Goal: Task Accomplishment & Management: Manage account settings

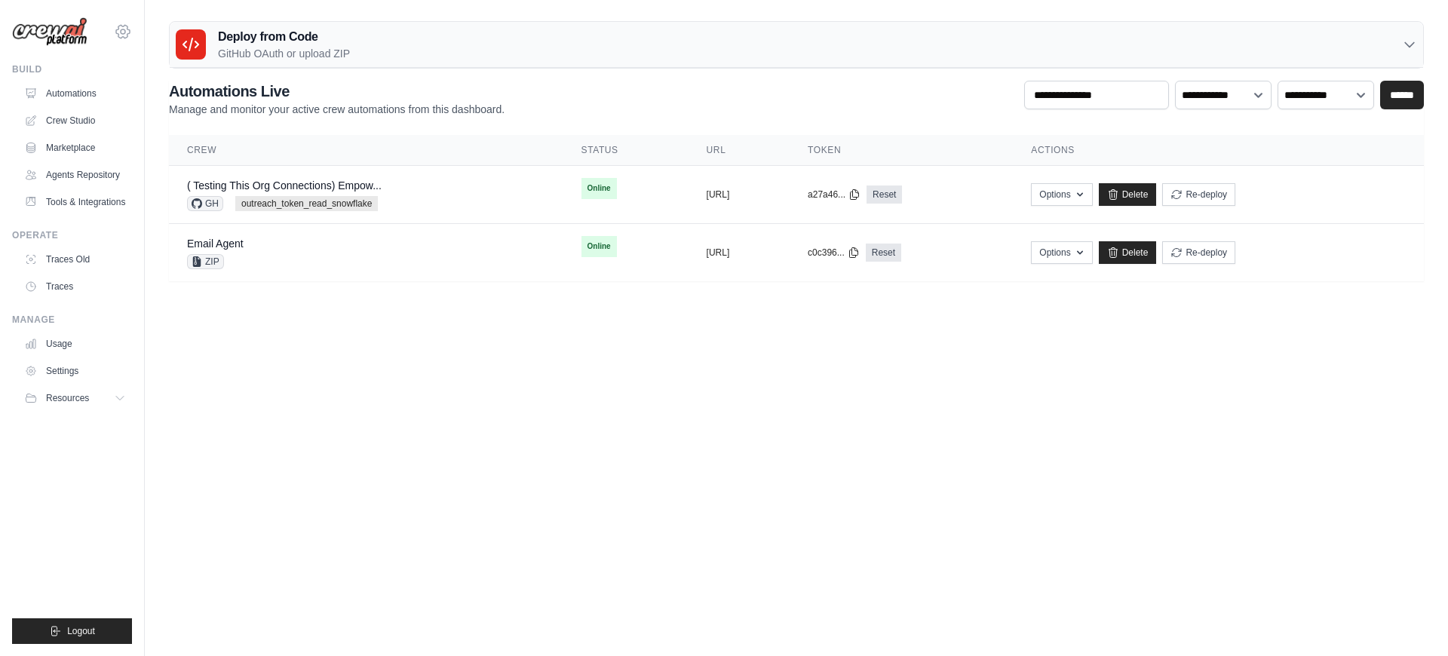
click at [124, 36] on icon at bounding box center [123, 32] width 18 height 18
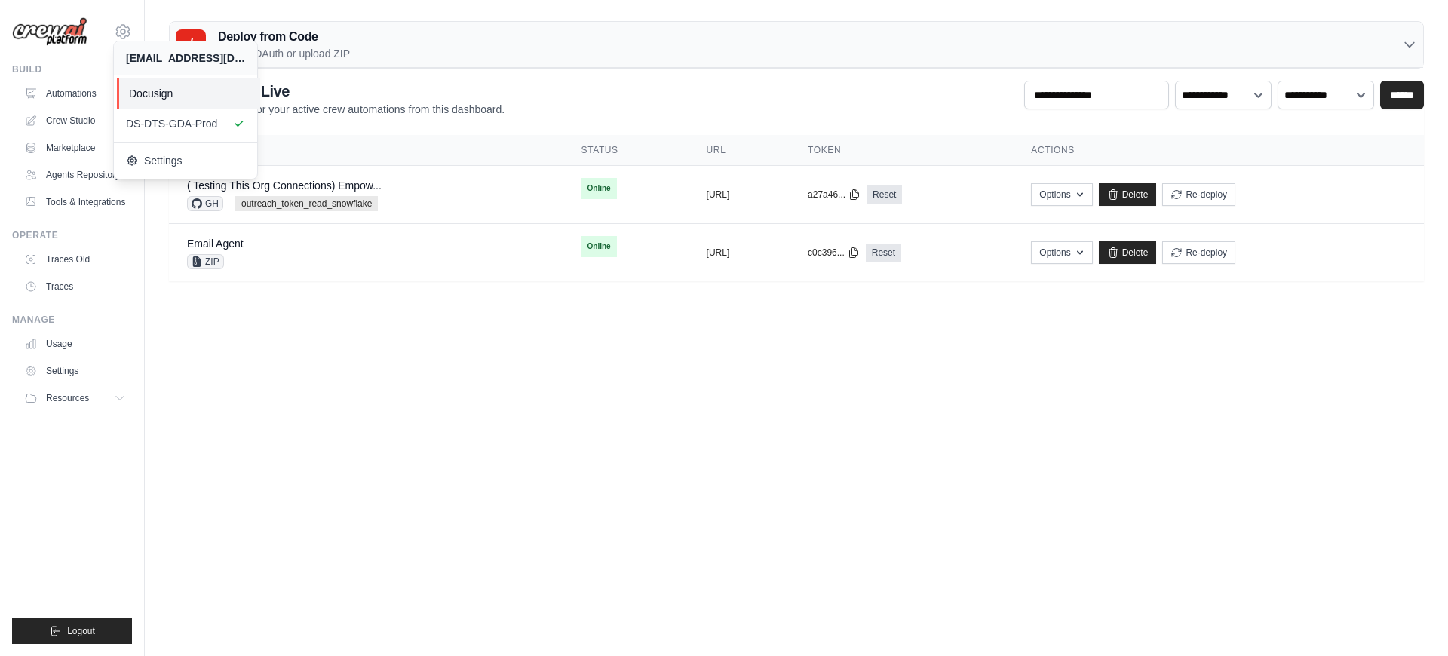
click at [179, 96] on span "Docusign" at bounding box center [188, 93] width 119 height 15
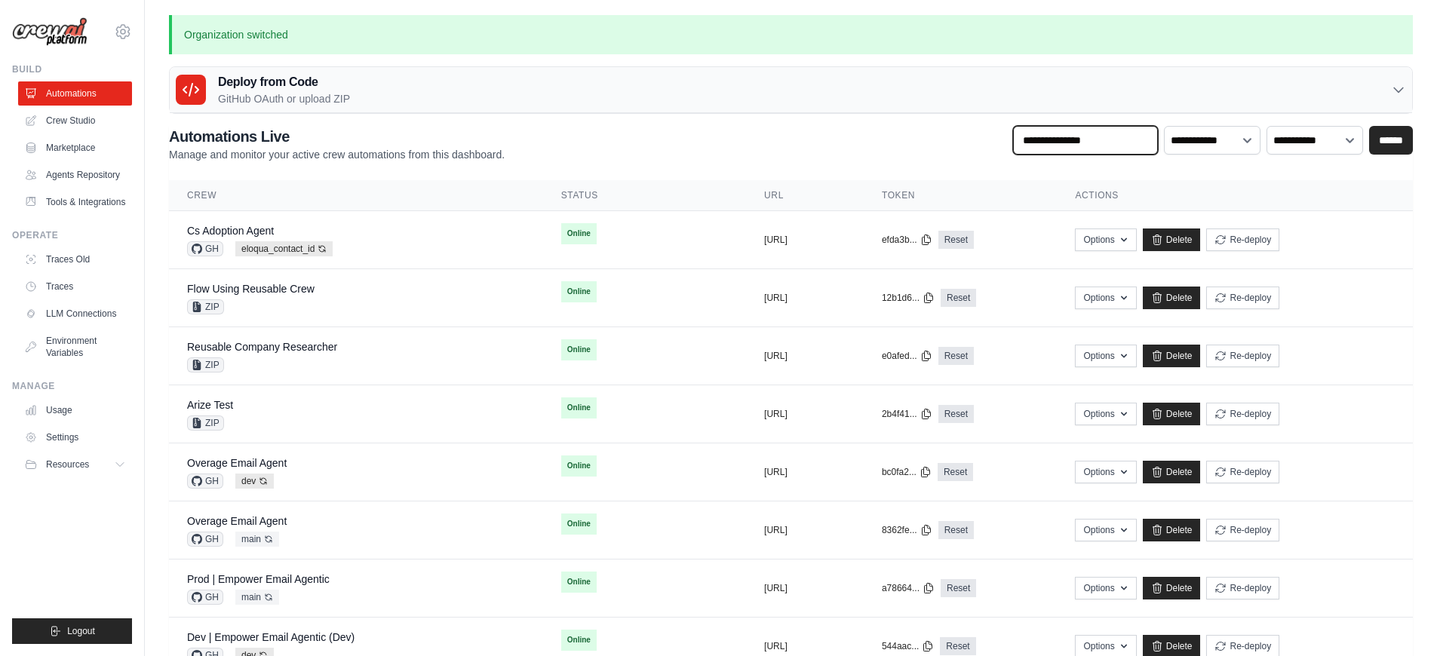
click at [1052, 145] on input "text" at bounding box center [1085, 140] width 145 height 29
type input "********"
click at [1369, 126] on input "******" at bounding box center [1391, 140] width 44 height 29
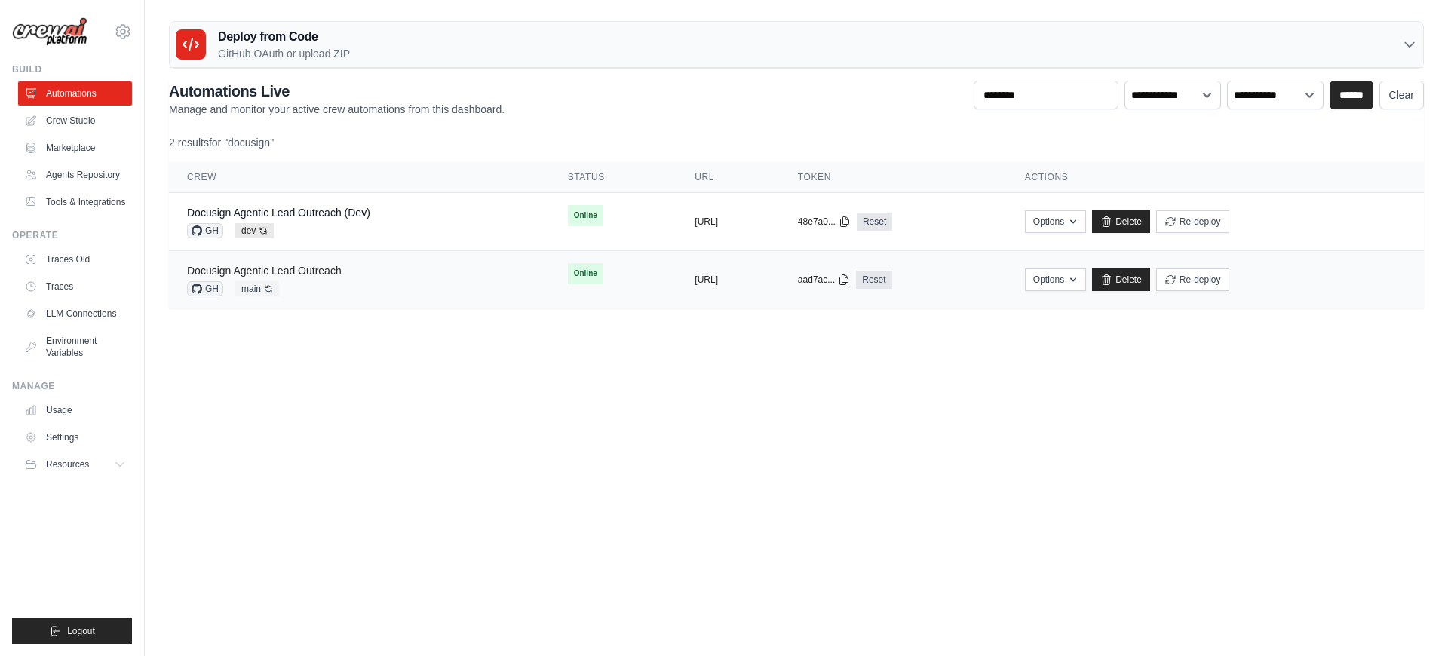
click at [305, 269] on link "Docusign Agentic Lead Outreach" at bounding box center [264, 271] width 155 height 12
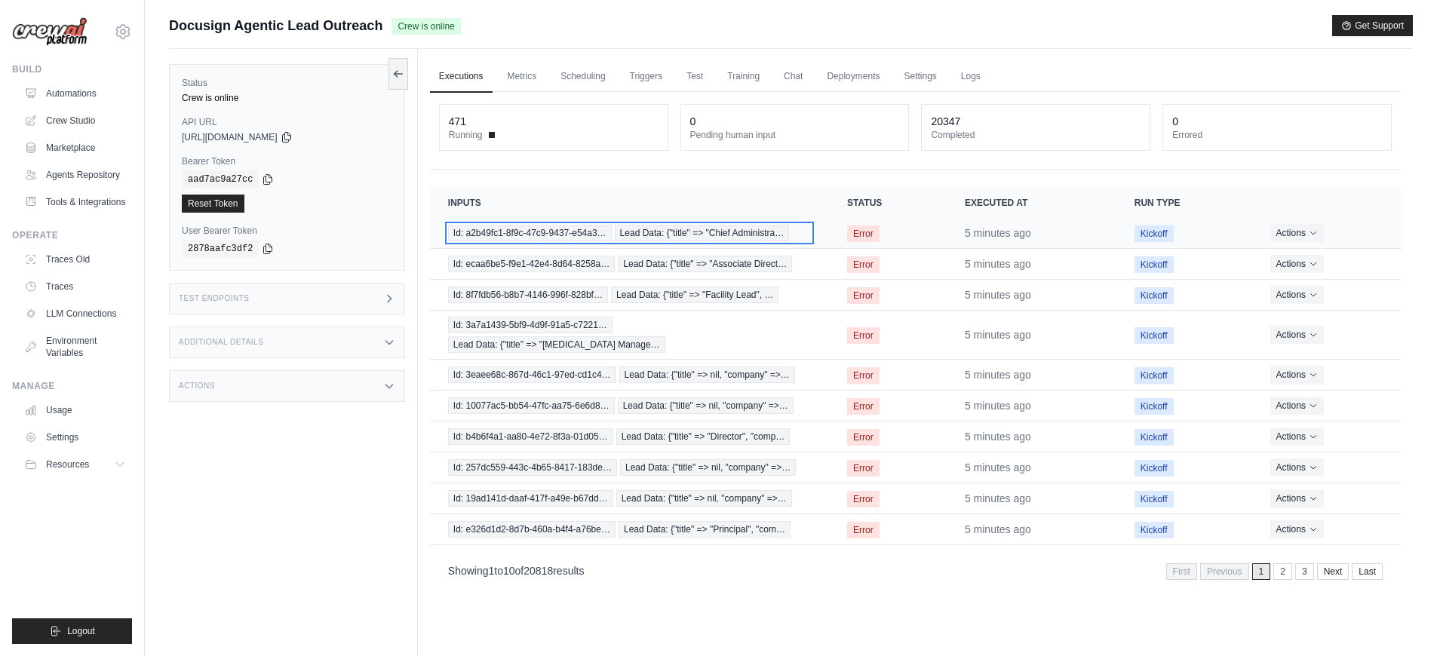
click at [602, 238] on span "Id: a2b49fc1-8f9c-47c9-9437-e54a3…" at bounding box center [530, 233] width 164 height 17
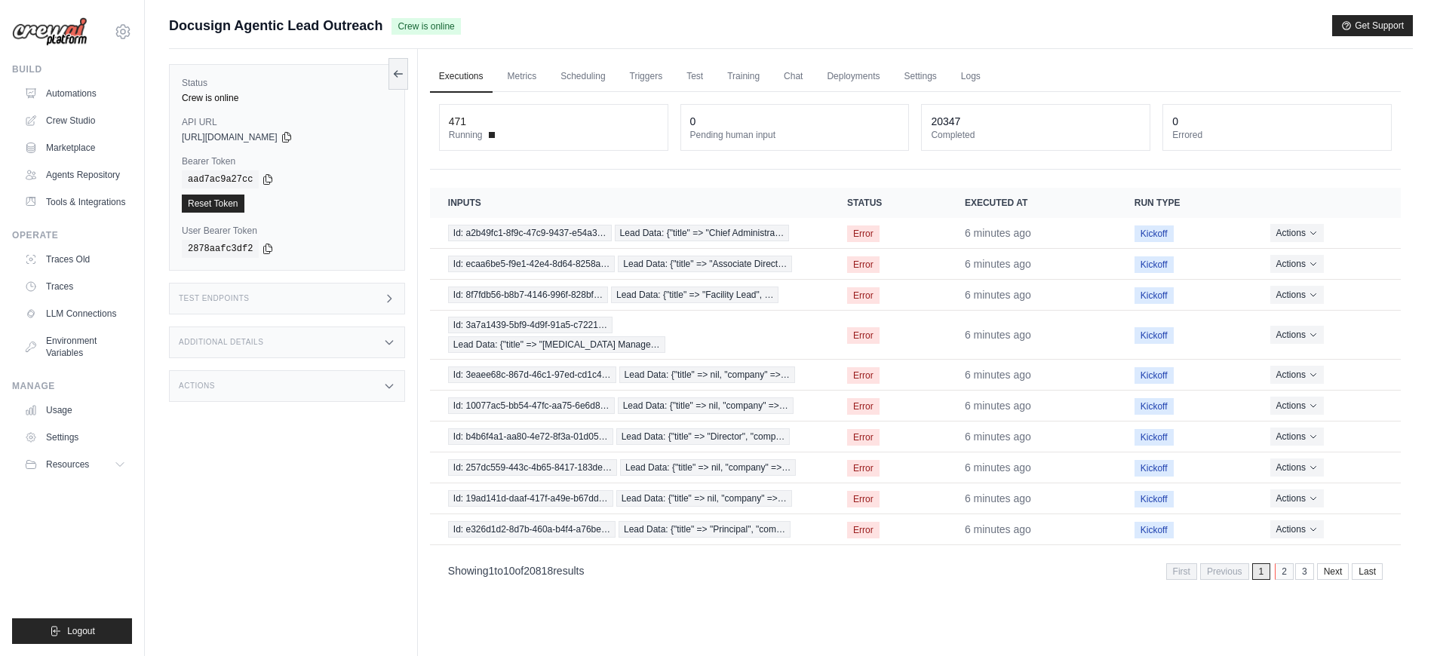
click at [1276, 563] on link "2" at bounding box center [1284, 571] width 19 height 17
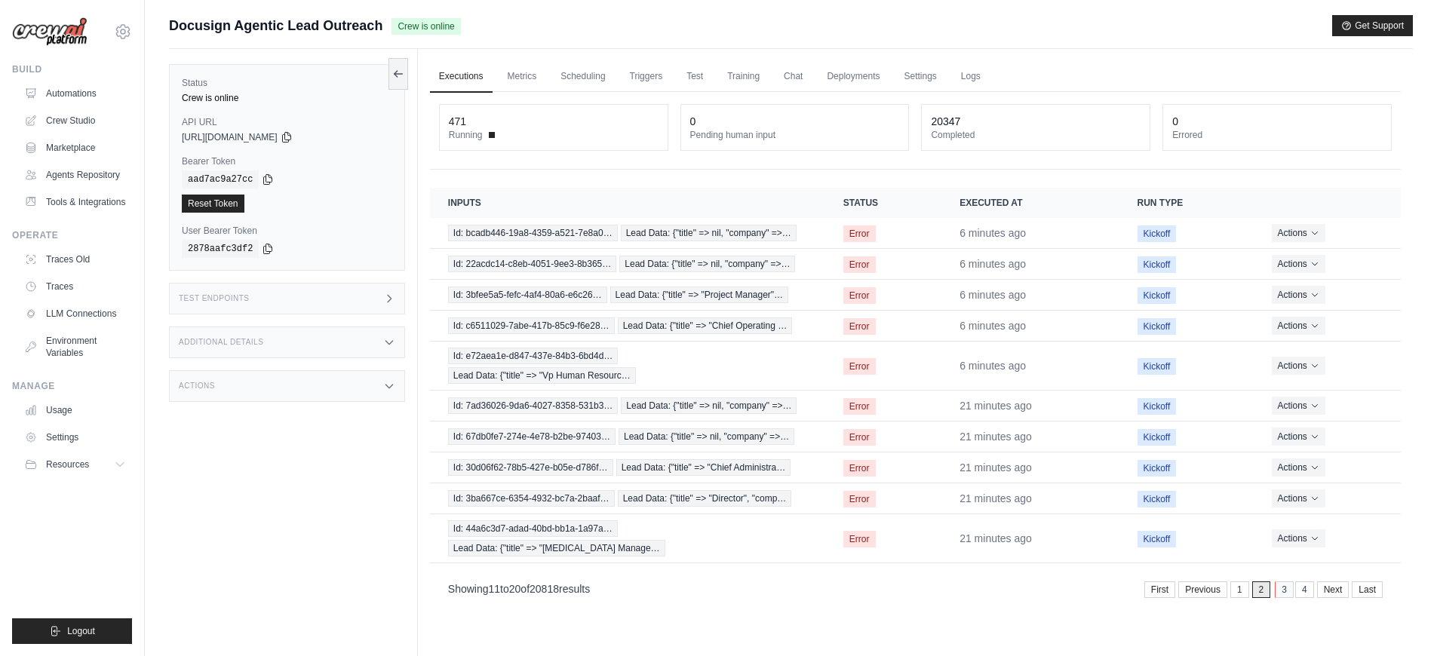
click at [1278, 582] on link "3" at bounding box center [1284, 590] width 19 height 17
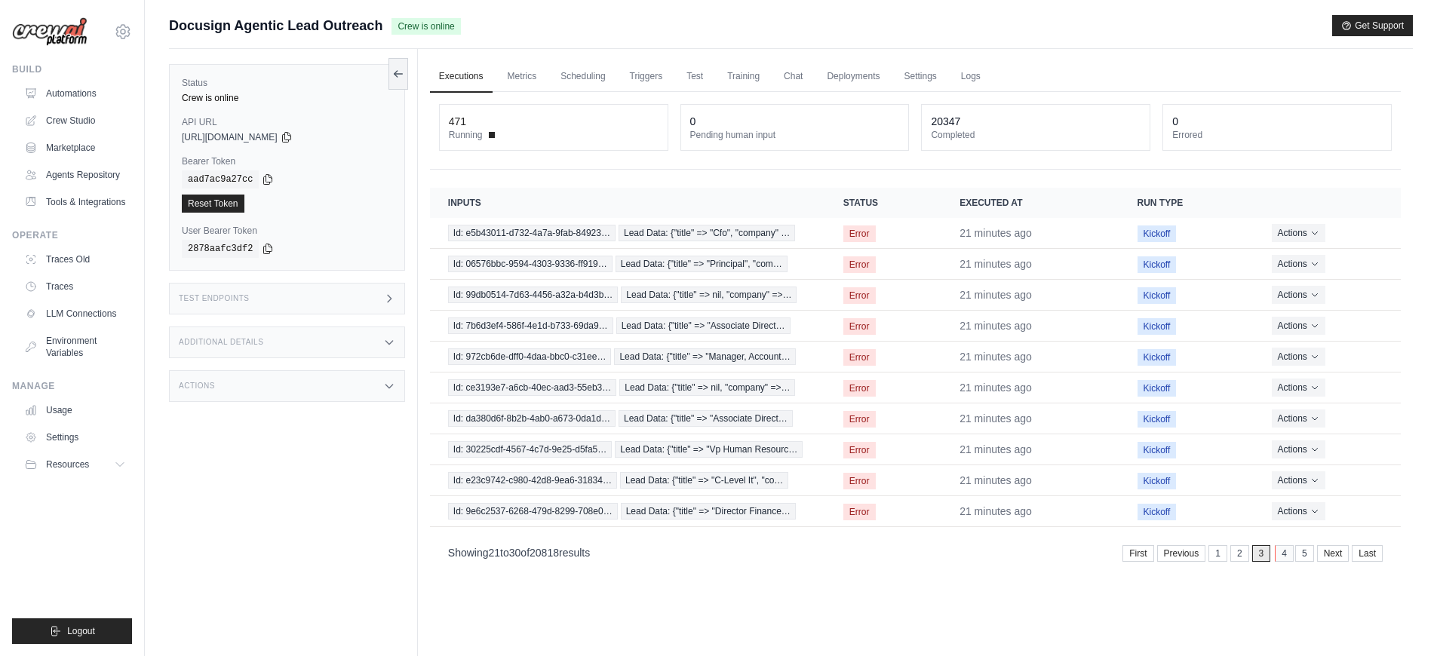
click at [1281, 559] on link "4" at bounding box center [1284, 553] width 19 height 17
click at [1284, 557] on link "5" at bounding box center [1284, 553] width 19 height 17
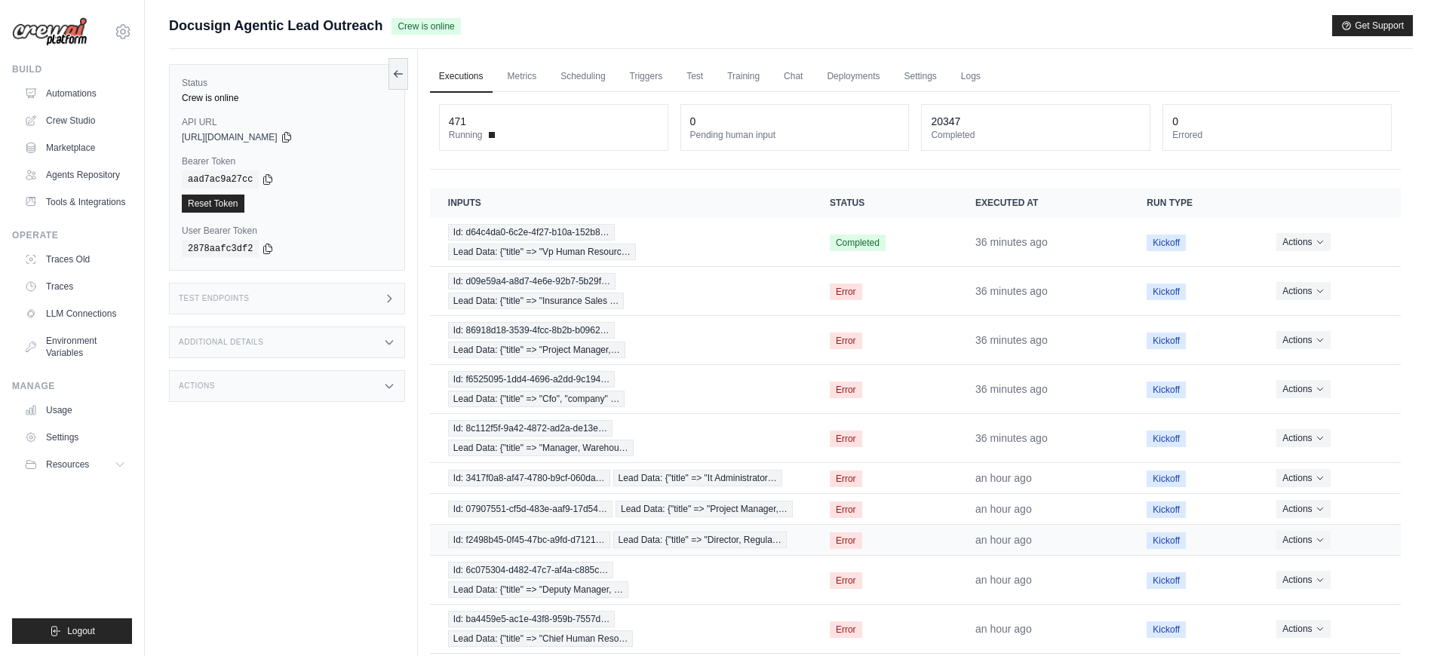
scroll to position [69, 0]
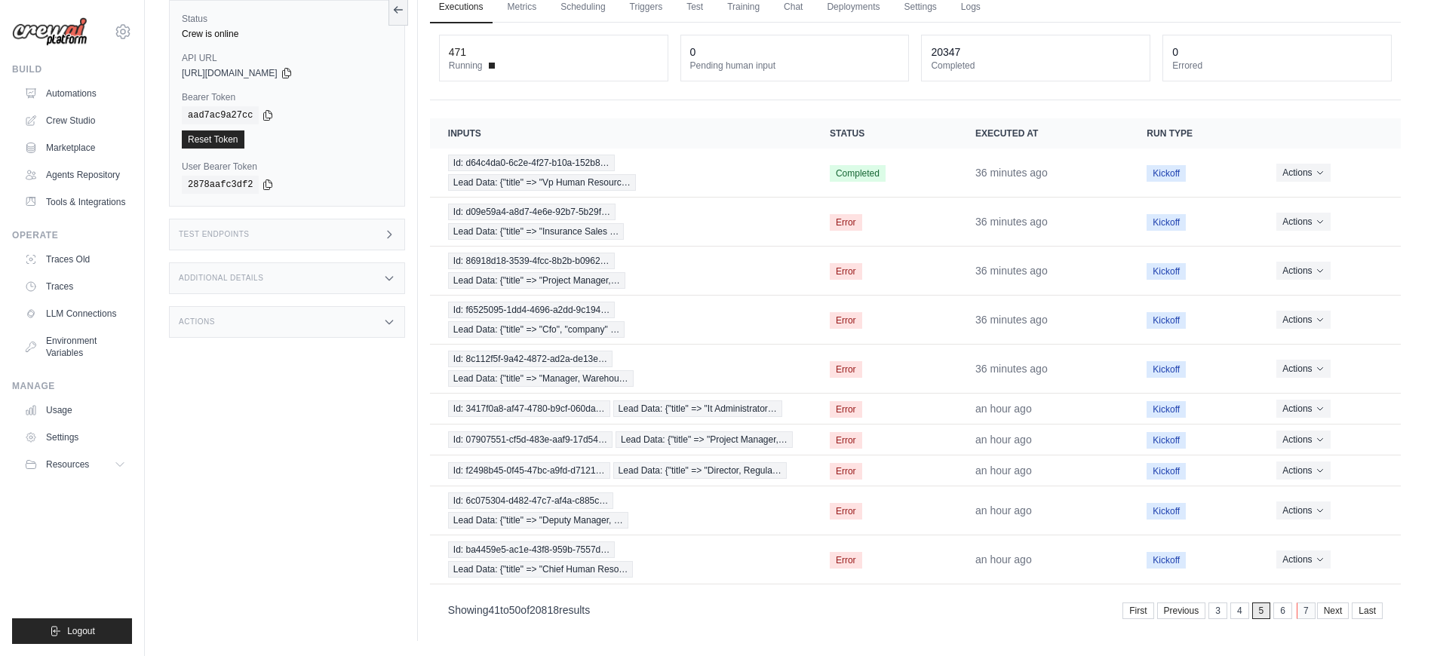
click at [1306, 608] on link "7" at bounding box center [1306, 611] width 19 height 17
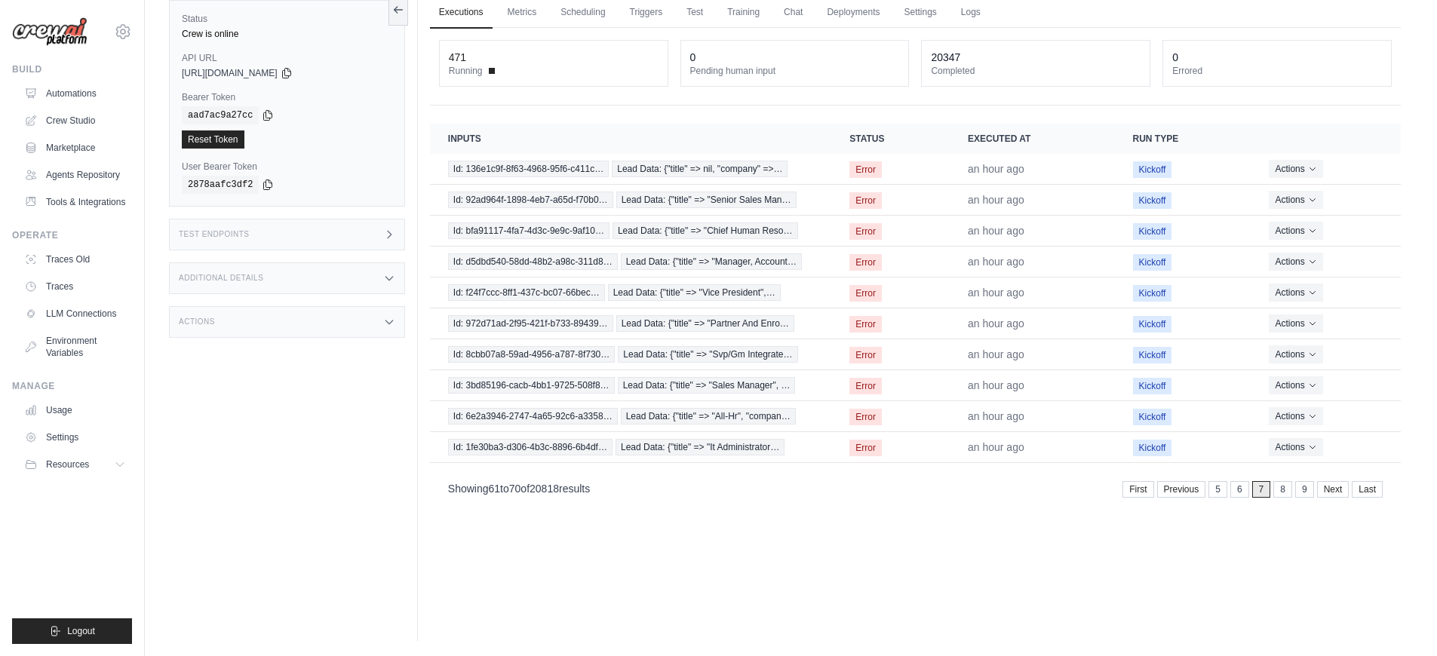
scroll to position [64, 0]
click at [1300, 490] on link "9" at bounding box center [1306, 489] width 19 height 17
click at [1303, 496] on link "11" at bounding box center [1302, 489] width 23 height 17
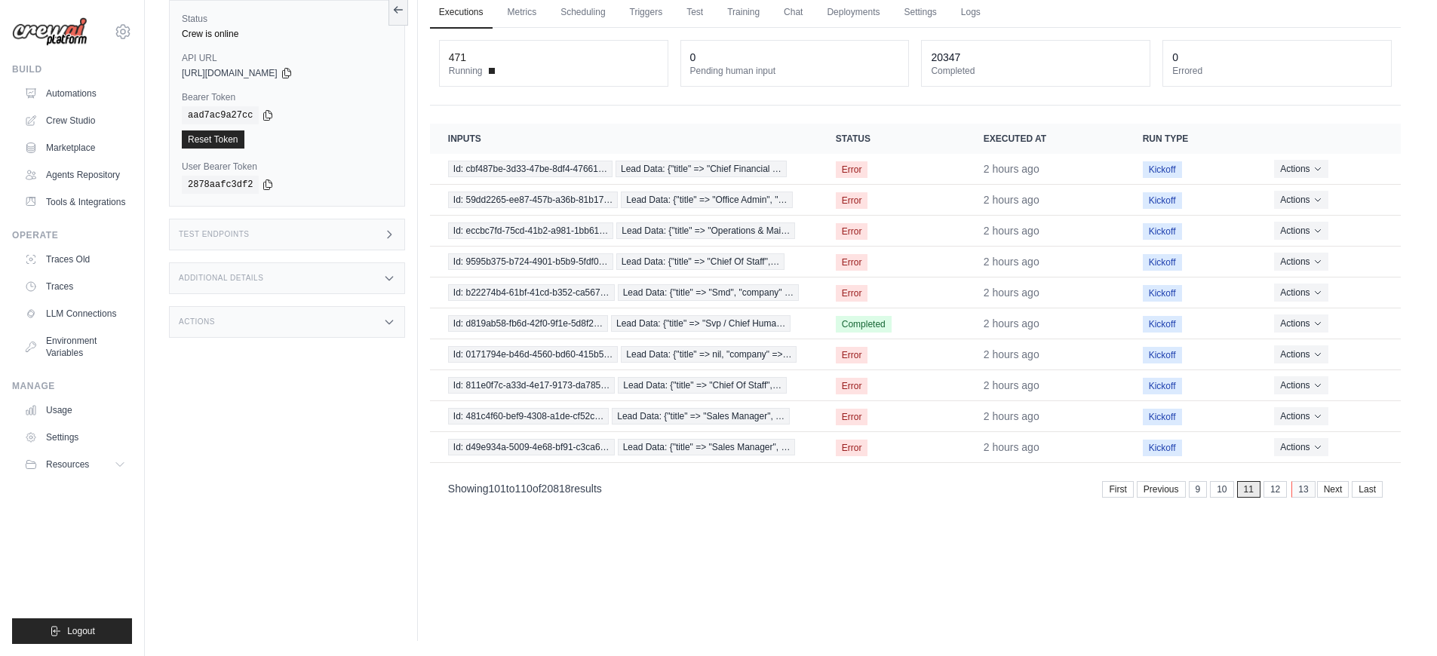
click at [1302, 496] on link "13" at bounding box center [1302, 489] width 23 height 17
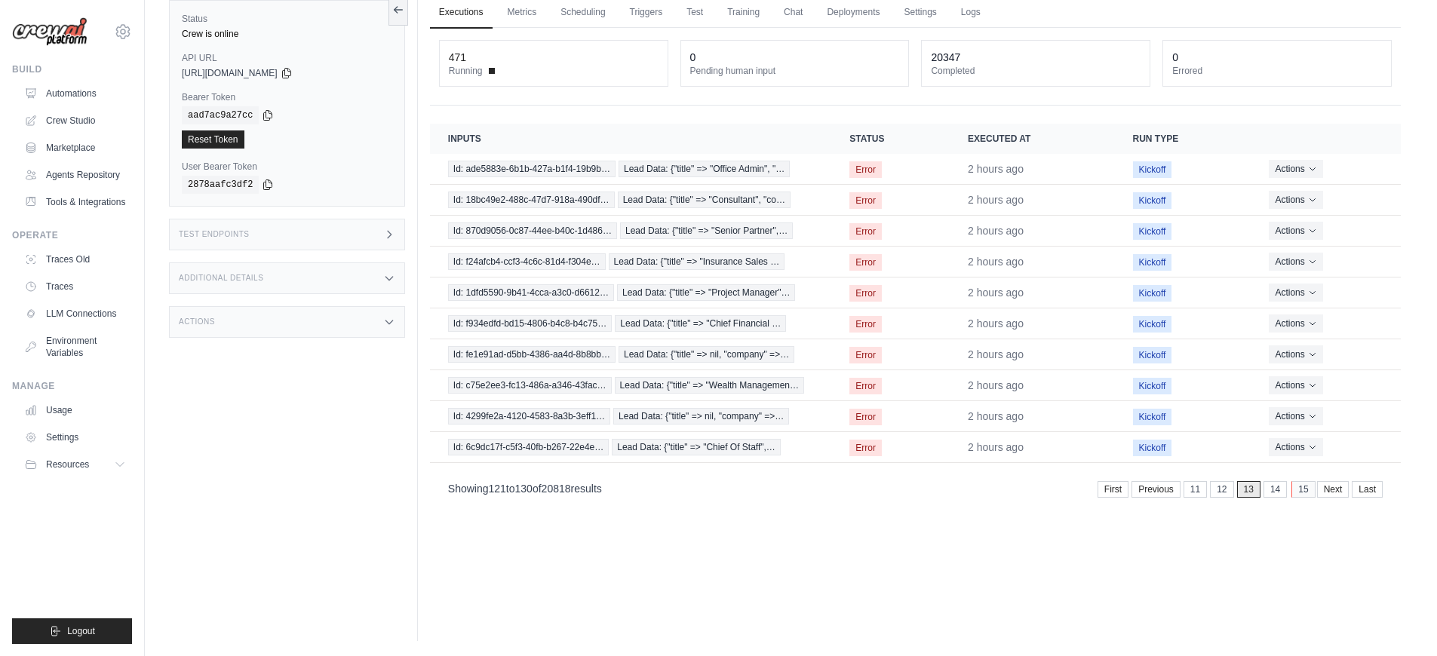
click at [1303, 494] on link "15" at bounding box center [1302, 489] width 23 height 17
click at [1303, 494] on link "17" at bounding box center [1301, 489] width 23 height 17
click at [1303, 494] on link "19" at bounding box center [1301, 489] width 23 height 17
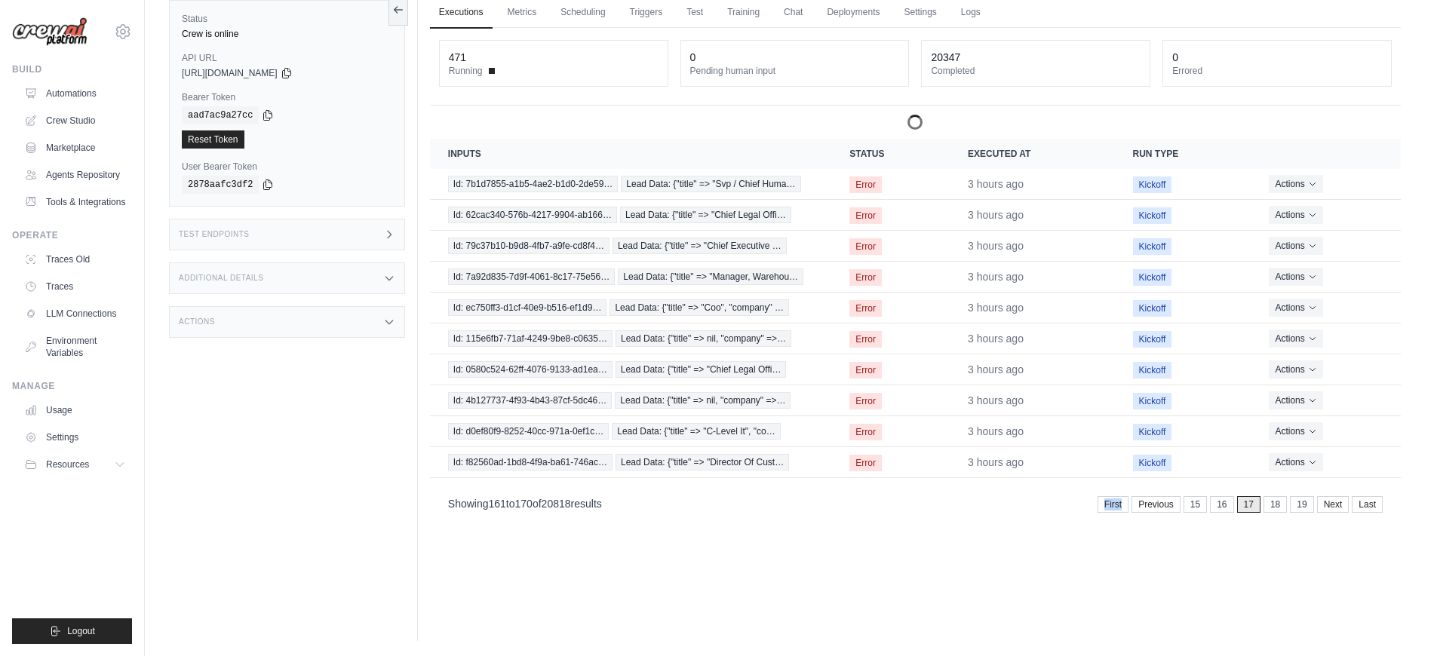
click at [1303, 494] on div "First Previous 15 16 17 18 19 Next Last" at bounding box center [1239, 503] width 285 height 20
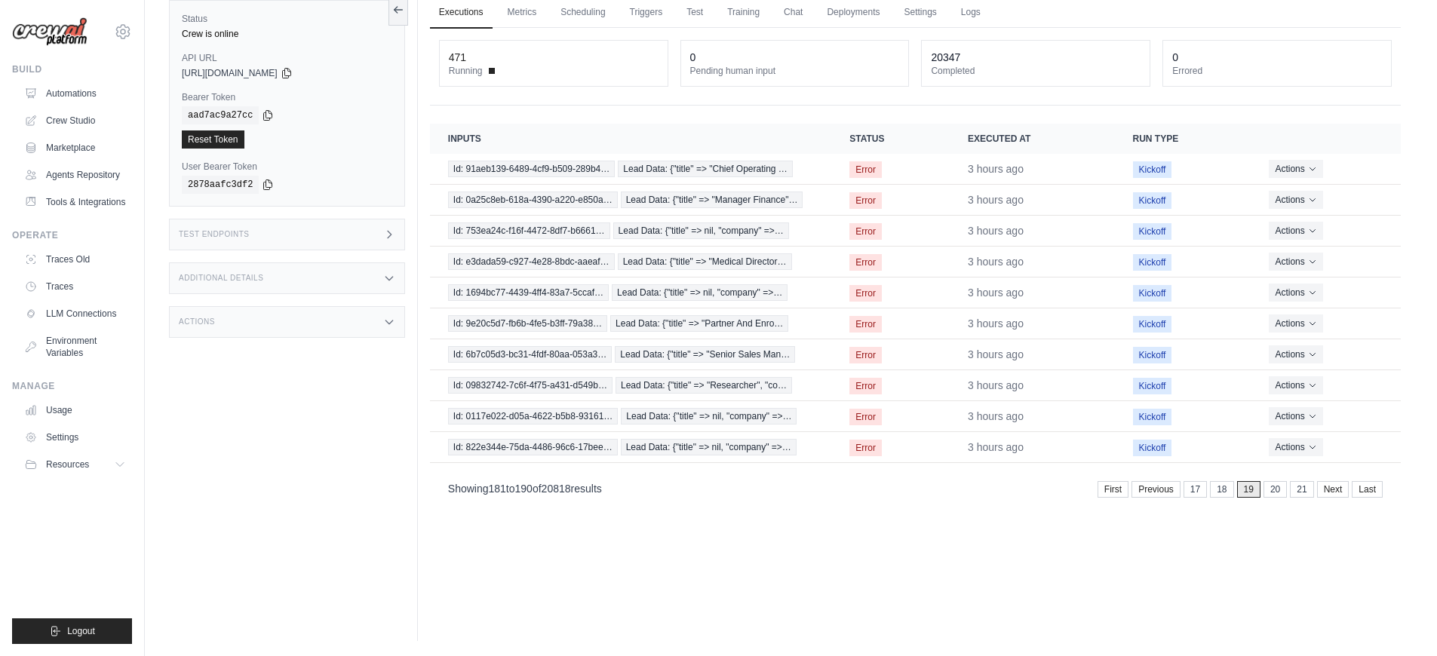
click at [1303, 494] on link "21" at bounding box center [1301, 489] width 23 height 17
click at [1306, 498] on link "23" at bounding box center [1302, 489] width 23 height 17
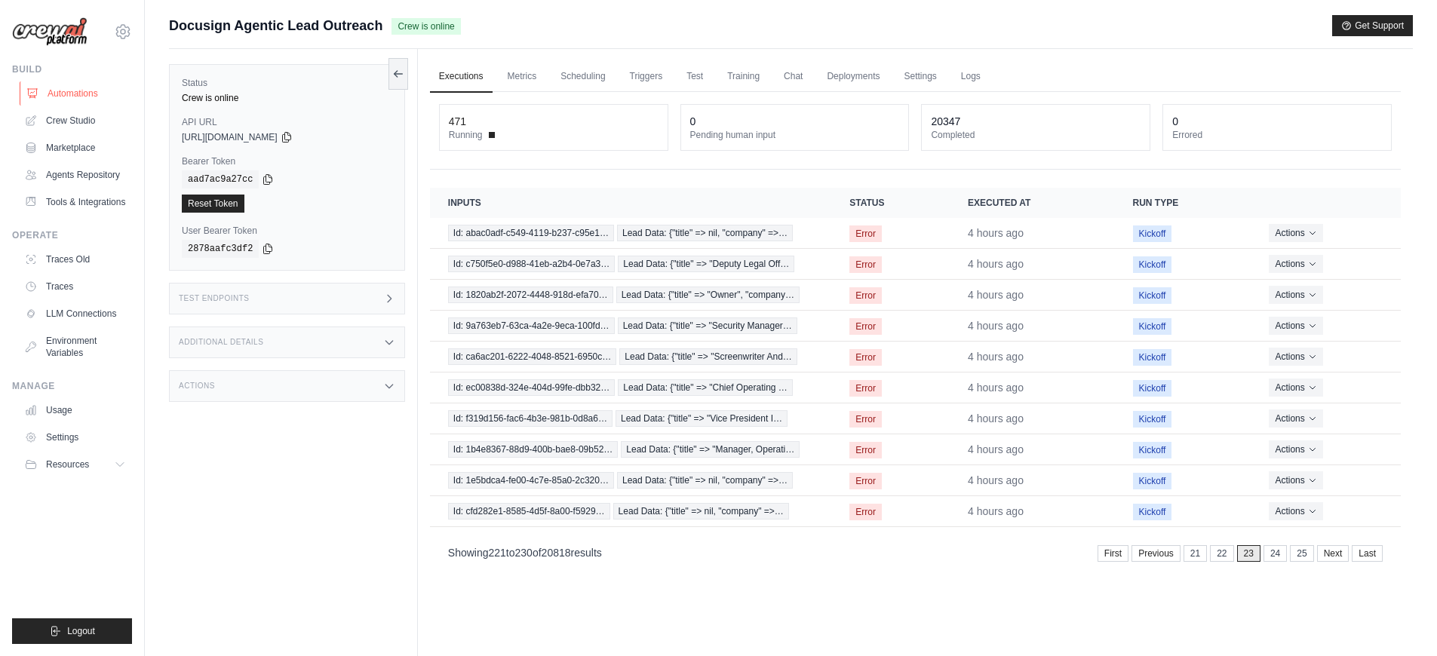
click at [69, 92] on link "Automations" at bounding box center [77, 93] width 114 height 24
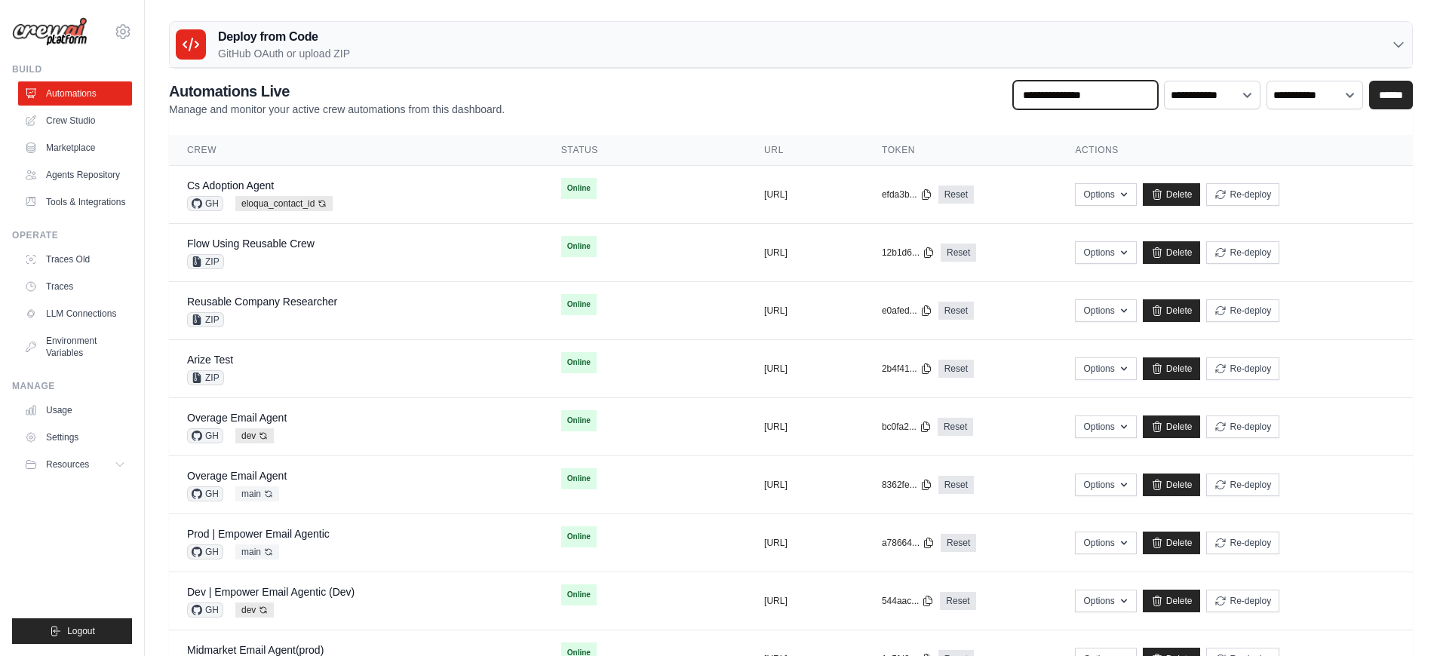
click at [1104, 98] on input "text" at bounding box center [1085, 95] width 145 height 29
type input "********"
click at [1369, 81] on input "******" at bounding box center [1391, 95] width 44 height 29
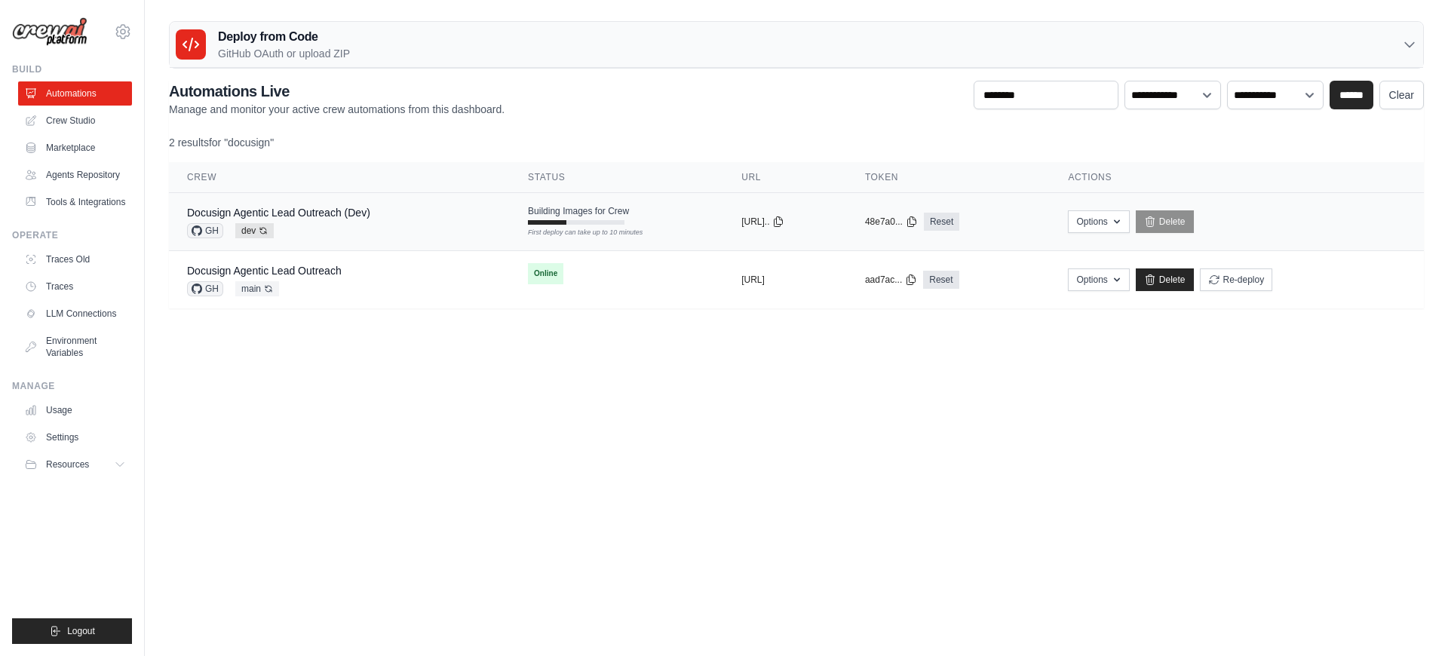
click at [315, 219] on div "Docusign Agentic Lead Outreach (Dev)" at bounding box center [278, 212] width 183 height 15
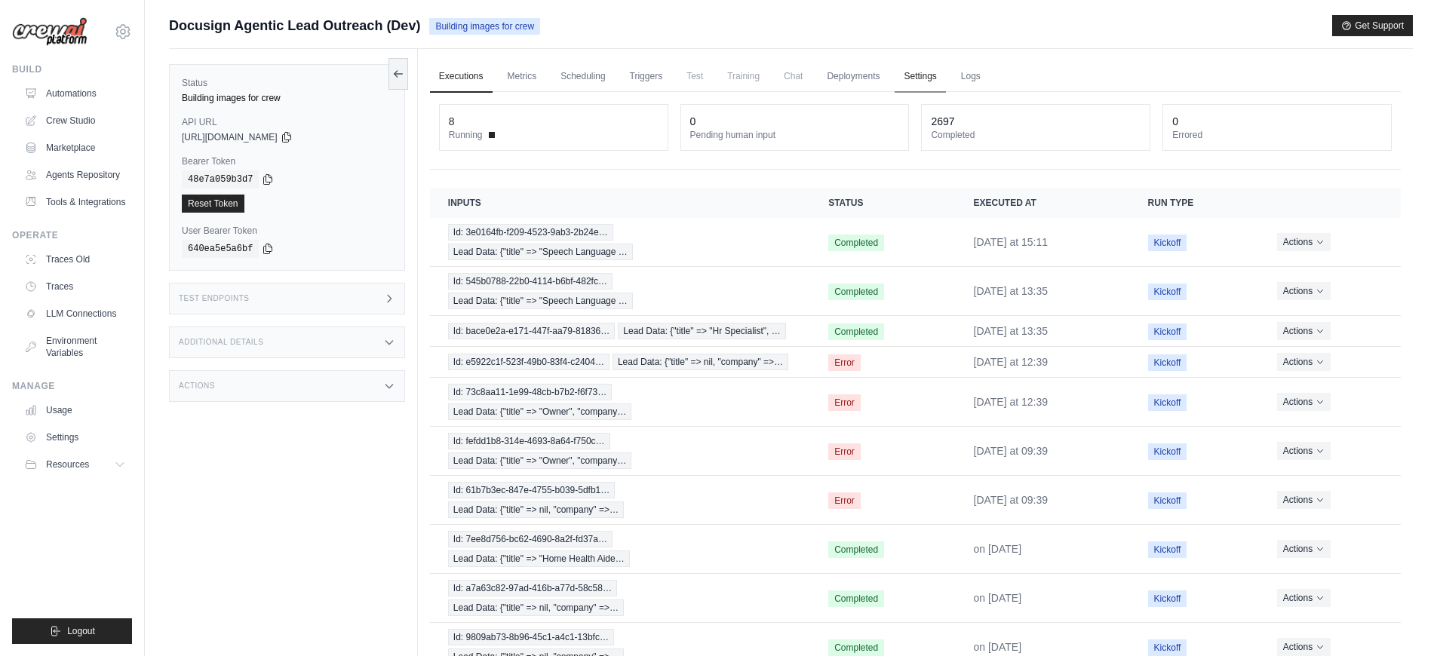
click at [906, 78] on link "Settings" at bounding box center [920, 77] width 51 height 32
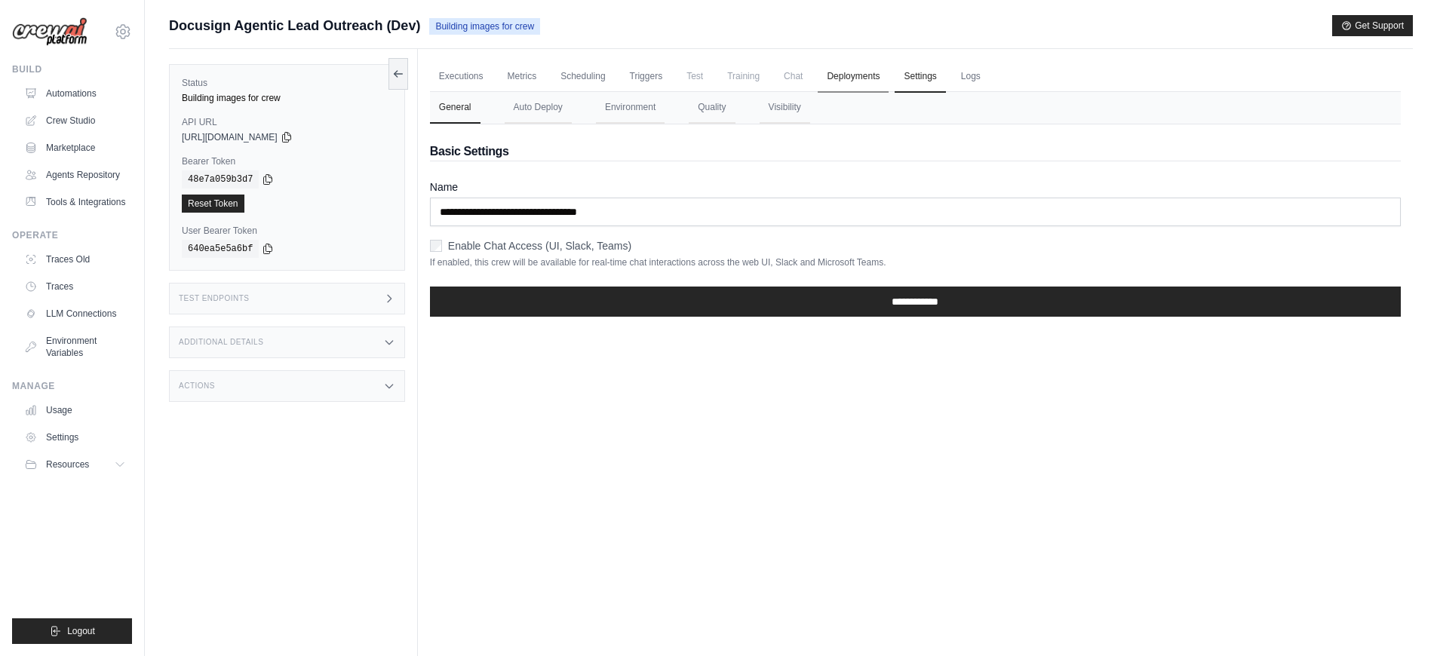
click at [837, 72] on link "Deployments" at bounding box center [853, 77] width 71 height 32
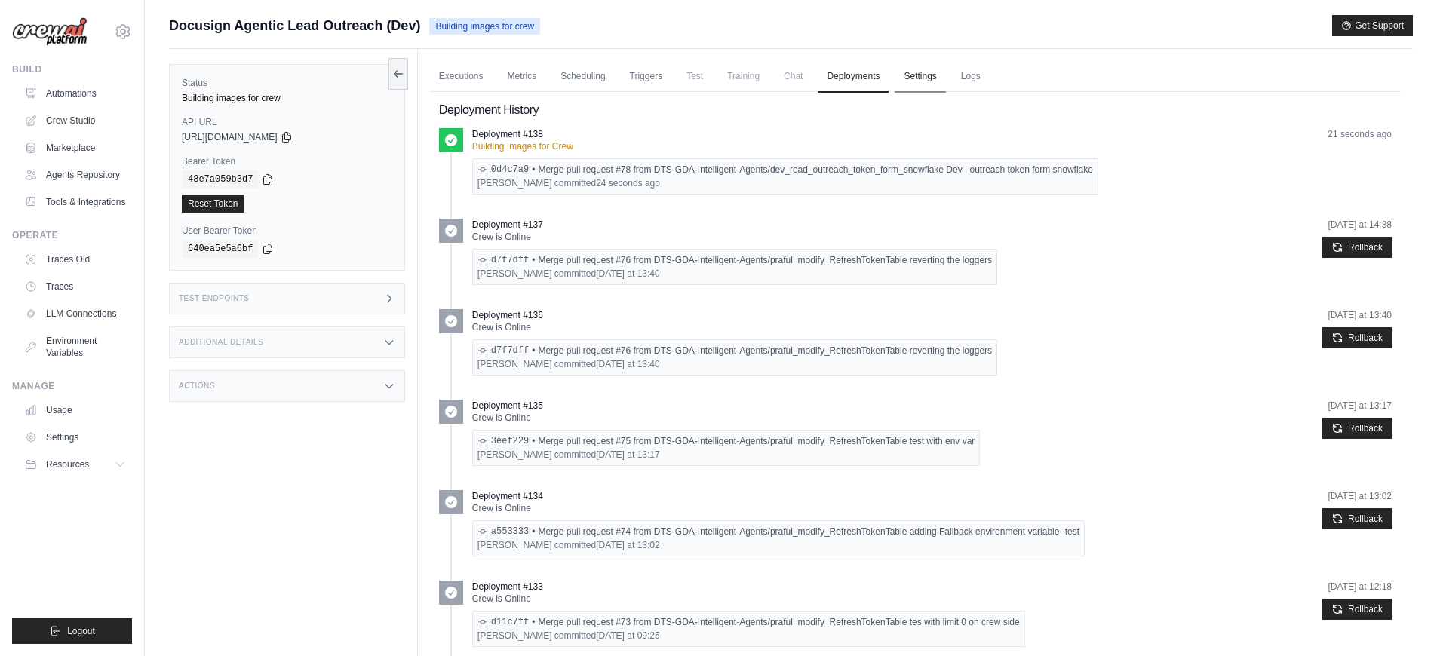
click at [904, 79] on link "Settings" at bounding box center [920, 77] width 51 height 32
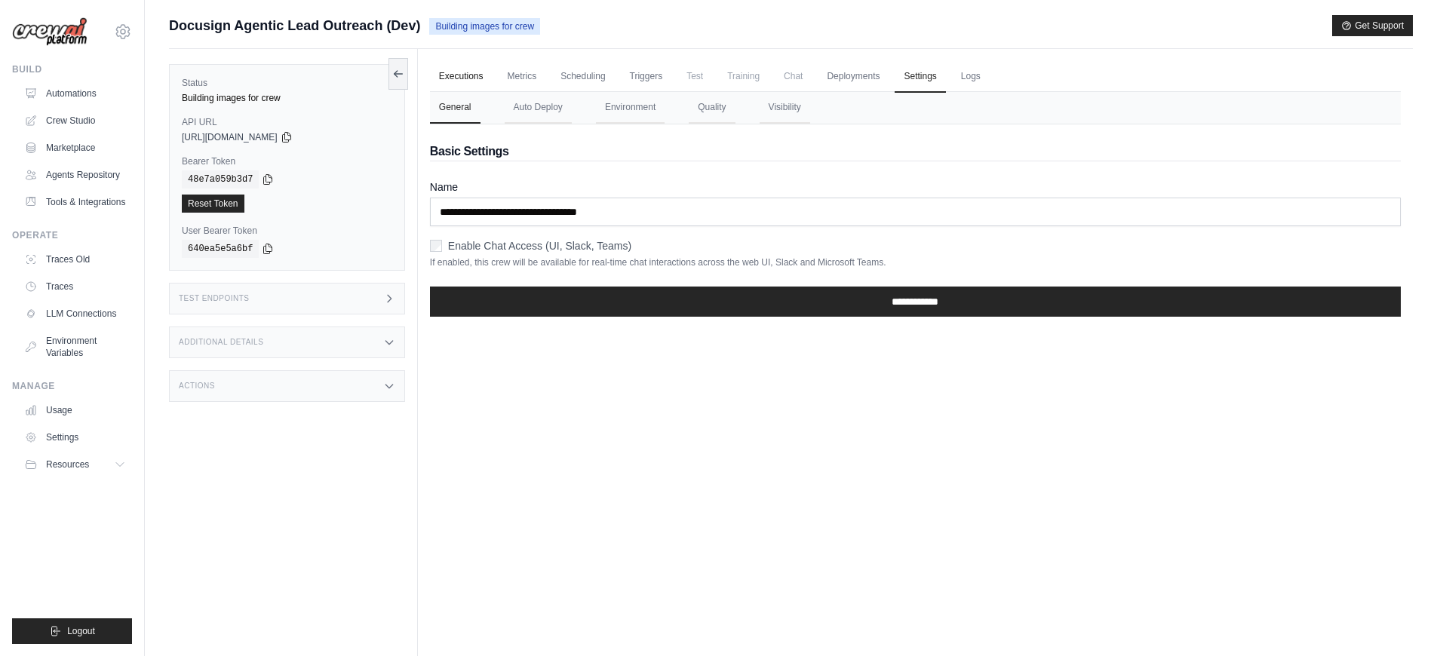
click at [473, 82] on link "Executions" at bounding box center [461, 77] width 63 height 32
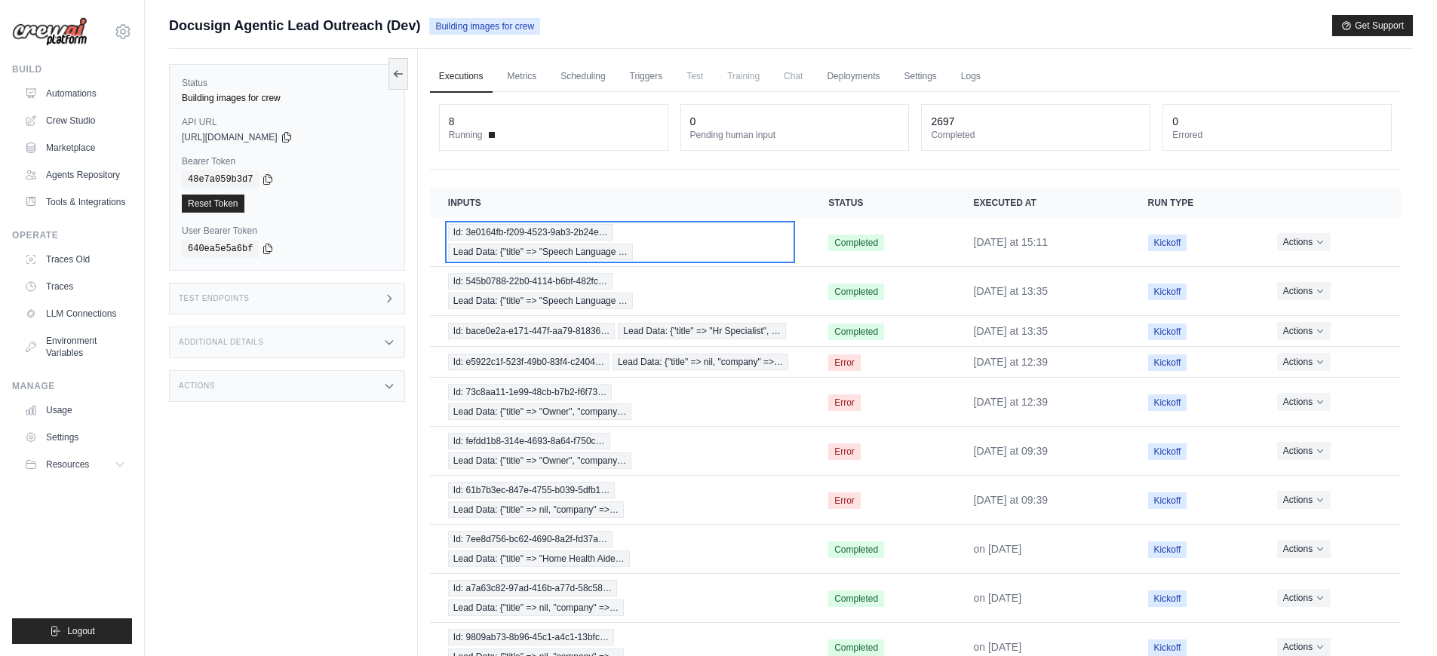
click at [689, 235] on div "Id: 3e0164fb-f209-4523-9ab3-2b24e… Lead Data: {"title" => "Speech Language …" at bounding box center [620, 242] width 344 height 36
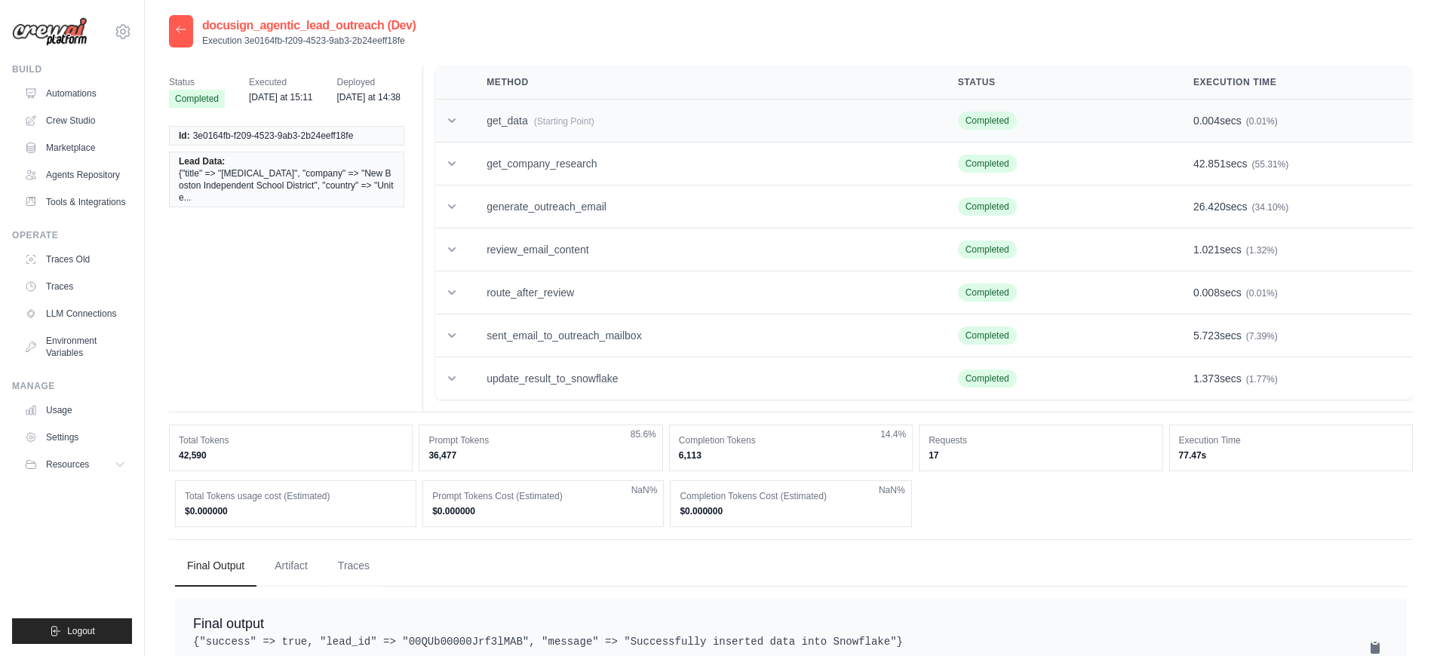
click at [563, 116] on span "(Starting Point)" at bounding box center [564, 121] width 60 height 11
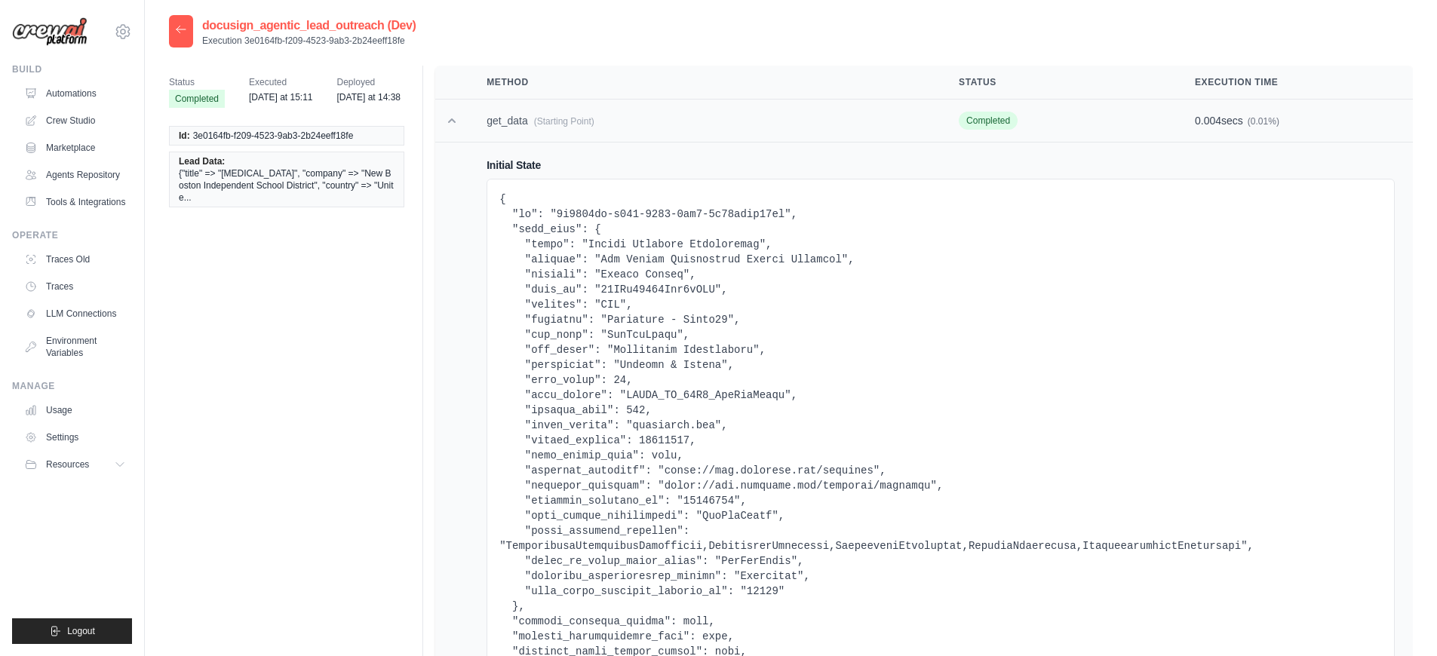
click at [563, 116] on span "(Starting Point)" at bounding box center [564, 121] width 60 height 11
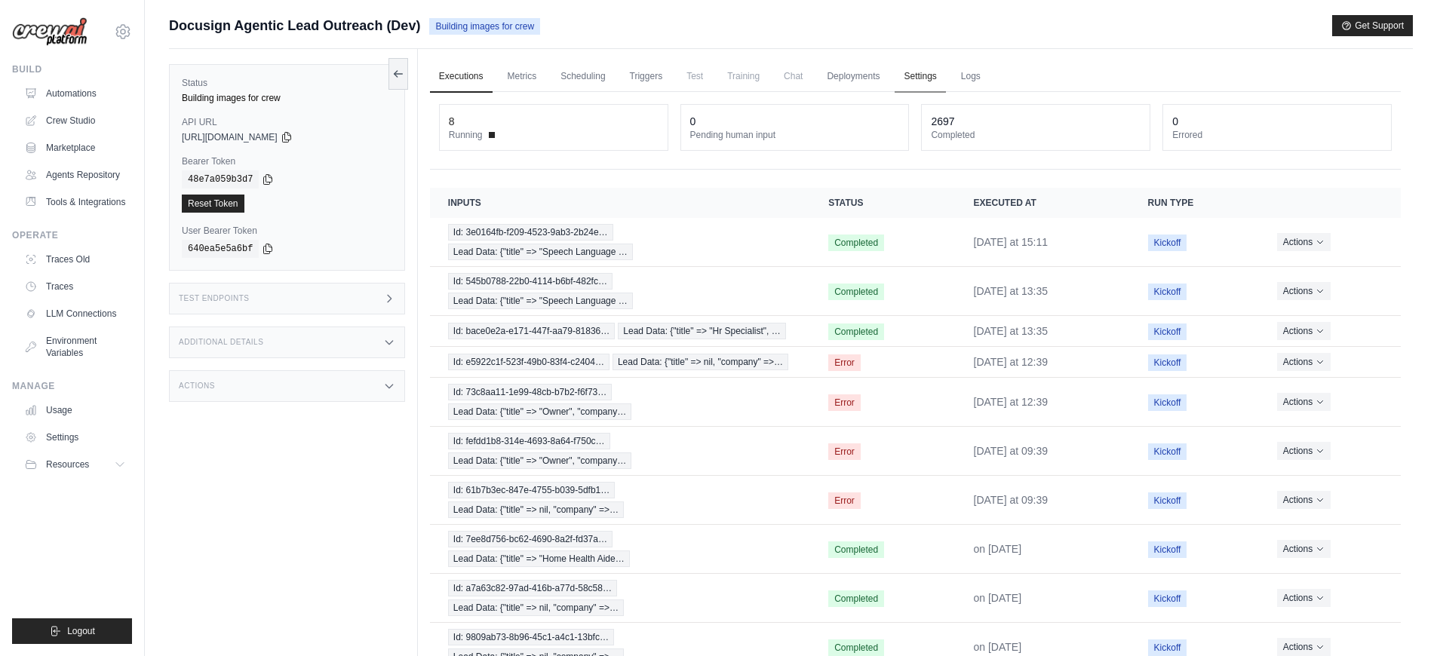
click at [909, 89] on link "Settings" at bounding box center [920, 77] width 51 height 32
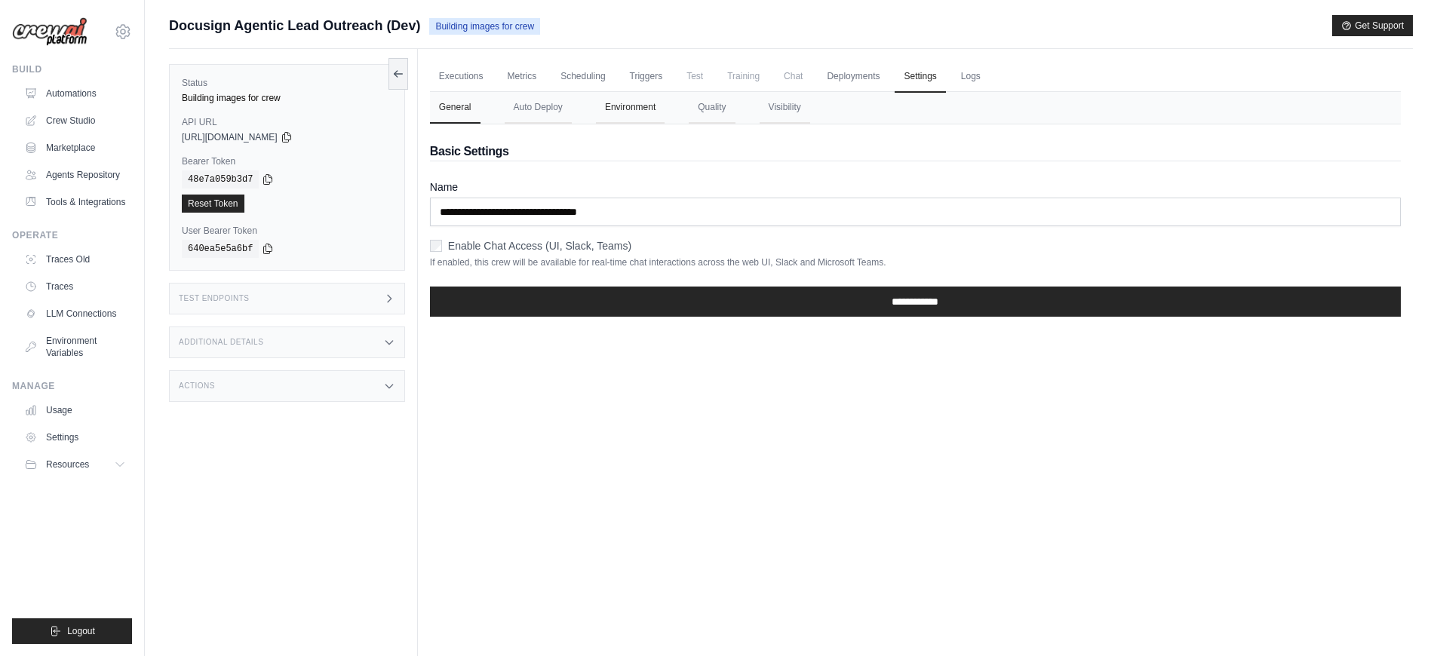
click at [627, 114] on button "Environment" at bounding box center [630, 108] width 69 height 32
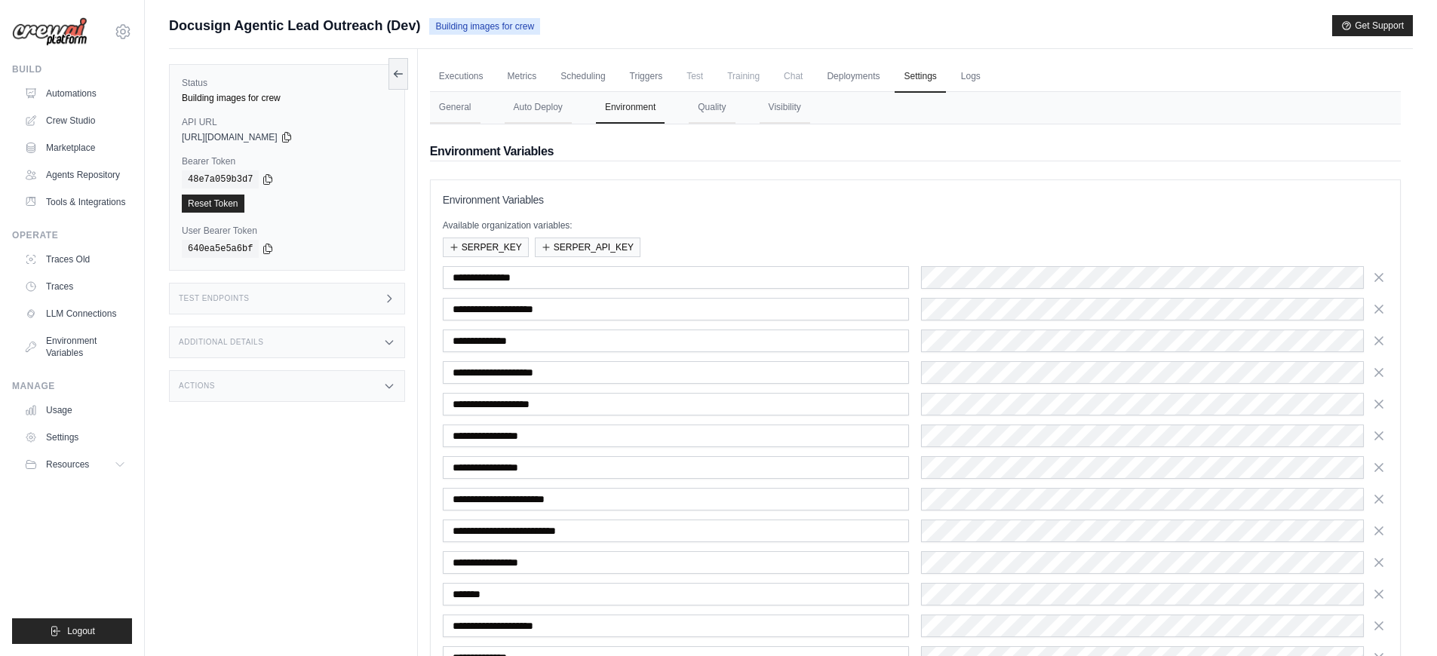
scroll to position [205, 0]
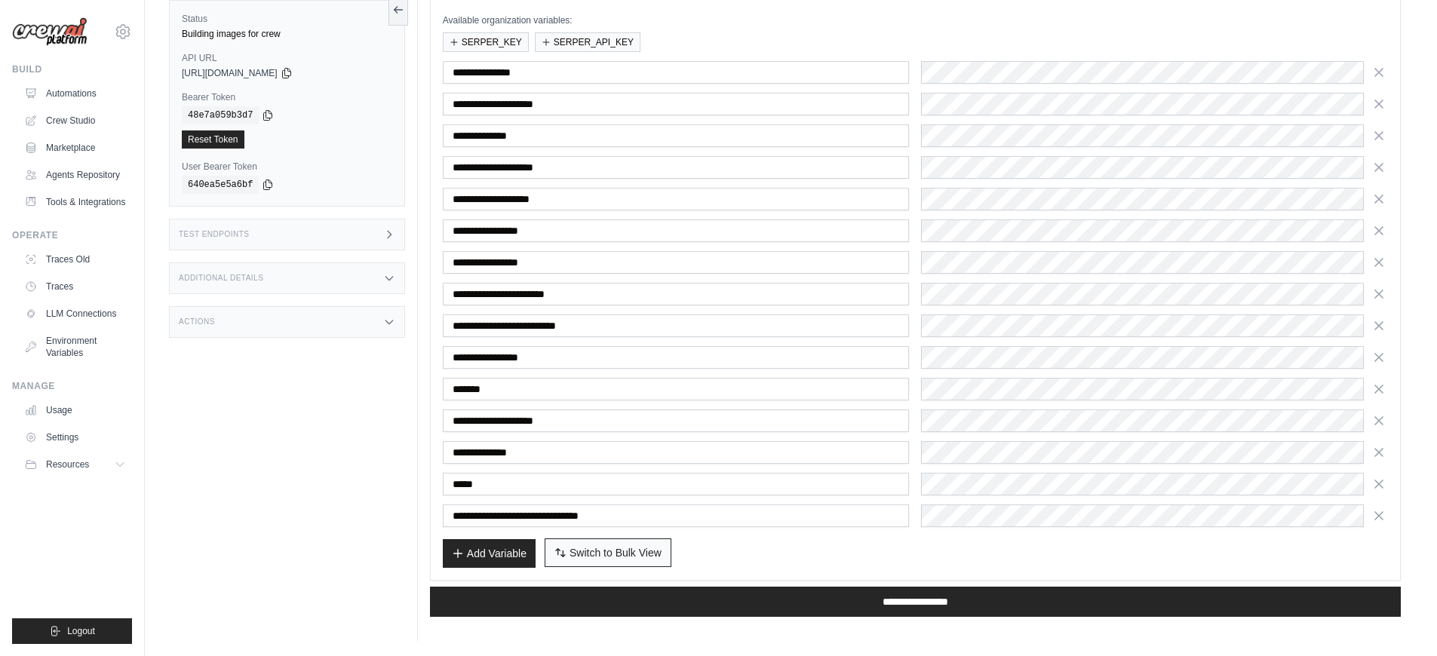
click at [575, 551] on span "Switch to Bulk View" at bounding box center [615, 552] width 92 height 15
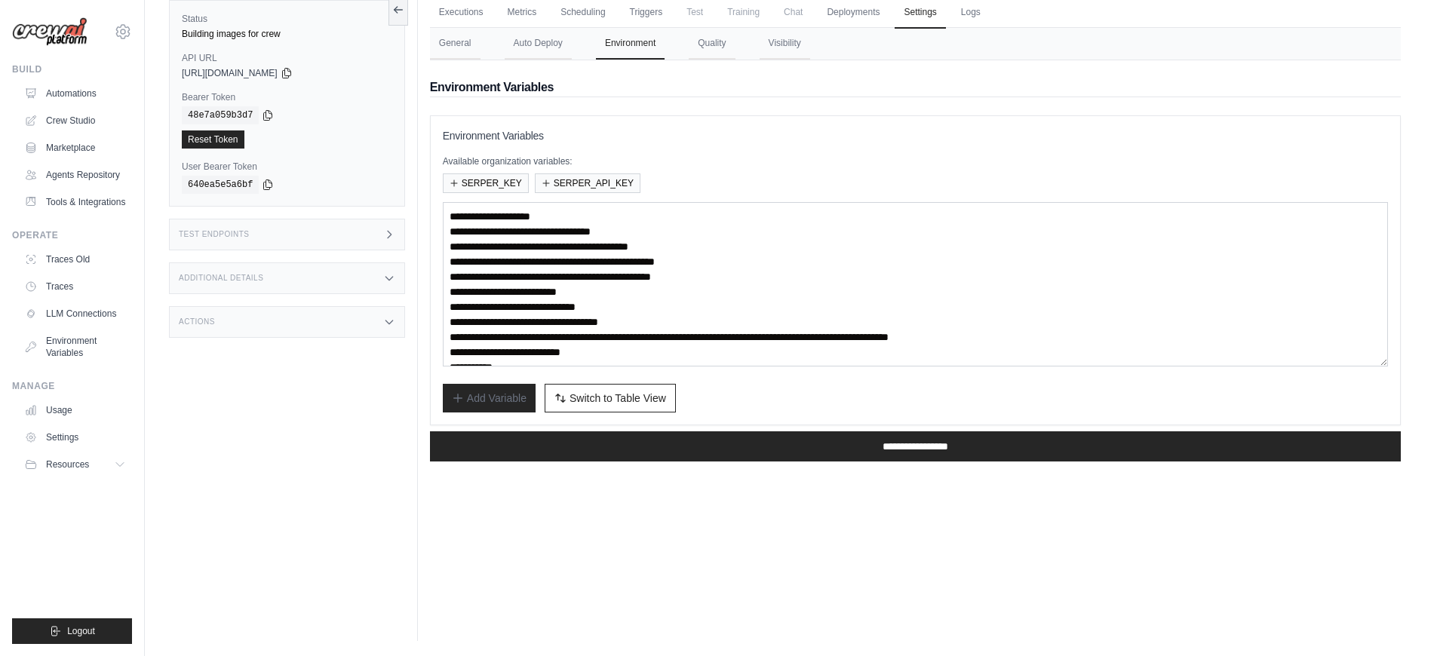
scroll to position [75, 0]
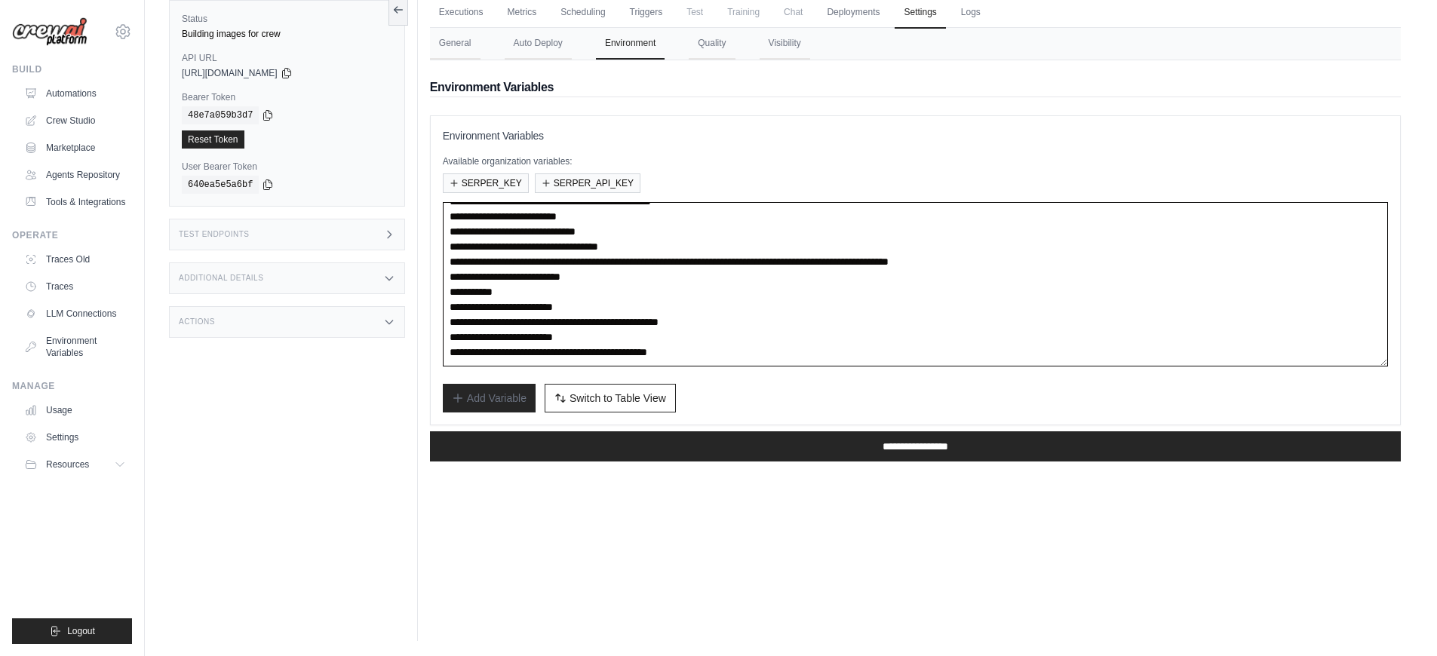
click at [706, 348] on textarea "**********" at bounding box center [915, 284] width 945 height 164
click at [824, 354] on textarea "**********" at bounding box center [915, 284] width 945 height 164
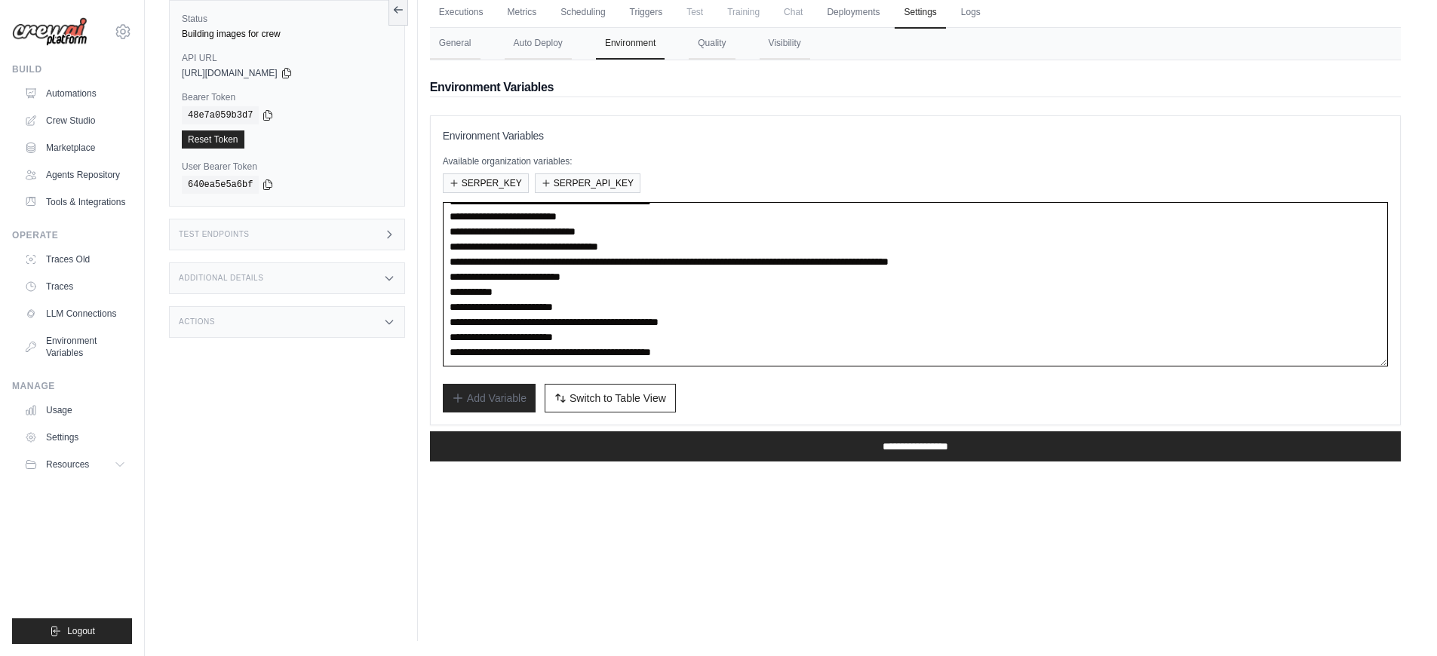
paste textarea "**********"
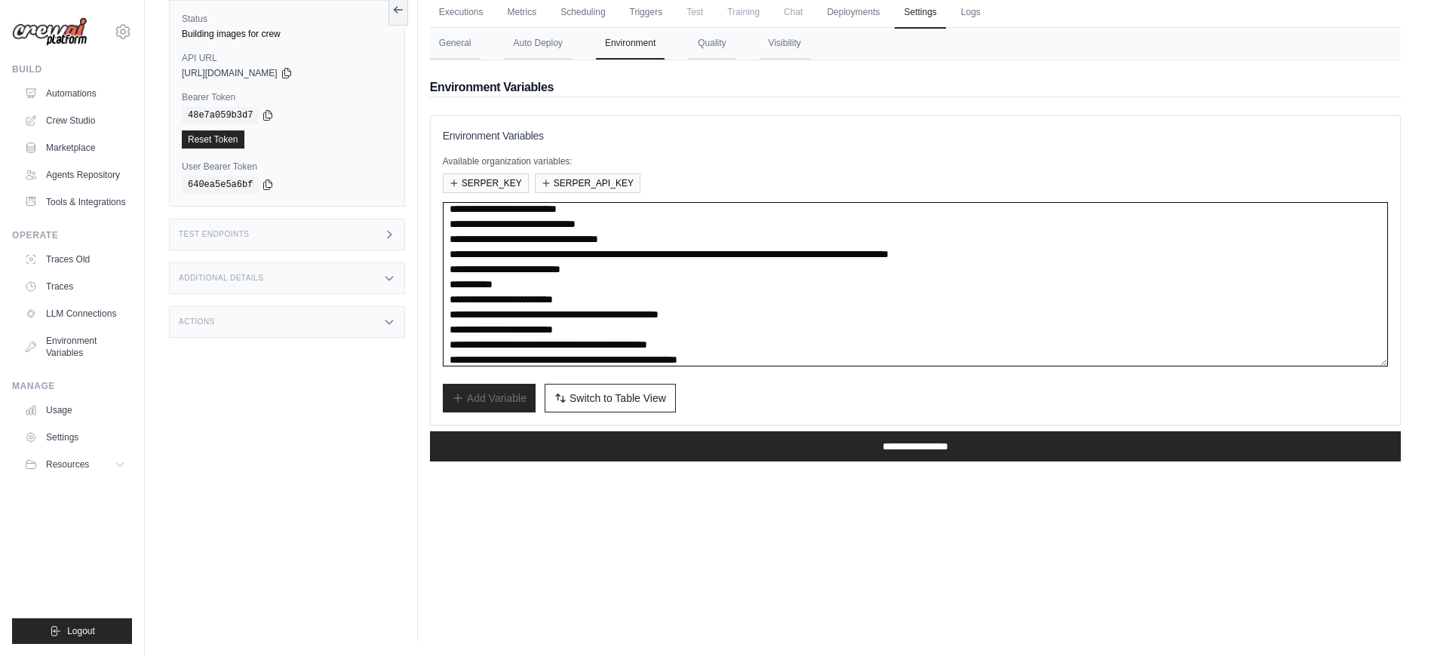
click at [784, 342] on textarea "**********" at bounding box center [915, 284] width 945 height 164
type textarea "**********"
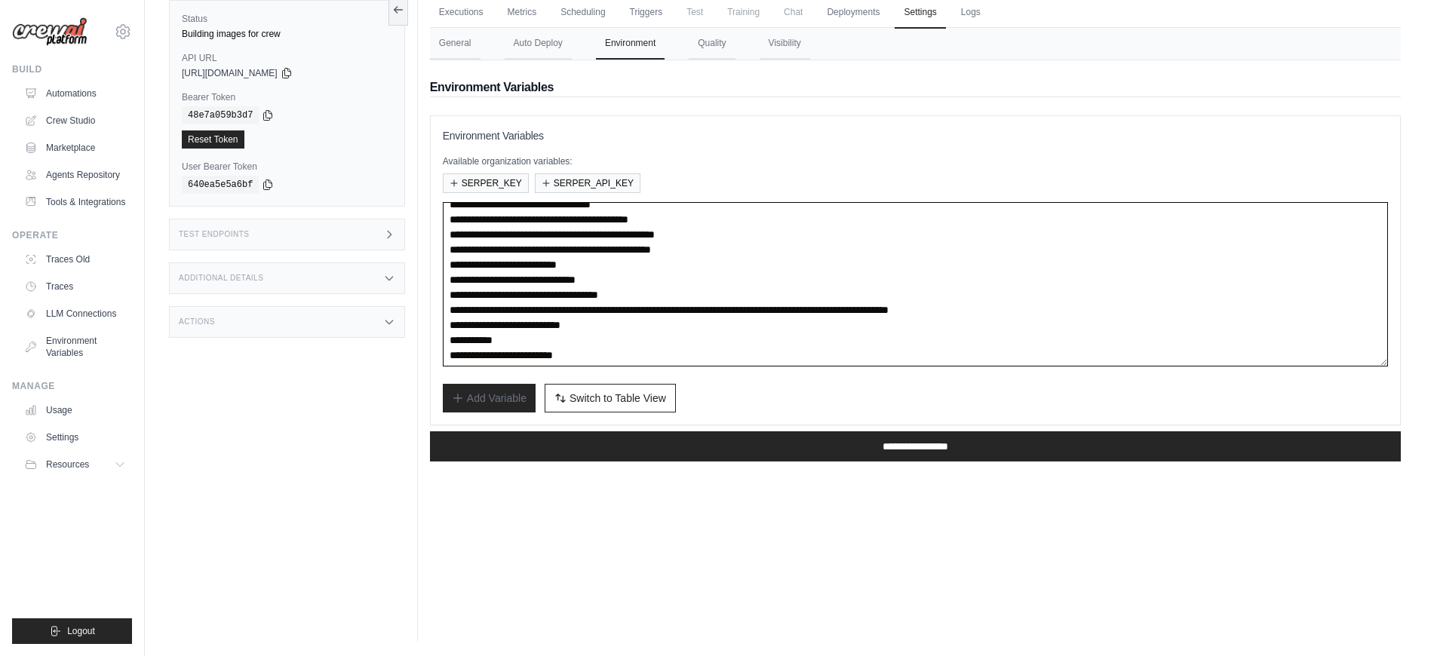
scroll to position [0, 0]
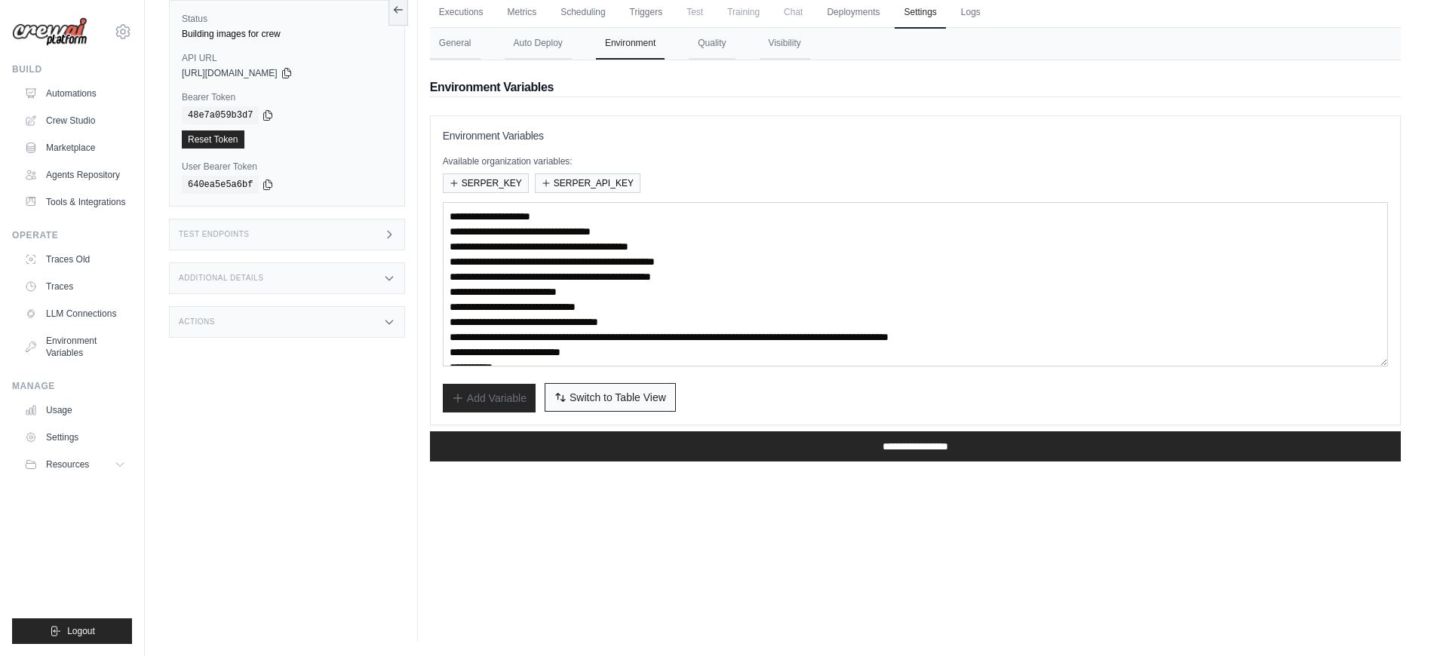
click at [653, 391] on span "Switch to Table View" at bounding box center [617, 397] width 97 height 15
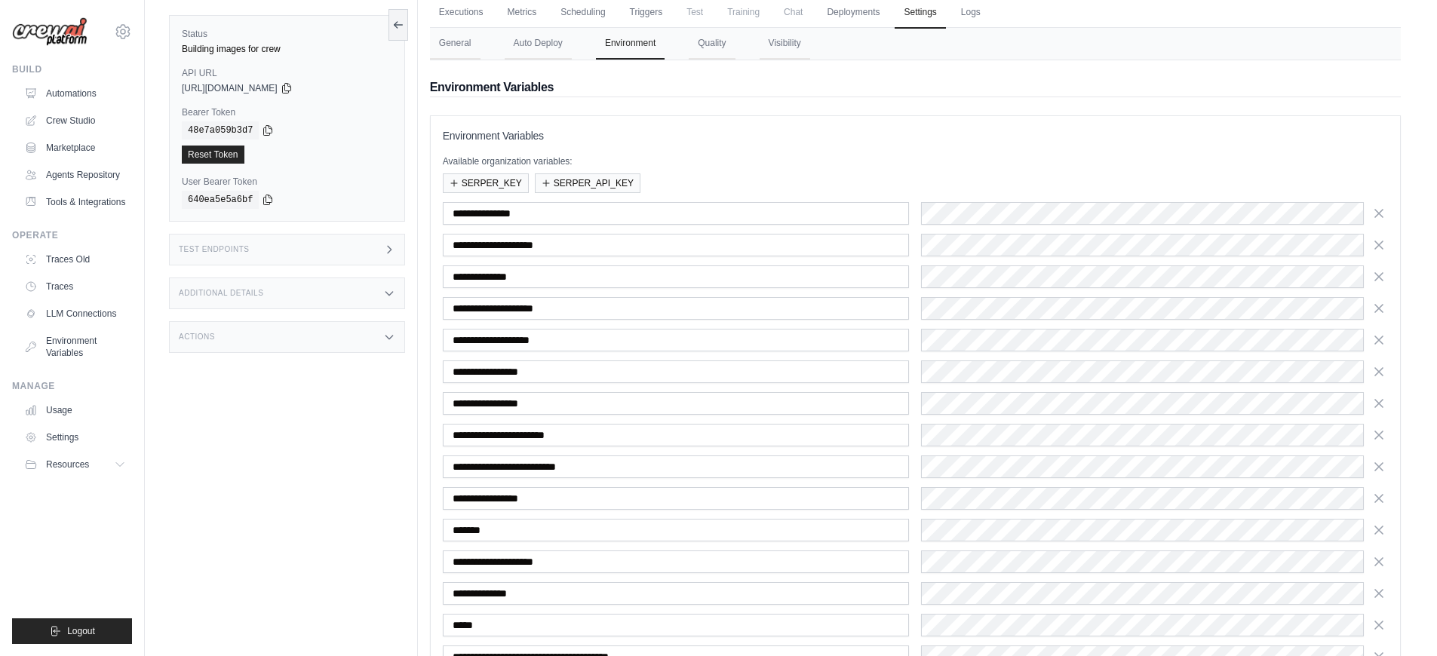
scroll to position [205, 0]
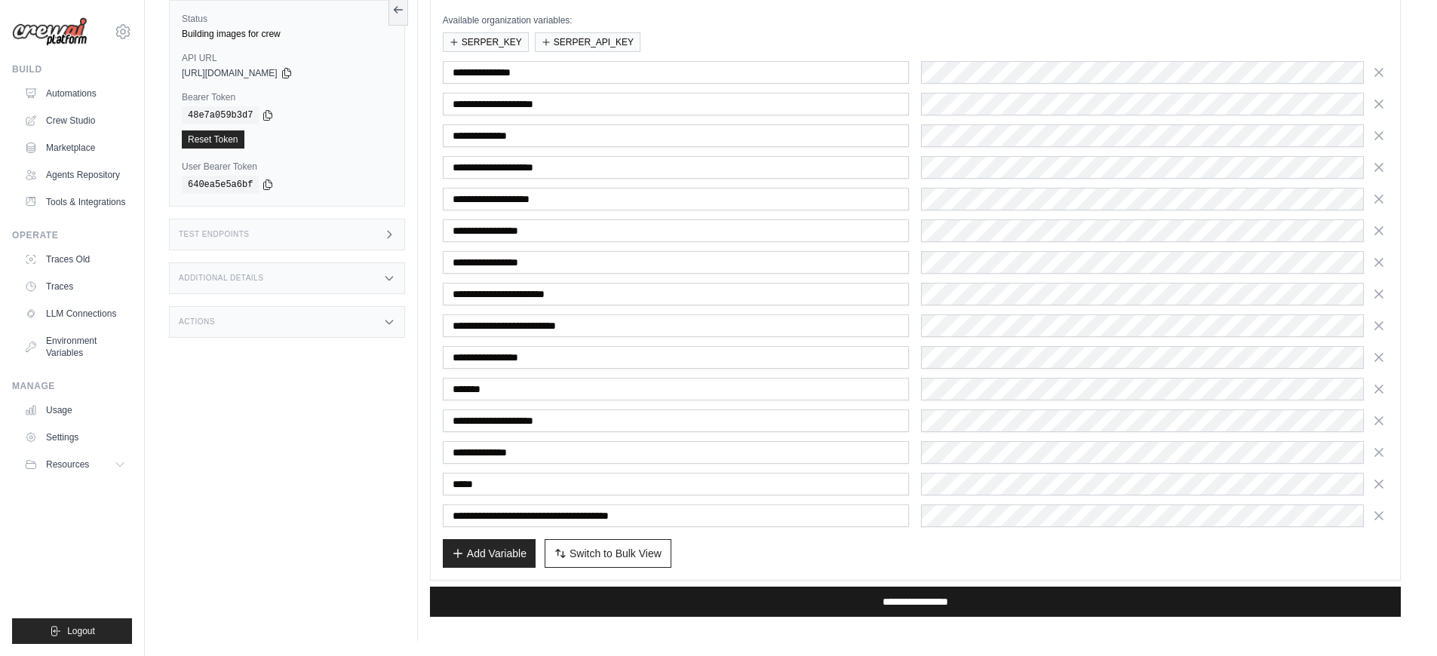
click at [671, 599] on input "**********" at bounding box center [915, 602] width 971 height 30
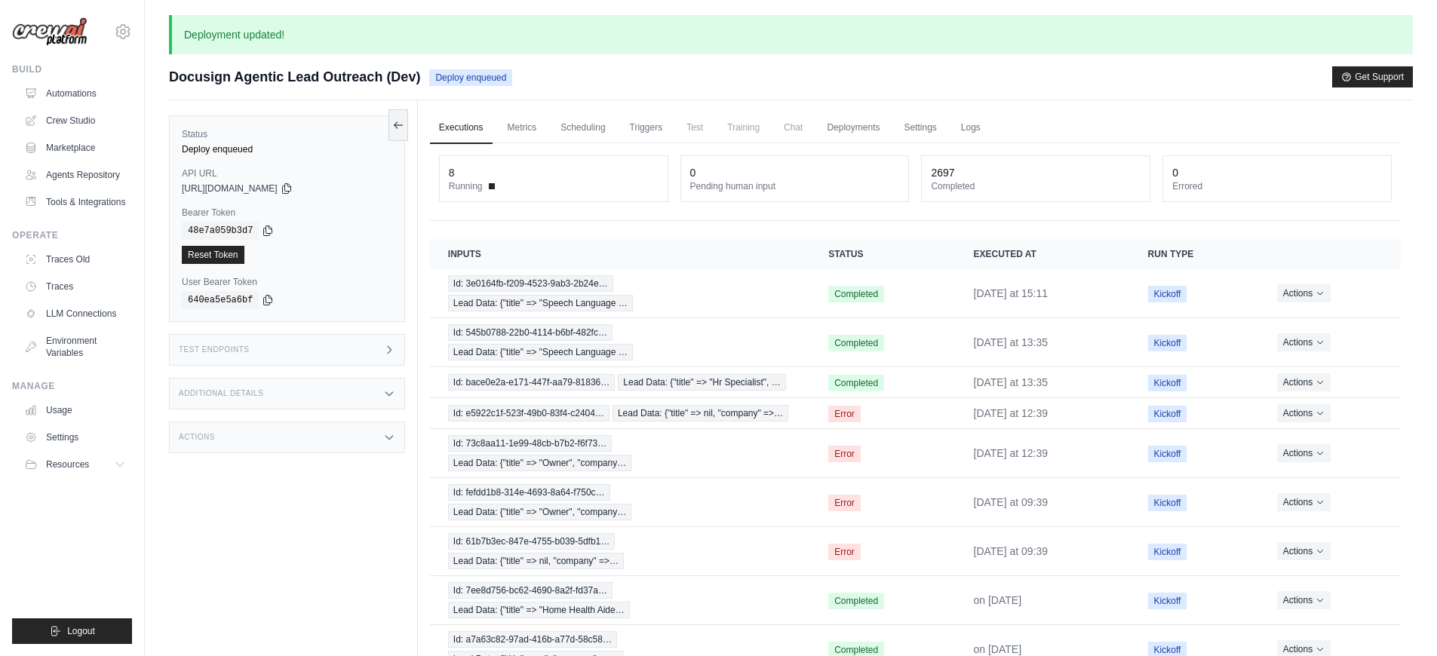
scroll to position [9, 0]
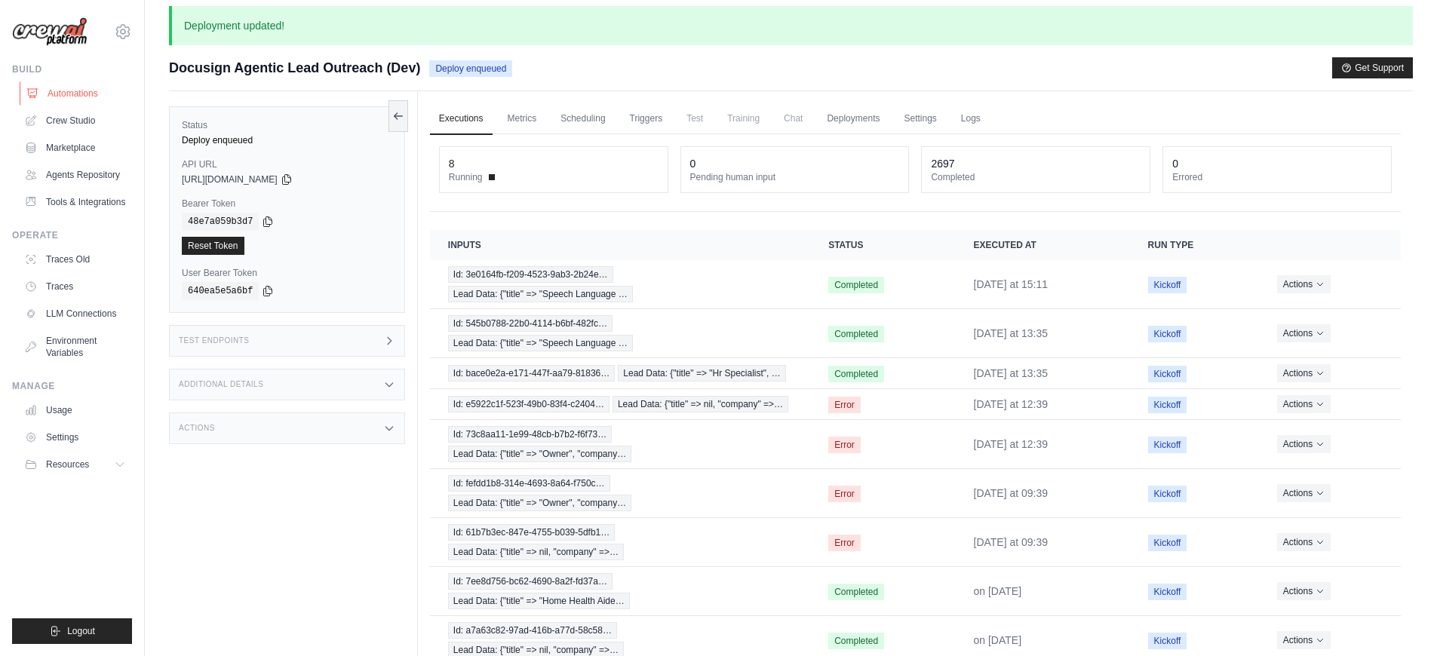
click at [100, 100] on link "Automations" at bounding box center [77, 93] width 114 height 24
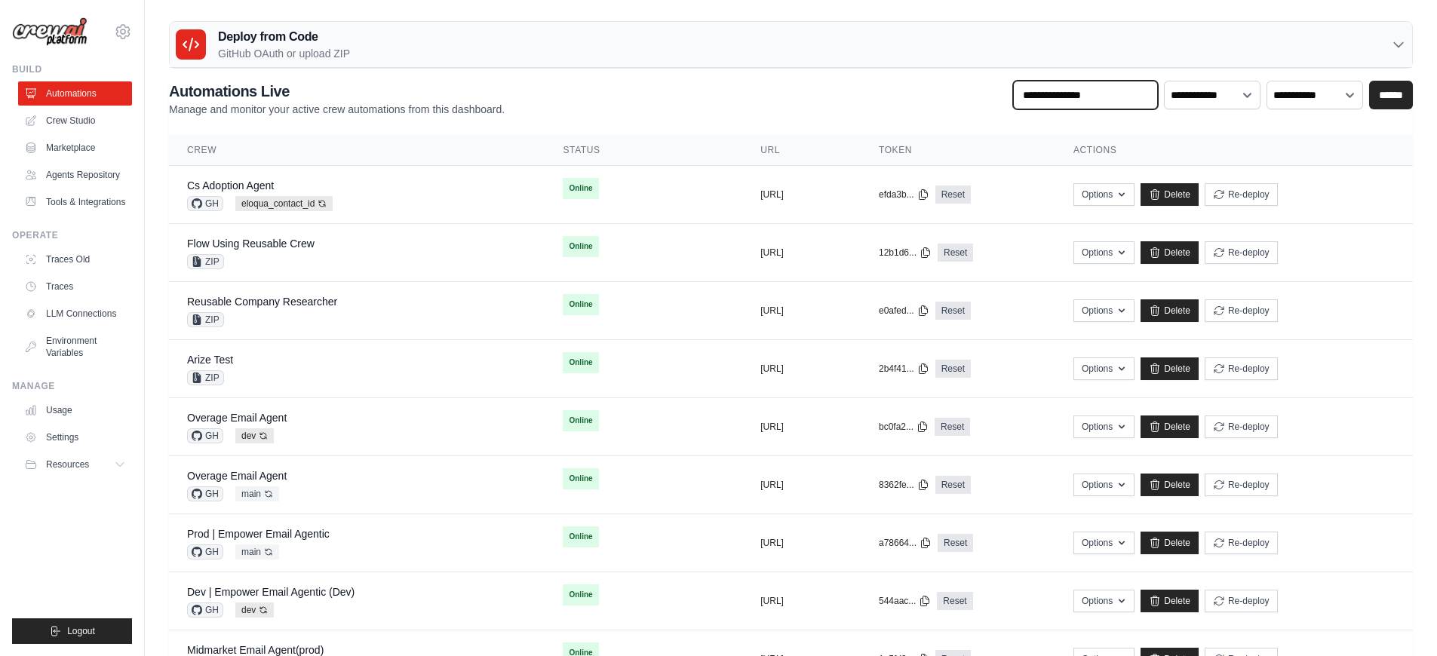
click at [1116, 84] on input "text" at bounding box center [1085, 95] width 145 height 29
type input "********"
click at [1393, 105] on input "******" at bounding box center [1391, 95] width 44 height 29
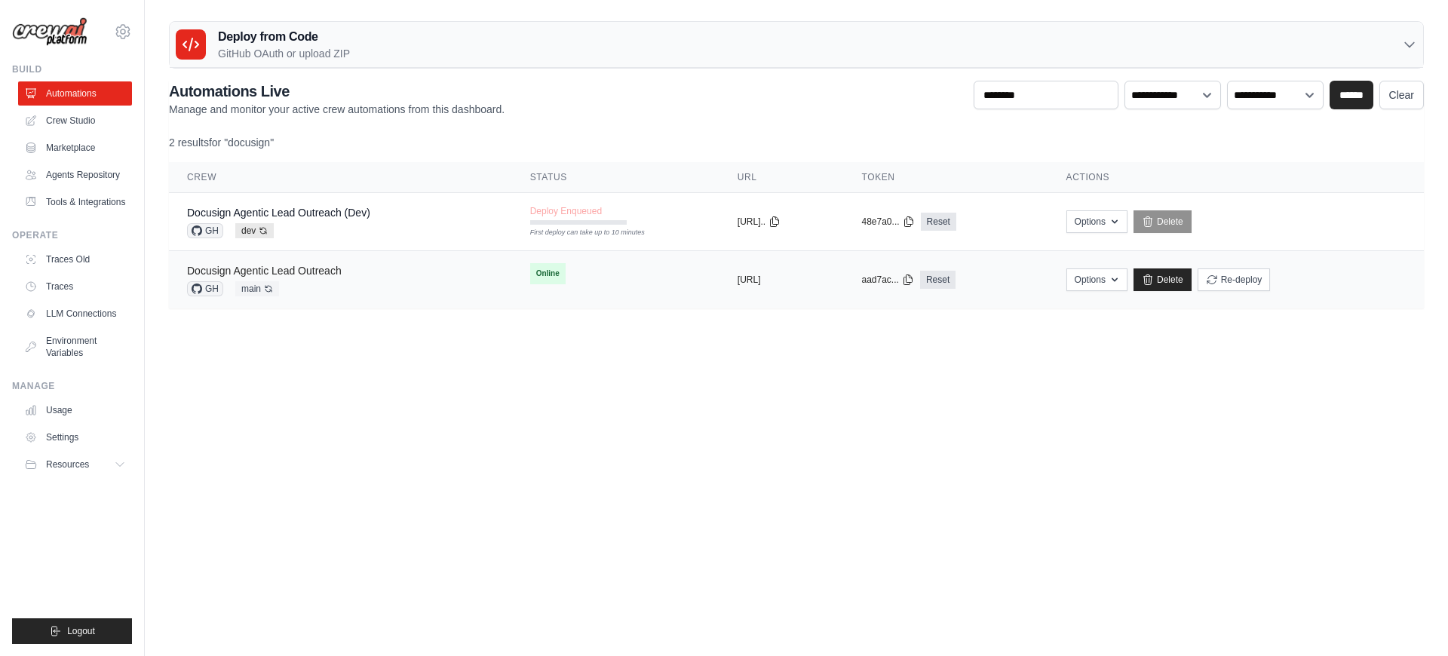
click at [292, 272] on link "Docusign Agentic Lead Outreach" at bounding box center [264, 271] width 155 height 12
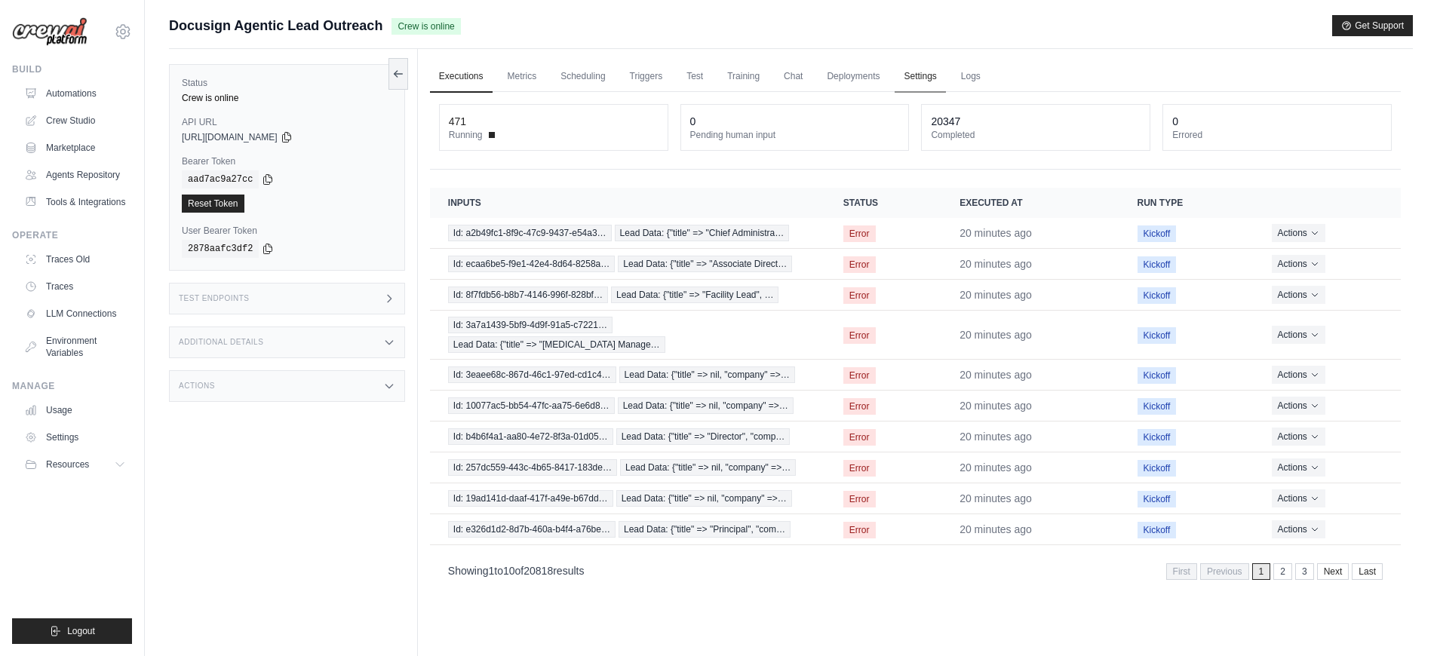
click at [922, 82] on link "Settings" at bounding box center [920, 77] width 51 height 32
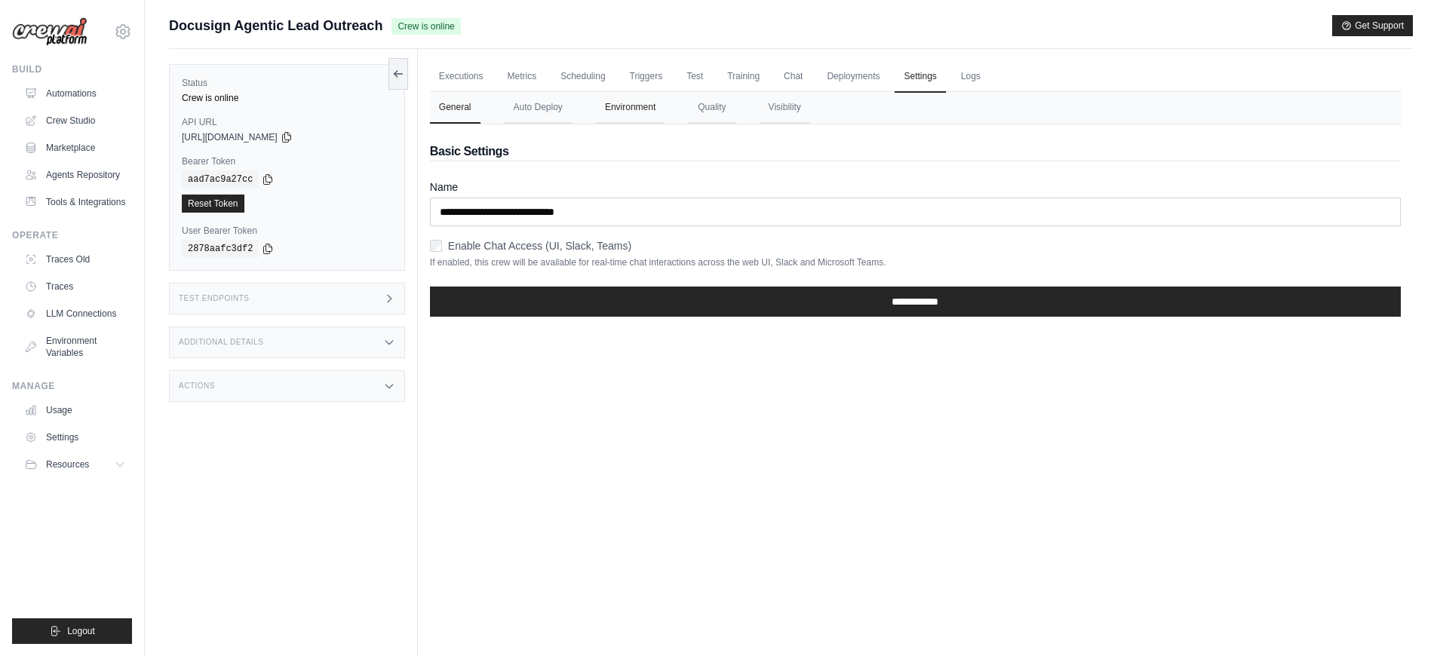
click at [652, 114] on button "Environment" at bounding box center [630, 108] width 69 height 32
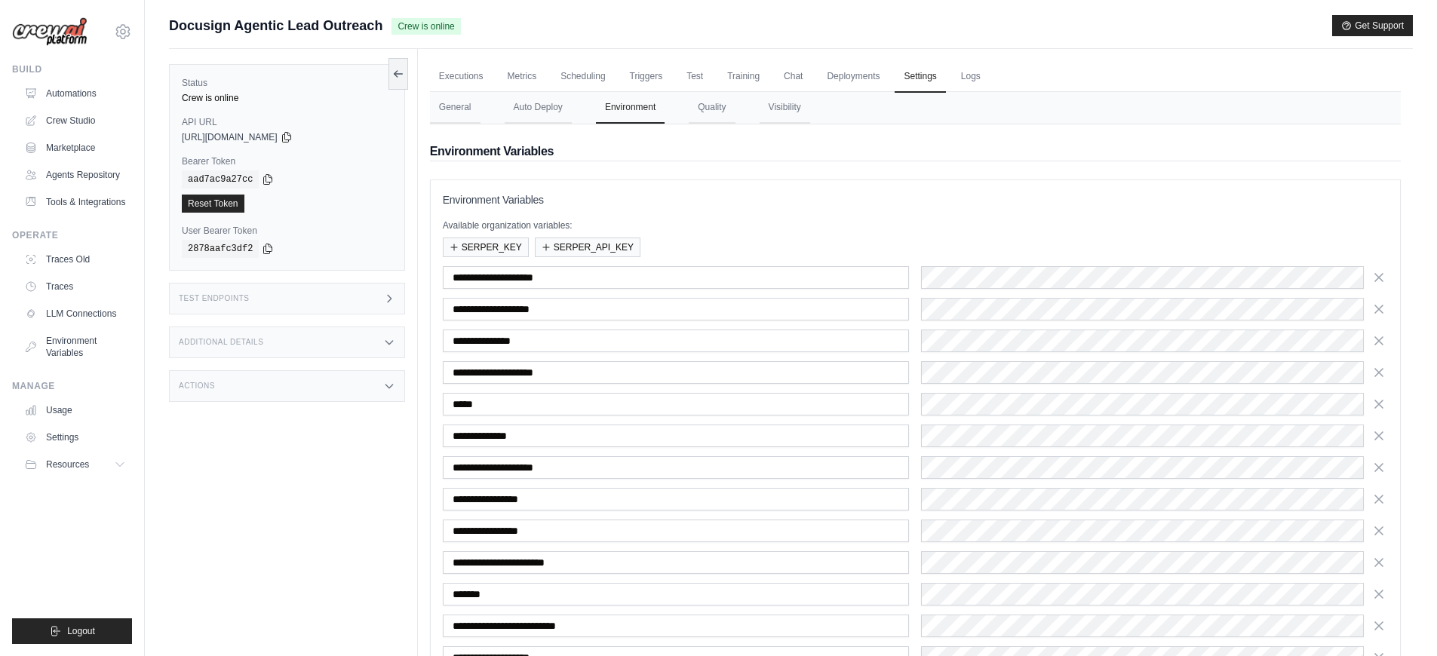
scroll to position [173, 0]
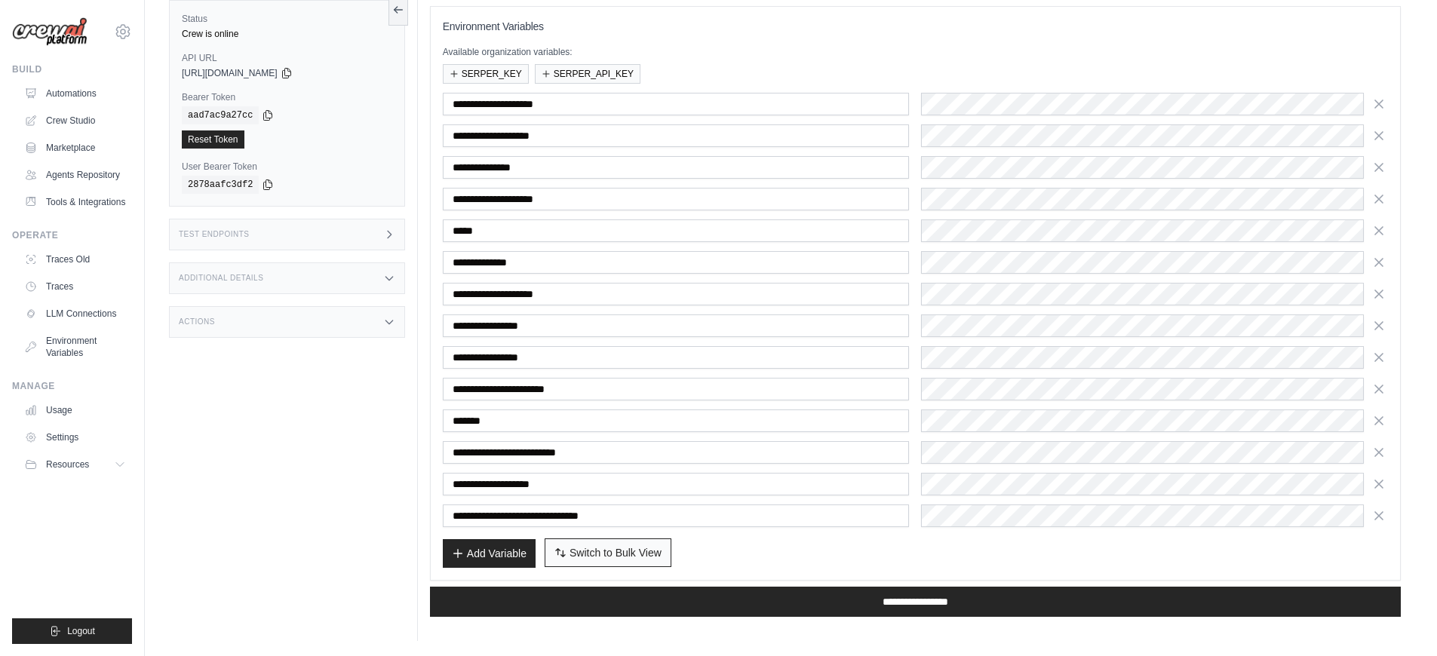
click at [581, 555] on span "Switch to Bulk View" at bounding box center [615, 552] width 92 height 15
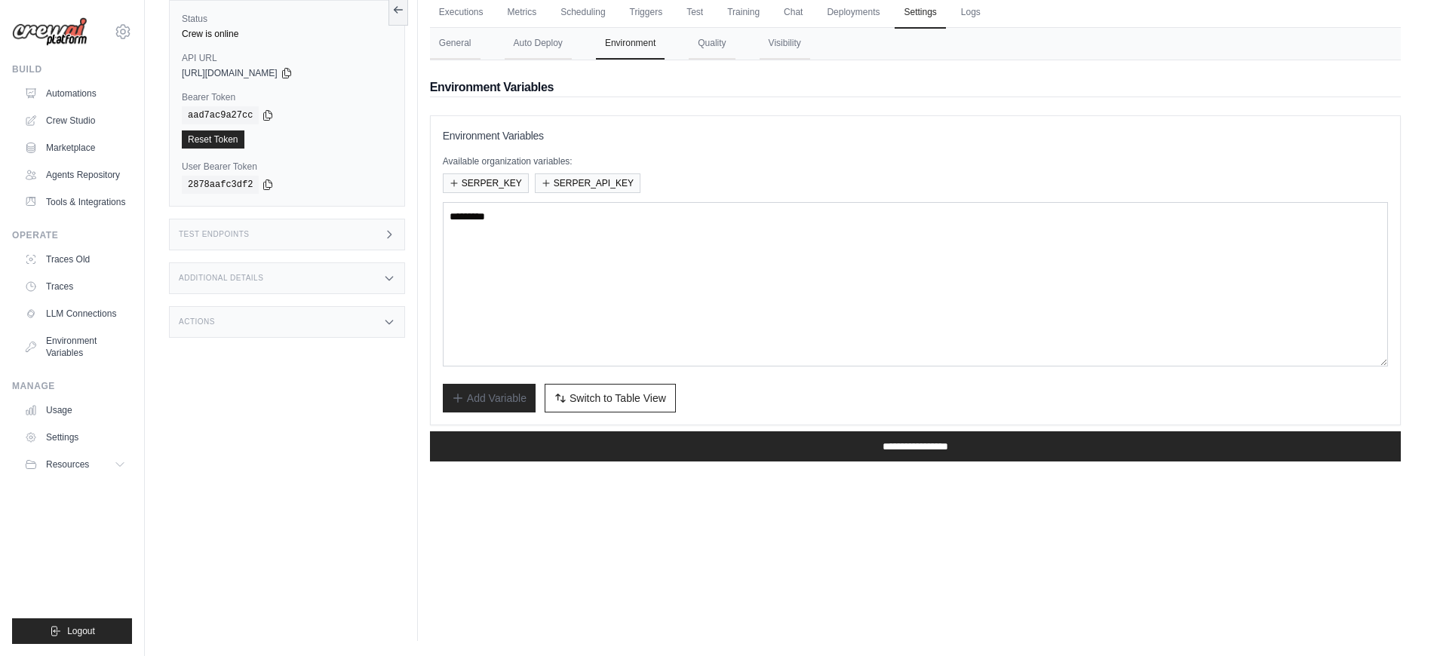
scroll to position [60, 0]
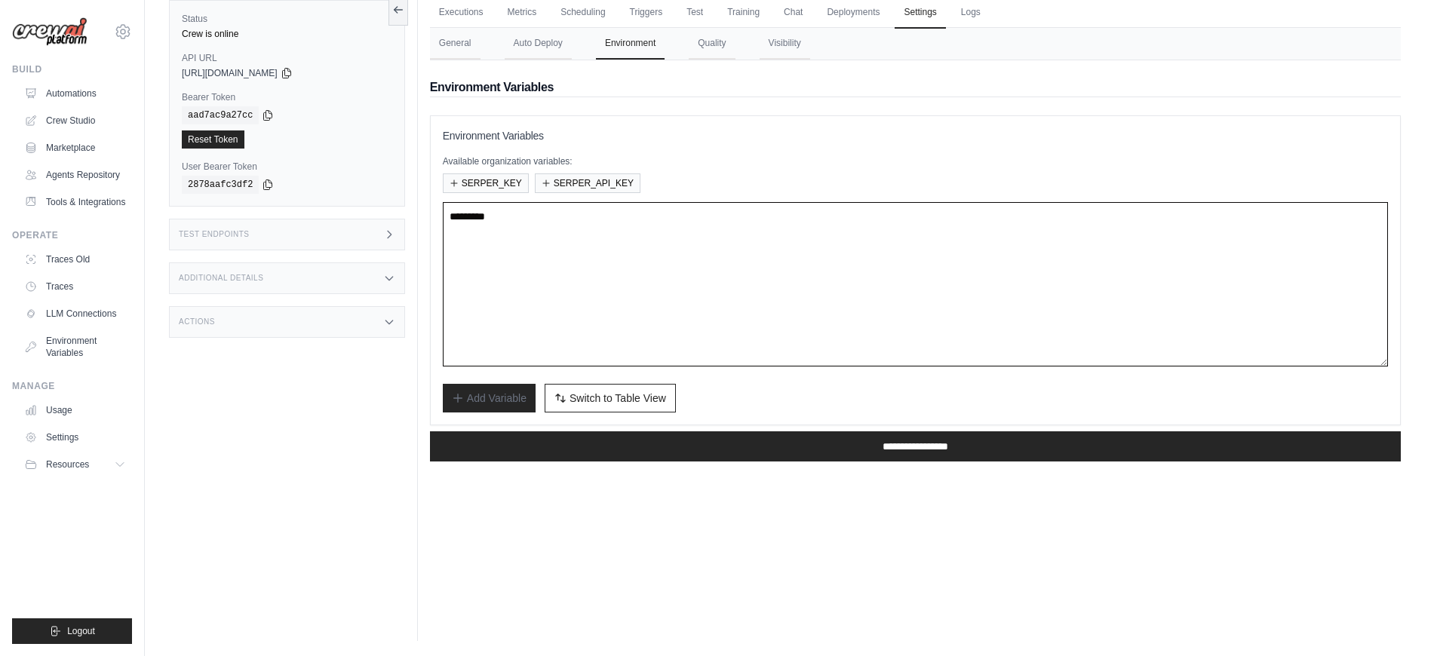
click at [784, 353] on textarea at bounding box center [915, 284] width 945 height 164
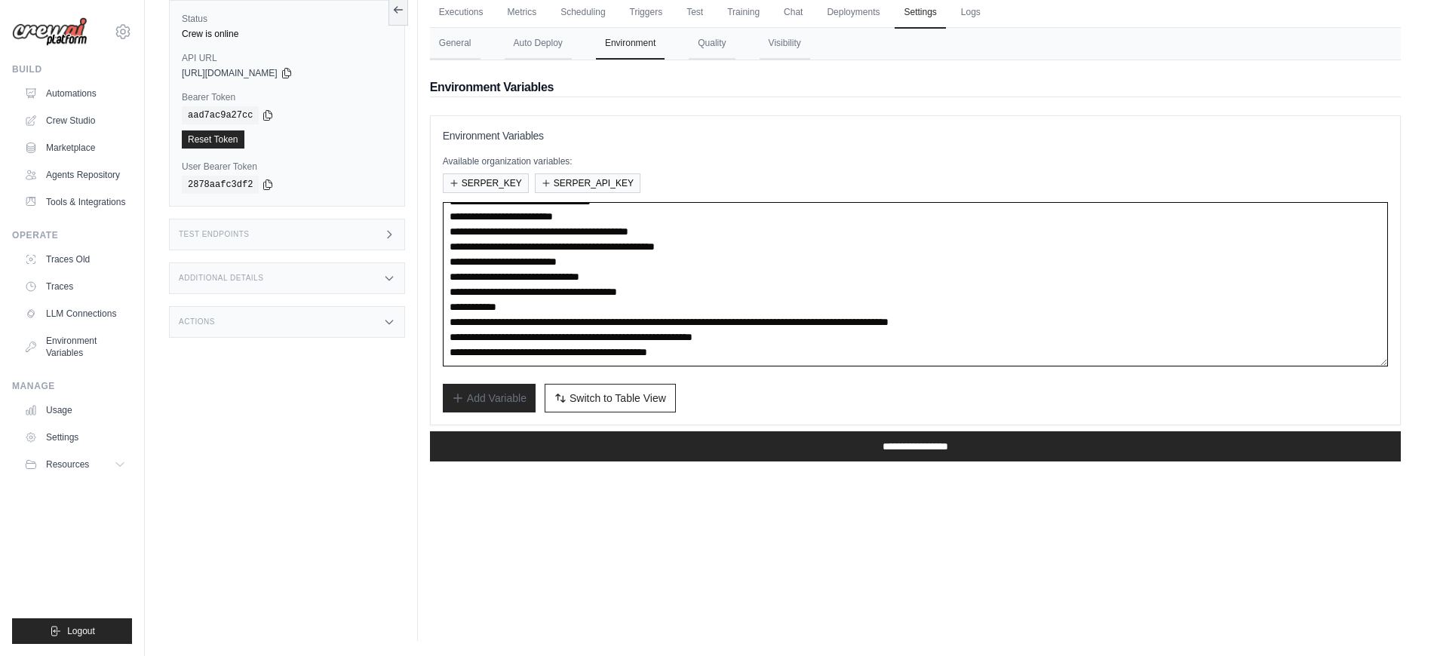
click at [789, 354] on textarea "**********" at bounding box center [915, 284] width 945 height 164
click at [451, 351] on textarea "**********" at bounding box center [915, 284] width 945 height 164
type textarea "**********"
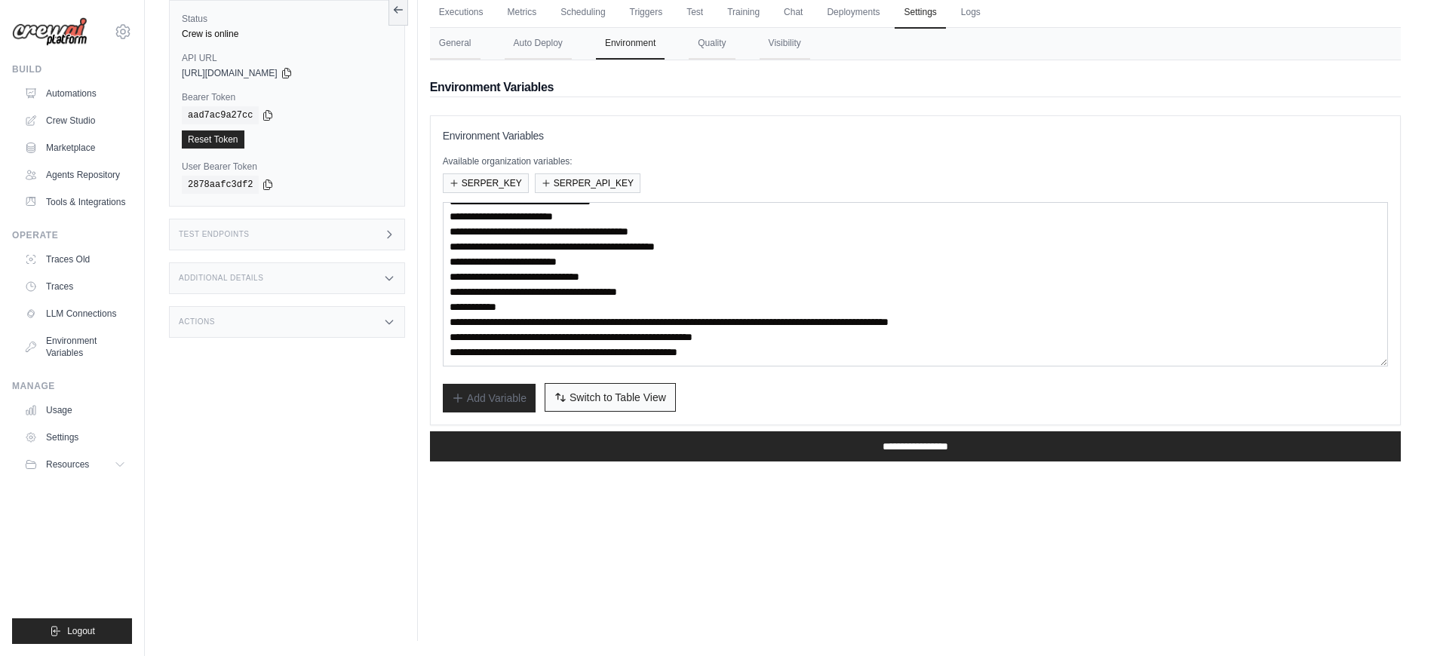
click at [585, 393] on span "Switch to Table View" at bounding box center [617, 397] width 97 height 15
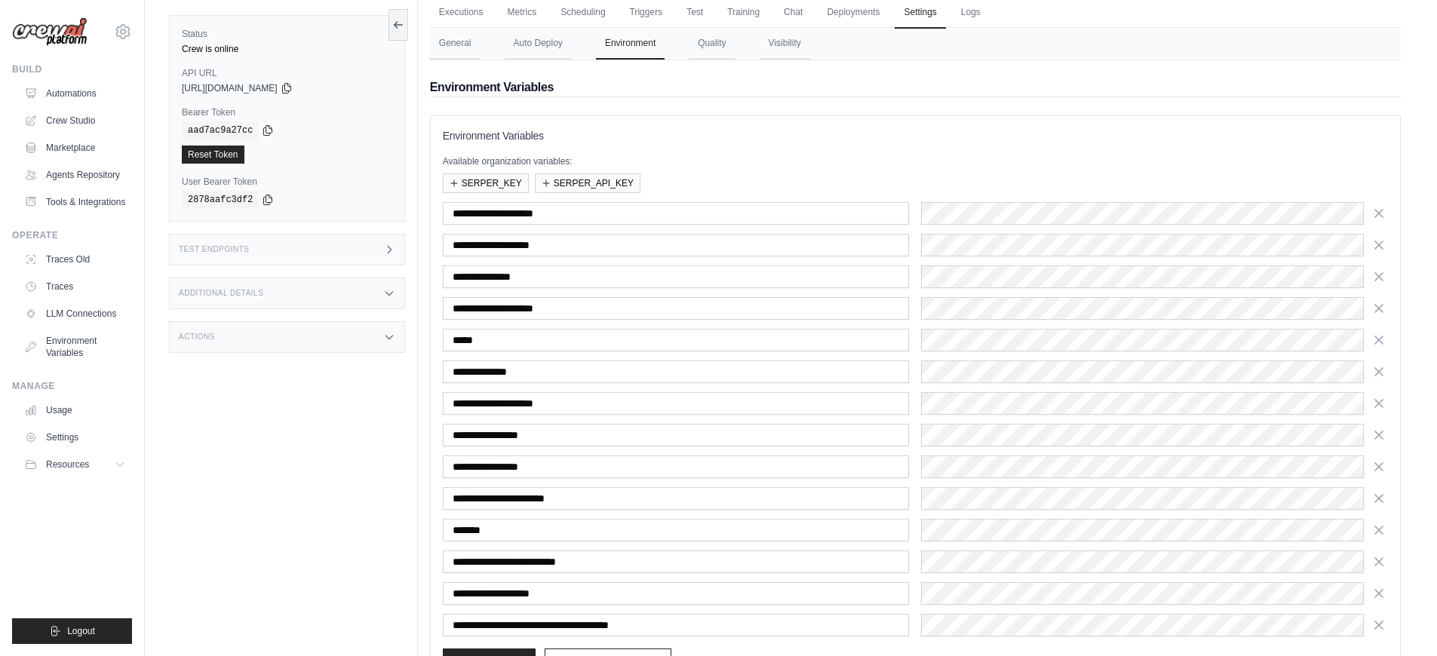
scroll to position [173, 0]
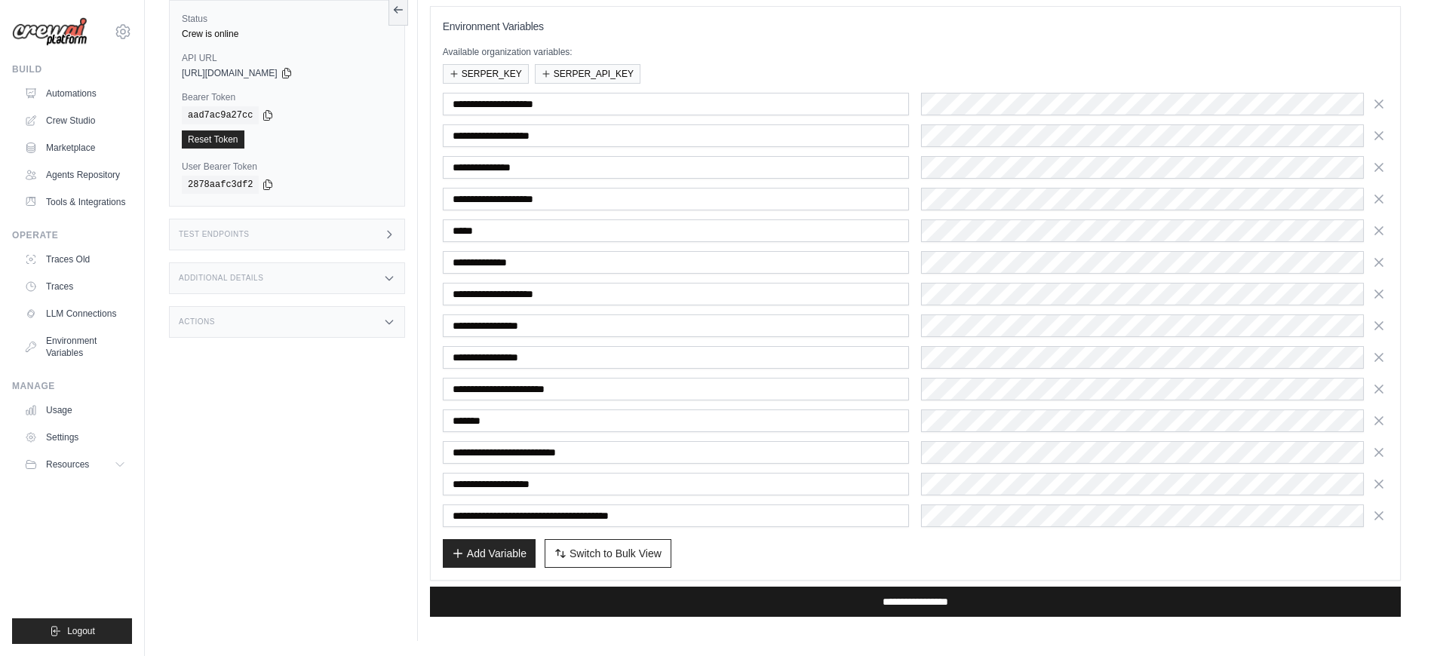
click at [860, 599] on input "**********" at bounding box center [915, 602] width 971 height 30
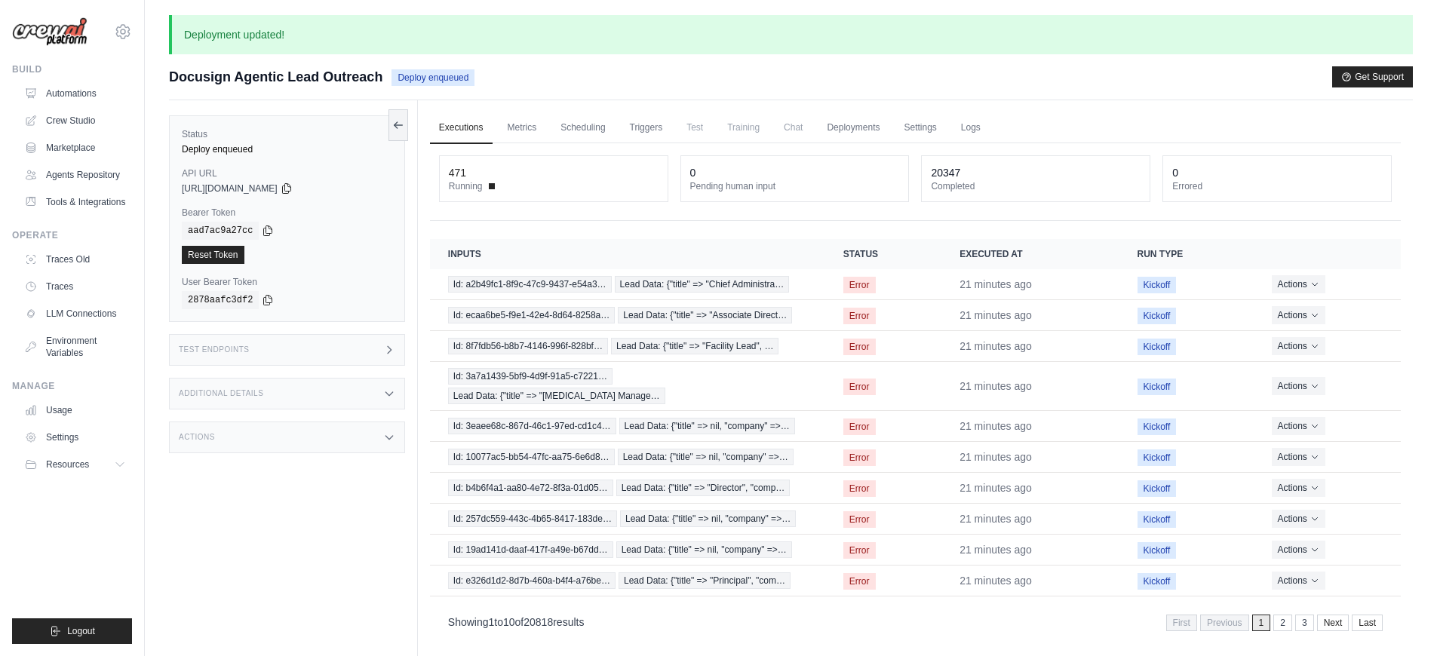
click at [1106, 23] on p "Deployment updated!" at bounding box center [791, 34] width 1244 height 39
click at [67, 91] on link "Automations" at bounding box center [77, 93] width 114 height 24
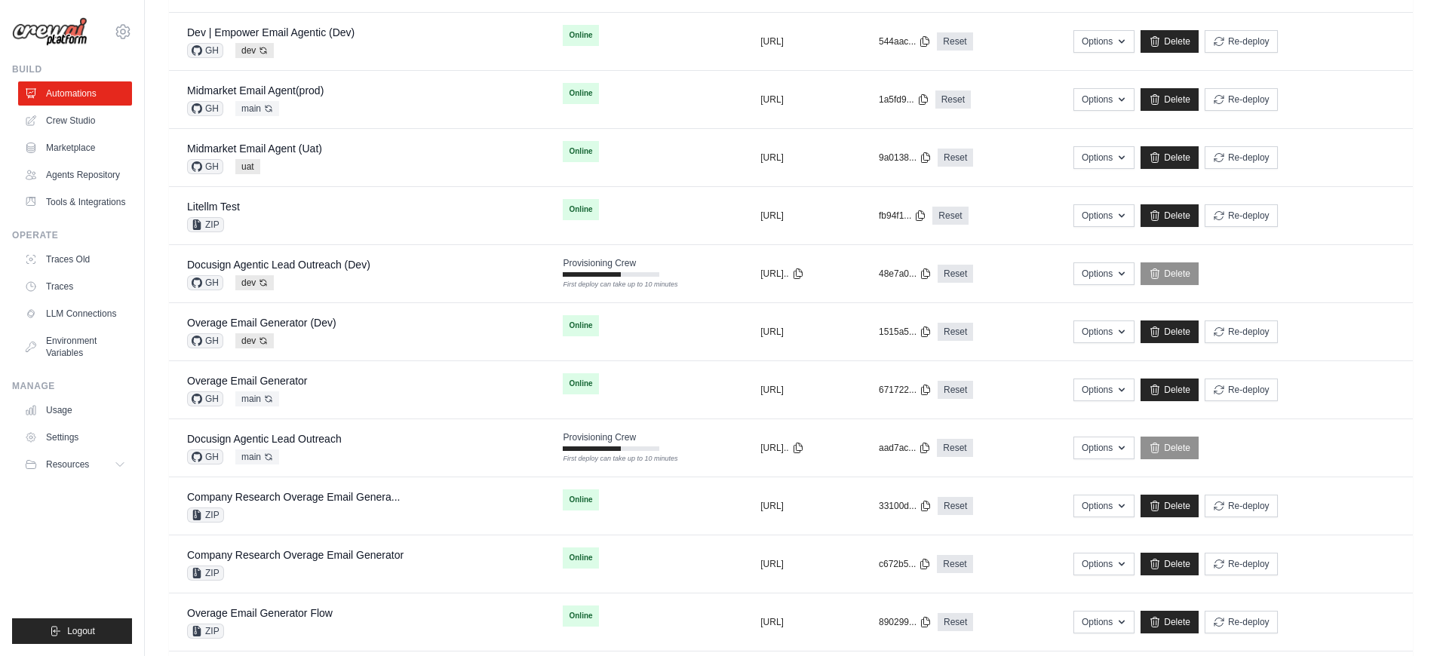
scroll to position [579, 0]
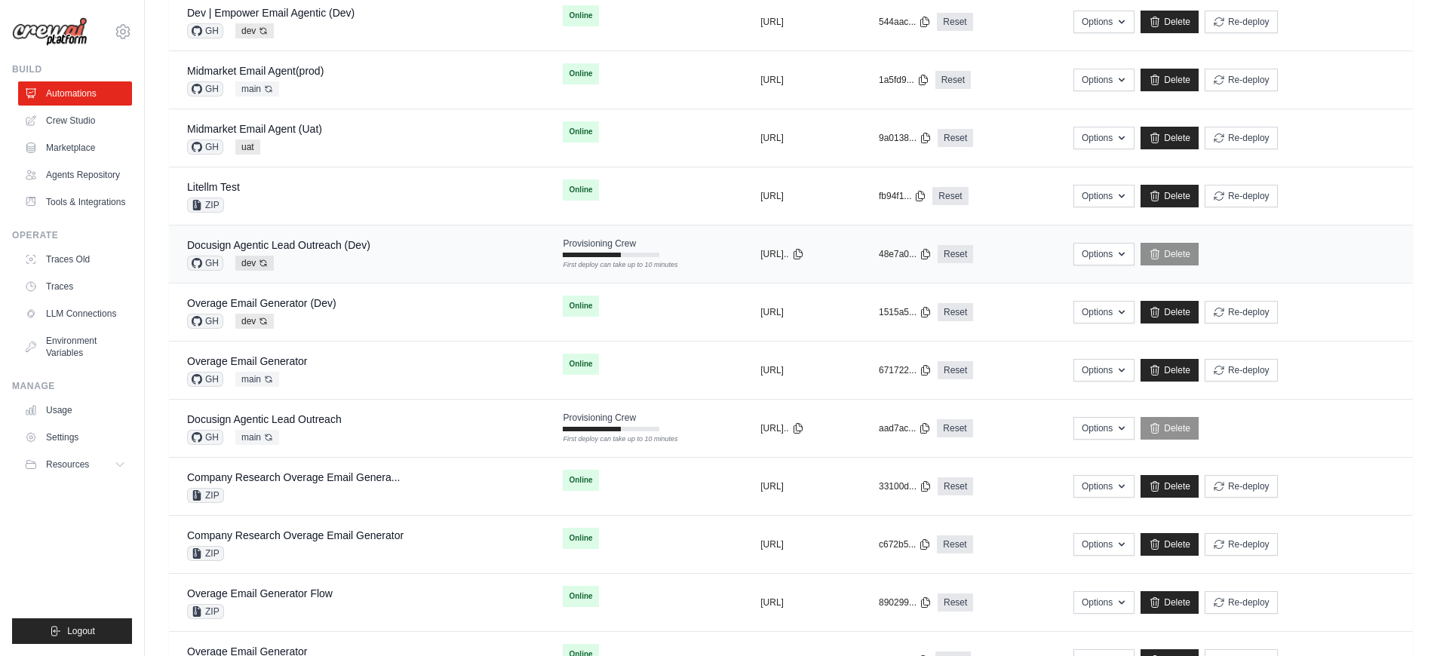
click at [436, 255] on div "Docusign Agentic Lead Outreach (Dev) GH dev Auto-deploy enabled" at bounding box center [356, 254] width 339 height 33
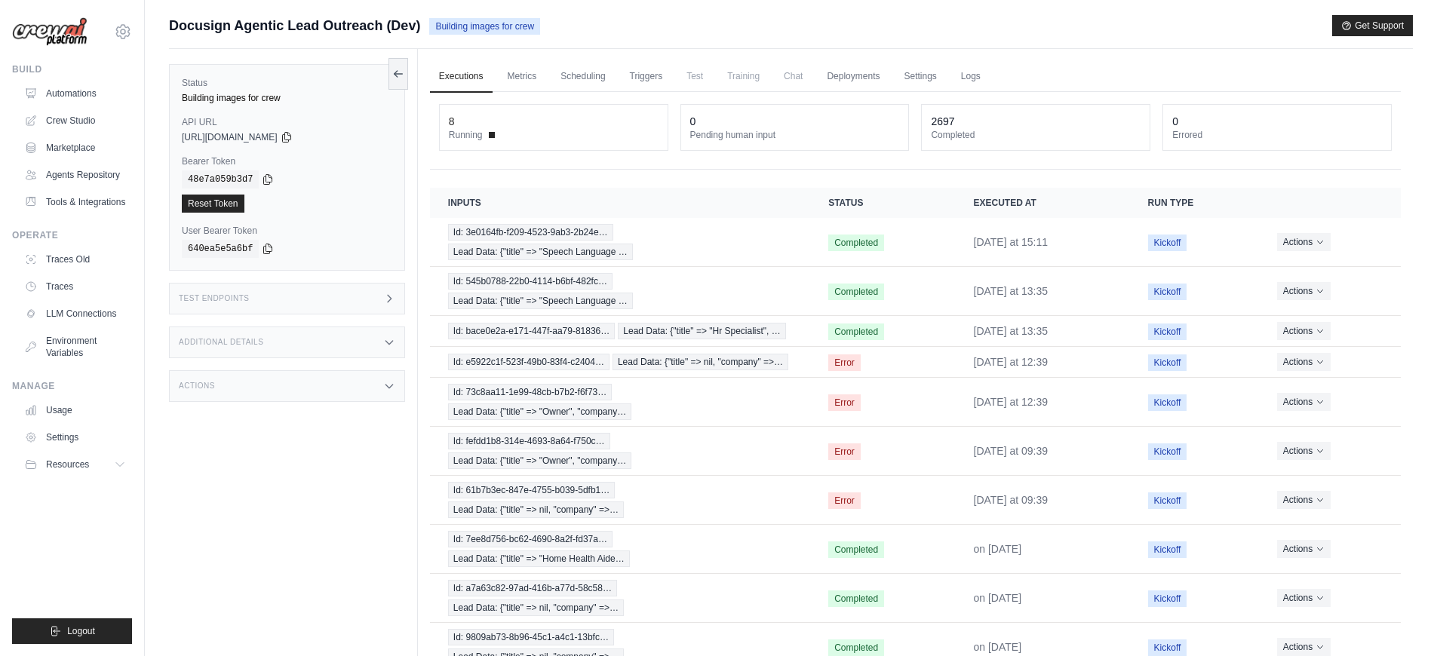
click at [107, 94] on link "Automations" at bounding box center [75, 93] width 114 height 24
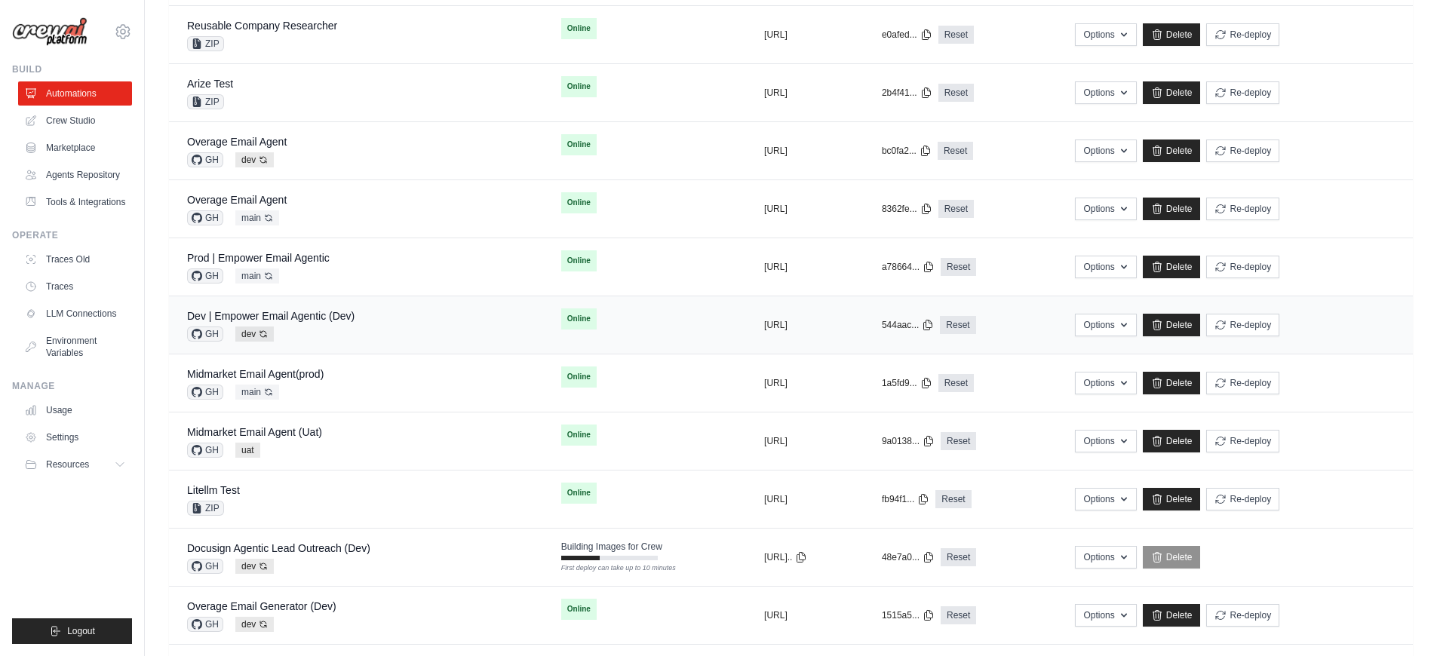
scroll to position [563, 0]
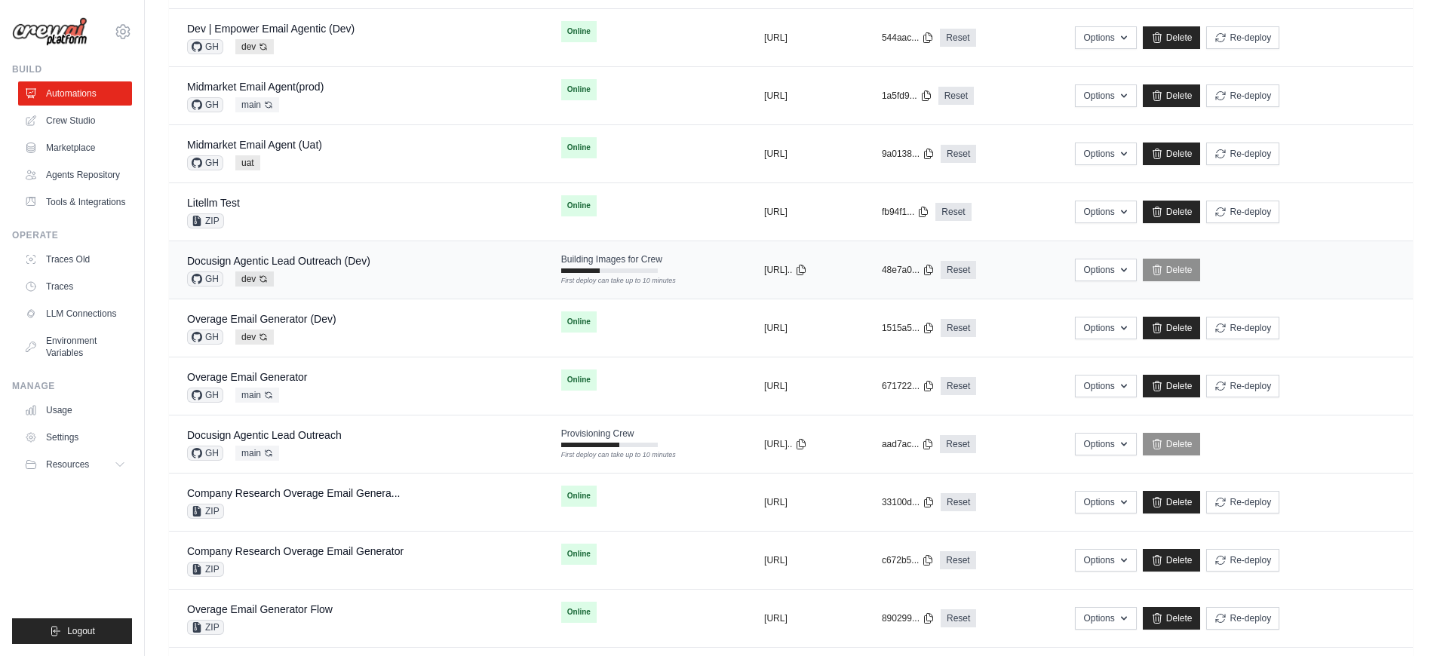
click at [443, 282] on div "Docusign Agentic Lead Outreach (Dev) GH dev Auto-deploy enabled" at bounding box center [356, 269] width 338 height 33
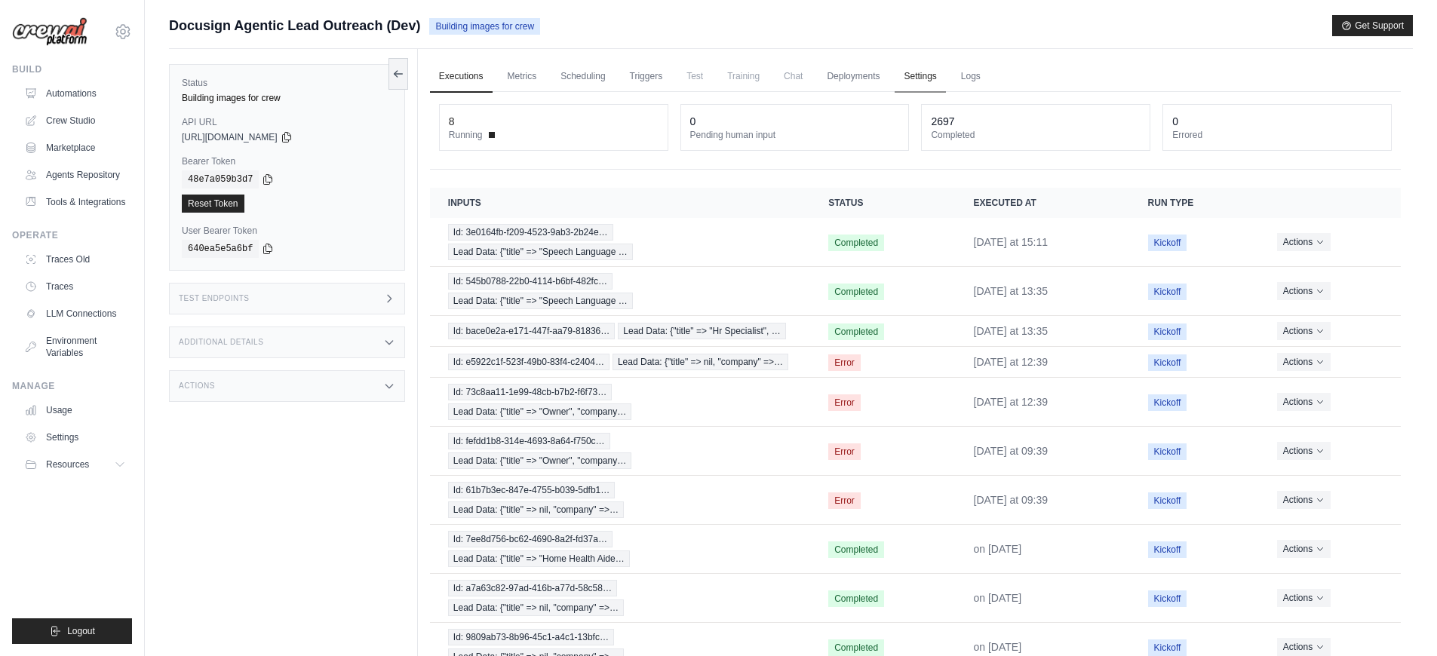
click at [926, 86] on link "Settings" at bounding box center [920, 77] width 51 height 32
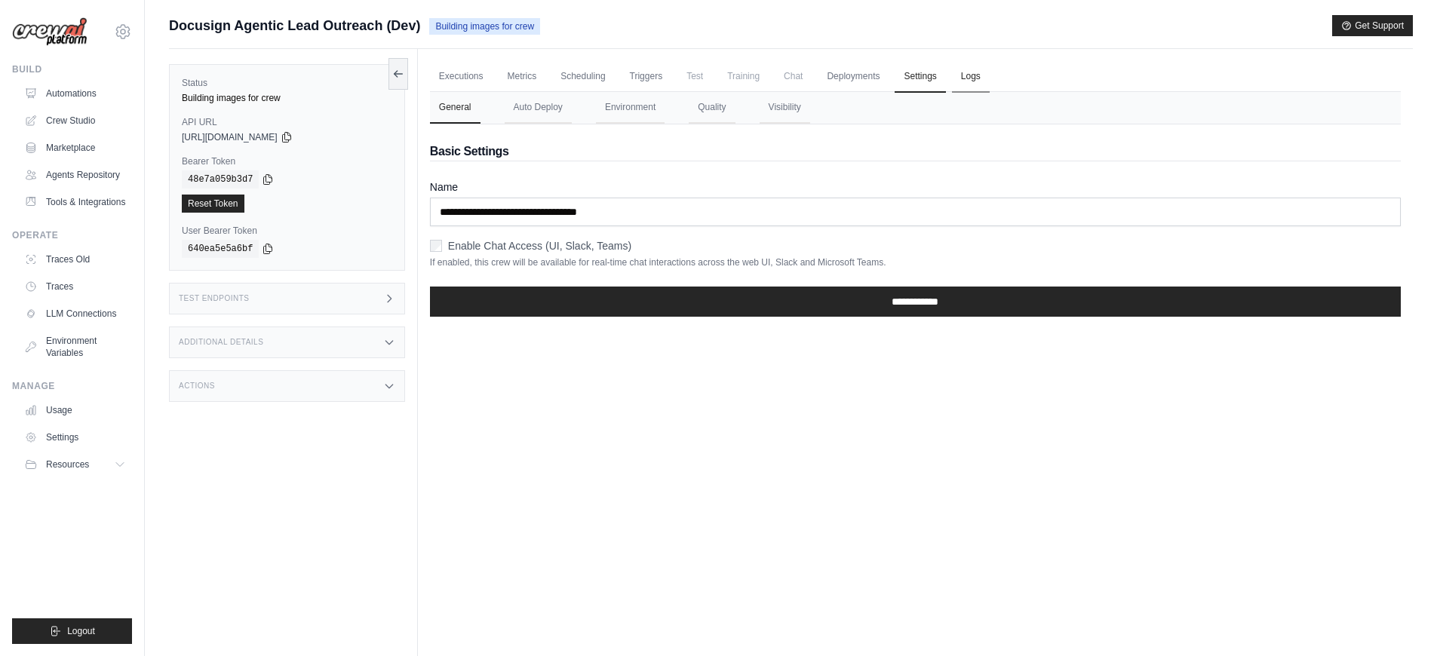
click at [968, 78] on link "Logs" at bounding box center [971, 77] width 38 height 32
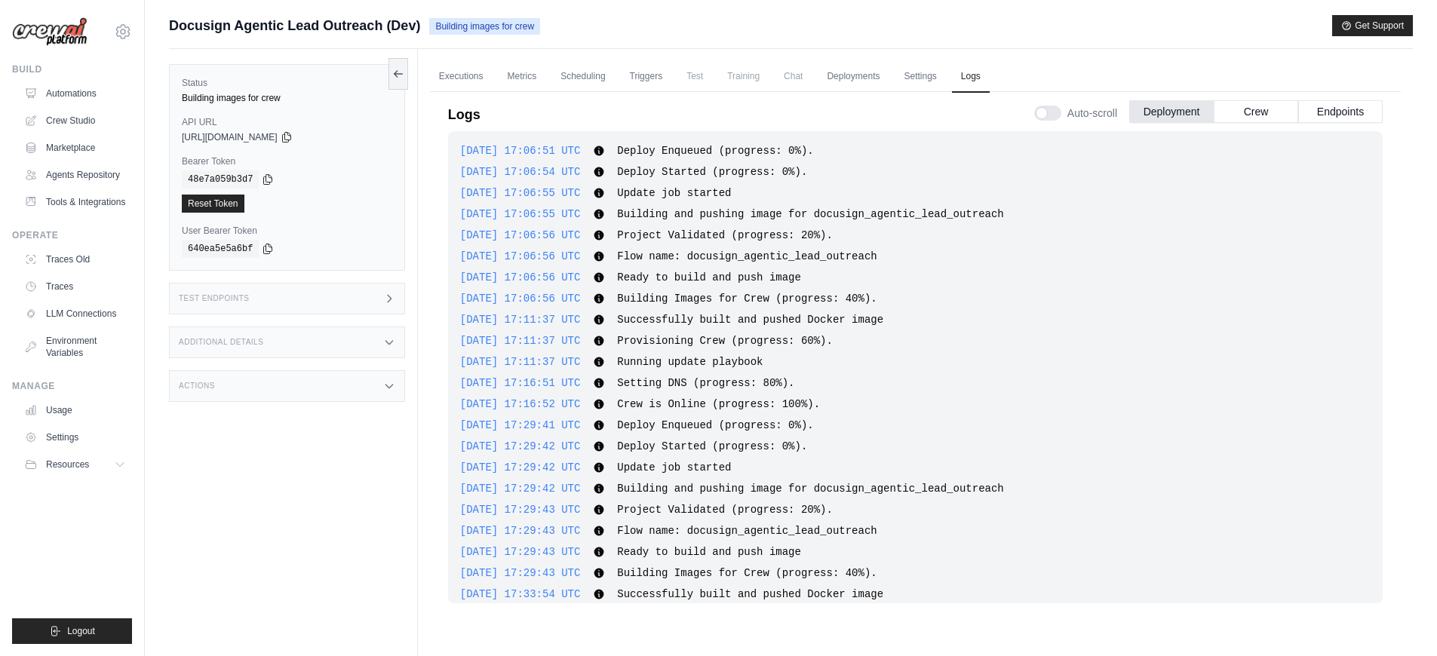
scroll to position [2693, 0]
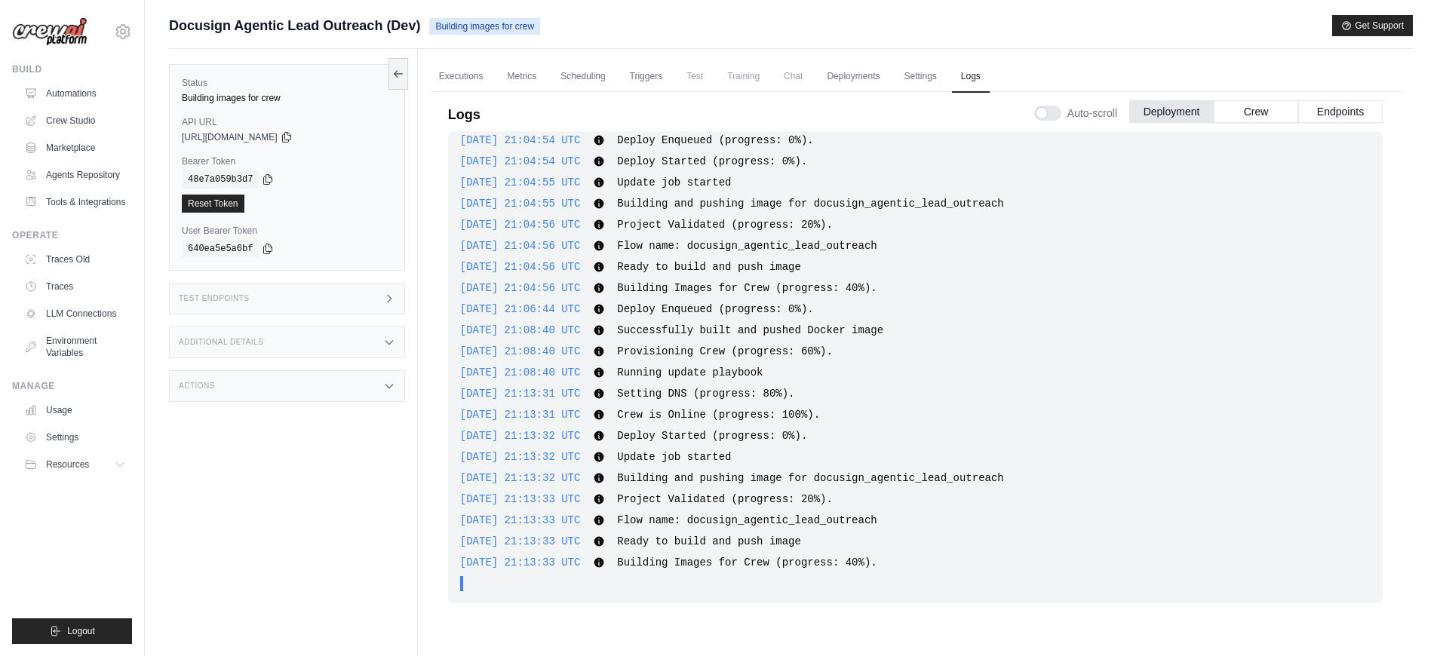
click at [459, 81] on link "Executions" at bounding box center [461, 77] width 63 height 32
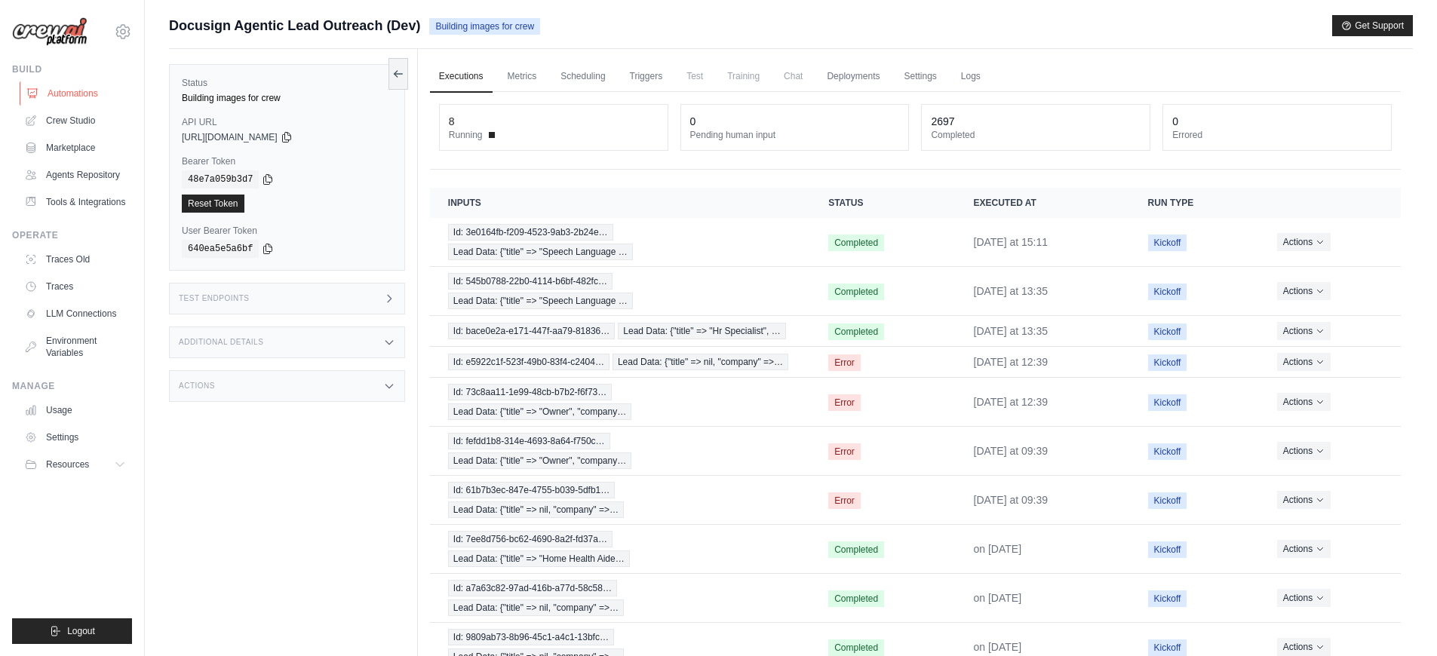
click at [100, 97] on link "Automations" at bounding box center [77, 93] width 114 height 24
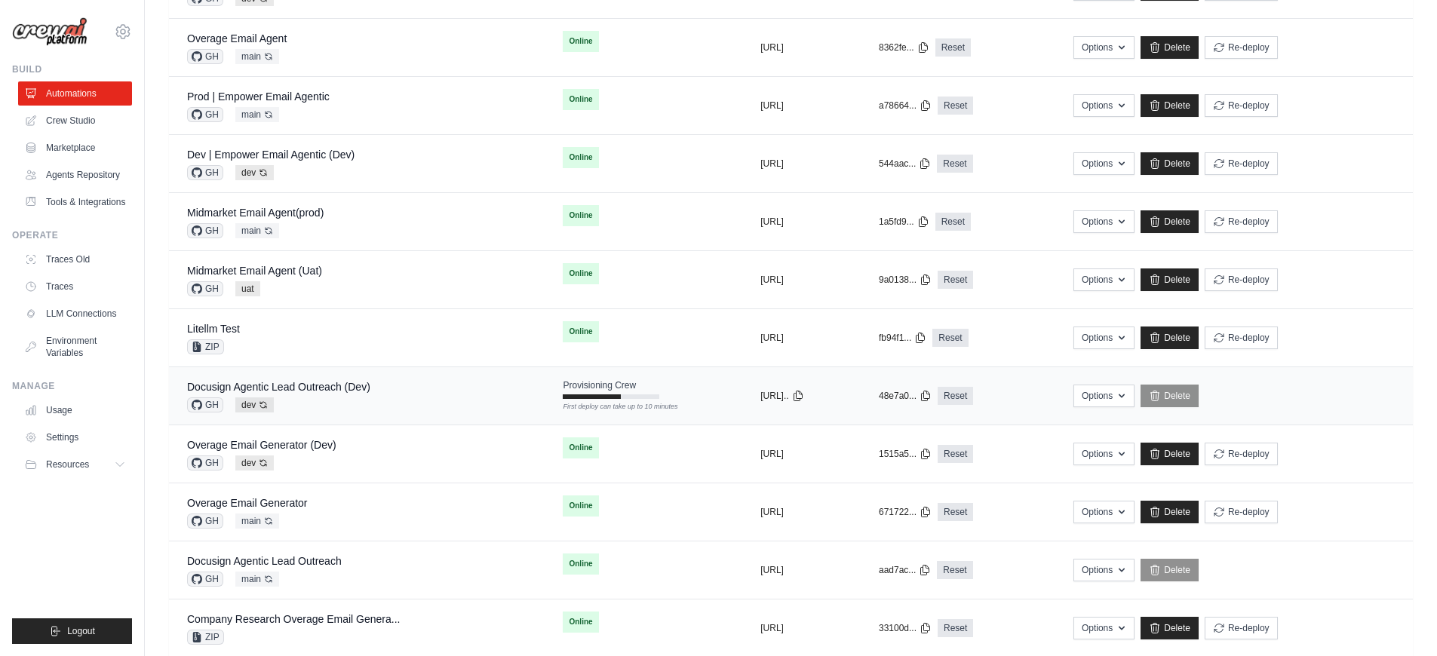
scroll to position [537, 0]
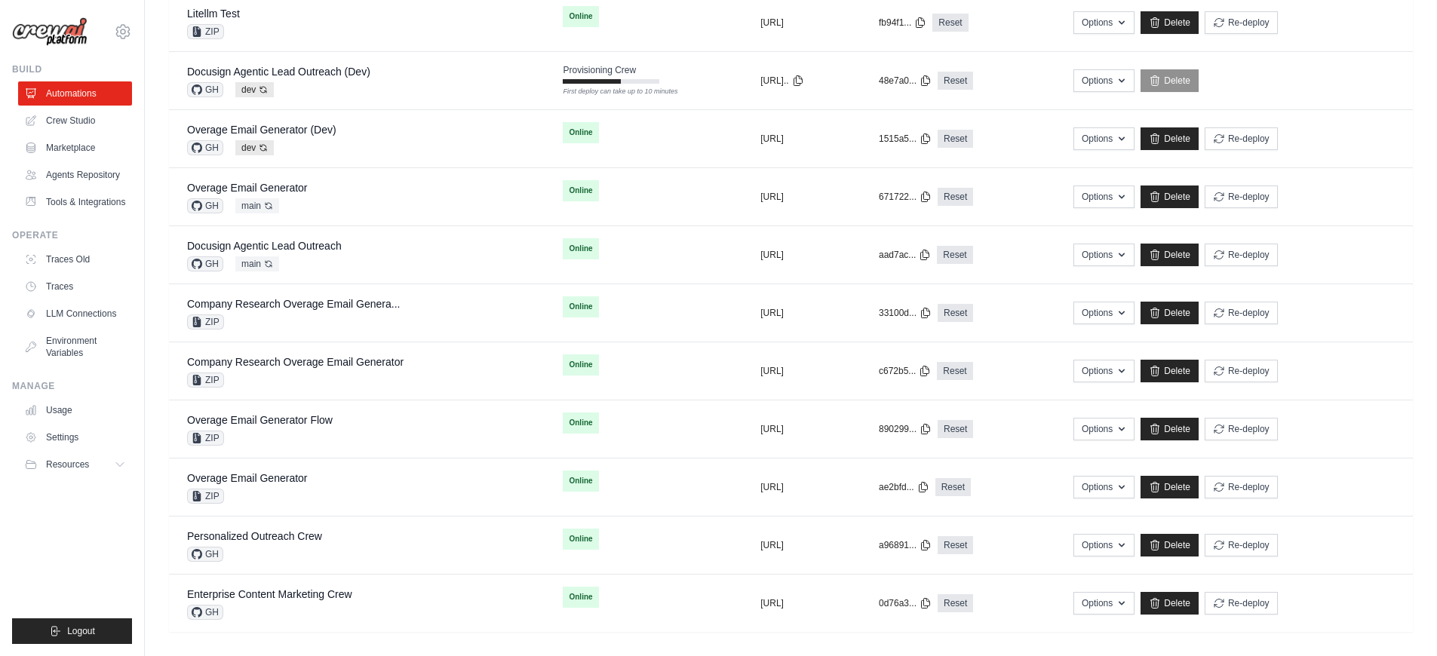
scroll to position [554, 0]
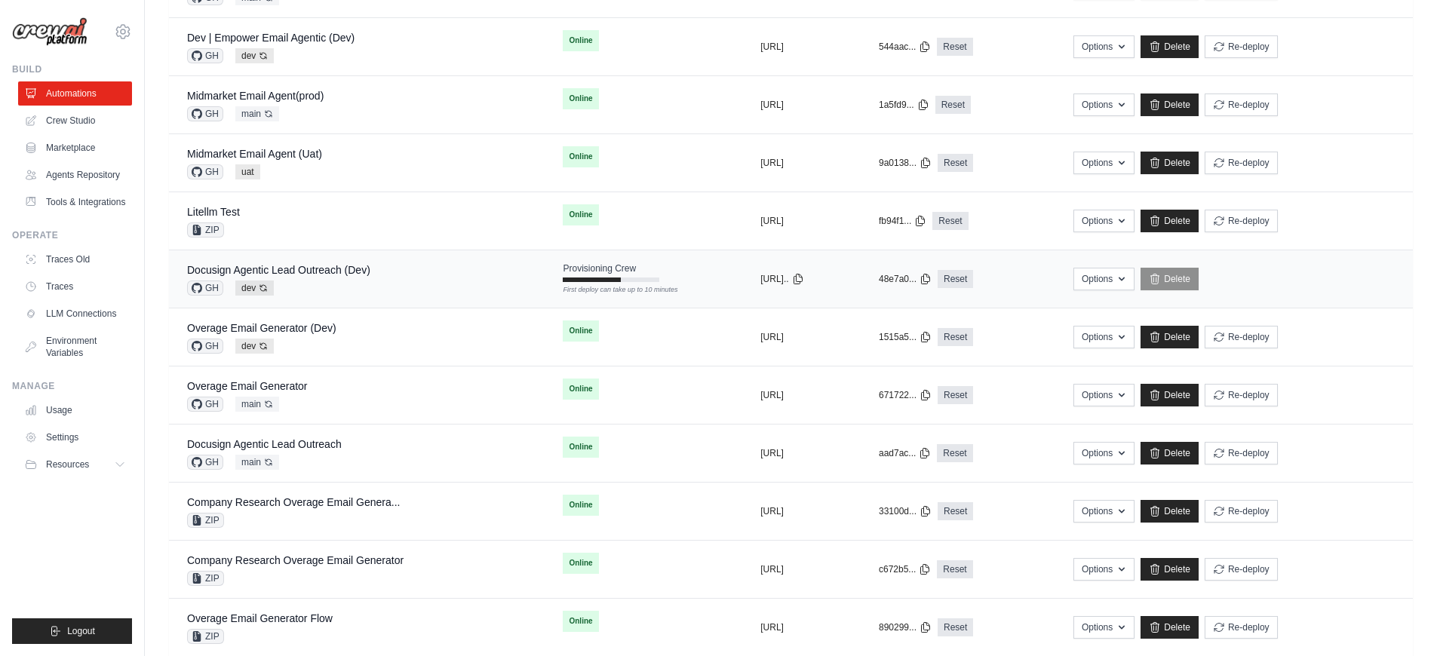
click at [407, 297] on td "Docusign Agentic Lead Outreach (Dev) GH dev Auto-deploy enabled" at bounding box center [357, 279] width 376 height 58
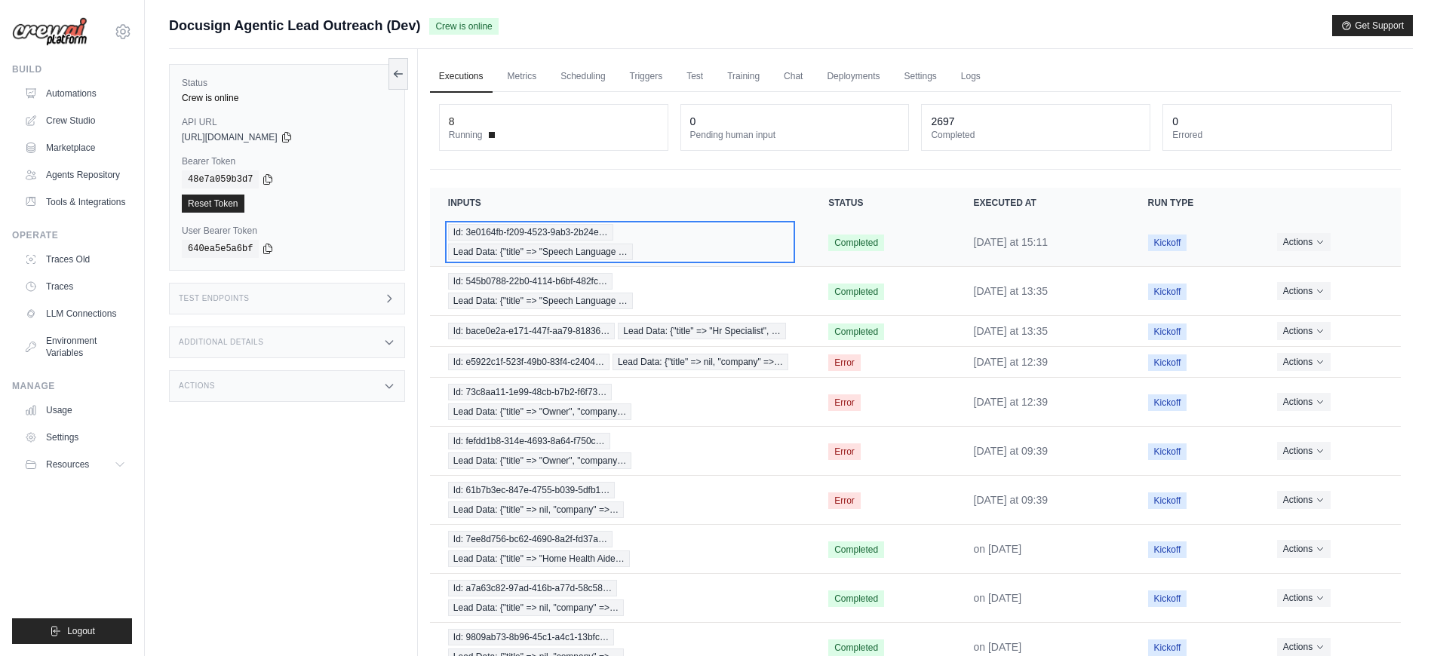
click at [710, 253] on div "Id: 3e0164fb-f209-4523-9ab3-2b24e… Lead Data: {"title" => "Speech Language …" at bounding box center [620, 242] width 344 height 36
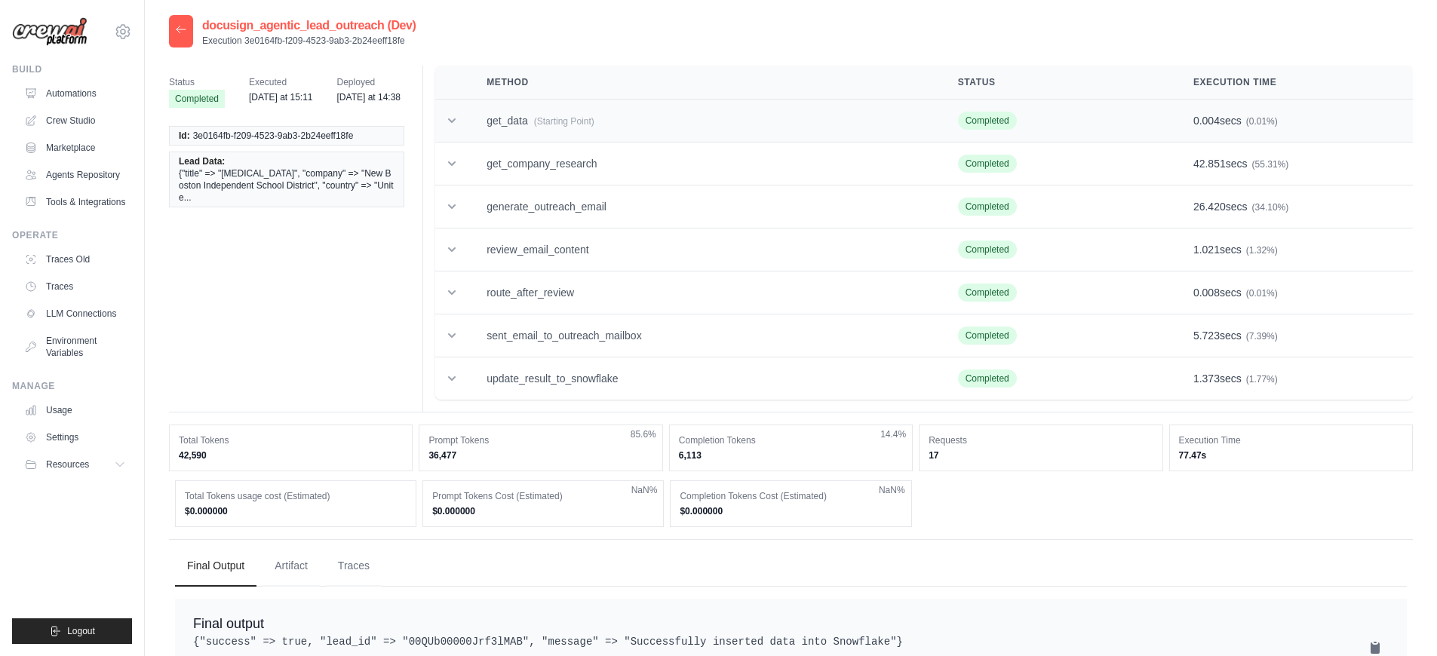
click at [492, 127] on td "get_data (Starting Point)" at bounding box center [703, 121] width 471 height 43
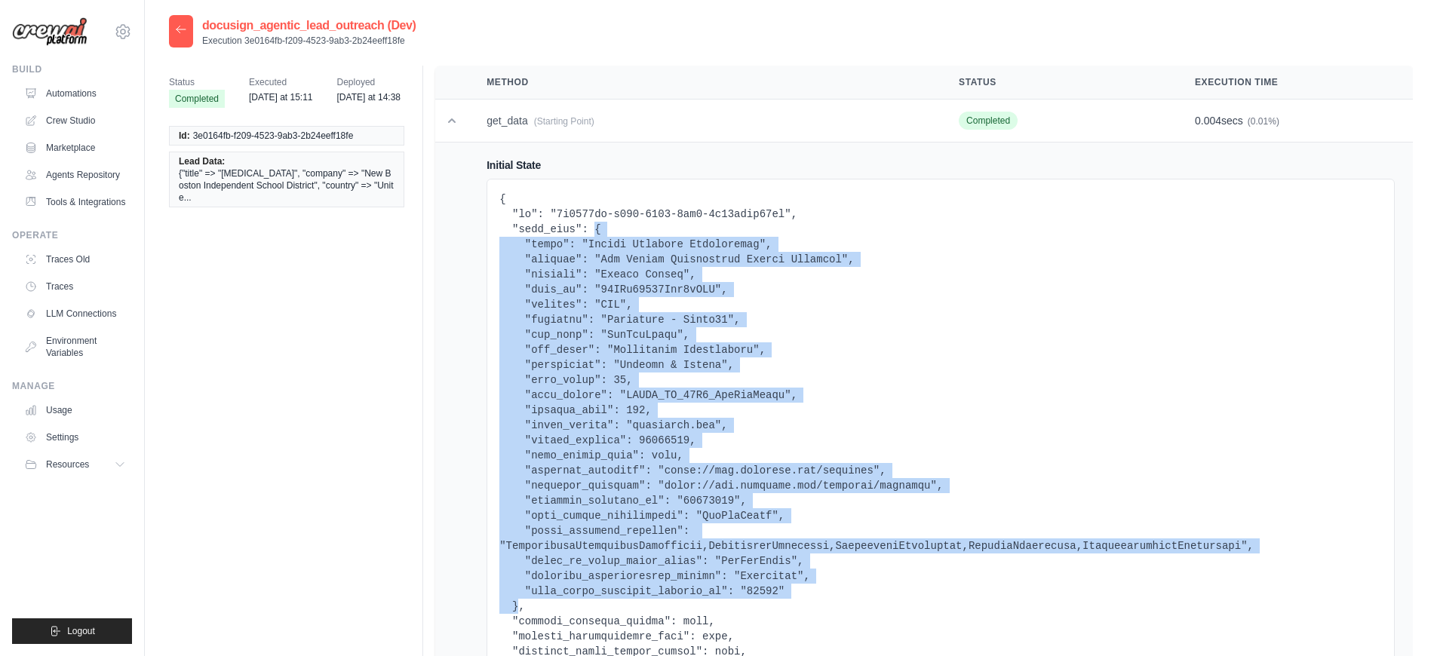
drag, startPoint x: 597, startPoint y: 226, endPoint x: 518, endPoint y: 602, distance: 384.6
click at [518, 602] on pre at bounding box center [940, 441] width 882 height 498
copy pre "{ "title": "[MEDICAL_DATA]", "company": "New Boston Independent School District…"
click at [184, 24] on icon at bounding box center [181, 29] width 12 height 12
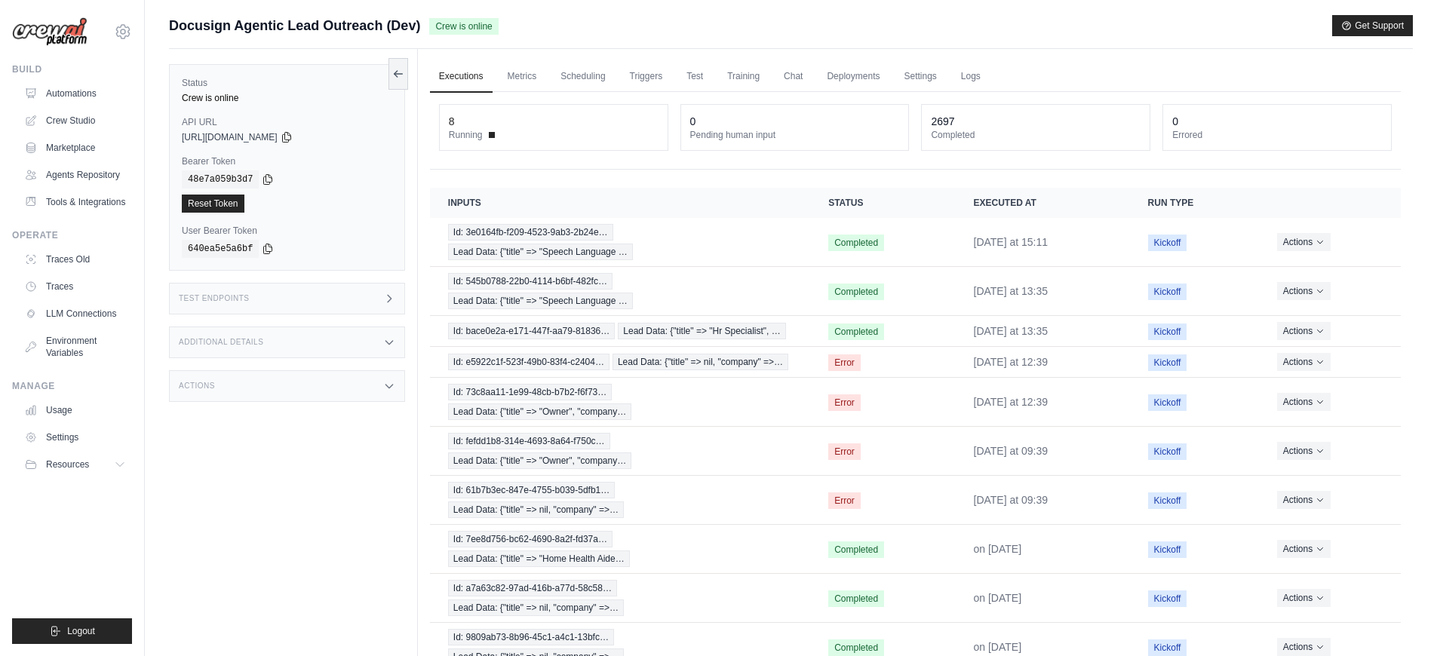
click at [361, 308] on div "Test Endpoints" at bounding box center [287, 299] width 236 height 32
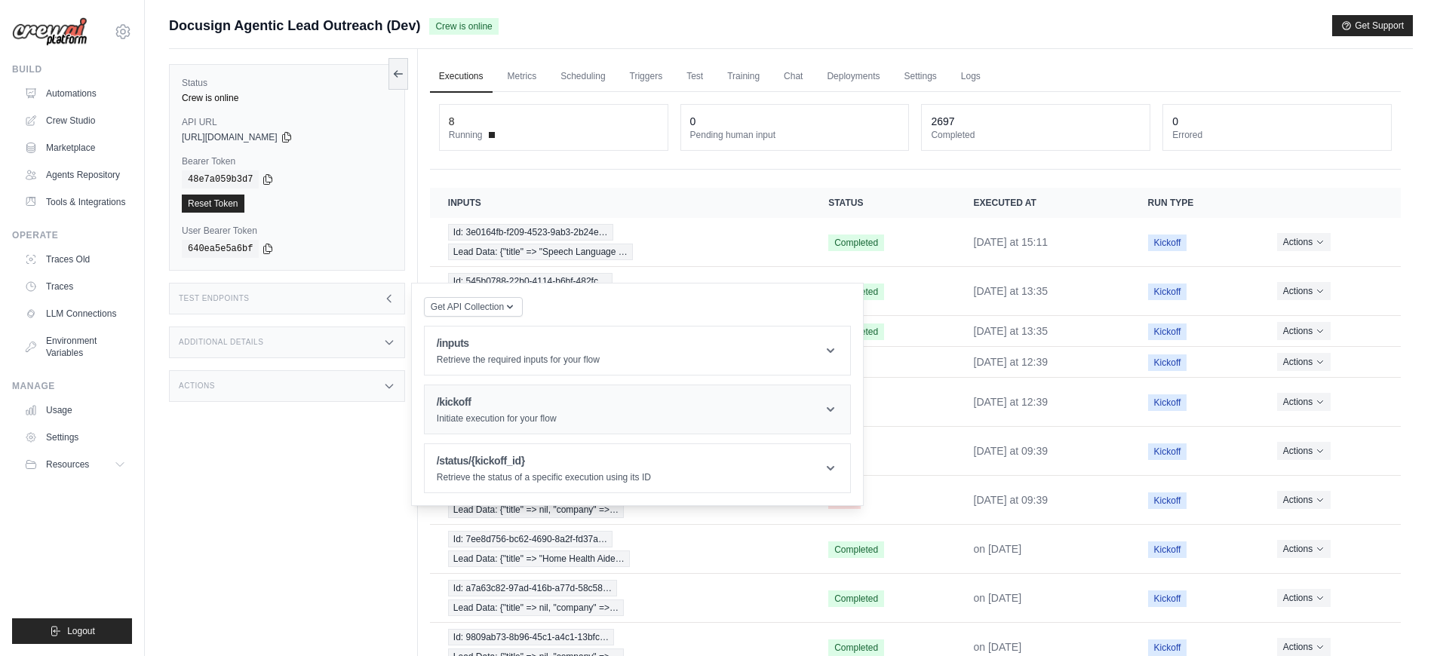
click at [478, 419] on p "Initiate execution for your flow" at bounding box center [497, 419] width 120 height 12
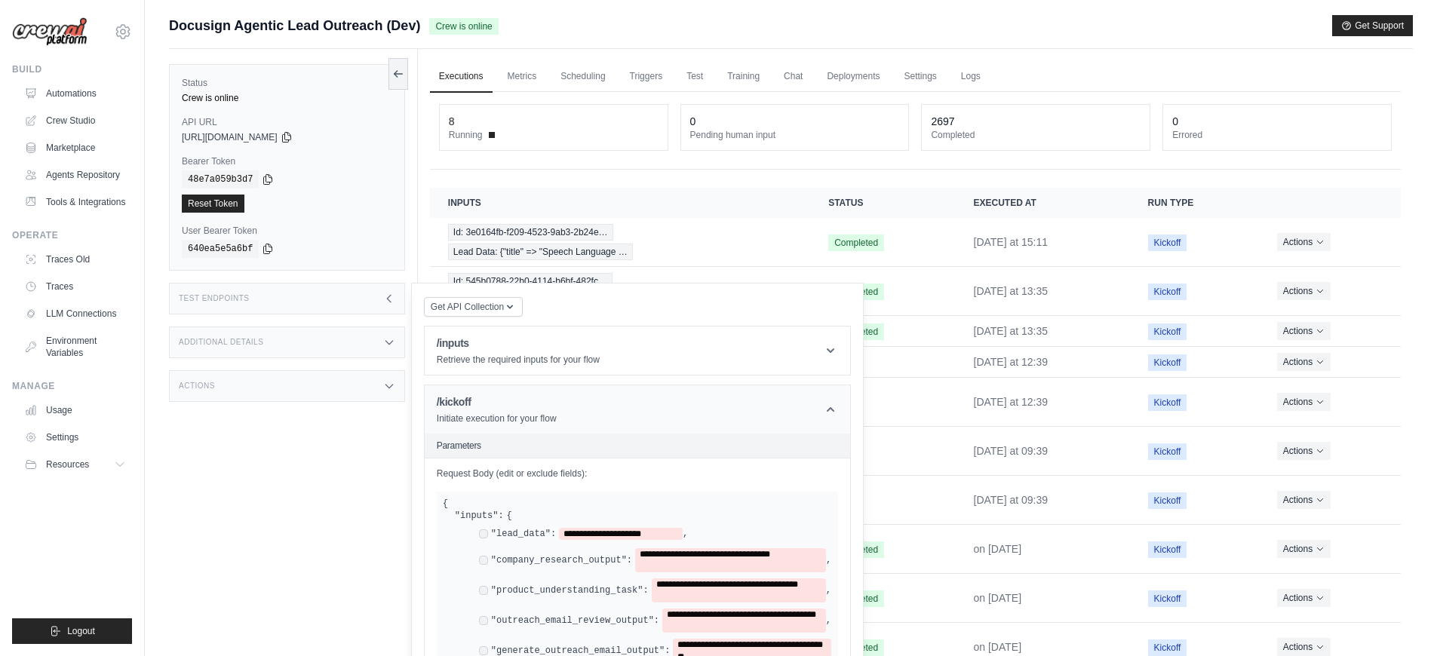
scroll to position [223, 0]
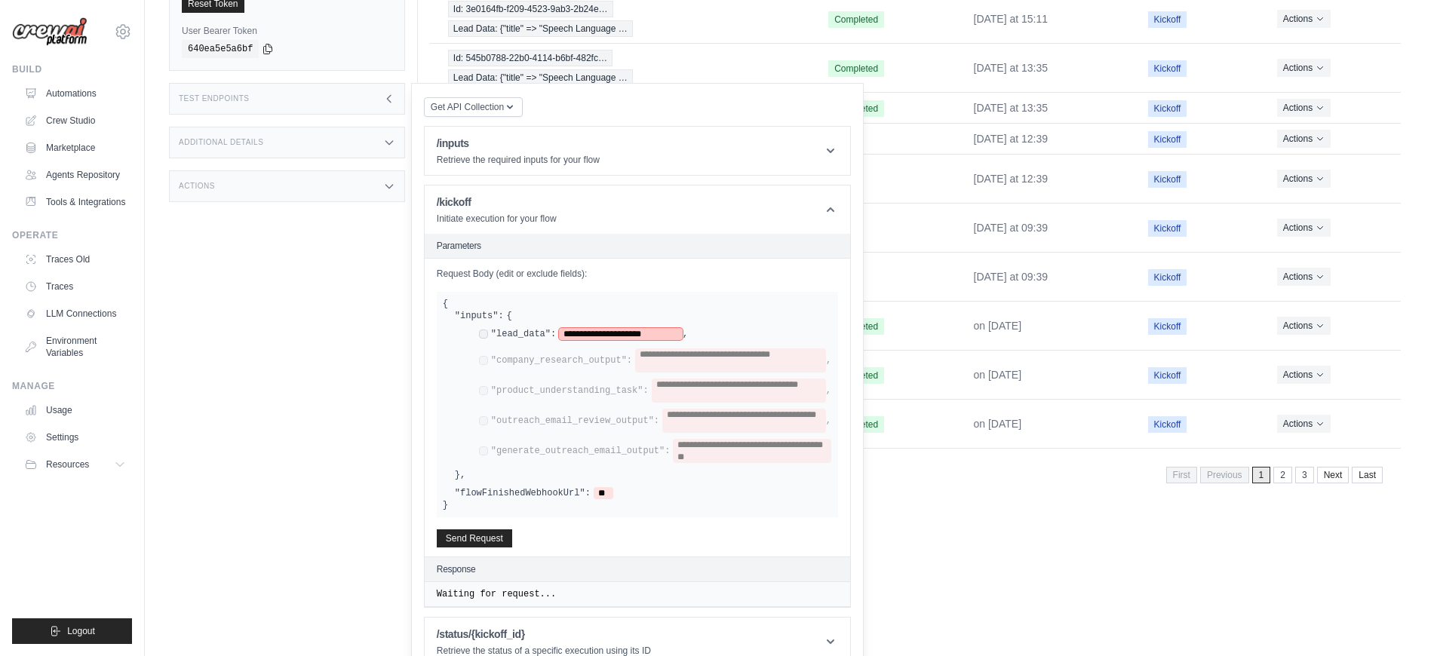
click at [606, 340] on span "**********" at bounding box center [621, 334] width 124 height 12
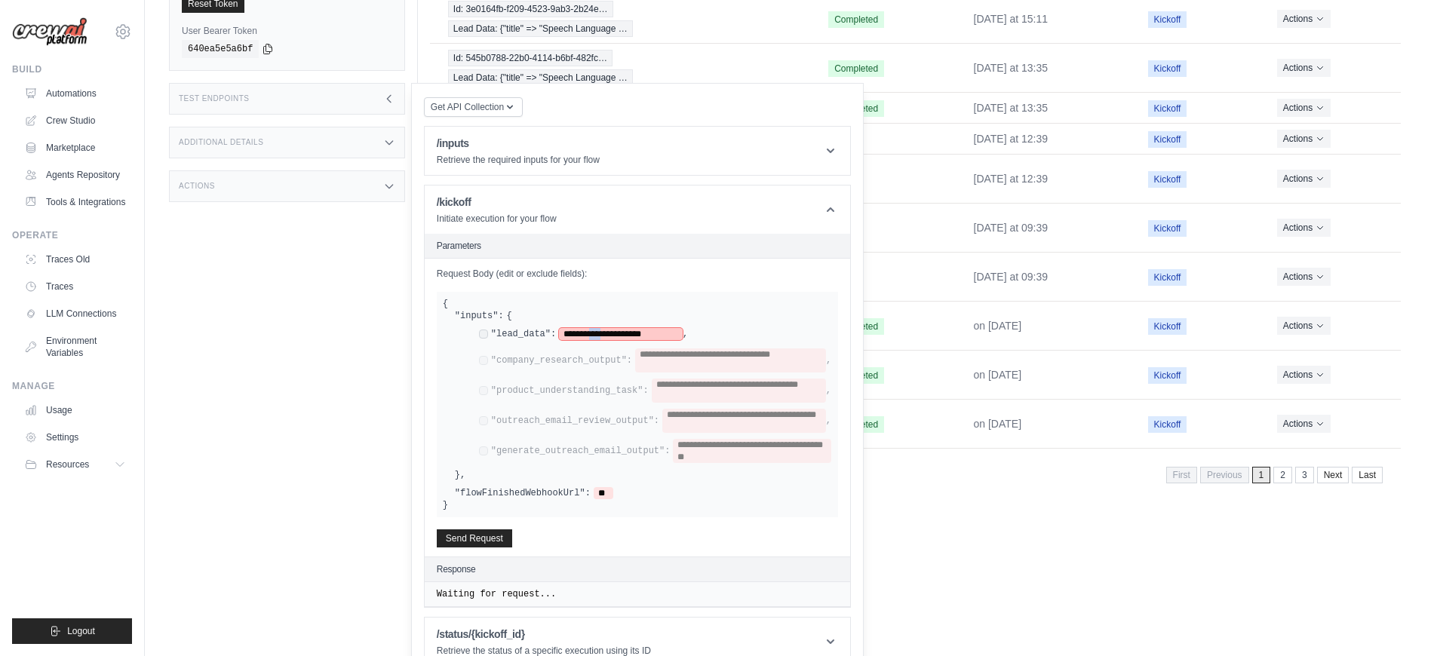
click at [606, 340] on span "**********" at bounding box center [621, 334] width 124 height 12
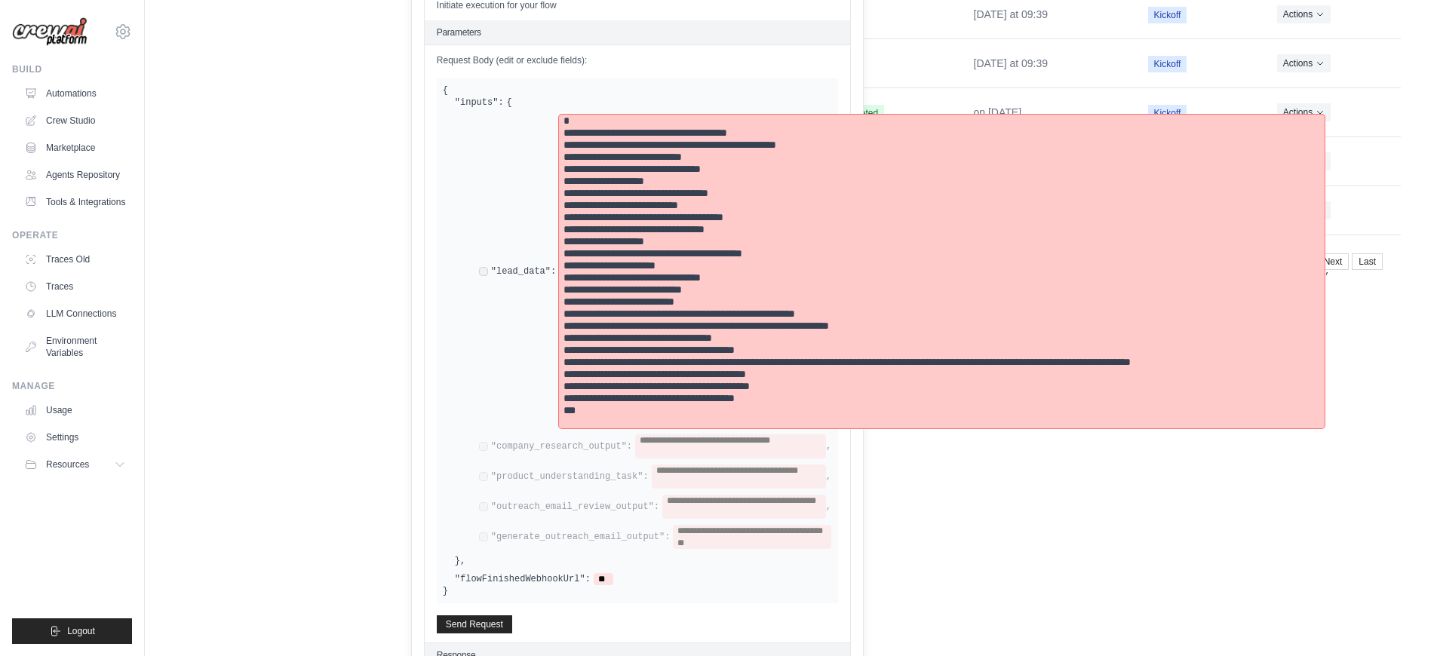
scroll to position [523, 0]
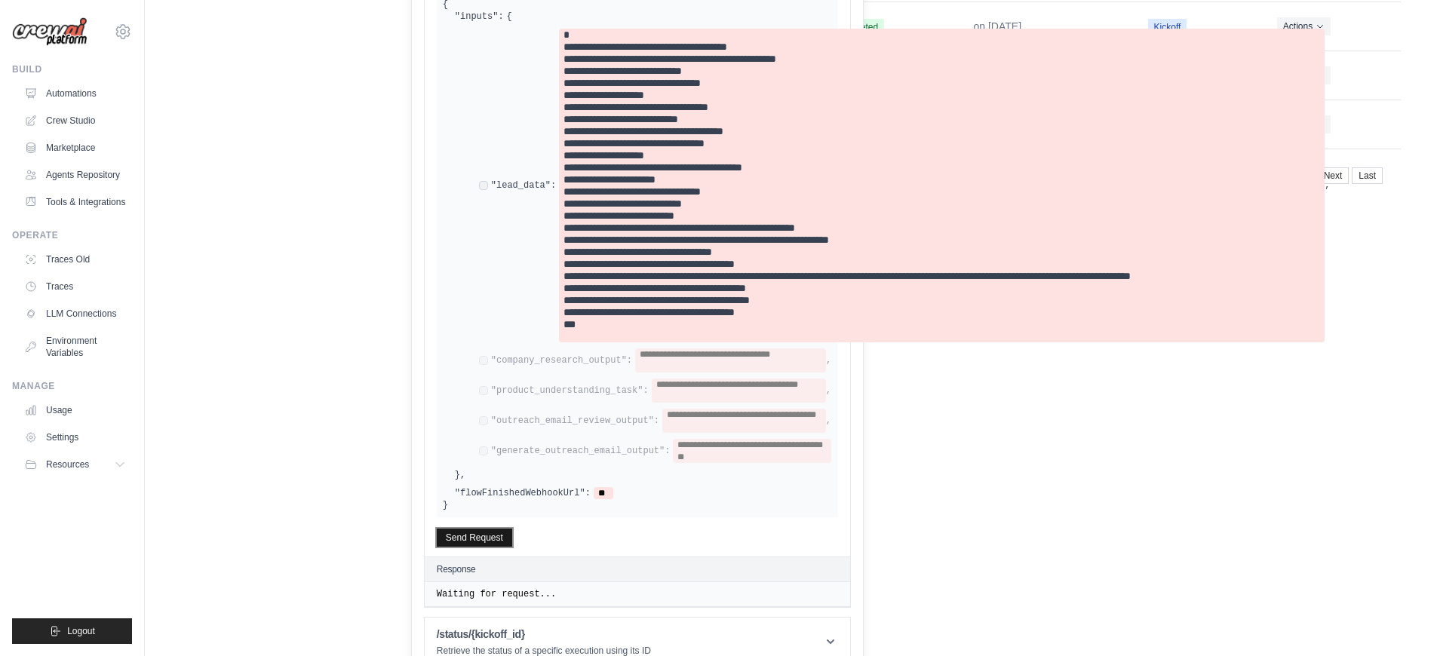
click at [459, 547] on button "Send Request" at bounding box center [474, 538] width 75 height 18
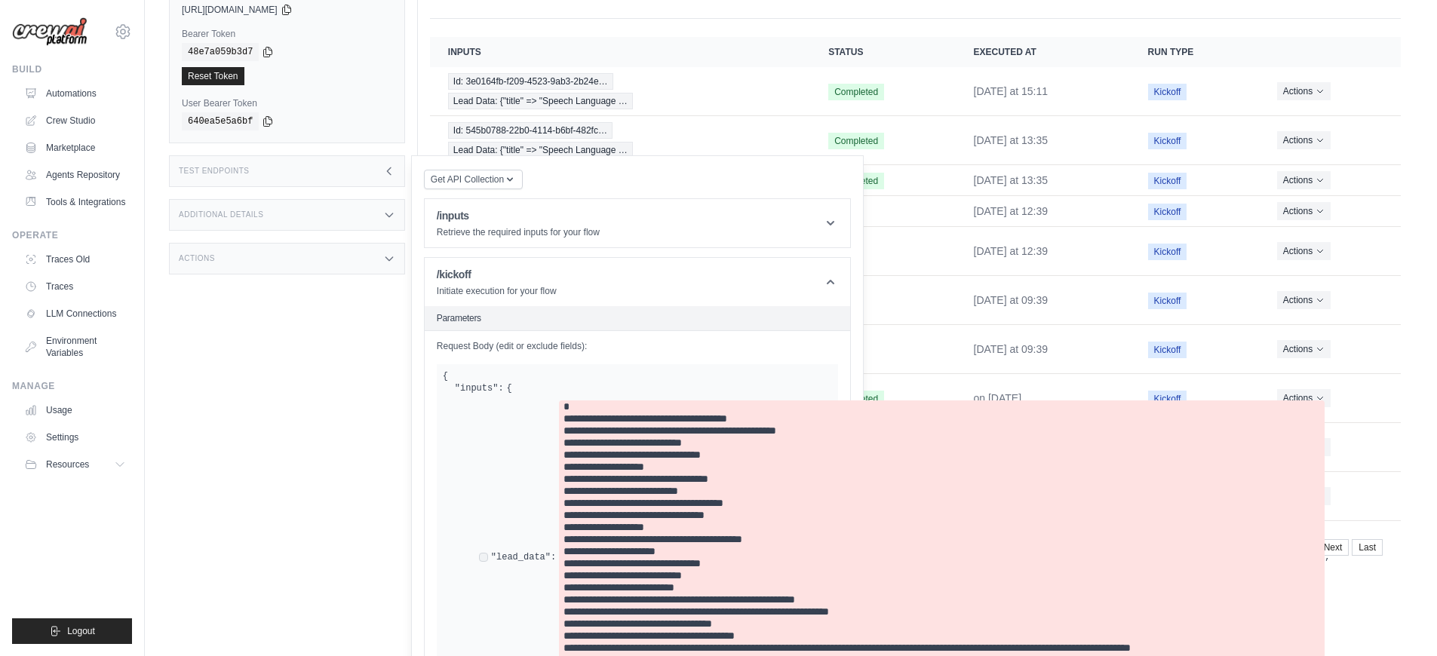
scroll to position [0, 0]
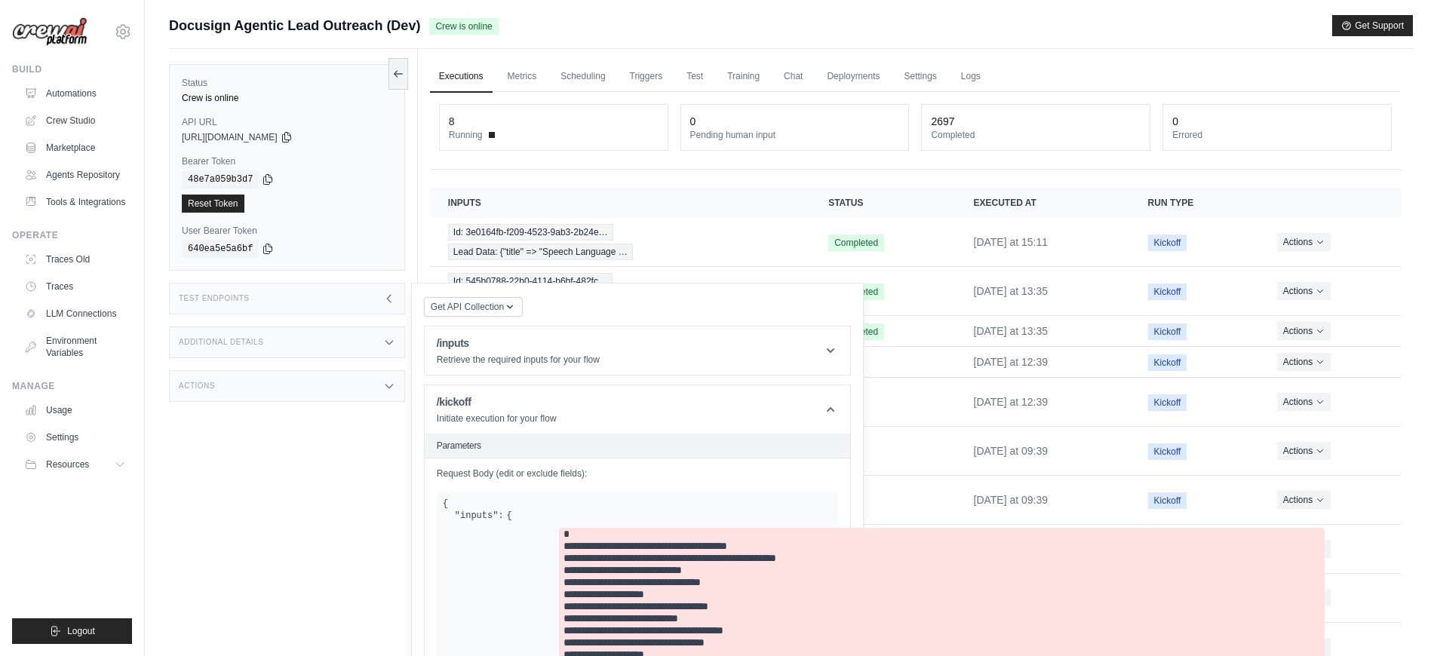
click at [453, 79] on link "Executions" at bounding box center [461, 77] width 63 height 32
click at [511, 76] on link "Metrics" at bounding box center [523, 77] width 48 height 32
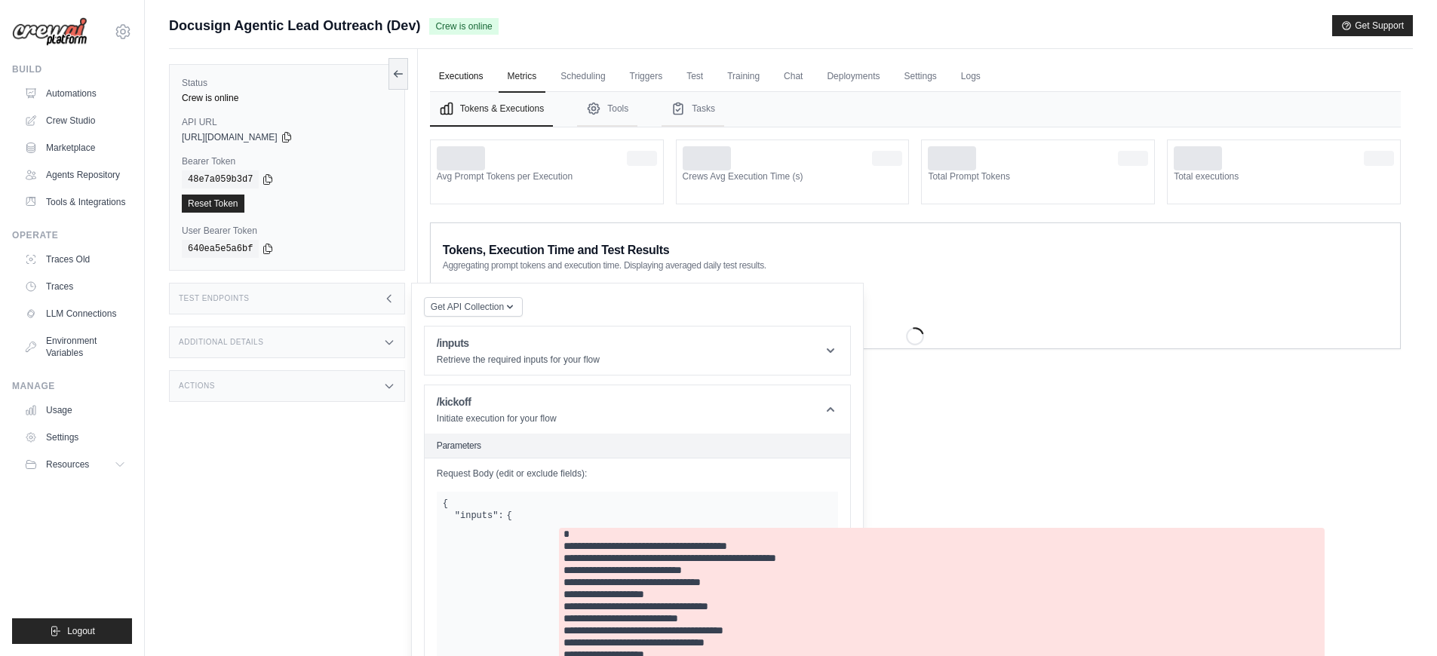
click at [471, 77] on link "Executions" at bounding box center [461, 77] width 63 height 32
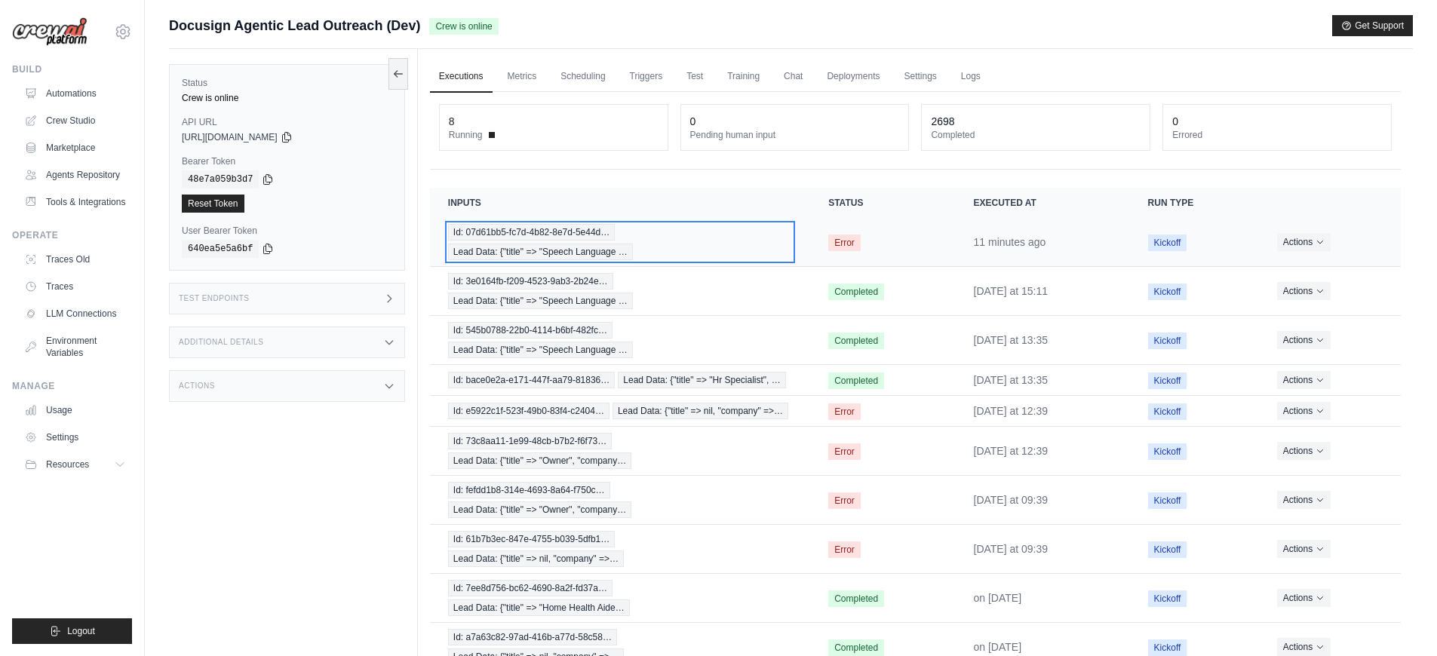
click at [700, 254] on div "Id: 07d61bb5-fc7d-4b82-8e7d-5e44d… Lead Data: {"title" => "Speech Language …" at bounding box center [620, 242] width 344 height 36
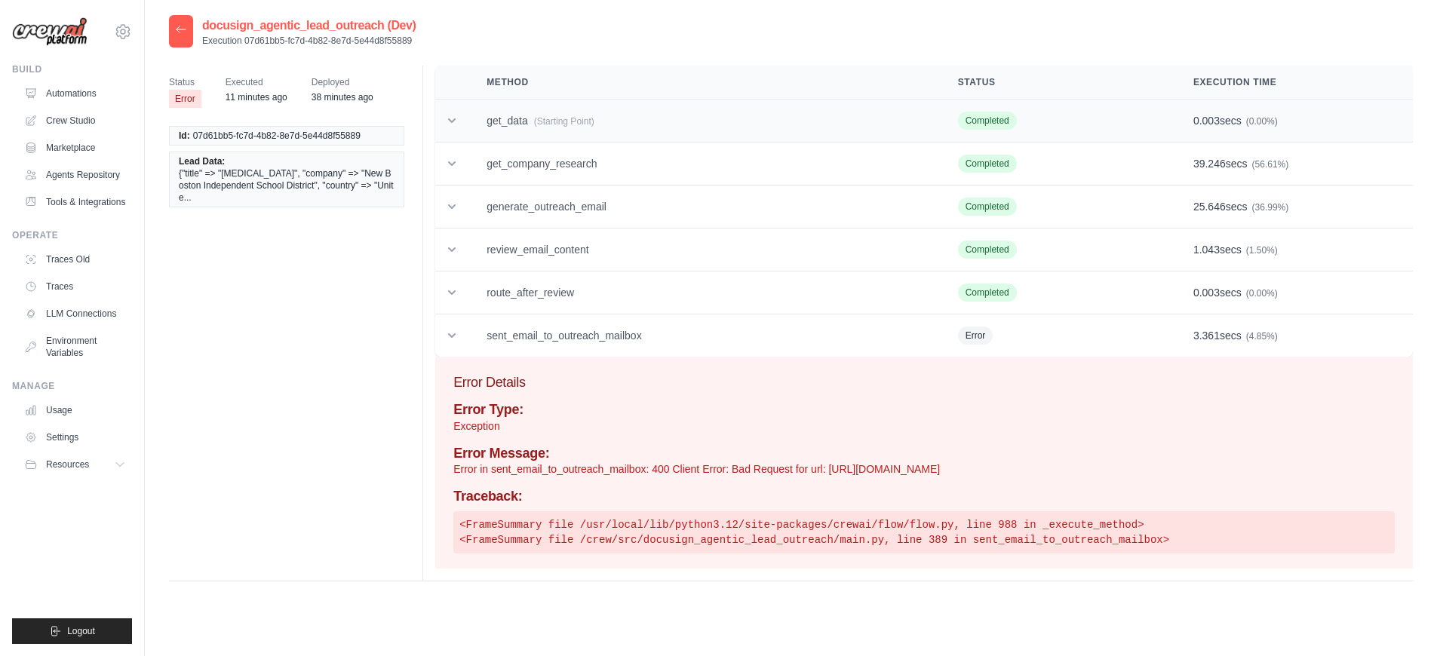
click at [493, 124] on td "get_data (Starting Point)" at bounding box center [703, 121] width 471 height 43
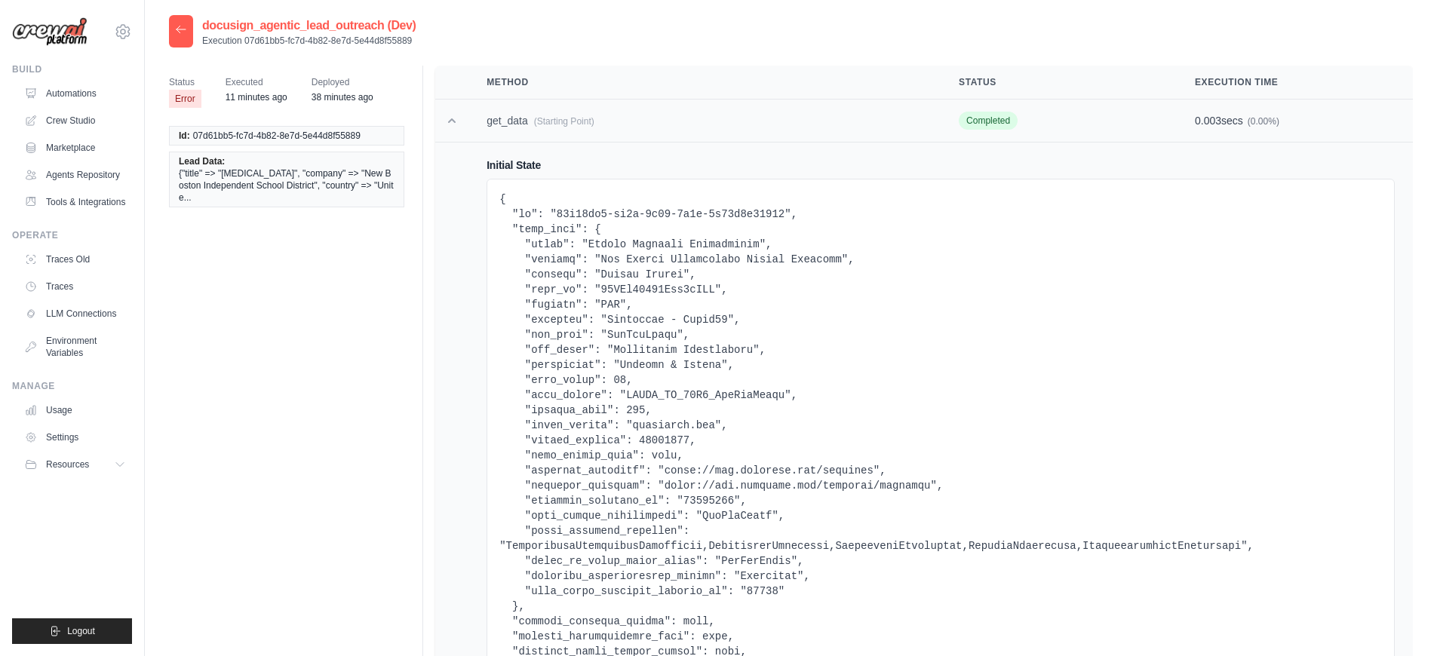
click at [493, 124] on td "get_data (Starting Point)" at bounding box center [704, 121] width 472 height 43
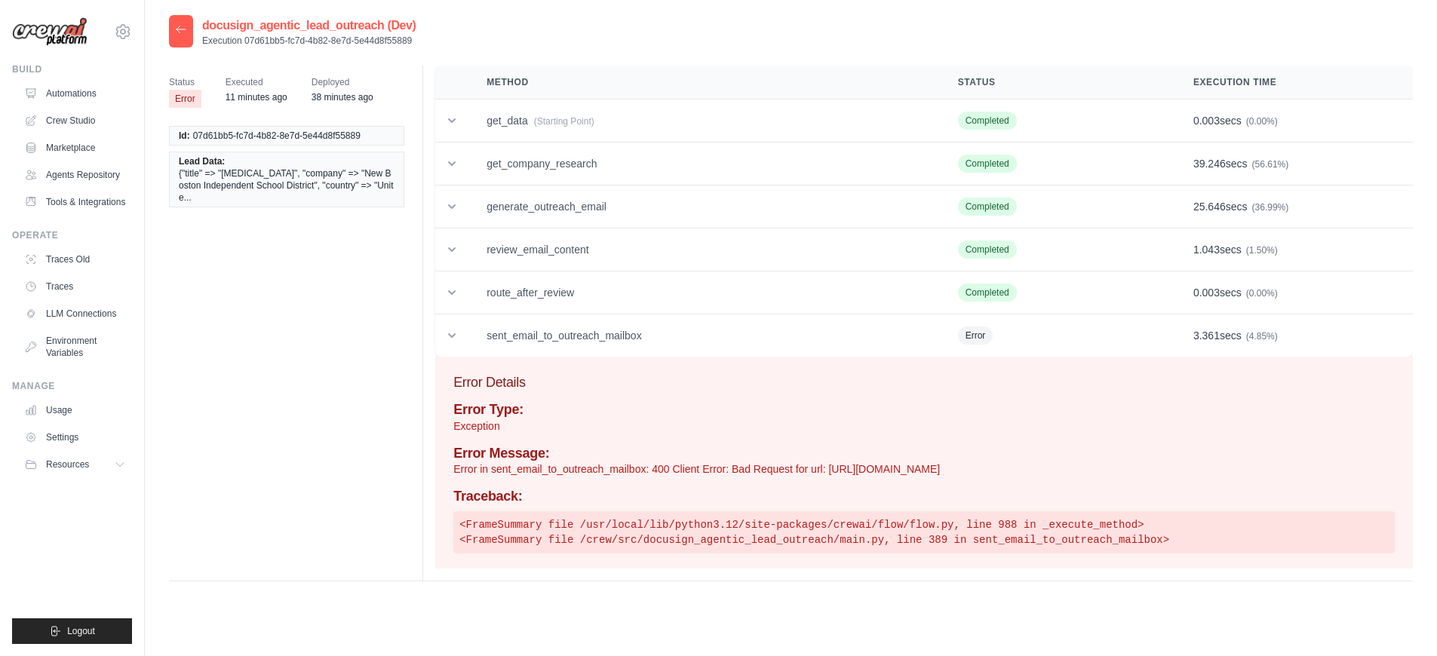
drag, startPoint x: 376, startPoint y: 42, endPoint x: 243, endPoint y: 41, distance: 132.8
click at [243, 41] on p "Execution 07d61bb5-fc7d-4b82-8e7d-5e44d8f55889" at bounding box center [308, 41] width 213 height 12
copy p "07d61bb5-fc7d-4b82-8e7d-5e44d8f55889"
click at [152, 20] on div "docusign_agentic_lead_outreach (Dev) Execution 07d61bb5-fc7d-4b82-8e7d-5e44d8f5…" at bounding box center [791, 343] width 1292 height 656
click at [175, 31] on icon at bounding box center [181, 29] width 12 height 12
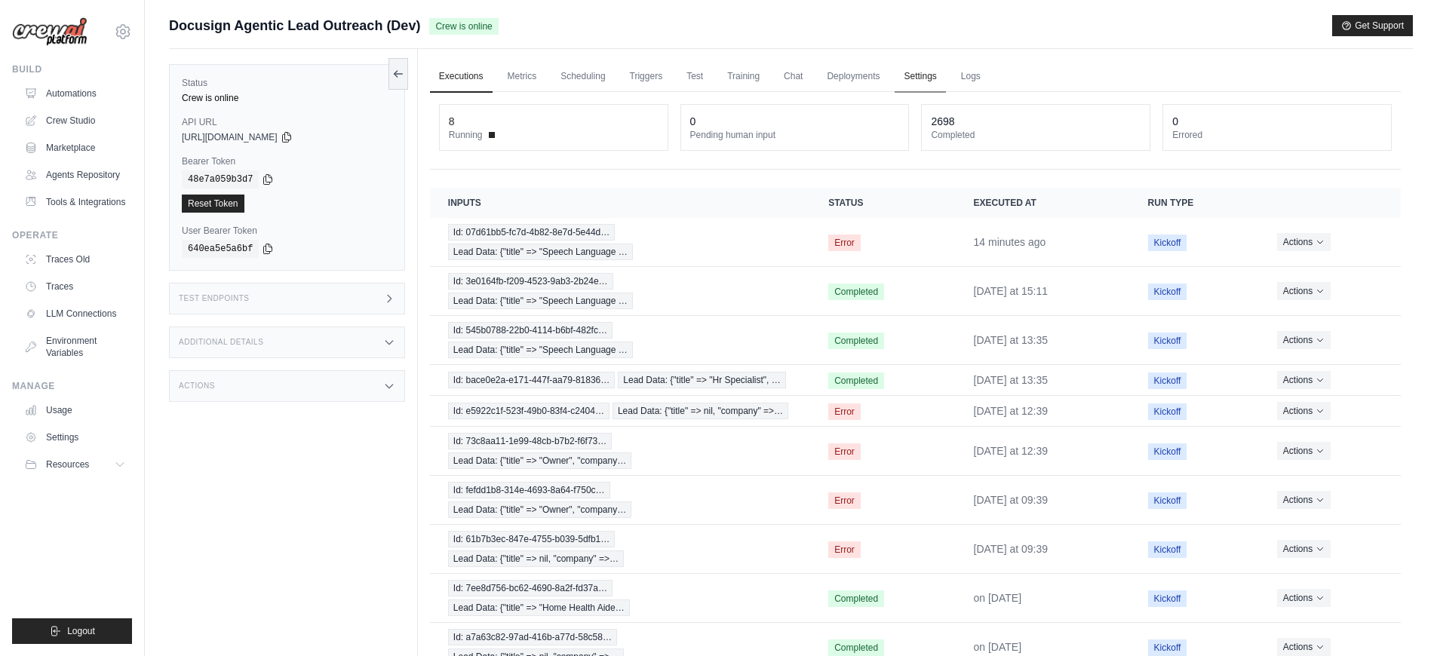
click at [935, 82] on link "Settings" at bounding box center [920, 77] width 51 height 32
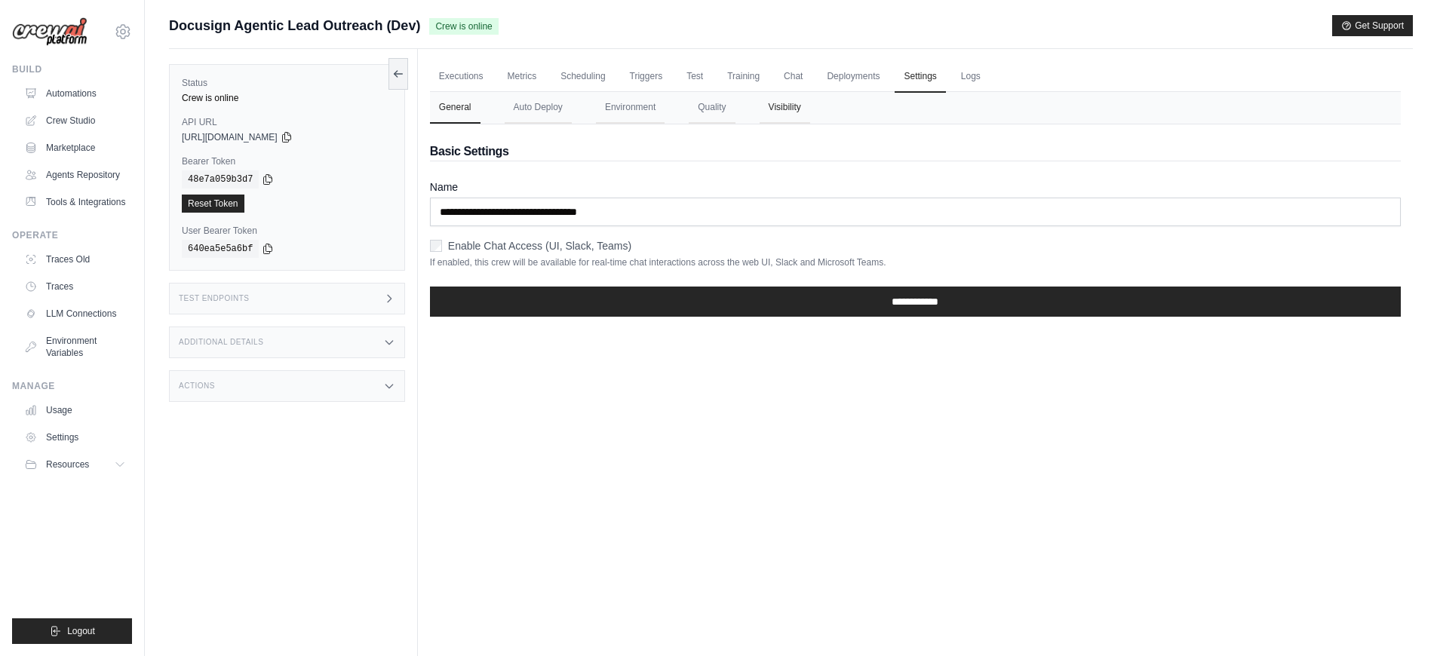
click at [803, 109] on button "Visibility" at bounding box center [785, 108] width 51 height 32
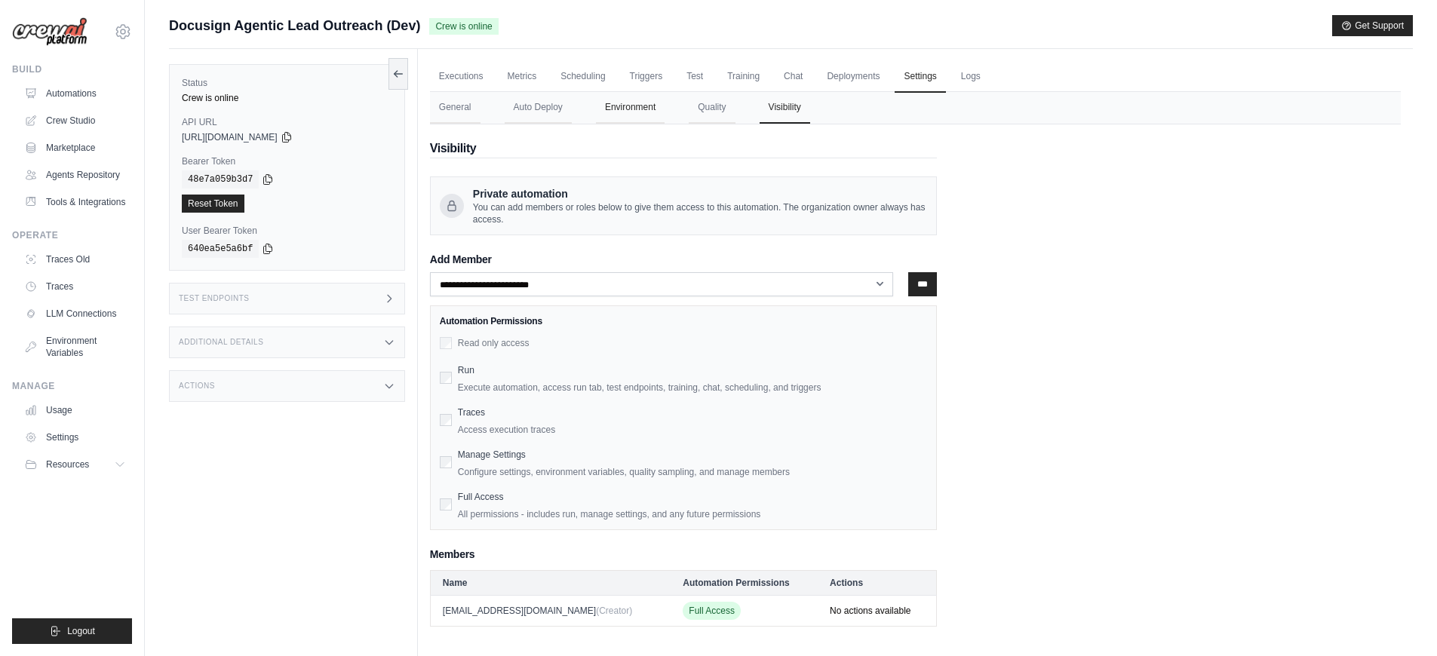
click at [618, 111] on button "Environment" at bounding box center [630, 108] width 69 height 32
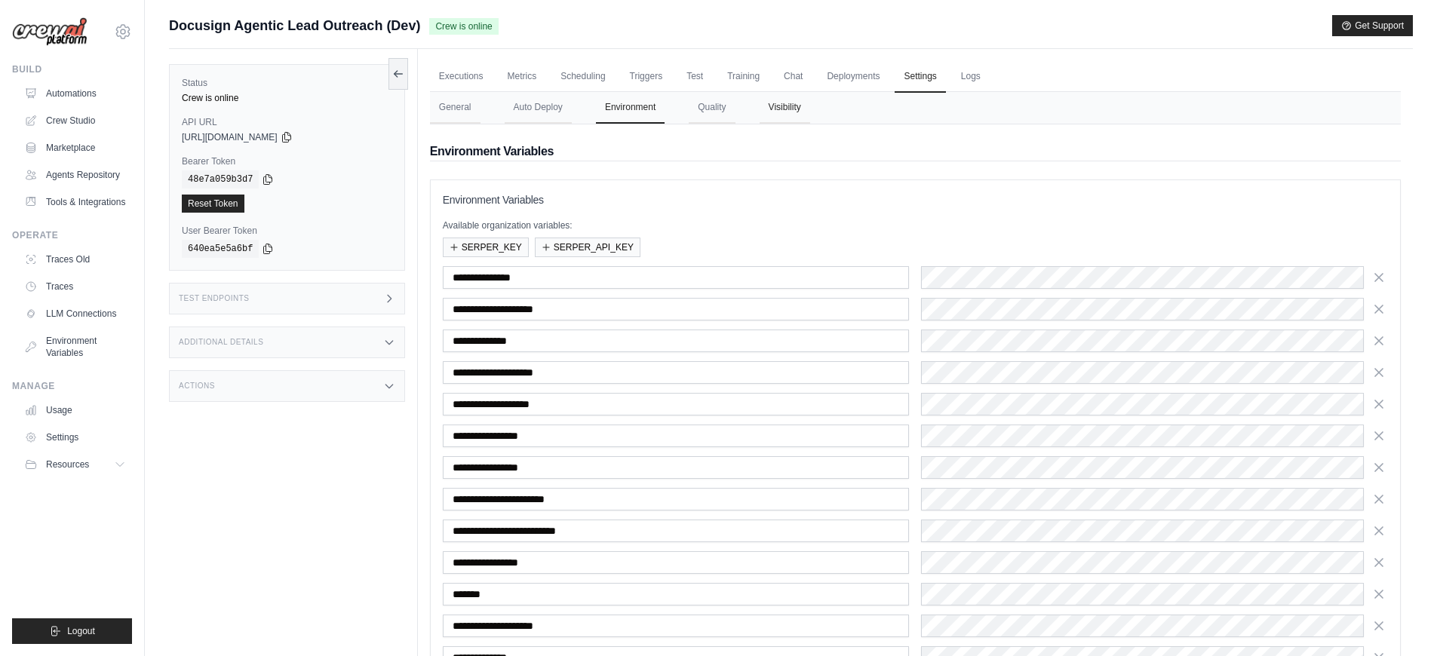
click at [794, 110] on button "Visibility" at bounding box center [785, 108] width 51 height 32
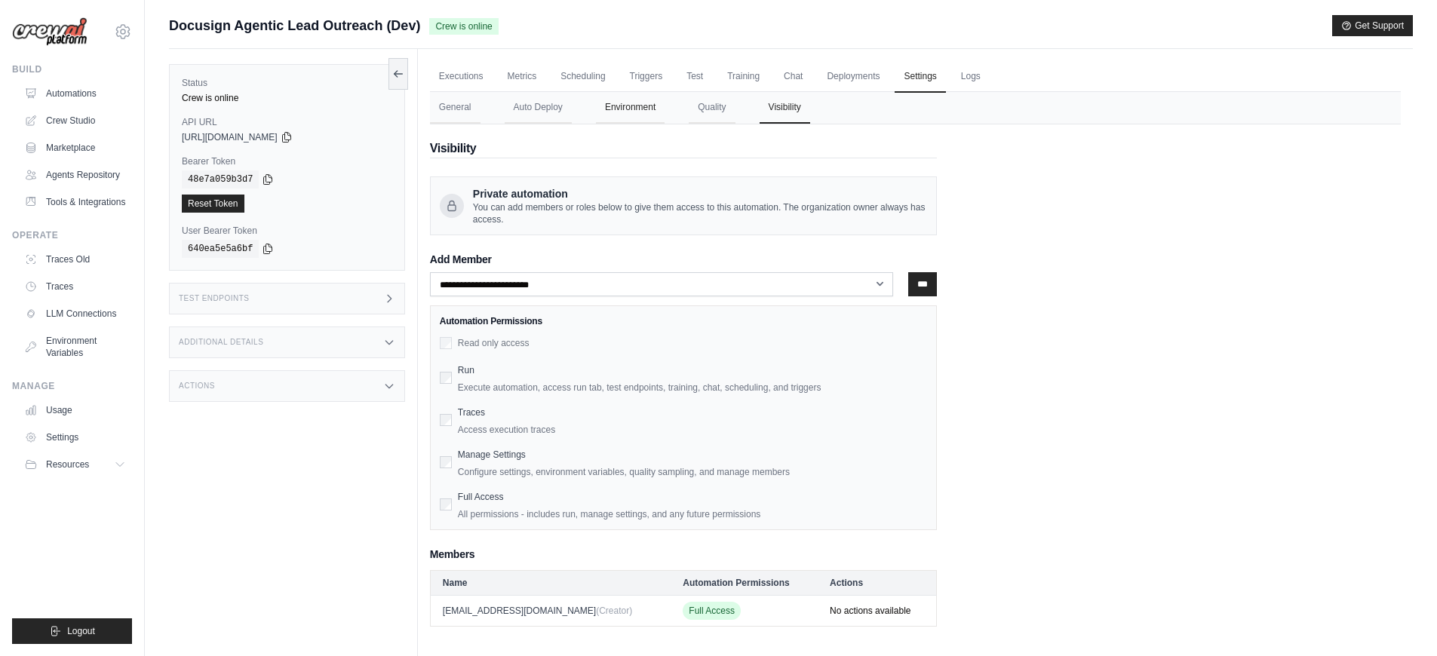
click at [603, 108] on button "Environment" at bounding box center [630, 108] width 69 height 32
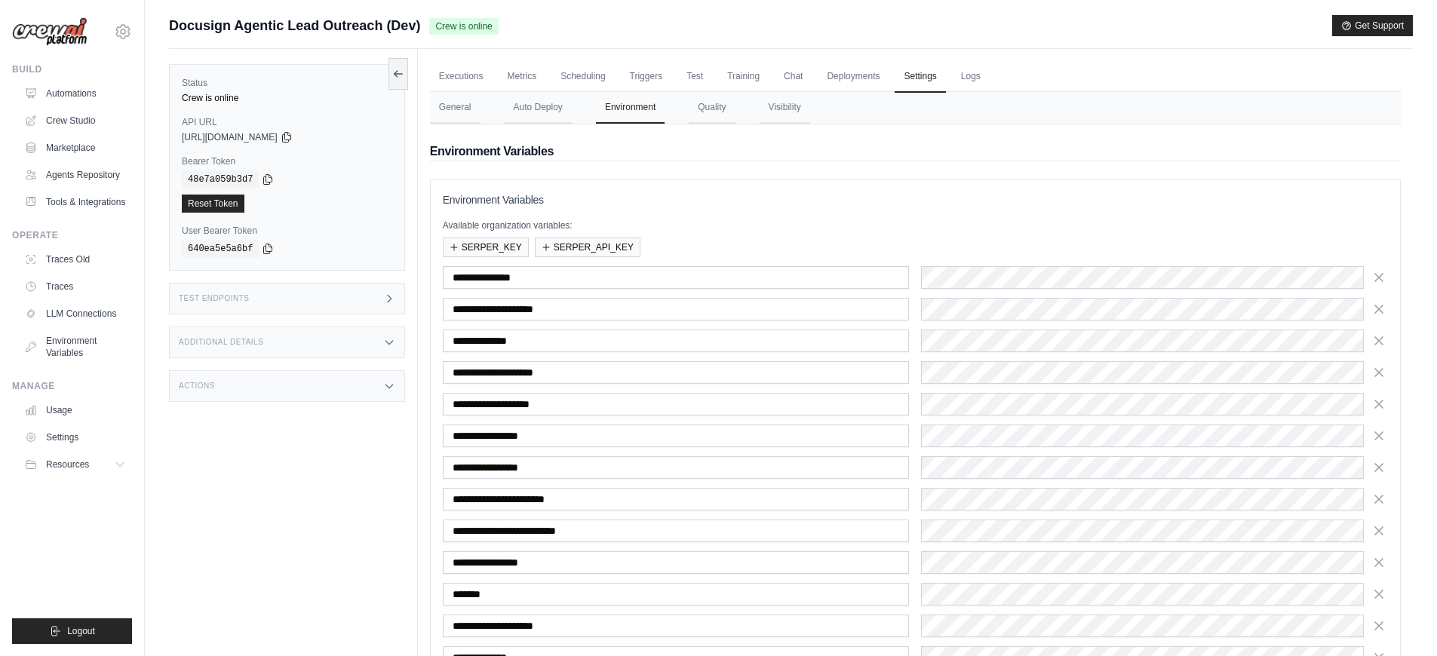
click at [603, 108] on button "Environment" at bounding box center [630, 108] width 69 height 32
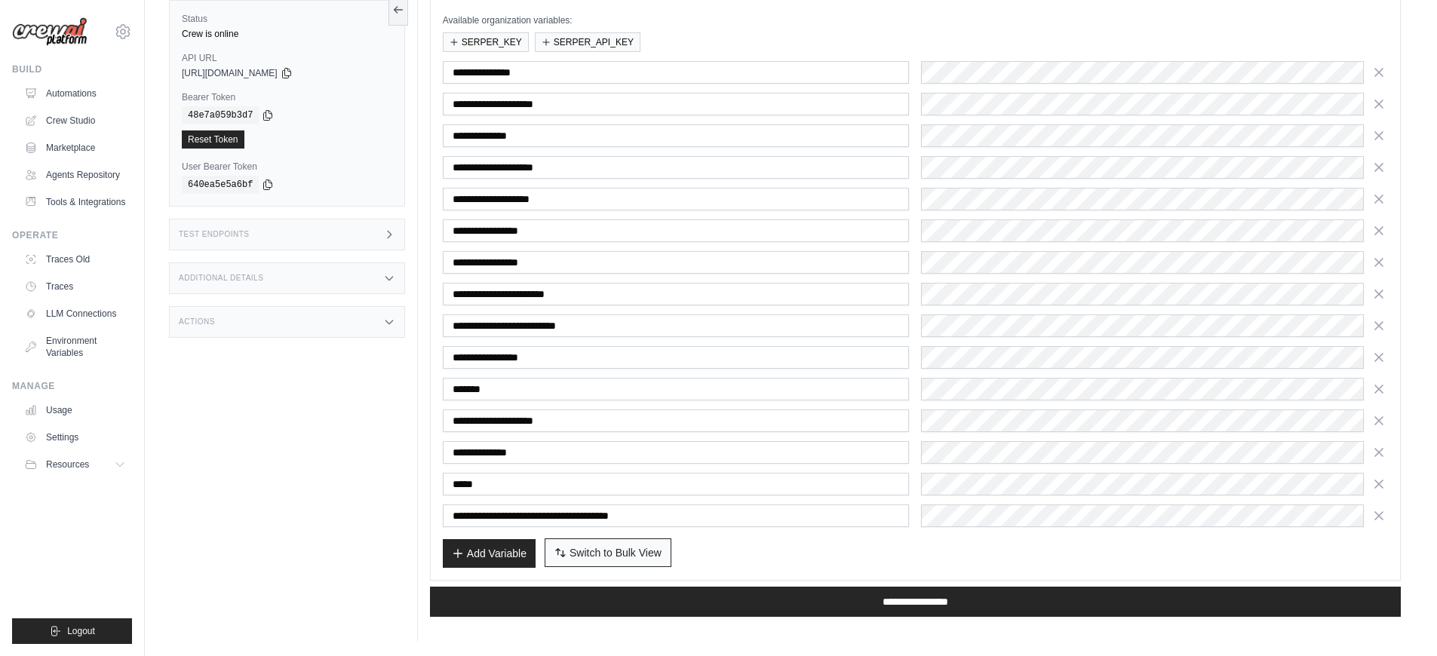
click at [641, 547] on span "Switch to Bulk View" at bounding box center [615, 552] width 92 height 15
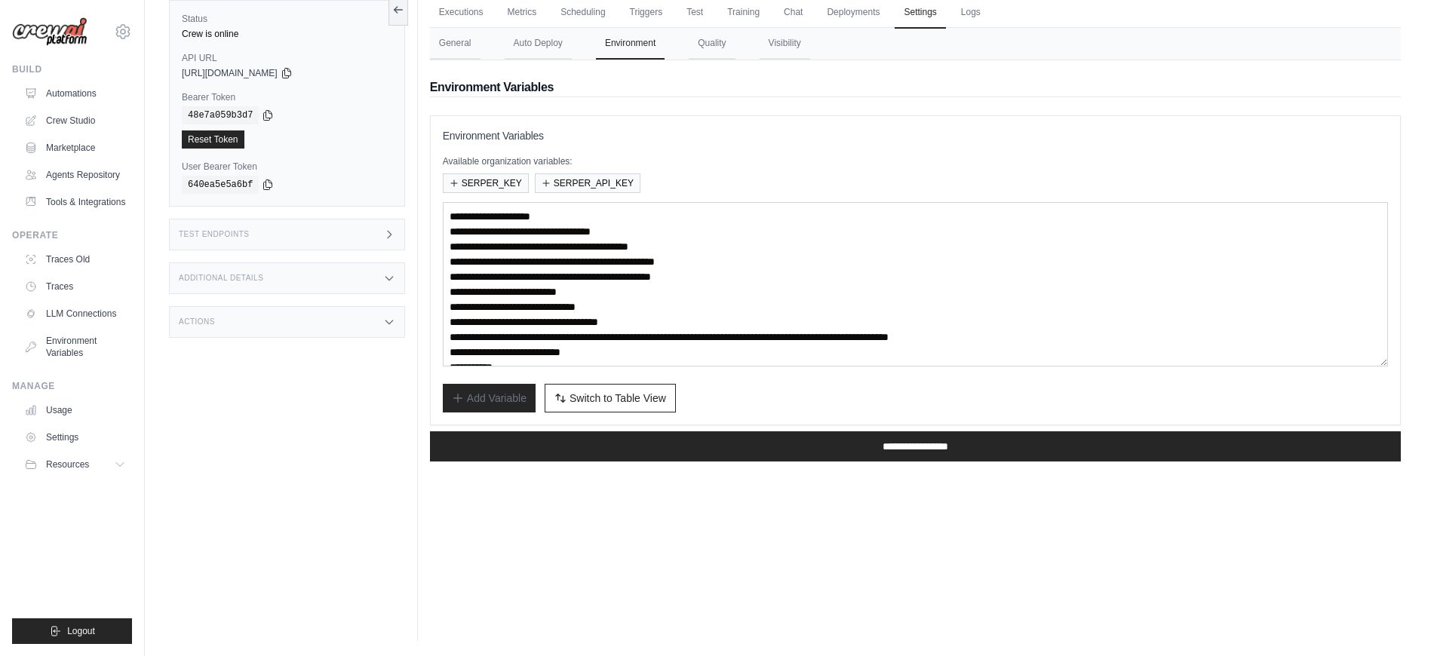
scroll to position [75, 0]
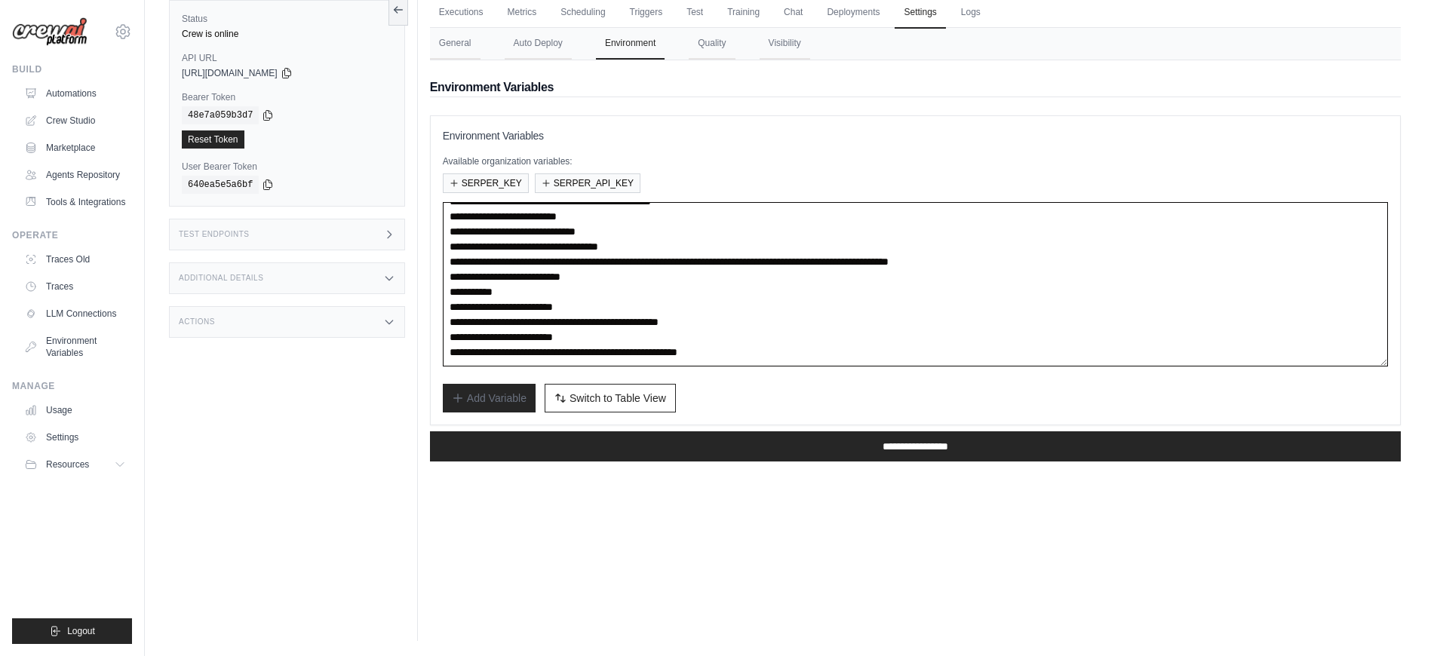
click at [866, 350] on textarea "**********" at bounding box center [915, 284] width 945 height 164
paste textarea "**********"
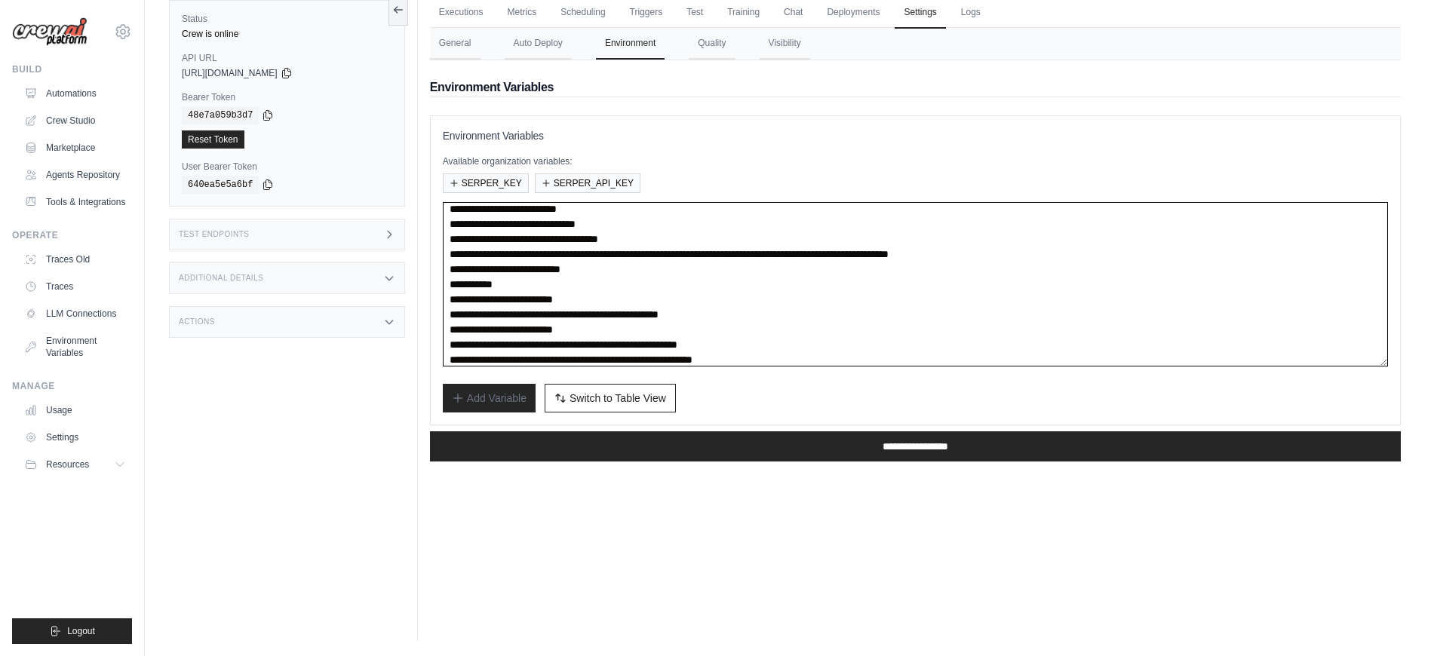
scroll to position [98, 0]
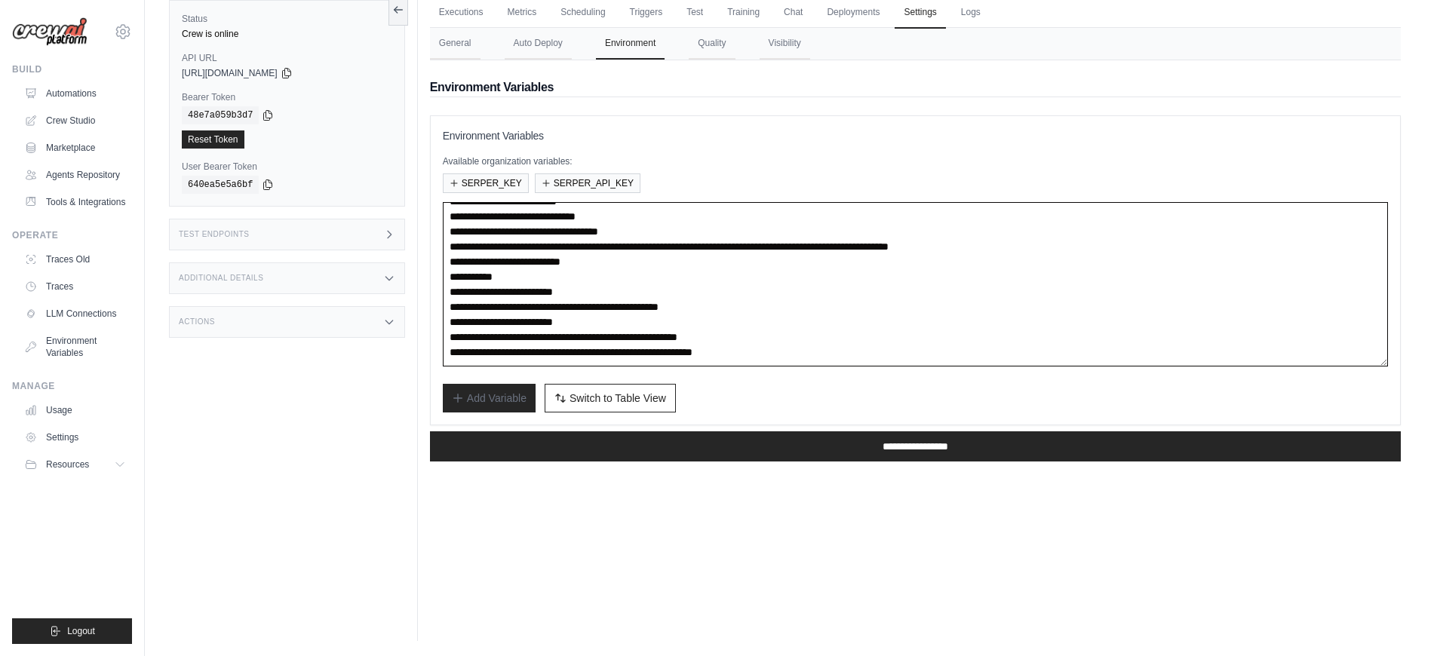
click at [716, 347] on textarea "**********" at bounding box center [915, 284] width 945 height 164
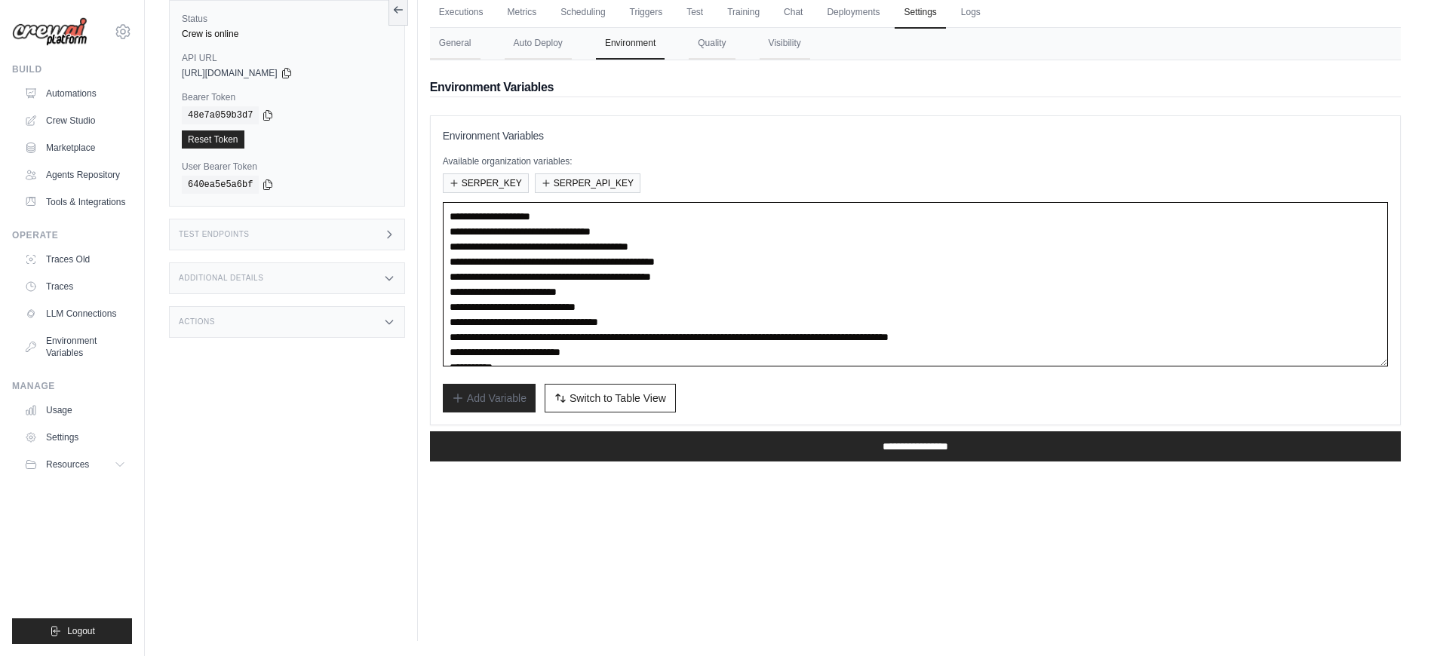
scroll to position [106, 0]
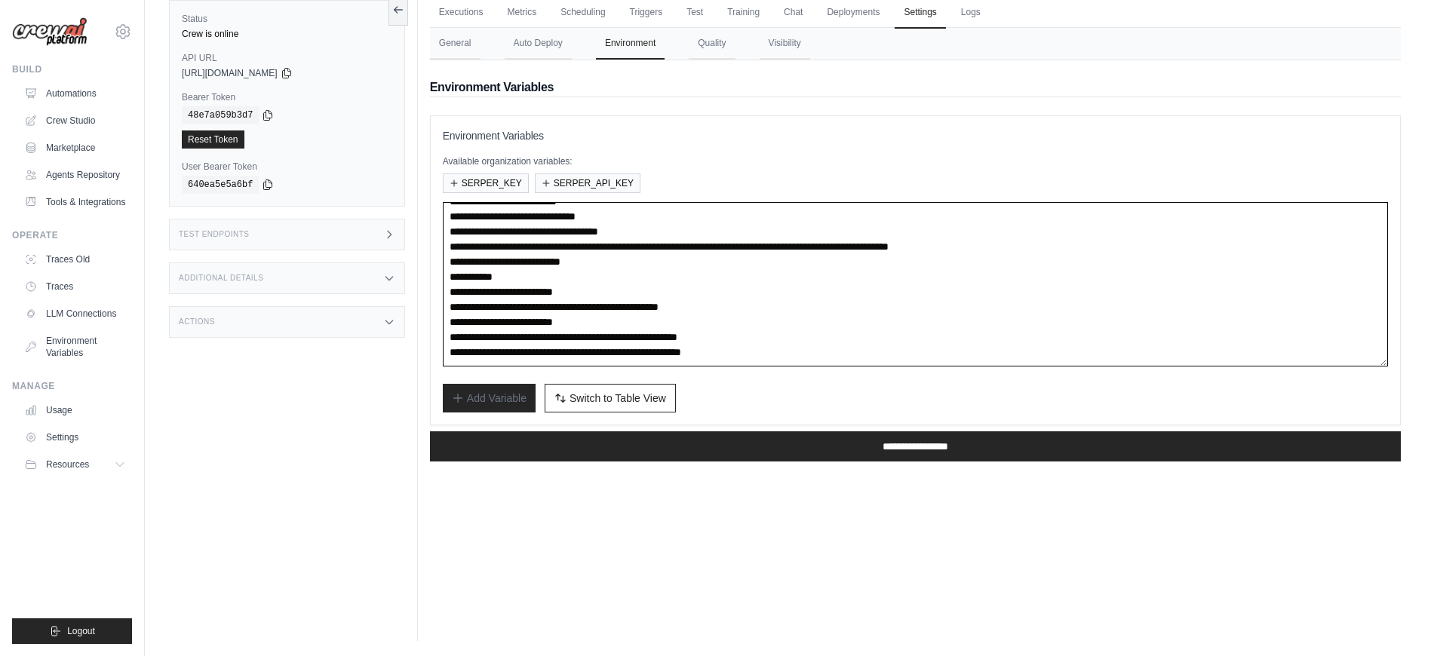
click at [864, 338] on textarea "**********" at bounding box center [915, 284] width 945 height 164
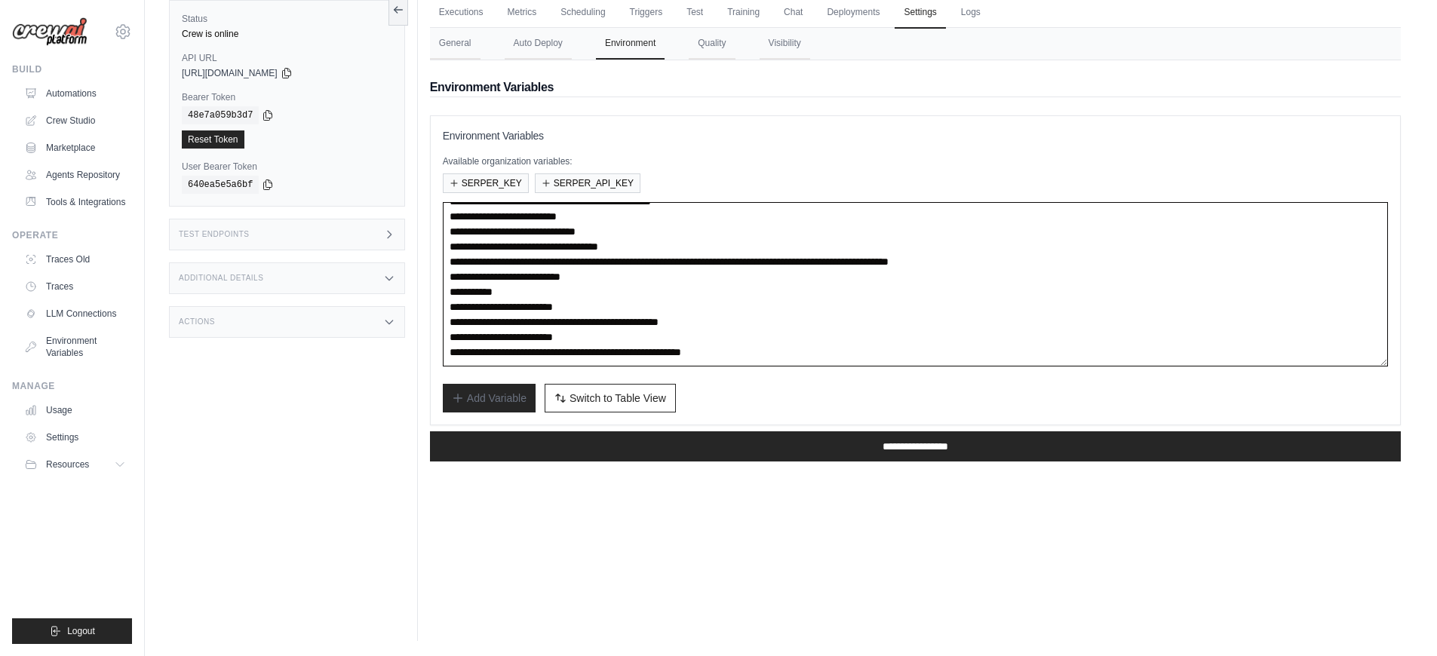
scroll to position [91, 0]
type textarea "**********"
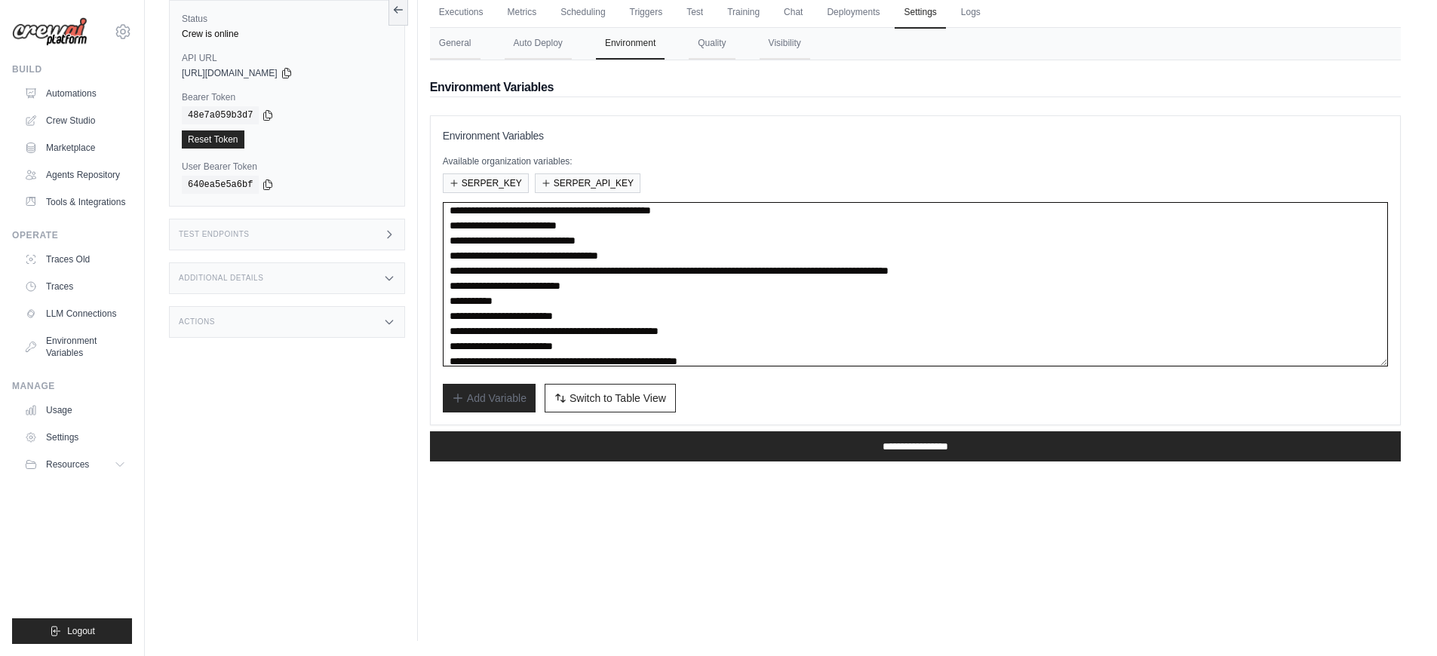
scroll to position [0, 0]
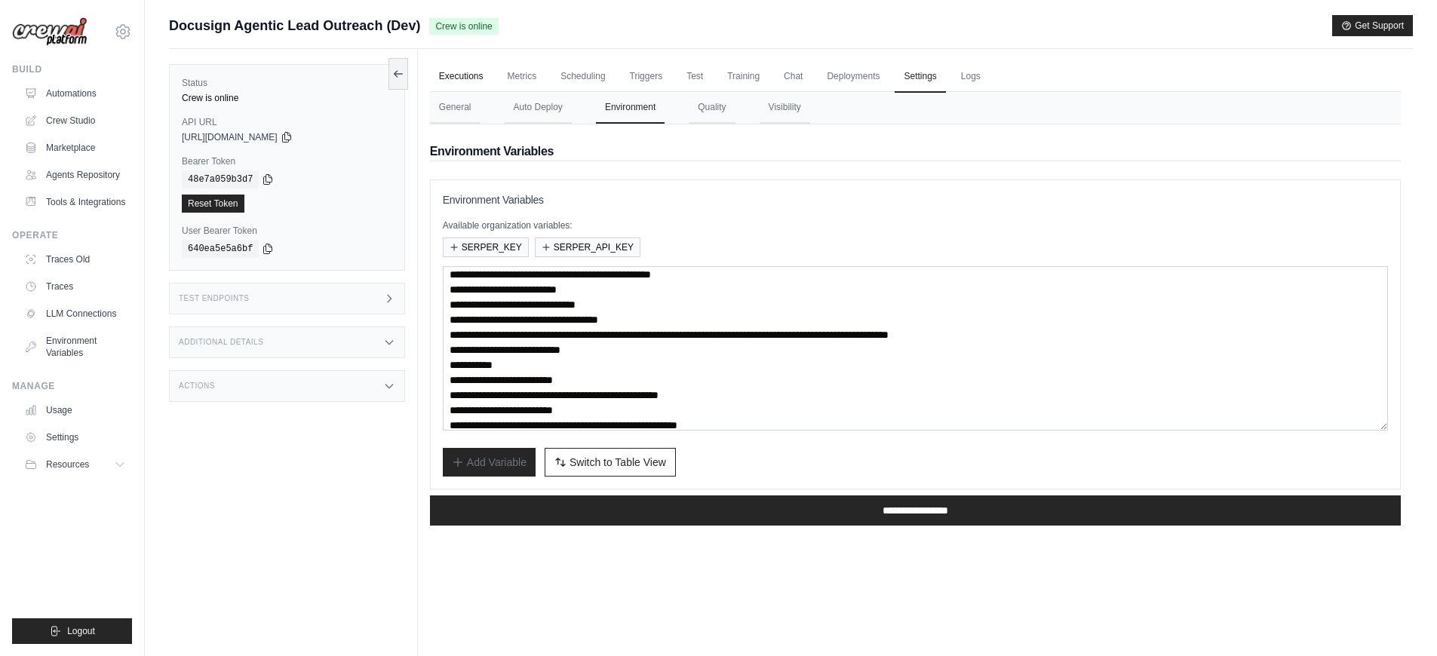
click at [476, 77] on link "Executions" at bounding box center [461, 77] width 63 height 32
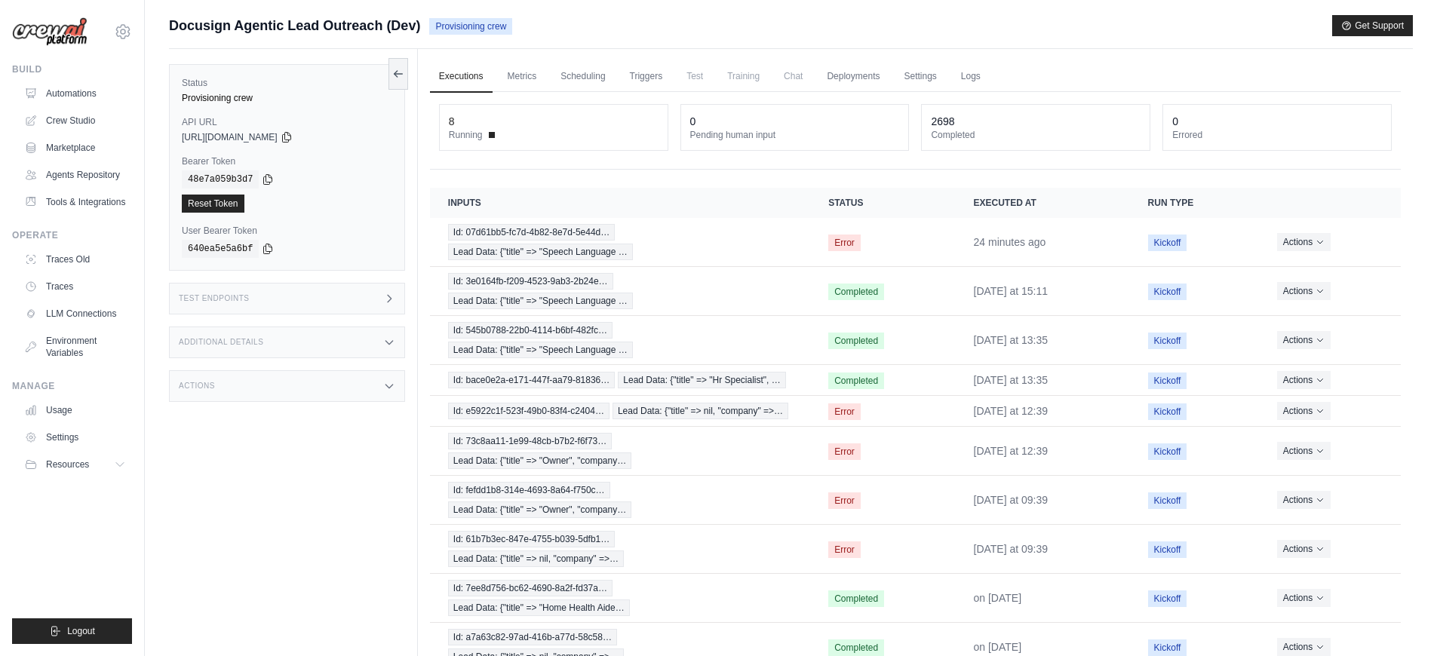
click at [51, 31] on img at bounding box center [49, 31] width 75 height 29
click at [57, 38] on img at bounding box center [49, 31] width 75 height 29
click at [78, 91] on link "Automations" at bounding box center [77, 93] width 114 height 24
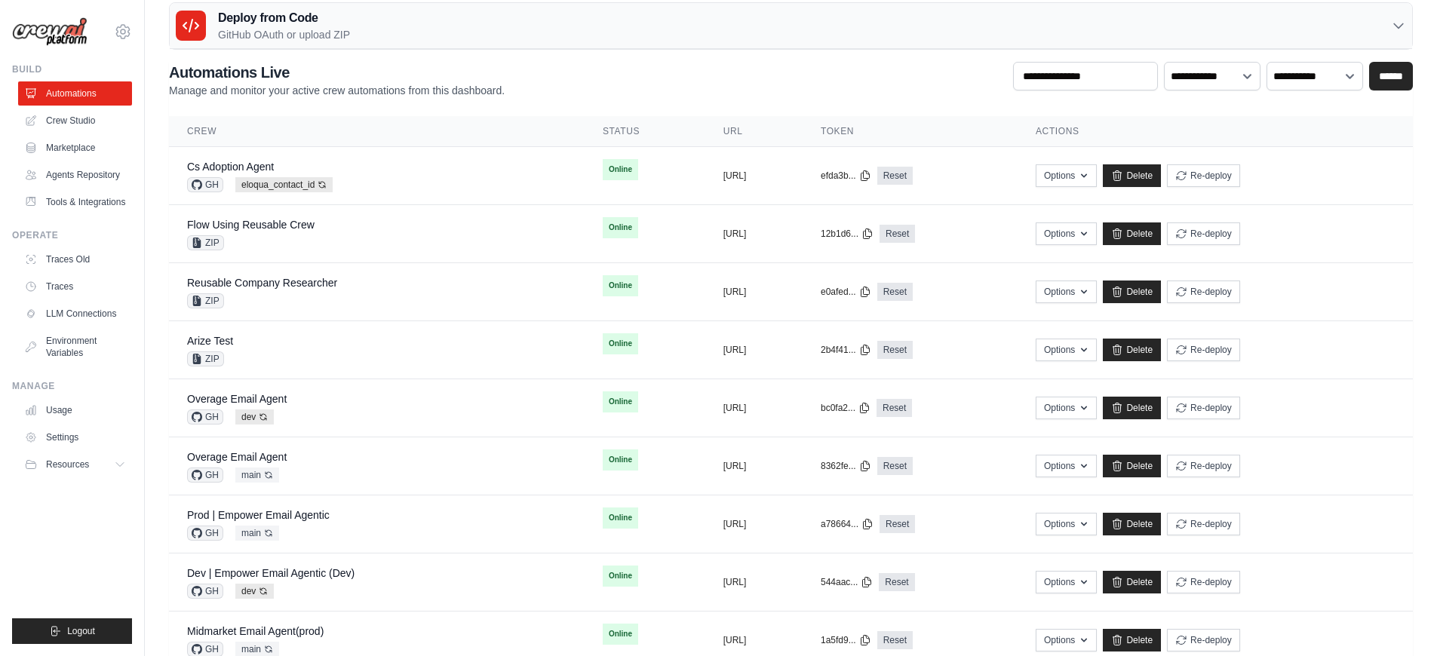
scroll to position [245, 0]
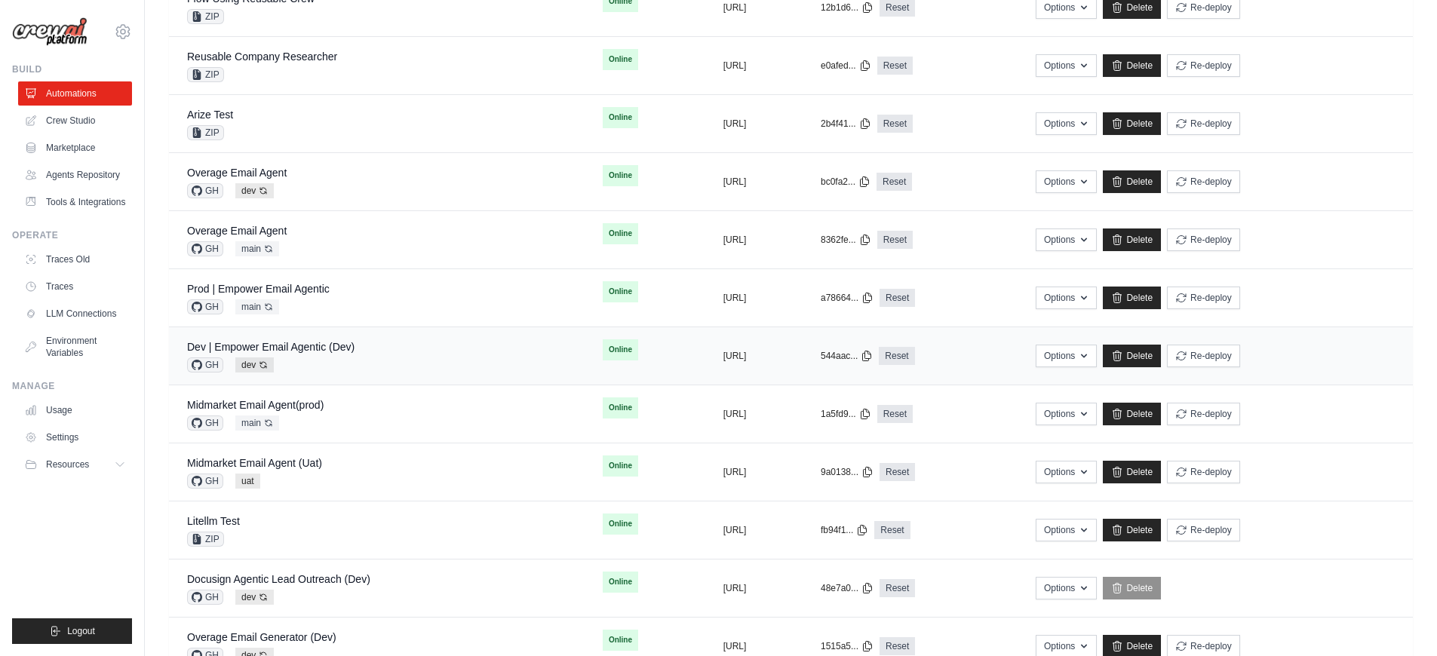
click at [401, 365] on div "Dev | Empower Email Agentic (Dev) GH dev Auto-deploy enabled" at bounding box center [376, 355] width 379 height 33
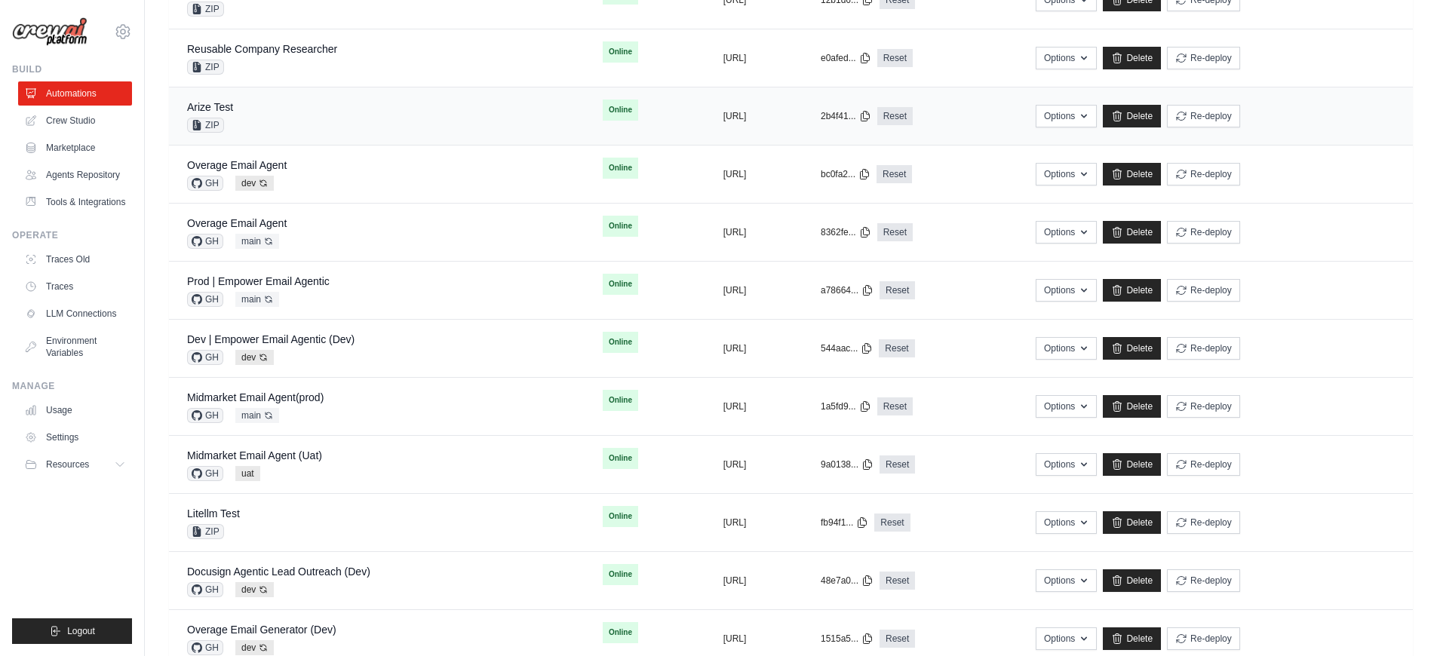
scroll to position [282, 0]
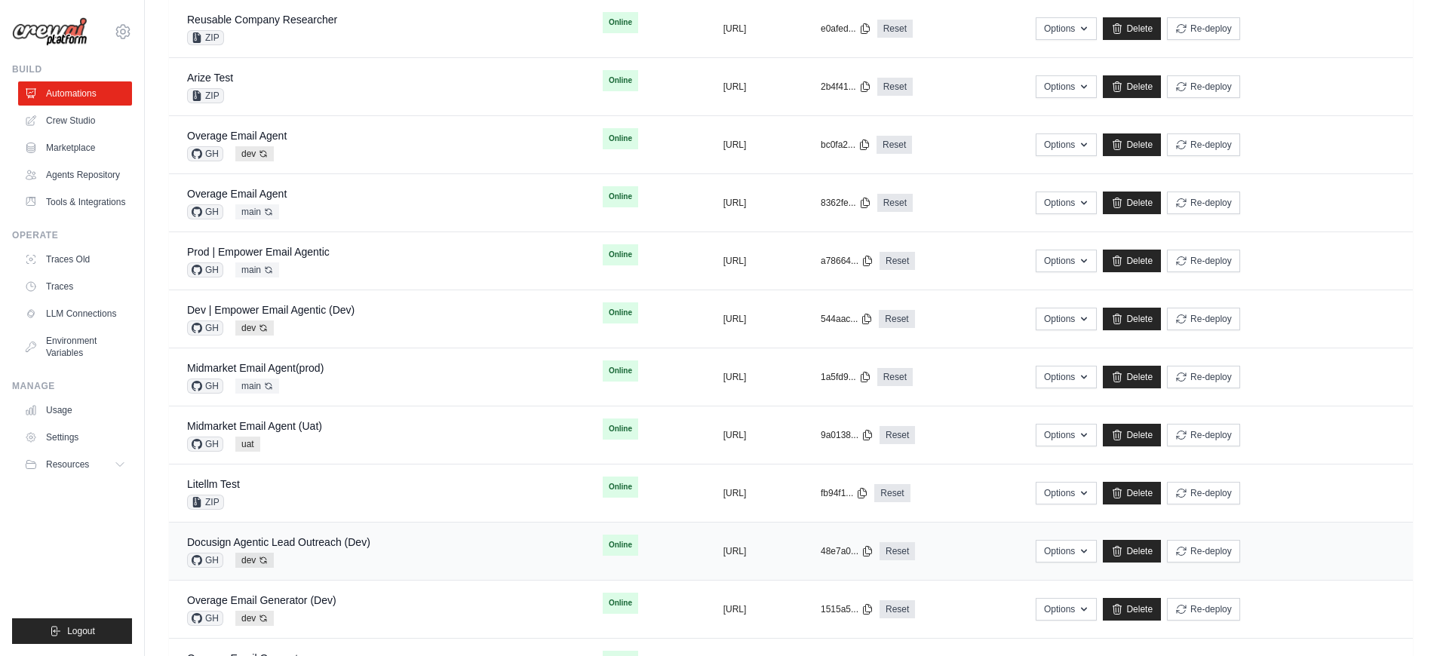
click at [388, 545] on div "Docusign Agentic Lead Outreach (Dev) GH dev Auto-deploy enabled" at bounding box center [376, 551] width 379 height 33
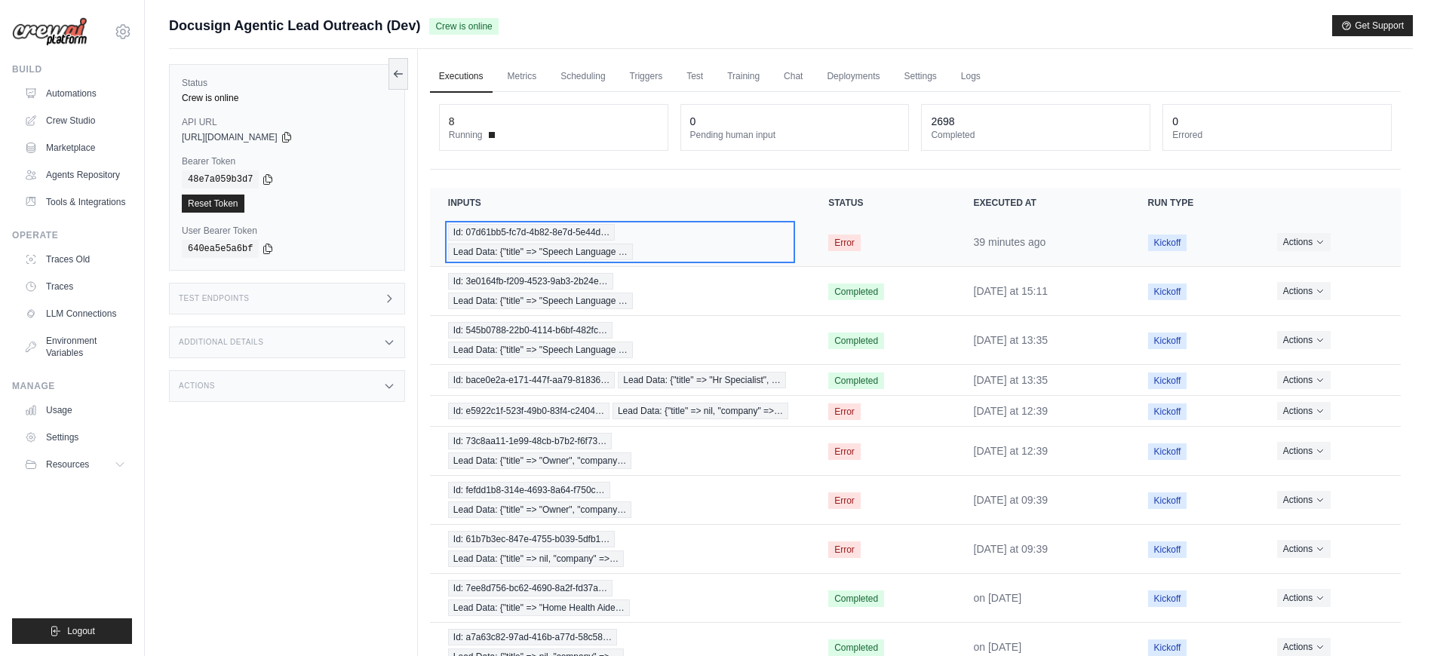
click at [723, 247] on div "Id: 07d61bb5-fc7d-4b82-8e7d-5e44d… Lead Data: {"title" => "Speech Language …" at bounding box center [620, 242] width 344 height 36
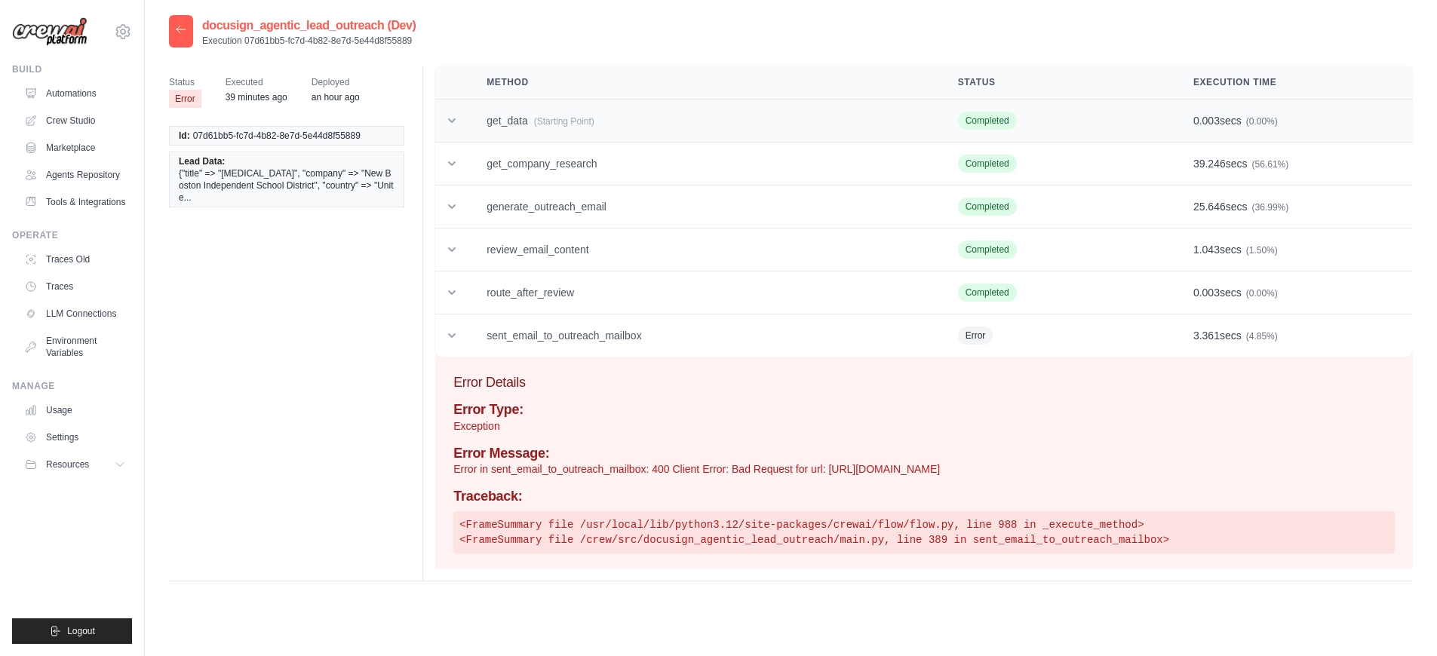
click at [592, 126] on span "(Starting Point)" at bounding box center [564, 121] width 60 height 11
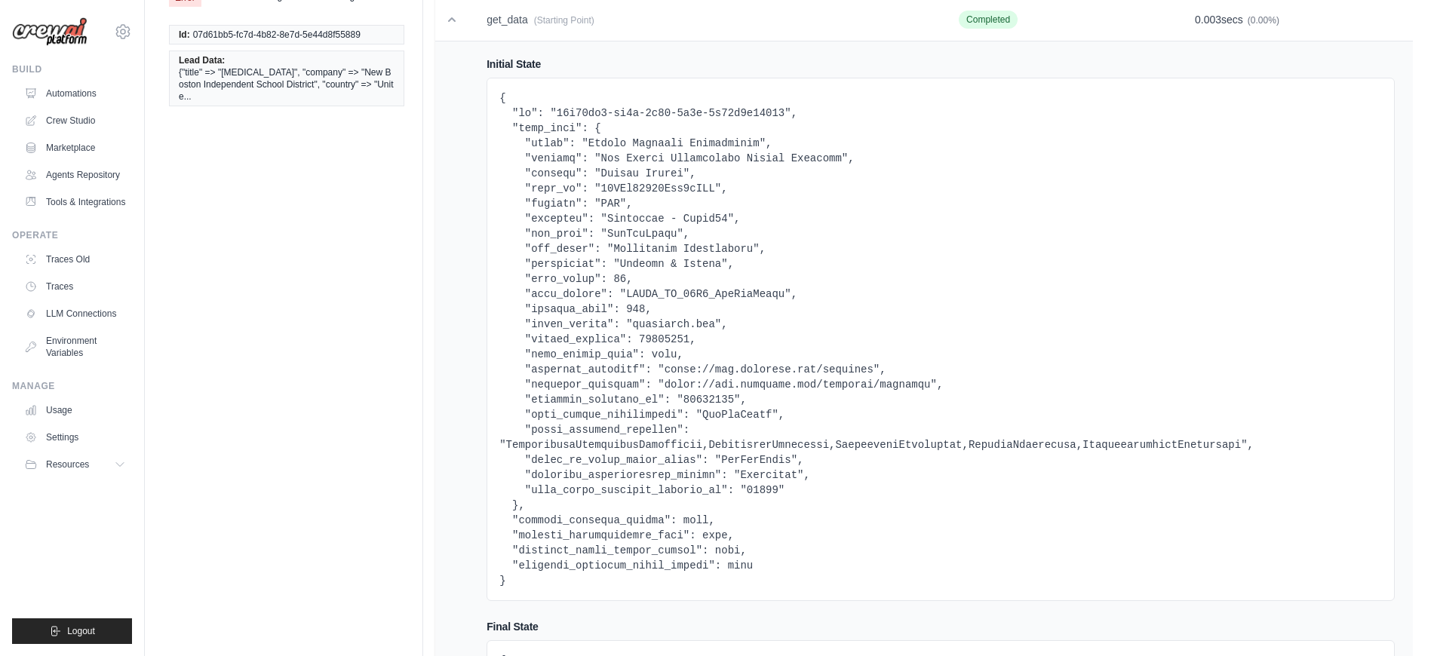
scroll to position [187, 0]
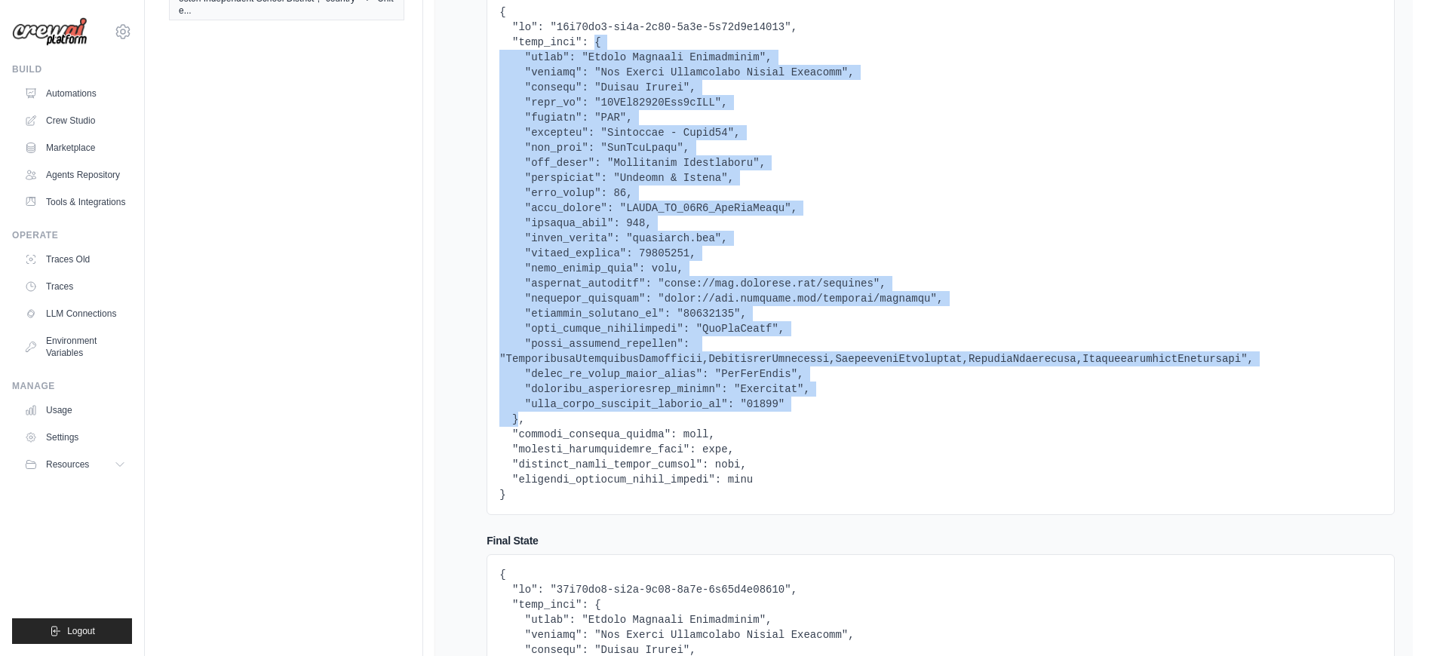
drag, startPoint x: 596, startPoint y: 43, endPoint x: 517, endPoint y: 421, distance: 385.9
click at [517, 421] on pre at bounding box center [940, 254] width 882 height 498
copy pre "{ "title": "Speech Language Pathologist", "company": "New Boston Independent Sc…"
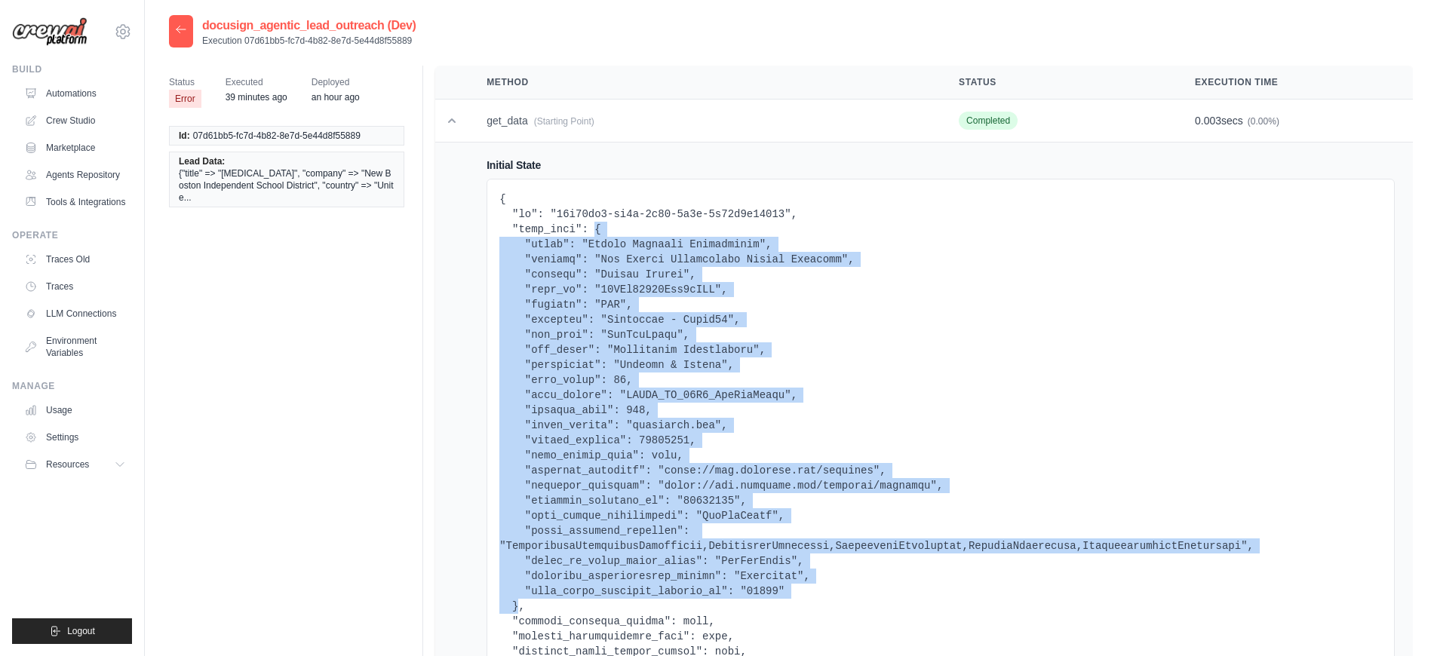
scroll to position [9, 0]
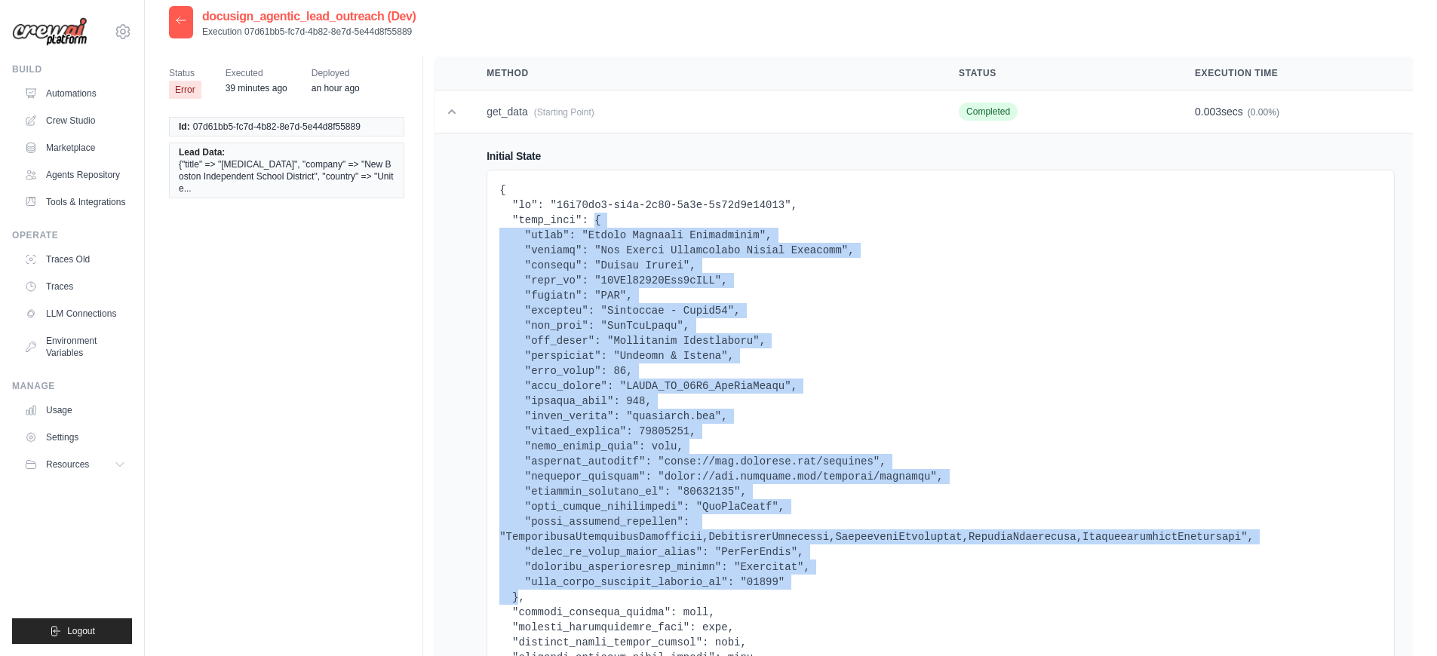
click at [183, 20] on icon at bounding box center [181, 20] width 12 height 12
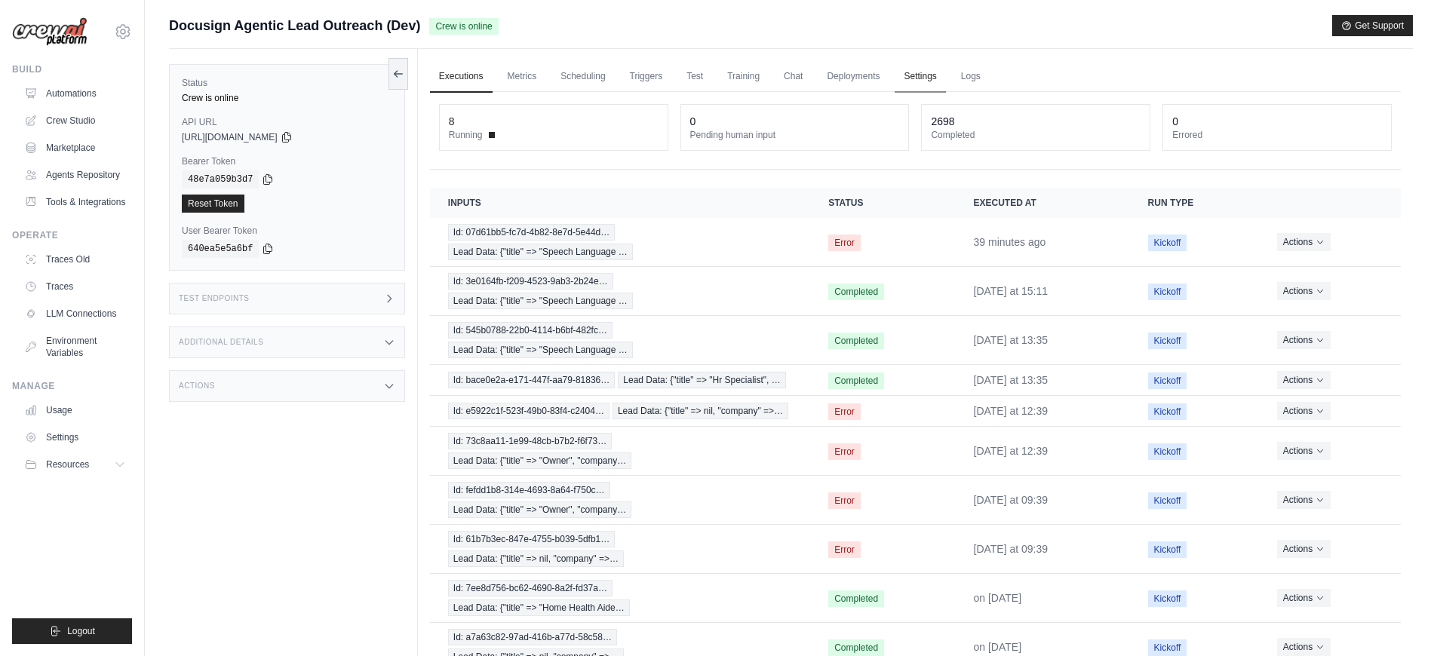
click at [923, 85] on link "Settings" at bounding box center [920, 77] width 51 height 32
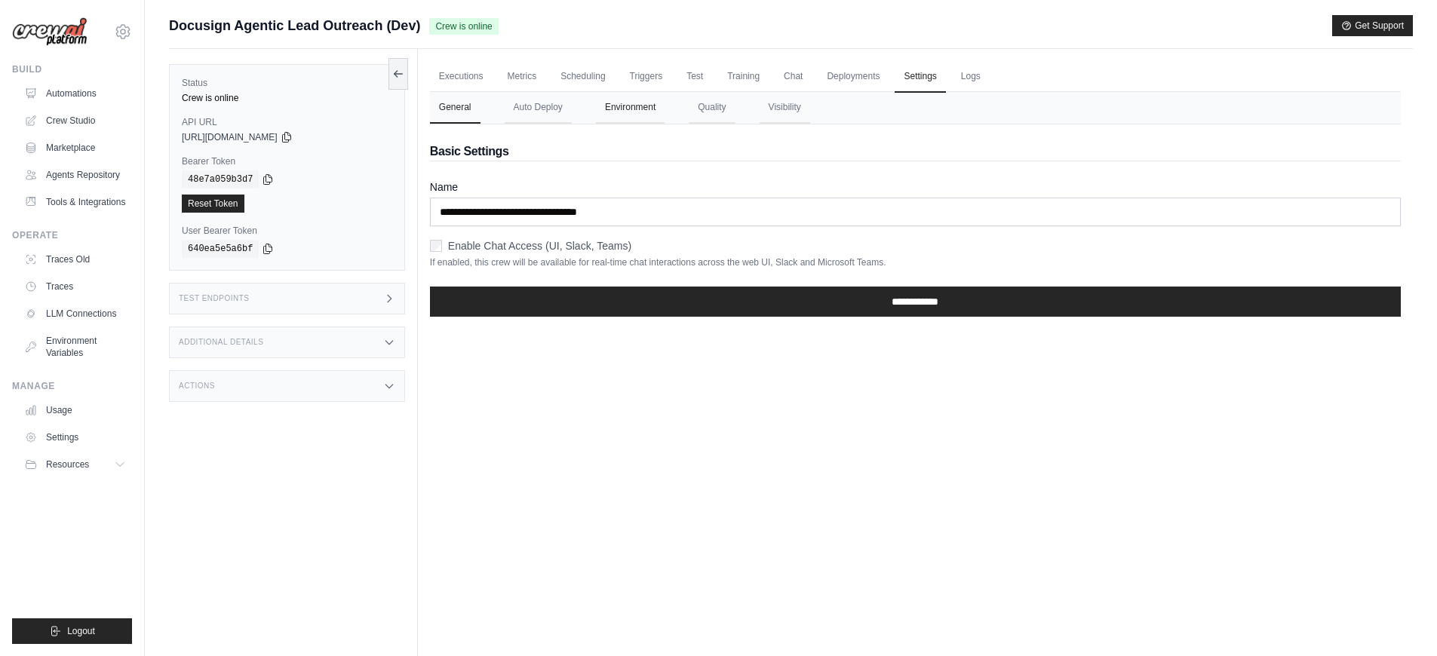
click at [597, 111] on button "Environment" at bounding box center [630, 108] width 69 height 32
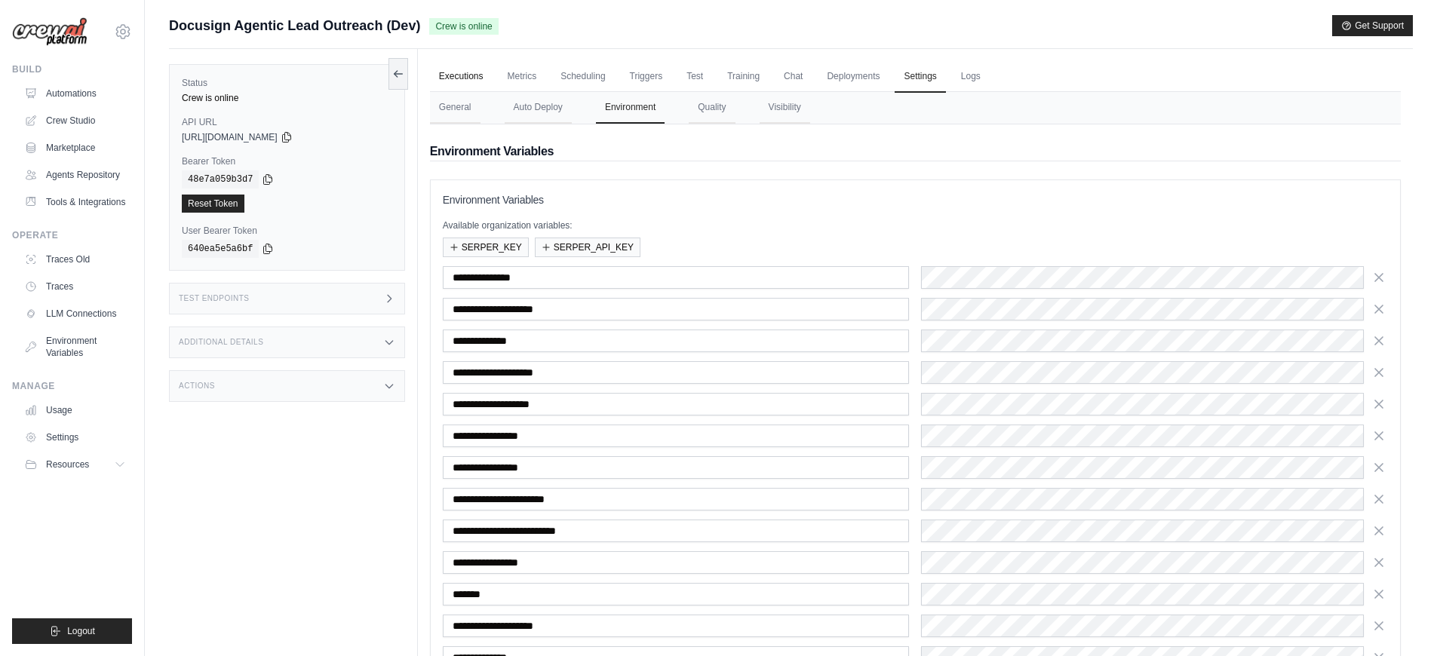
click at [468, 83] on link "Executions" at bounding box center [461, 77] width 63 height 32
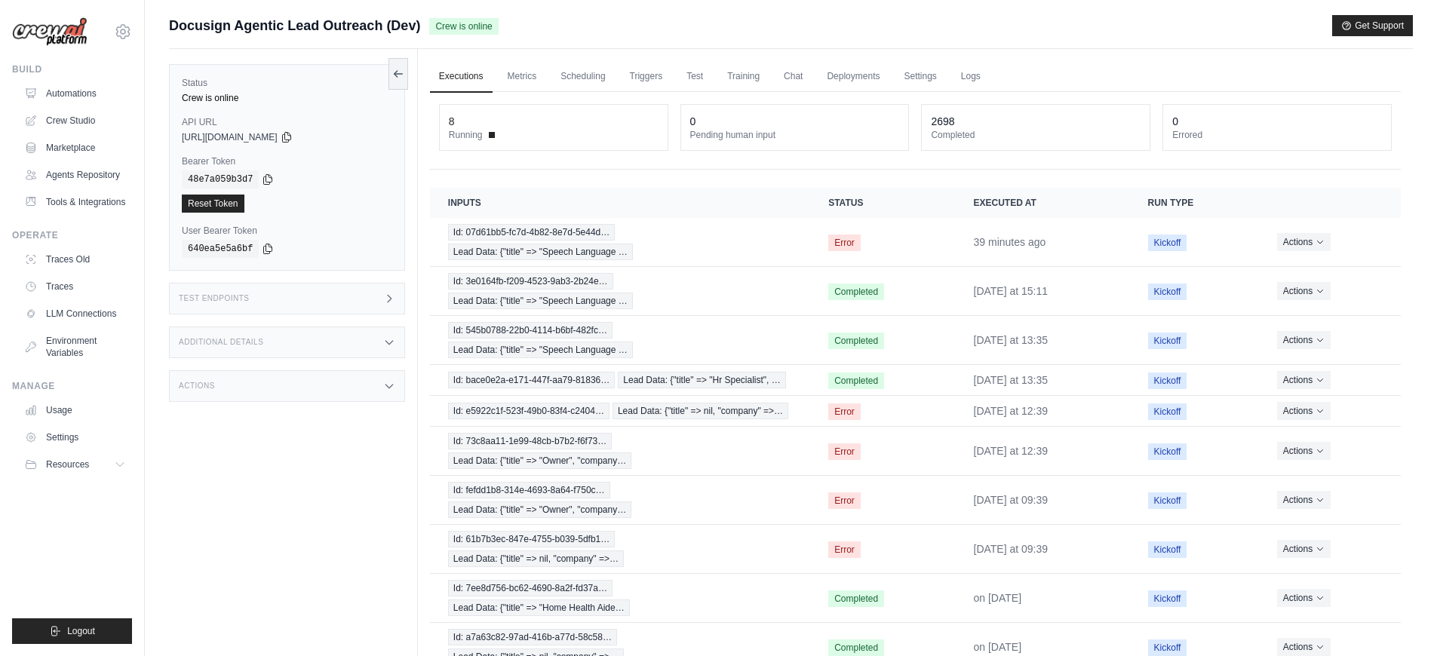
click at [283, 303] on div "Test Endpoints" at bounding box center [287, 299] width 236 height 32
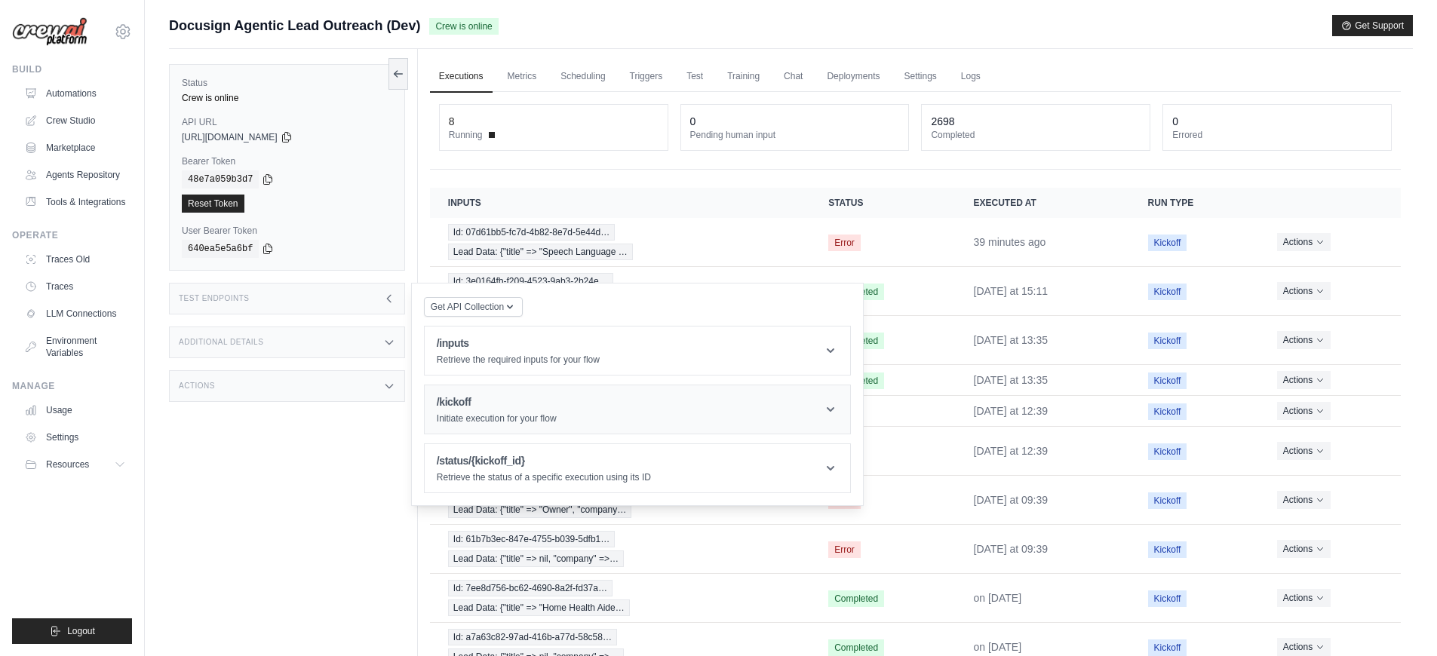
click at [471, 389] on header "/kickoff Initiate execution for your flow" at bounding box center [637, 409] width 425 height 48
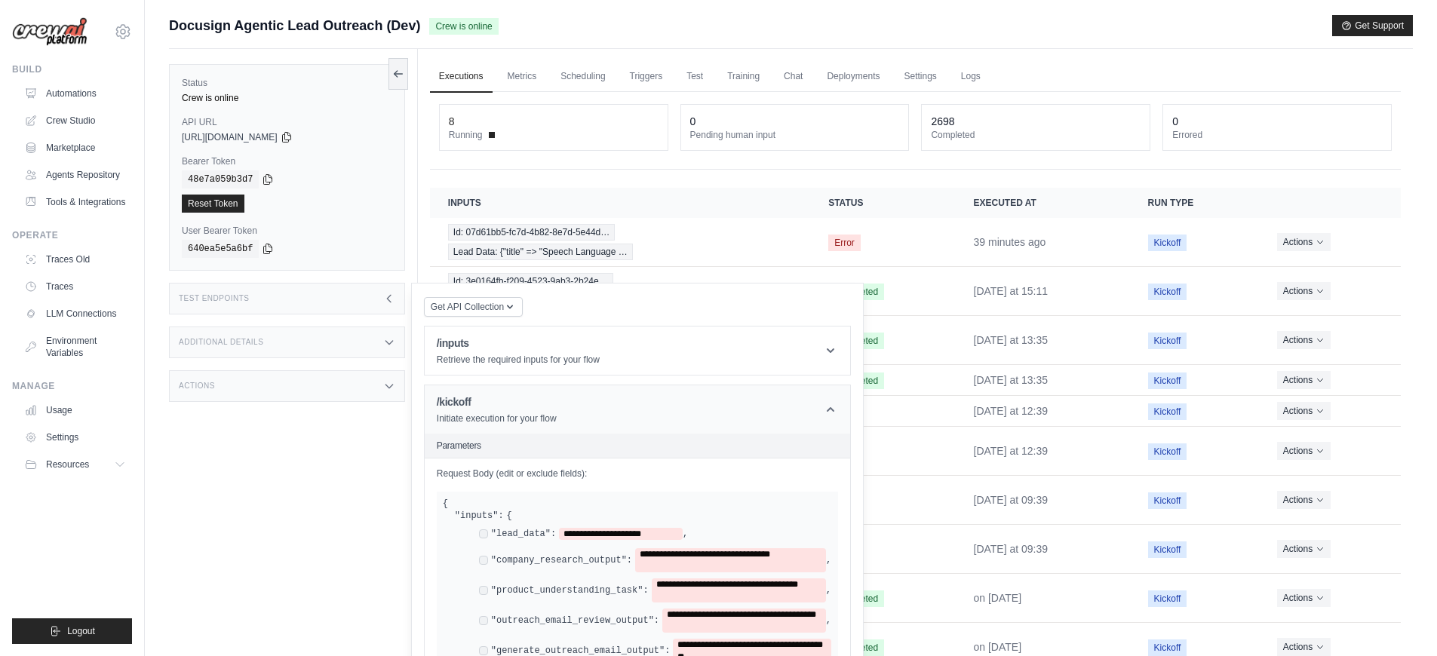
scroll to position [223, 0]
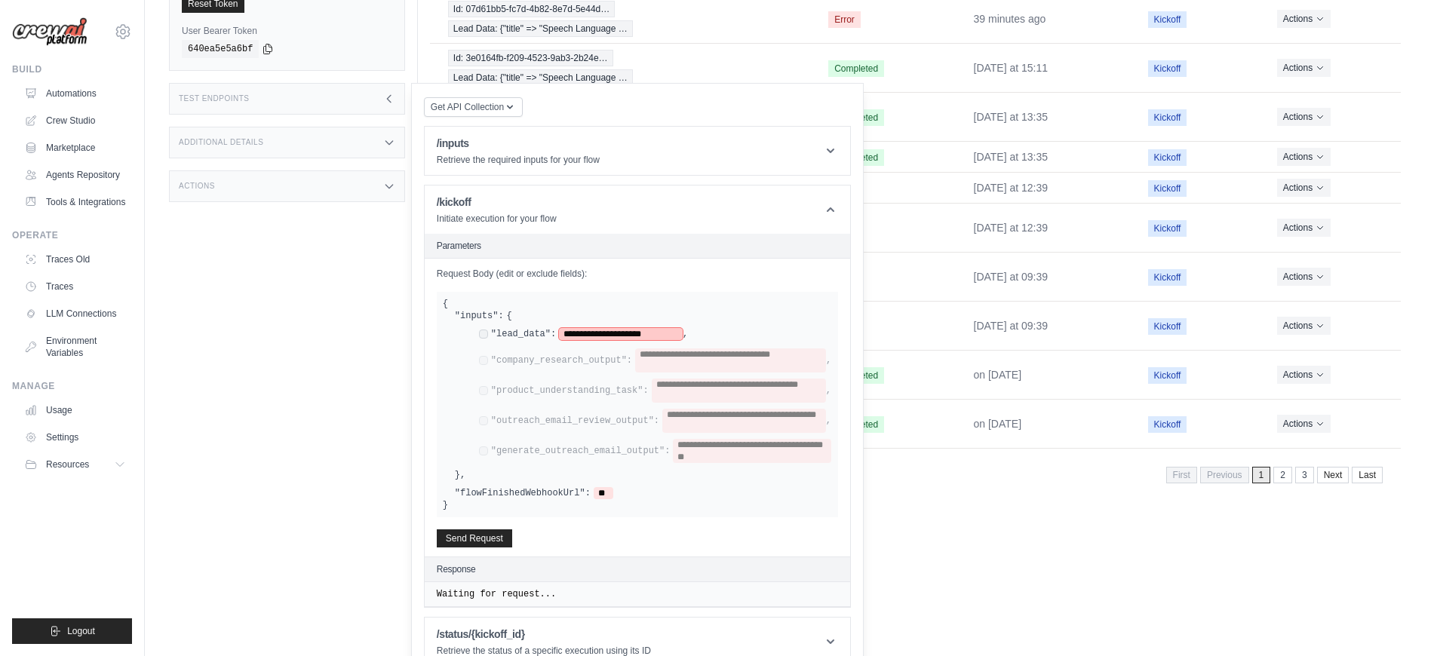
click at [644, 340] on span "**********" at bounding box center [621, 334] width 124 height 12
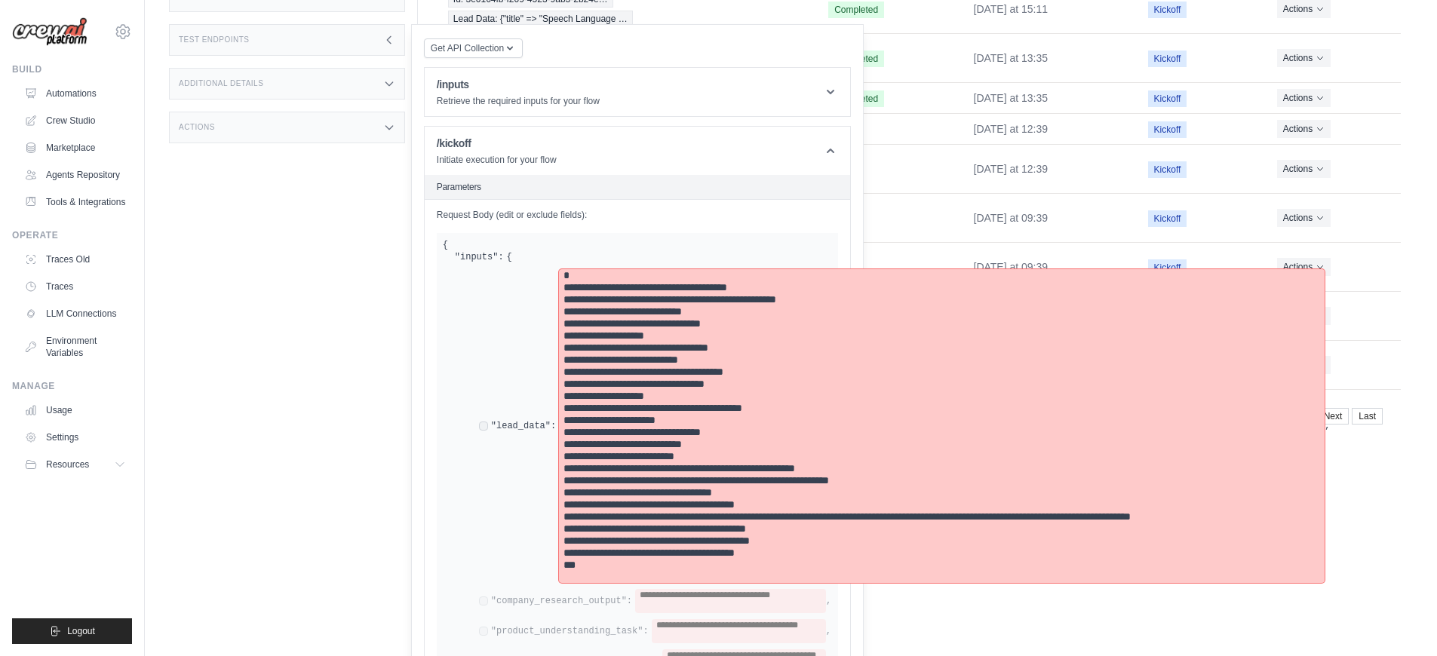
scroll to position [523, 0]
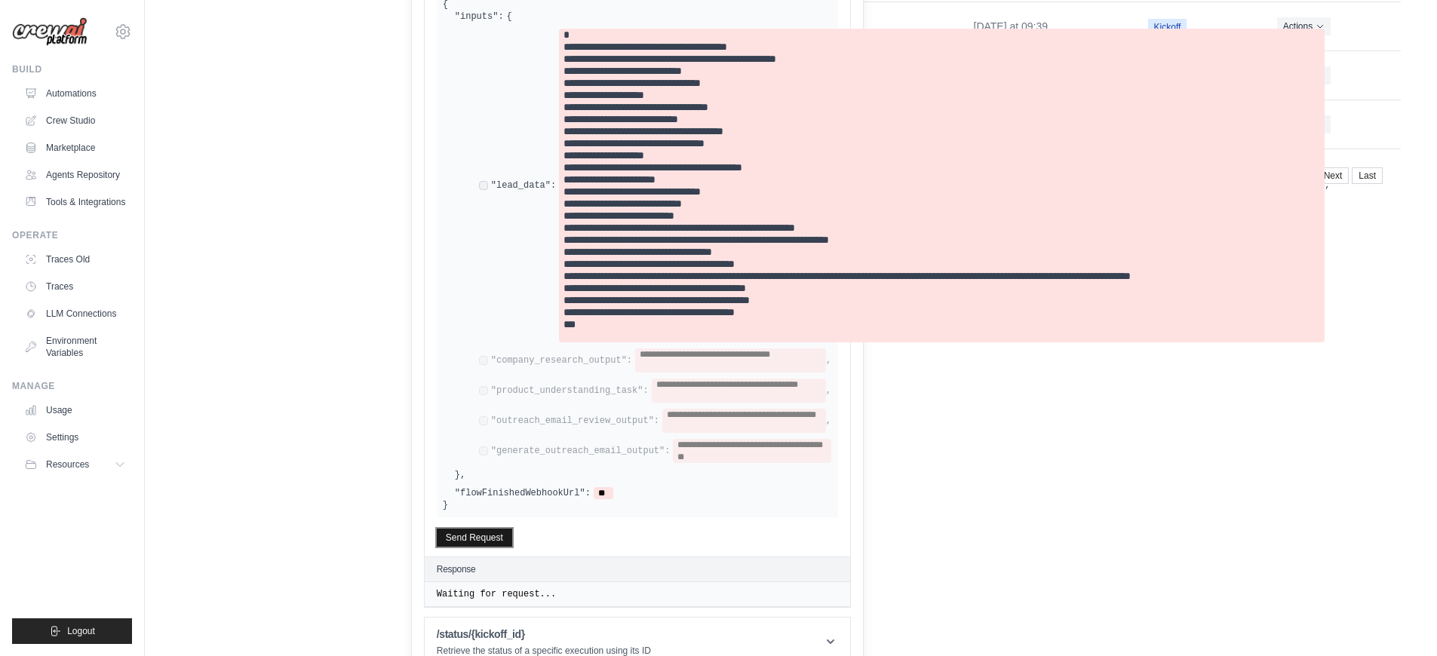
click at [502, 547] on button "Send Request" at bounding box center [474, 538] width 75 height 18
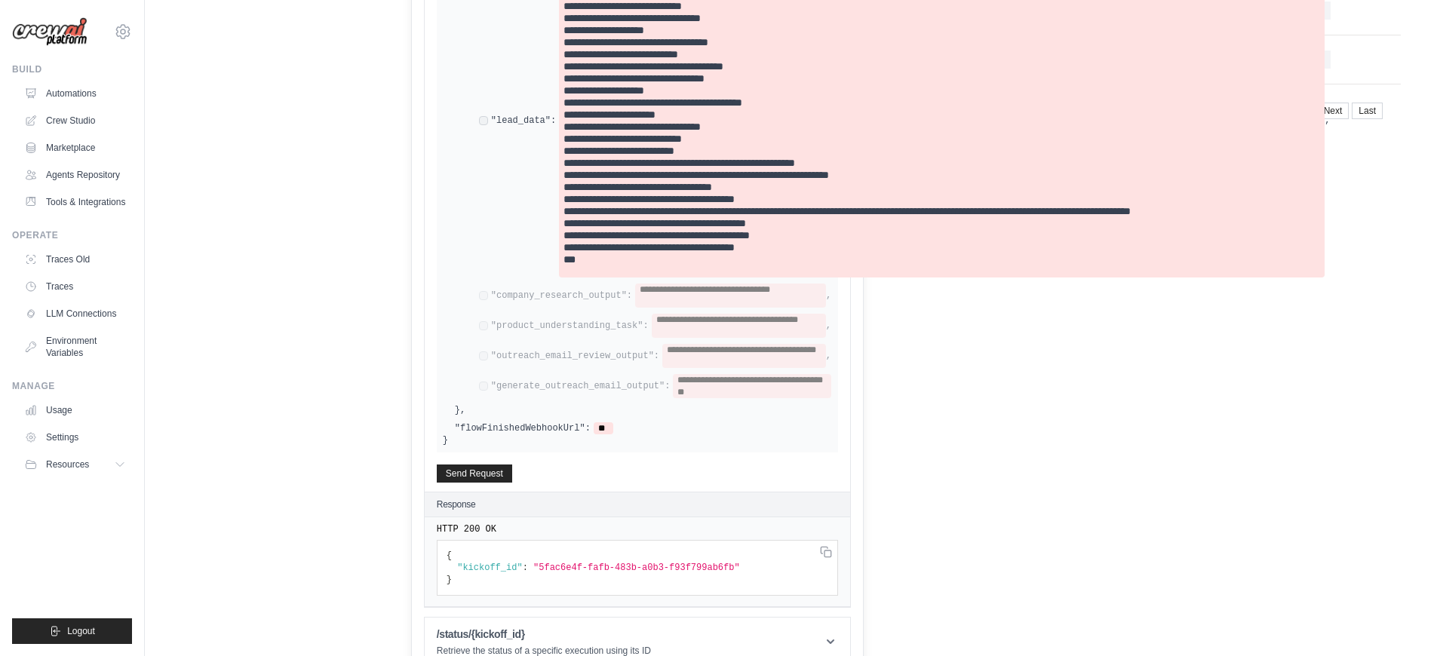
scroll to position [0, 0]
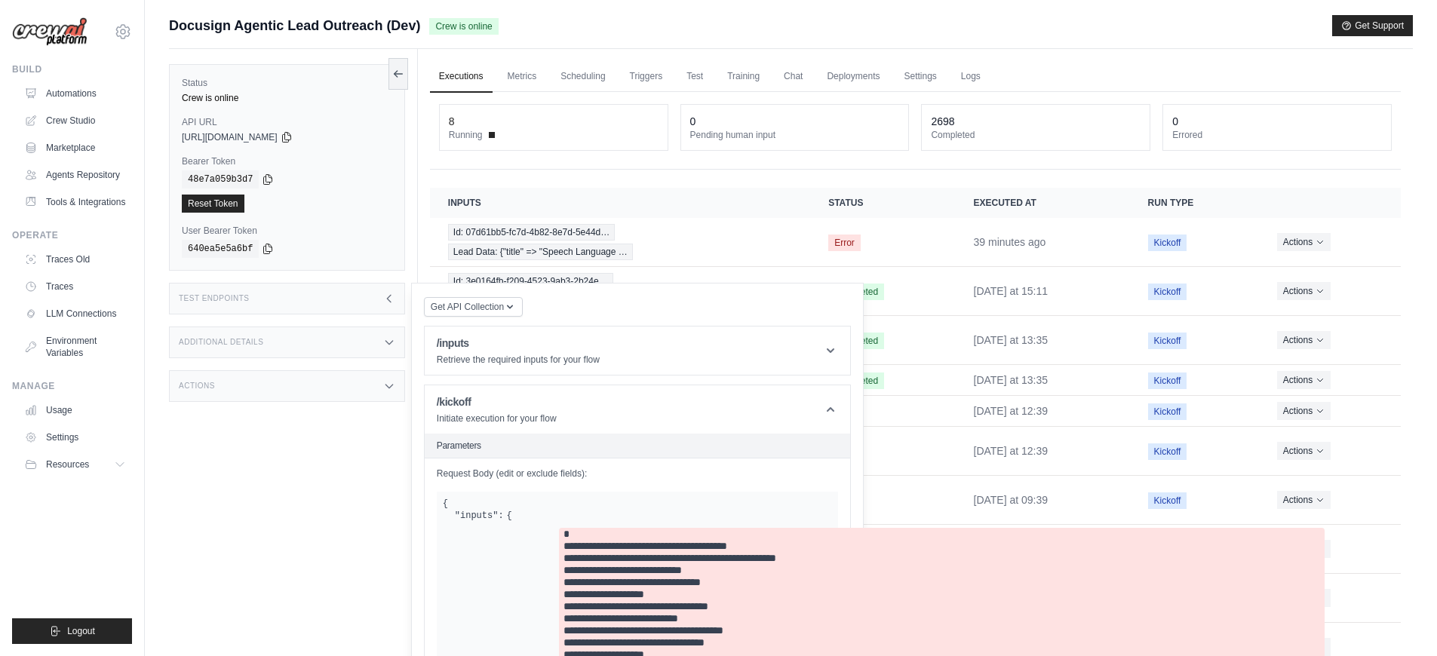
click at [458, 78] on link "Executions" at bounding box center [461, 77] width 63 height 32
click at [457, 78] on link "Executions" at bounding box center [461, 77] width 63 height 32
click at [513, 79] on link "Metrics" at bounding box center [523, 77] width 48 height 32
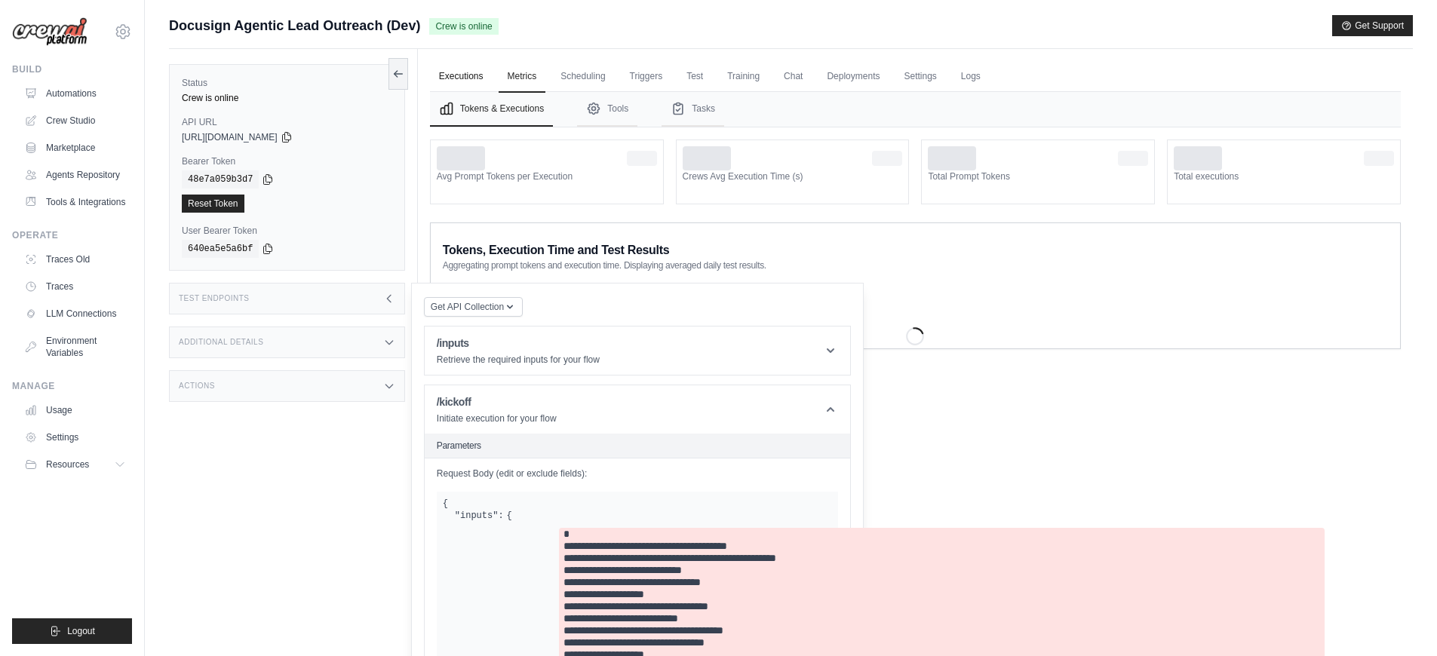
click at [459, 77] on link "Executions" at bounding box center [461, 77] width 63 height 32
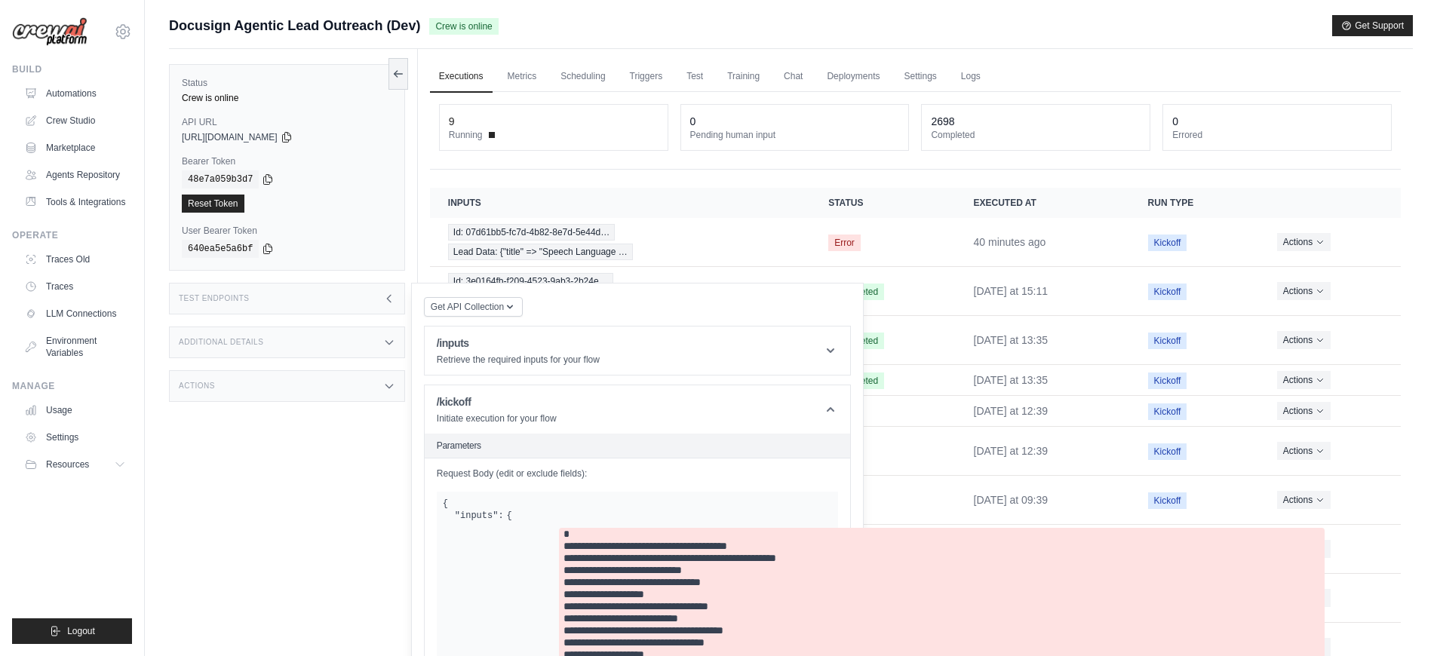
click at [275, 304] on div "Test Endpoints" at bounding box center [287, 299] width 236 height 32
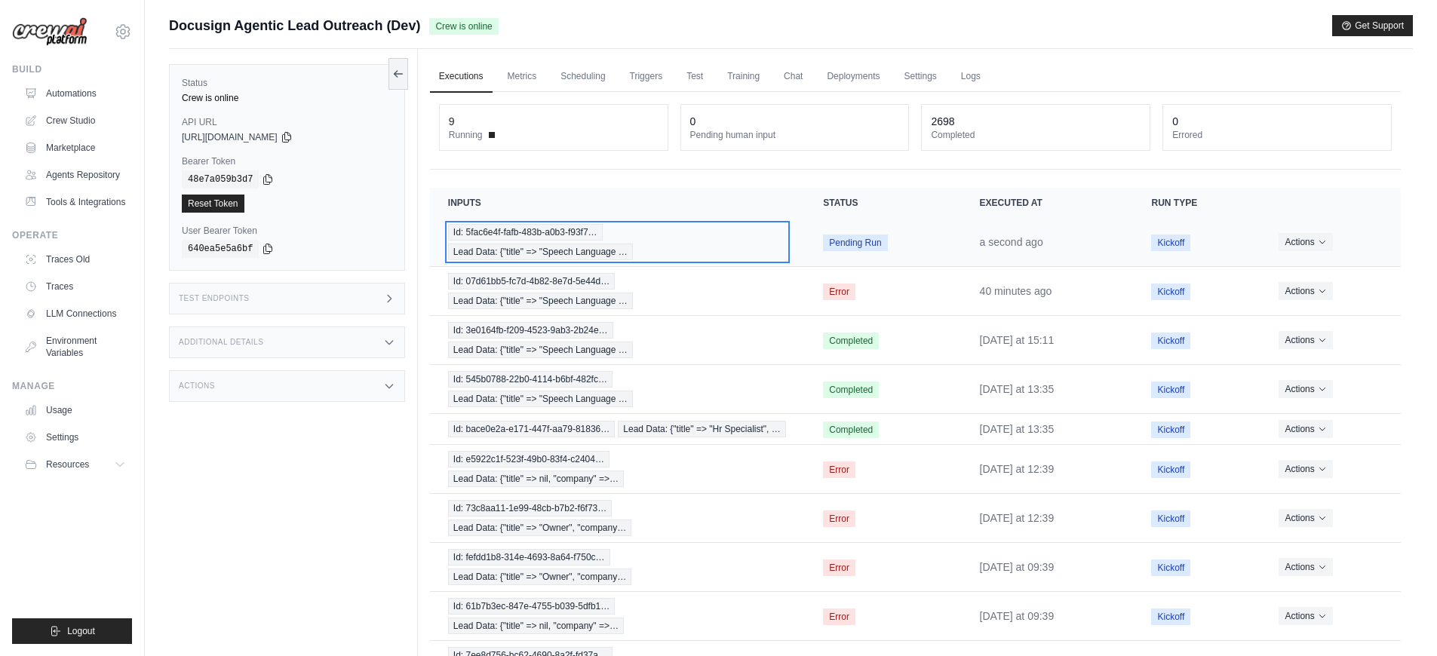
click at [664, 243] on div "Id: 5fac6e4f-fafb-483b-a0b3-f93f7… Lead Data: {"title" => "Speech Language …" at bounding box center [617, 242] width 339 height 36
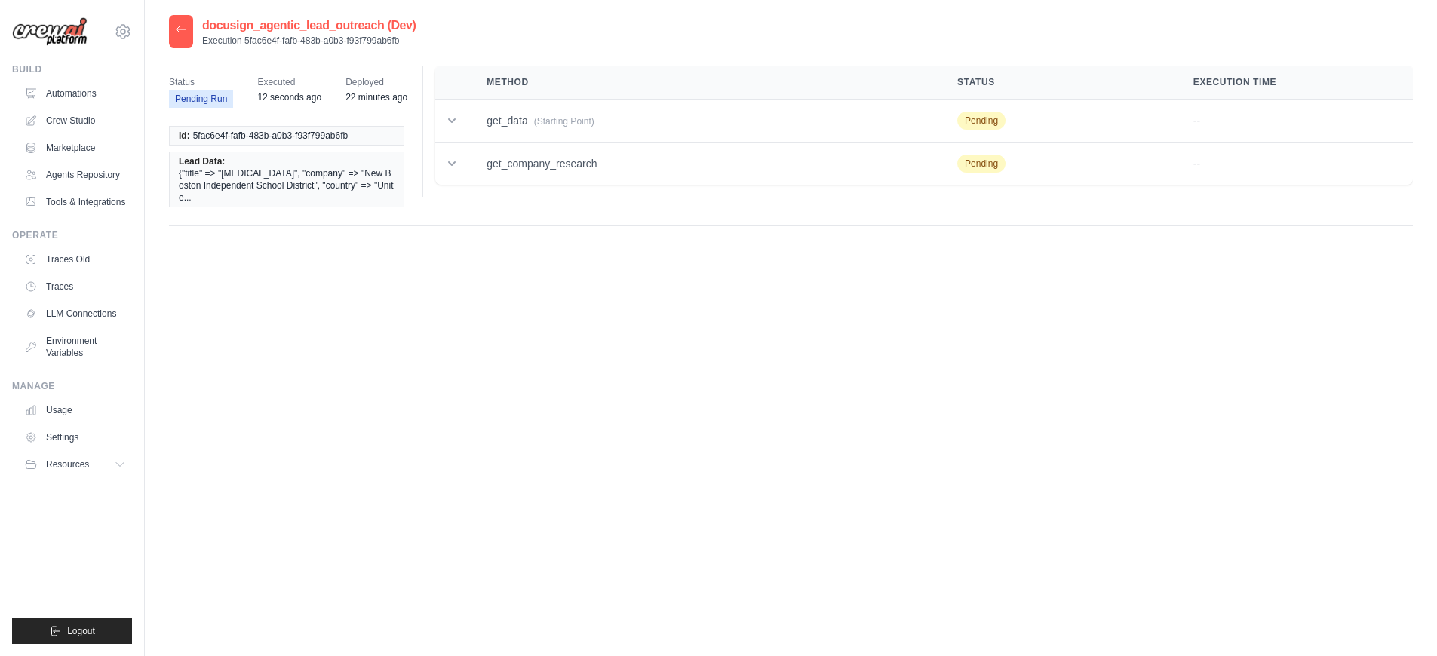
drag, startPoint x: 399, startPoint y: 40, endPoint x: 244, endPoint y: 38, distance: 155.4
click at [244, 38] on p "Execution 5fac6e4f-fafb-483b-a0b3-f93f799ab6fb" at bounding box center [308, 41] width 213 height 12
copy p "5fac6e4f-fafb-483b-a0b3-f93f799ab6fb"
click at [60, 101] on link "Automations" at bounding box center [77, 93] width 114 height 24
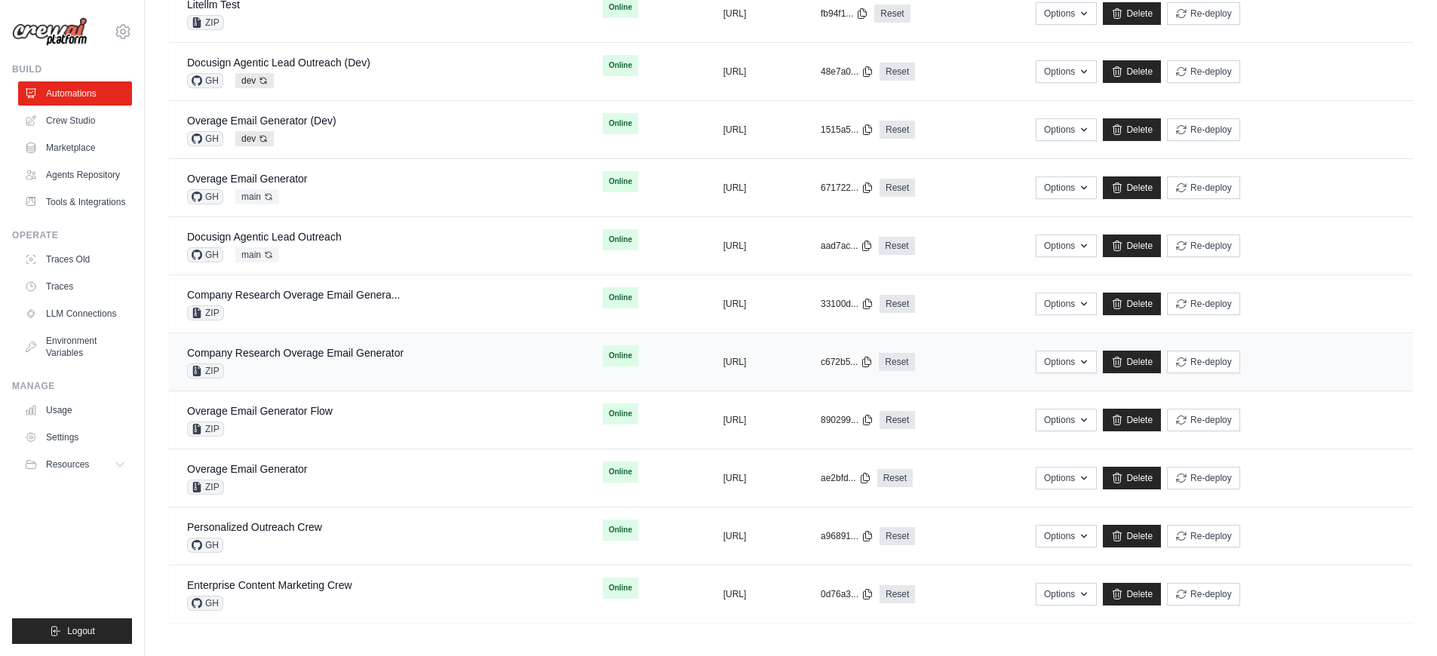
scroll to position [444, 0]
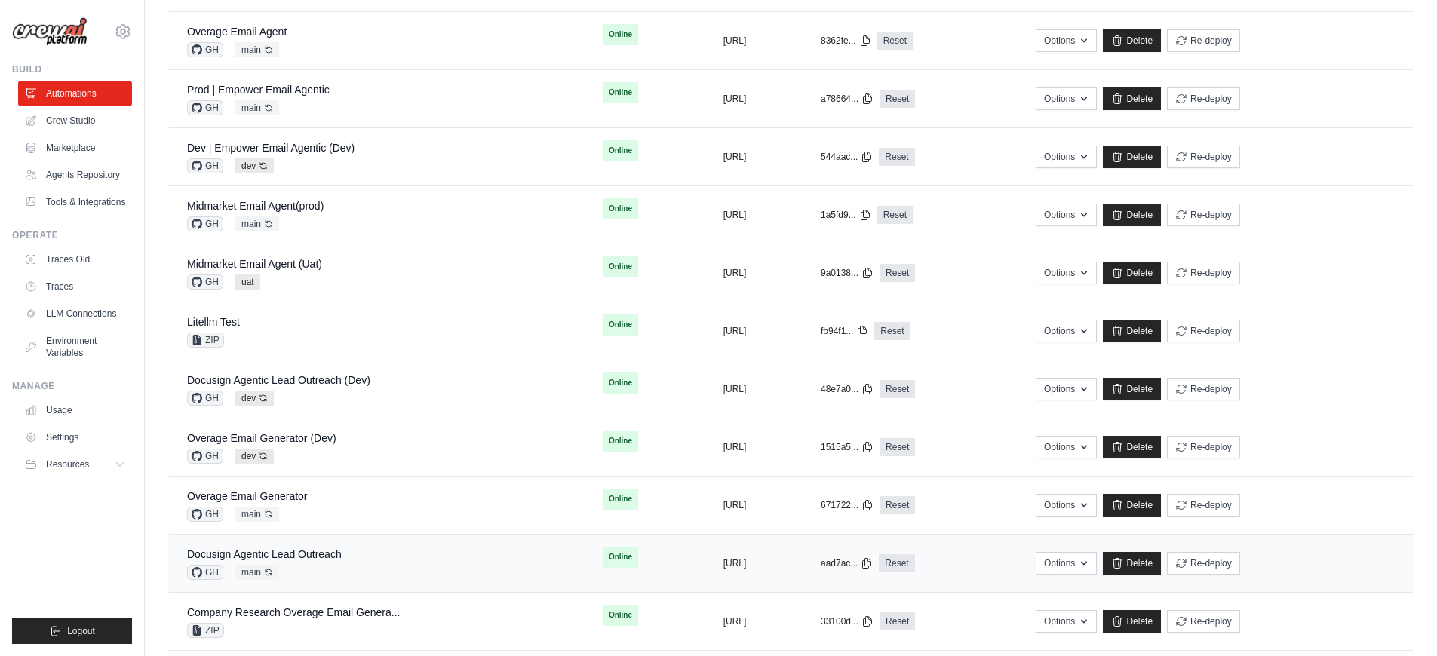
click at [364, 548] on div "Docusign Agentic Lead Outreach GH main Auto-deploy enabled" at bounding box center [376, 563] width 379 height 33
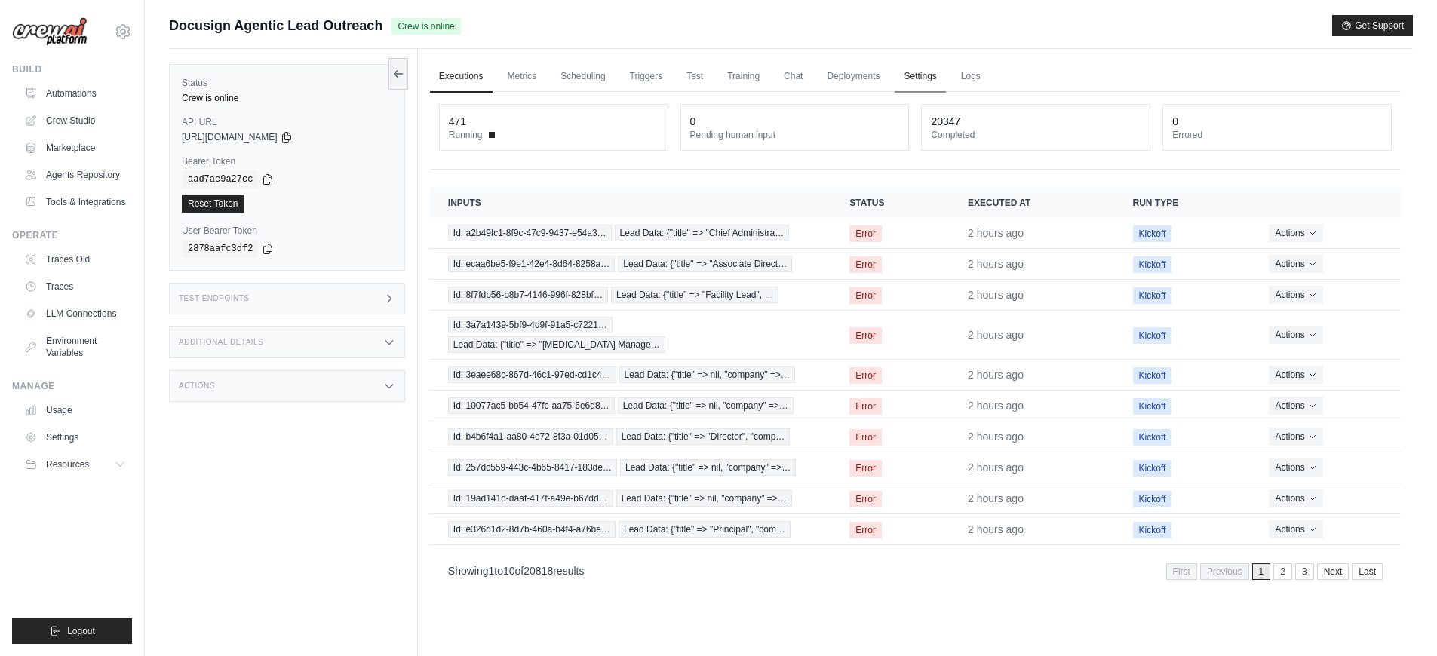
click at [934, 87] on link "Settings" at bounding box center [920, 77] width 51 height 32
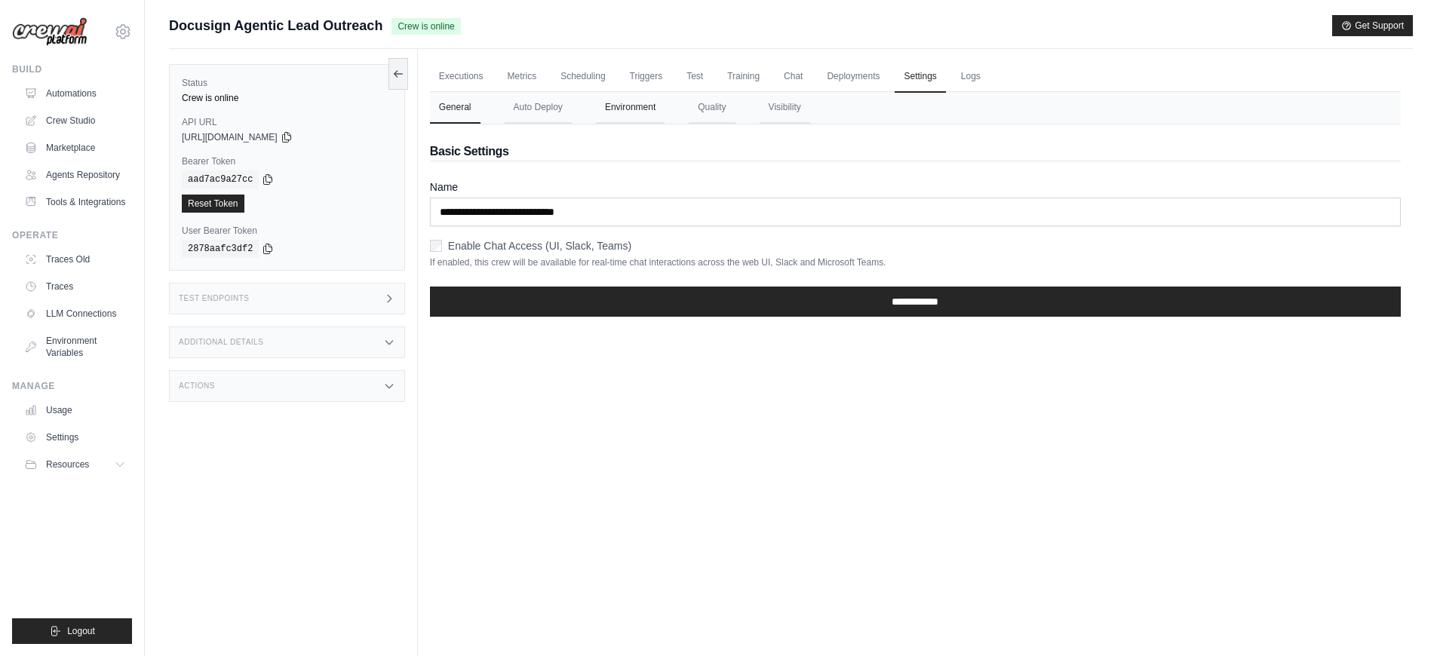
click at [613, 109] on button "Environment" at bounding box center [630, 108] width 69 height 32
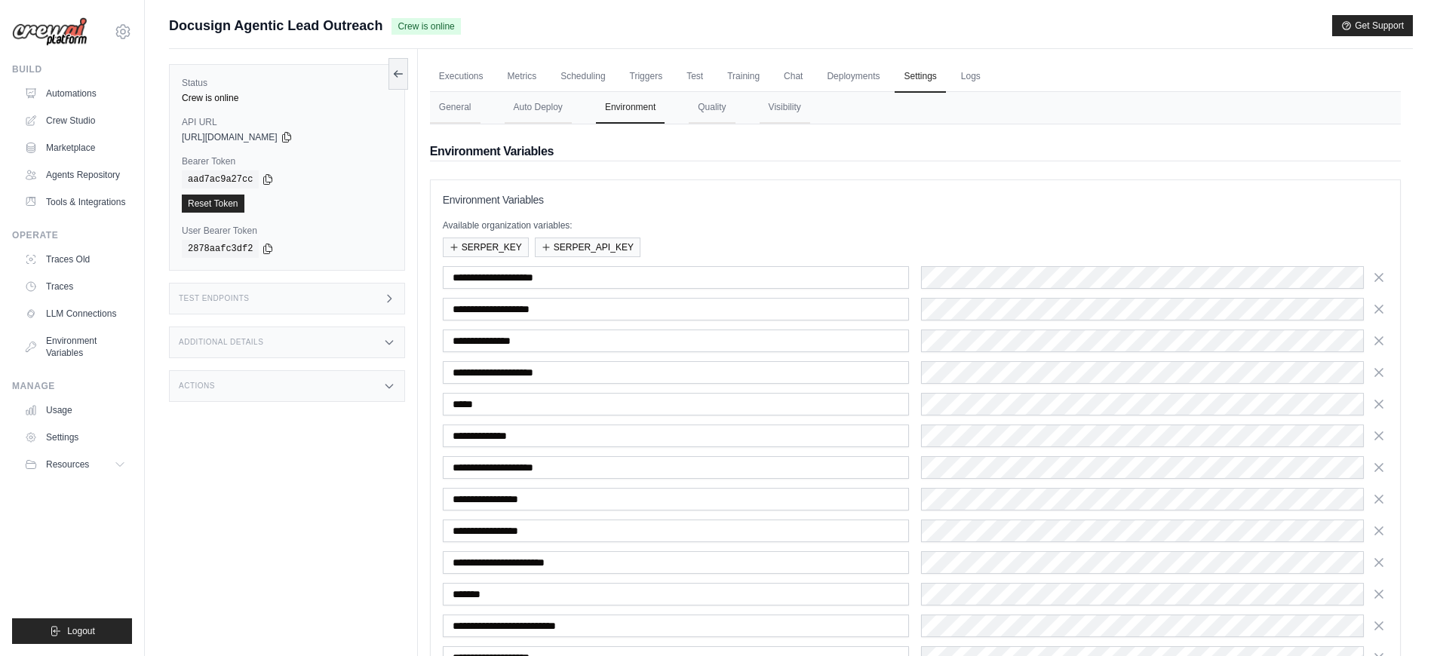
scroll to position [173, 0]
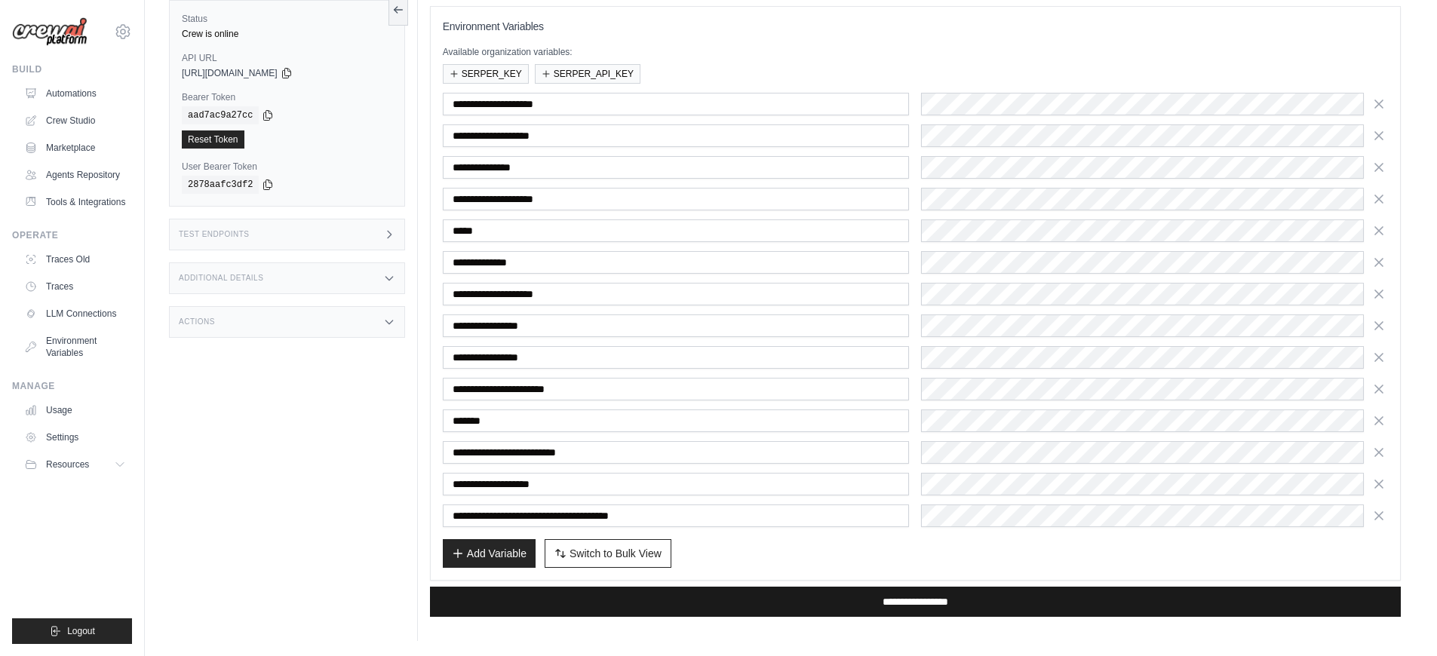
click at [1076, 591] on input "**********" at bounding box center [915, 602] width 971 height 30
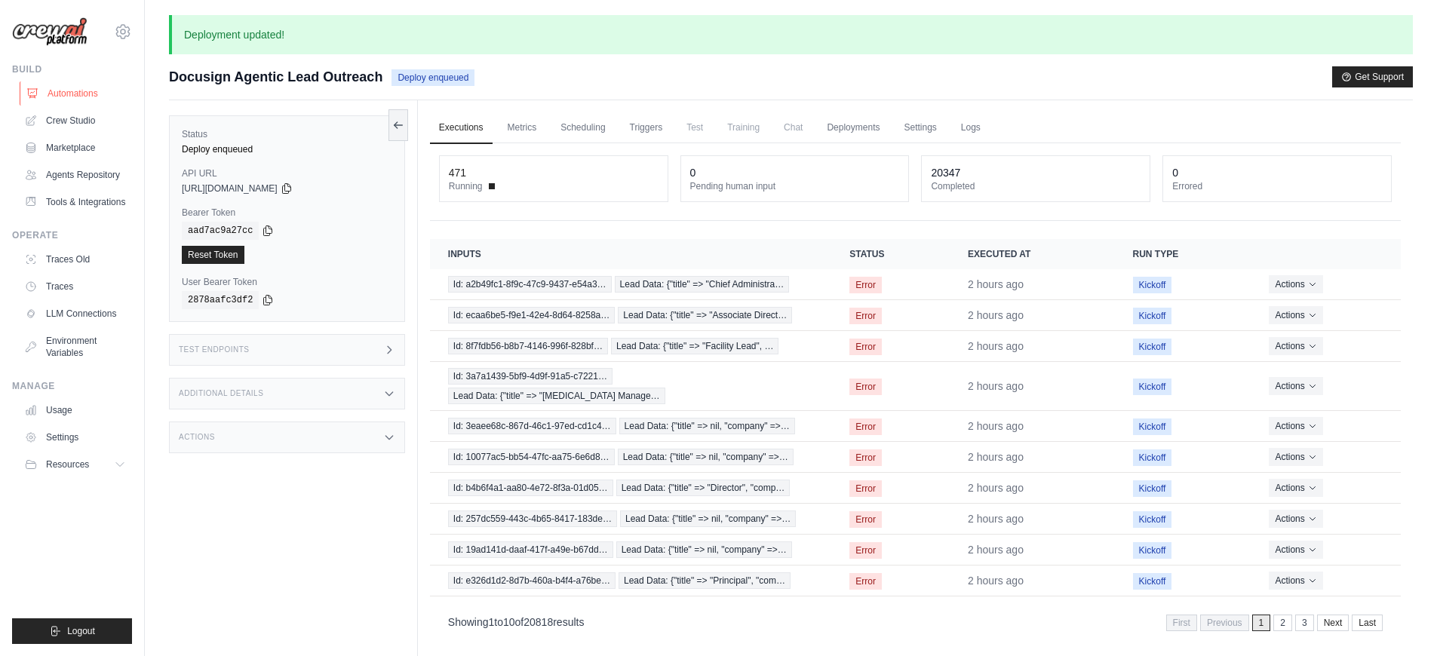
click at [86, 96] on link "Automations" at bounding box center [77, 93] width 114 height 24
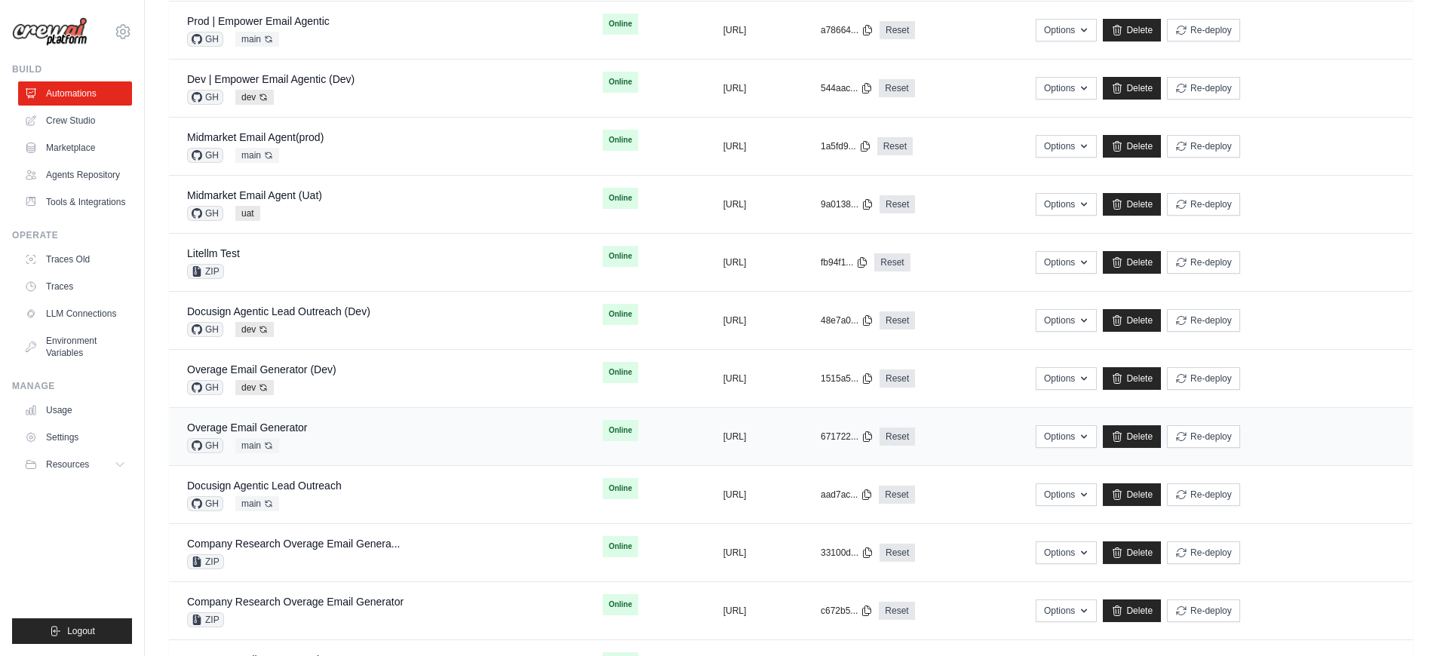
scroll to position [714, 0]
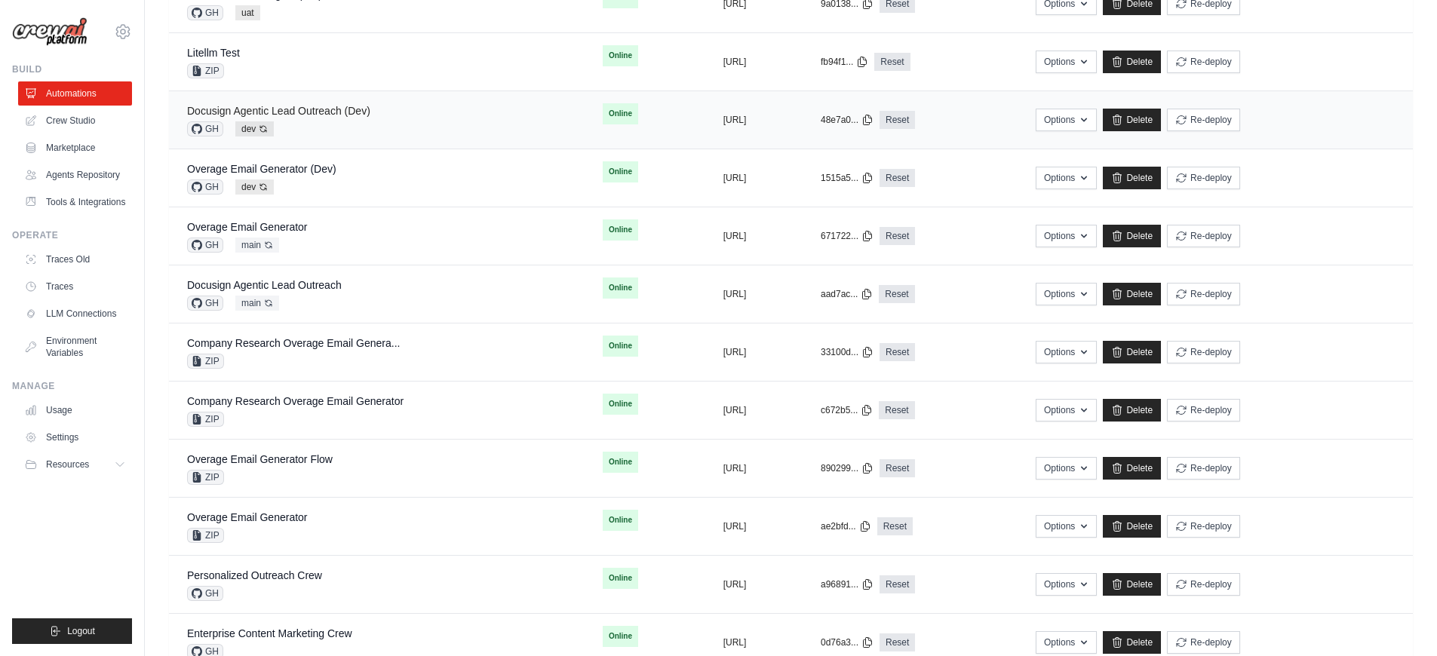
click at [318, 112] on link "Docusign Agentic Lead Outreach (Dev)" at bounding box center [278, 111] width 183 height 12
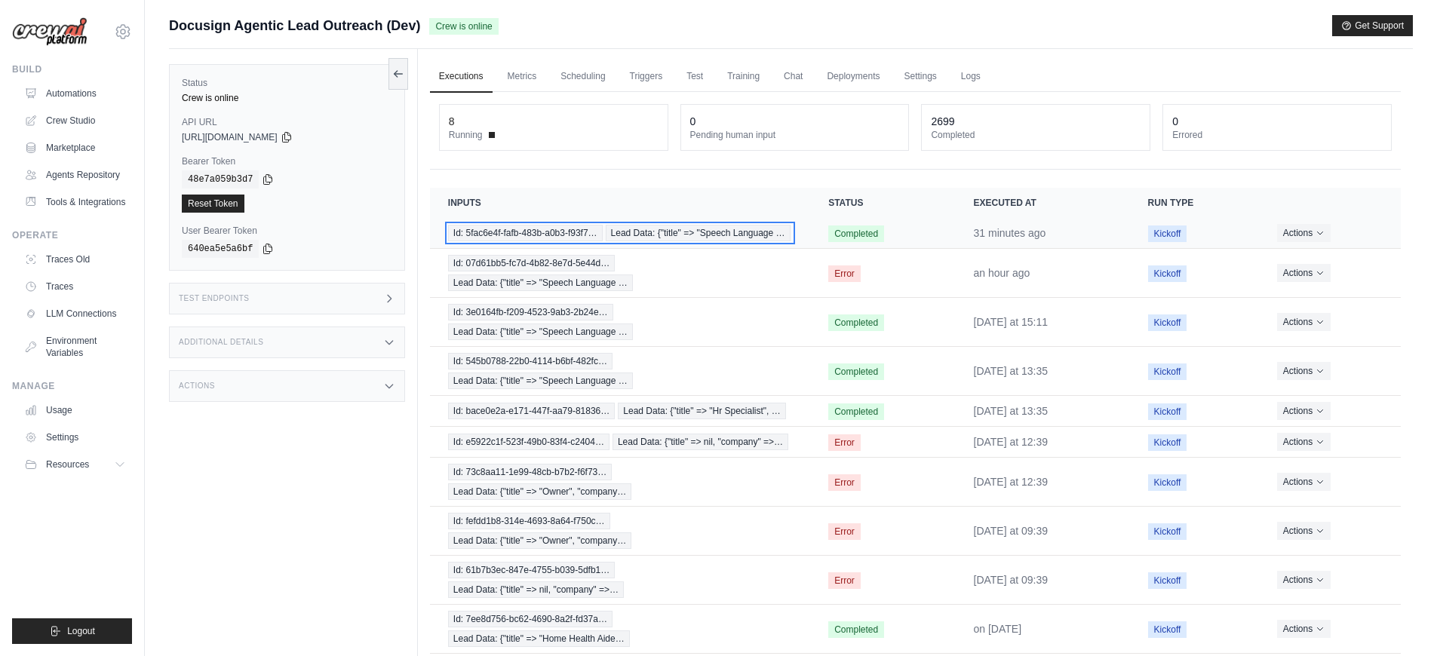
click at [672, 240] on div "Id: 5fac6e4f-fafb-483b-a0b3-f93f7… Lead Data: {"title" => "Speech Language …" at bounding box center [620, 233] width 344 height 17
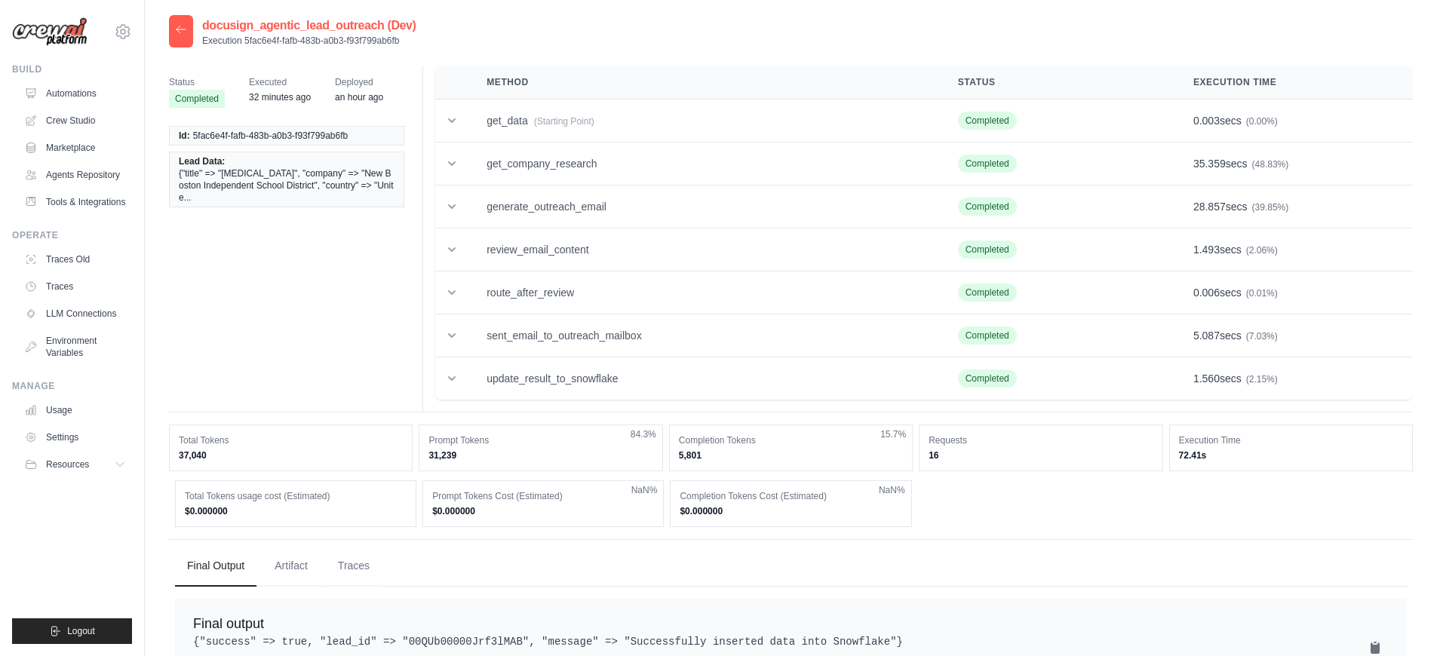
click at [735, 378] on td "update_result_to_snowflake" at bounding box center [703, 379] width 471 height 43
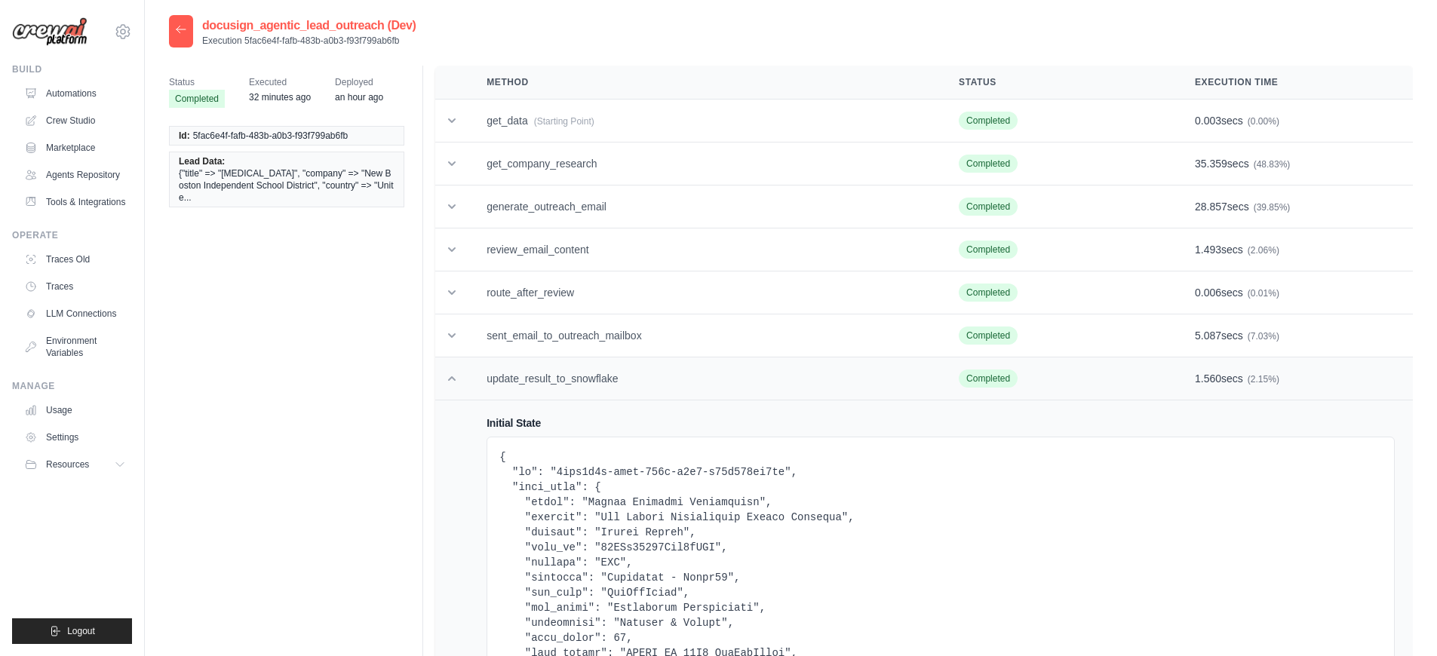
click at [632, 391] on td "update_result_to_snowflake" at bounding box center [704, 379] width 472 height 43
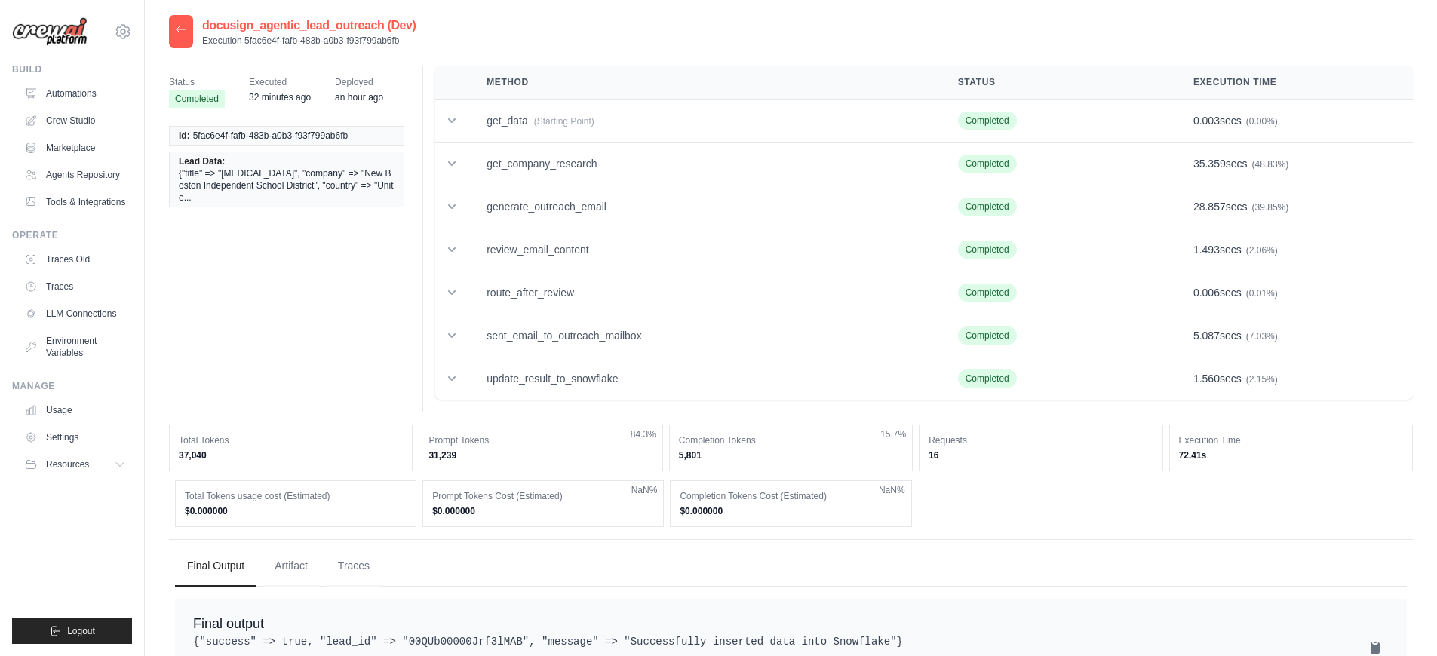
click at [180, 37] on div at bounding box center [181, 31] width 24 height 32
click at [183, 32] on icon at bounding box center [181, 29] width 12 height 12
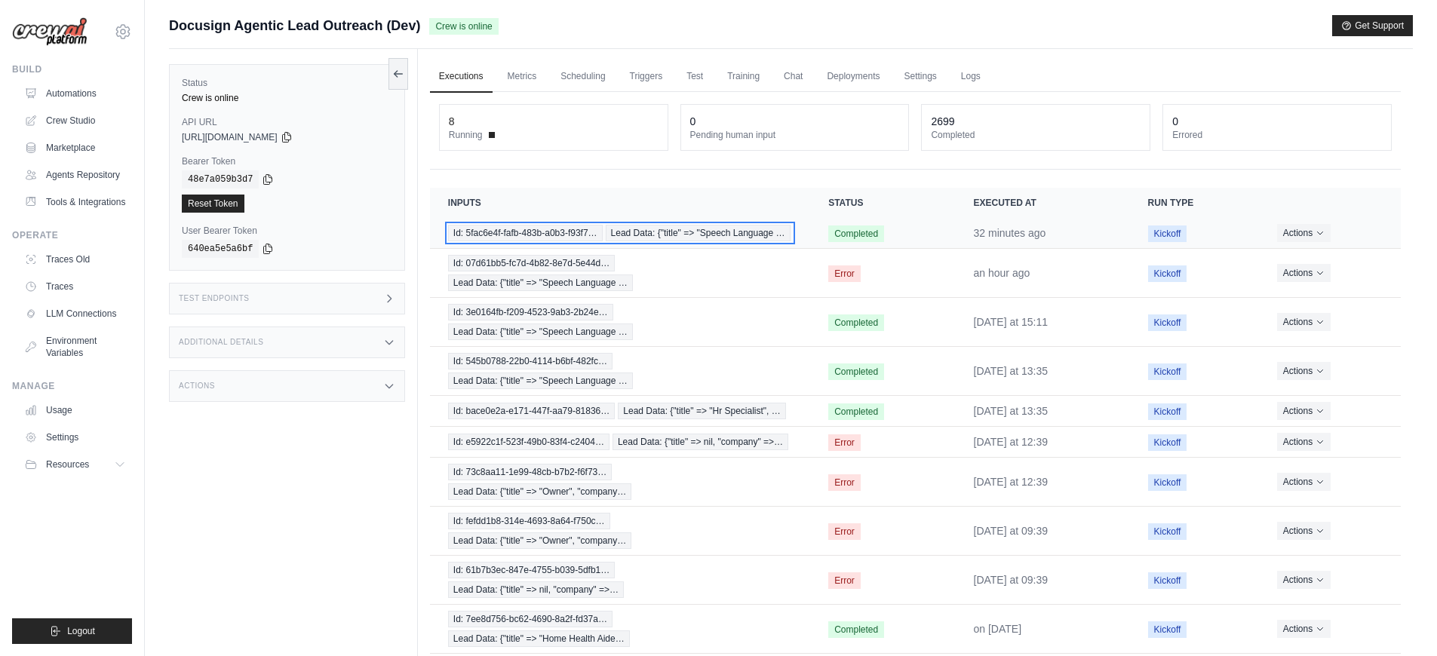
click at [716, 241] on div "Id: 5fac6e4f-fafb-483b-a0b3-f93f7… Lead Data: {"title" => "Speech Language …" at bounding box center [620, 233] width 344 height 17
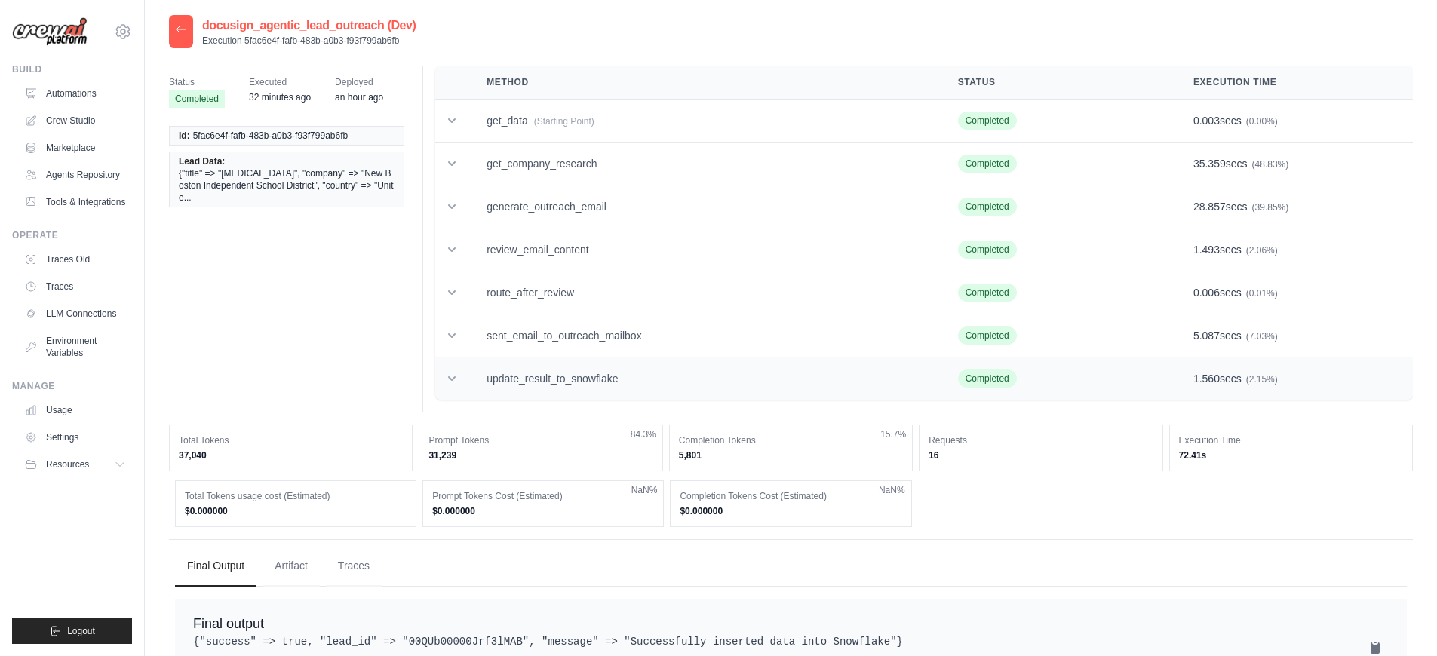
scroll to position [29, 0]
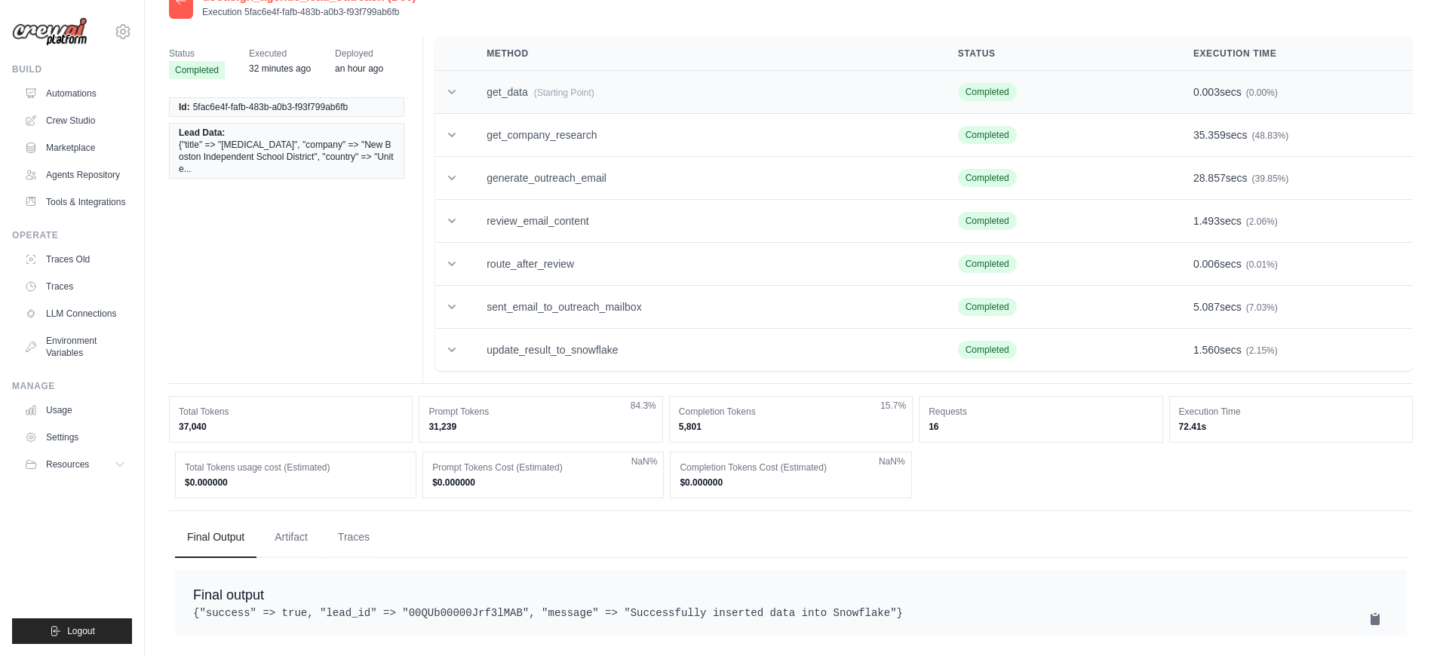
click at [594, 97] on span "(Starting Point)" at bounding box center [564, 92] width 60 height 11
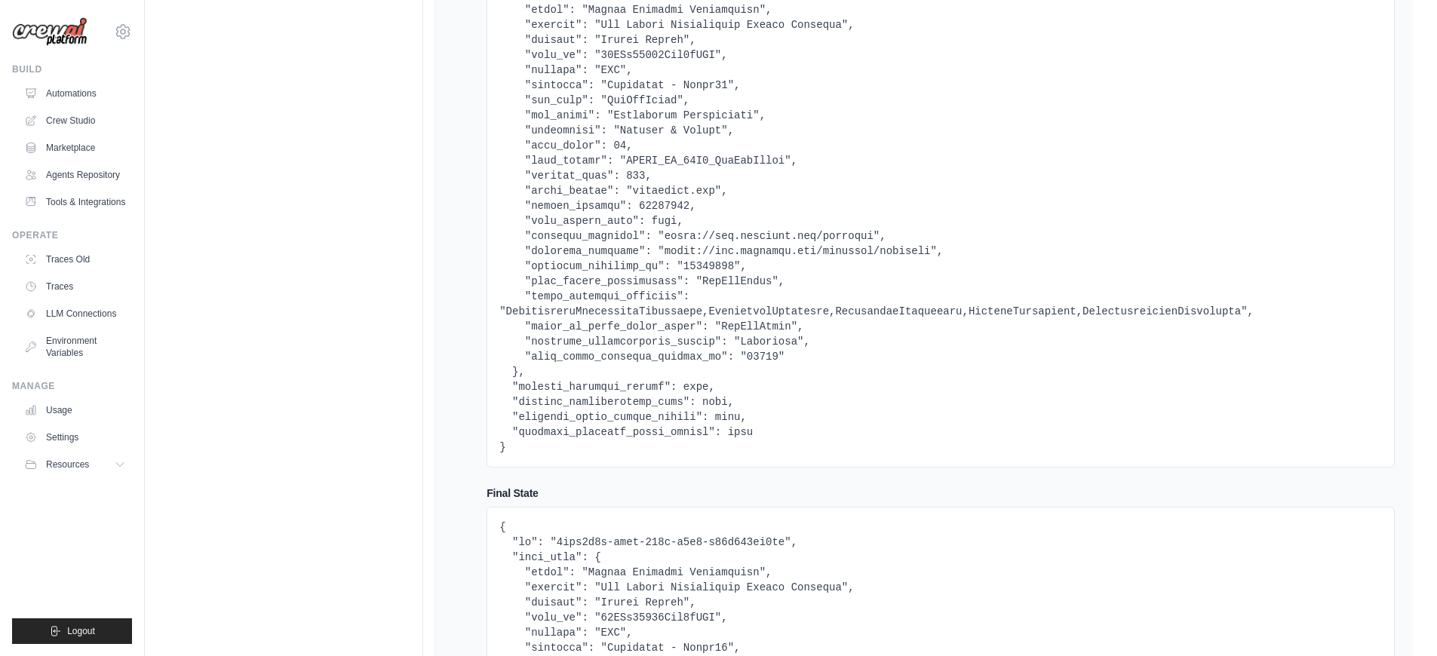
scroll to position [158, 0]
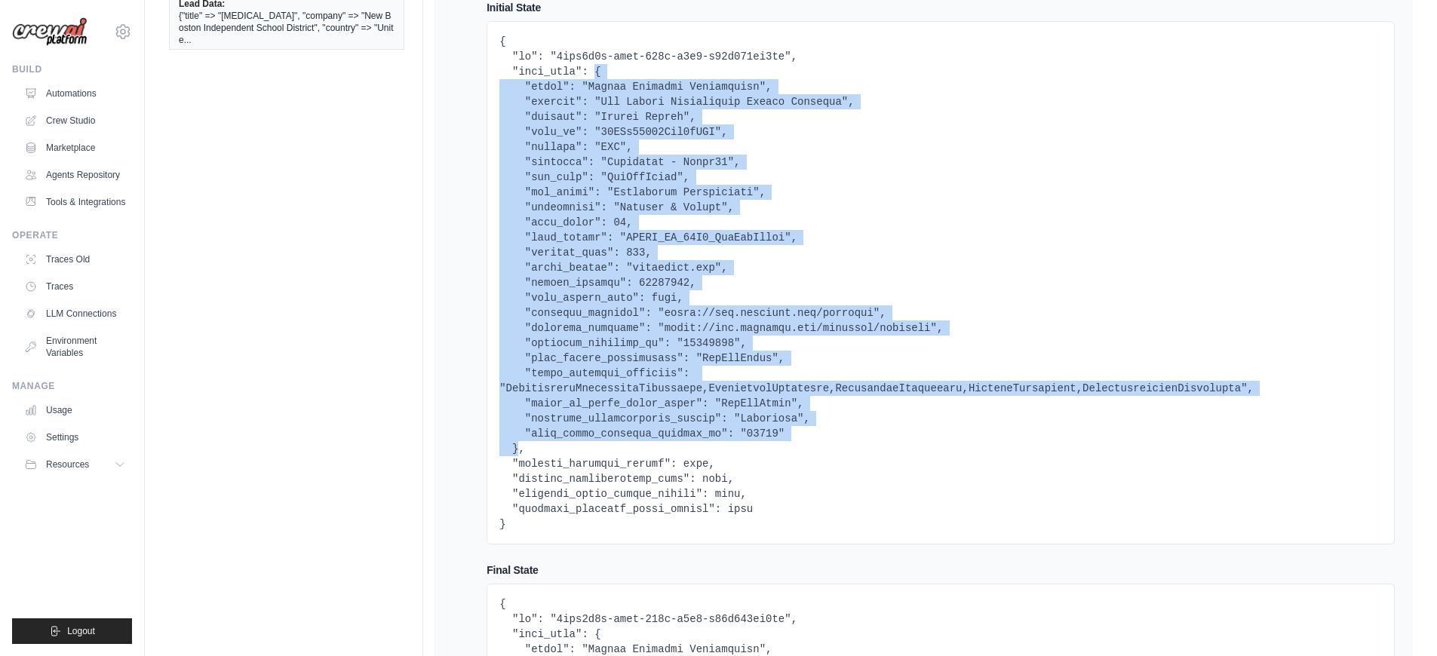
drag, startPoint x: 596, startPoint y: 74, endPoint x: 516, endPoint y: 453, distance: 387.0
click at [516, 453] on pre at bounding box center [940, 283] width 882 height 498
copy pre "{ "title": "[MEDICAL_DATA]", "company": "New Boston Independent School District…"
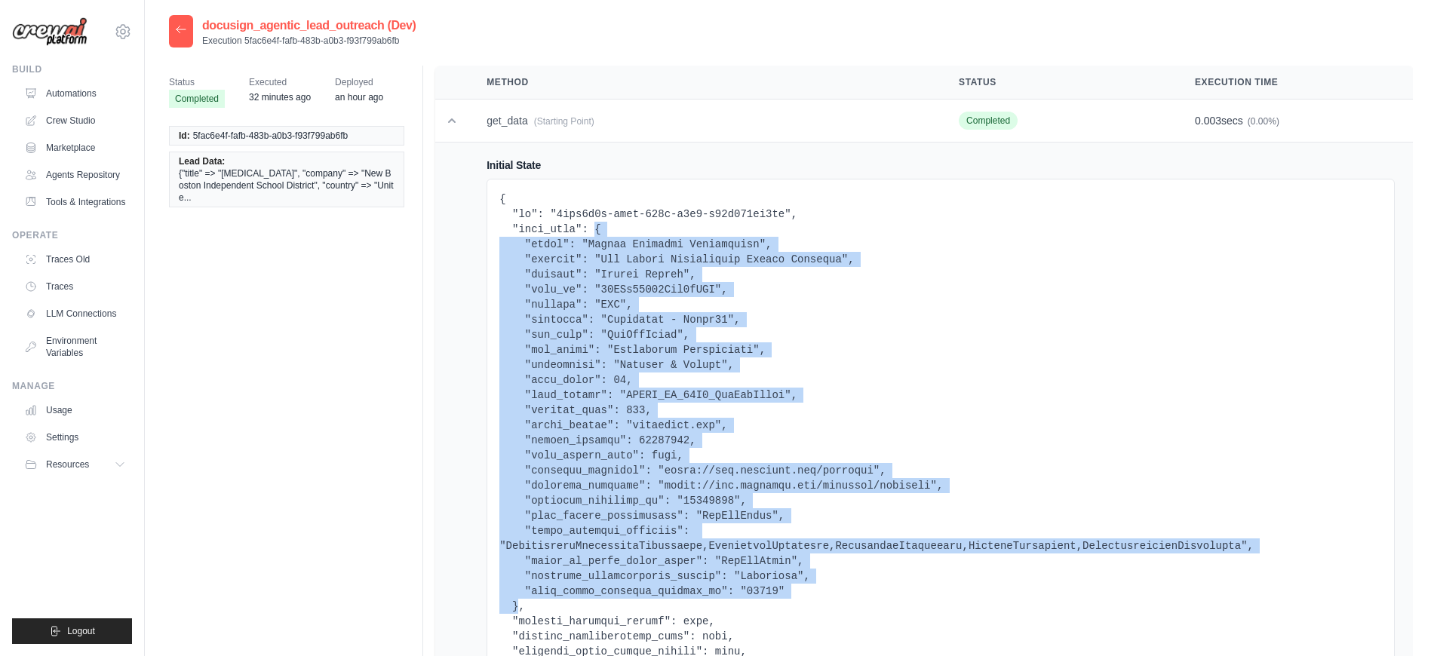
click at [180, 23] on icon at bounding box center [181, 29] width 12 height 12
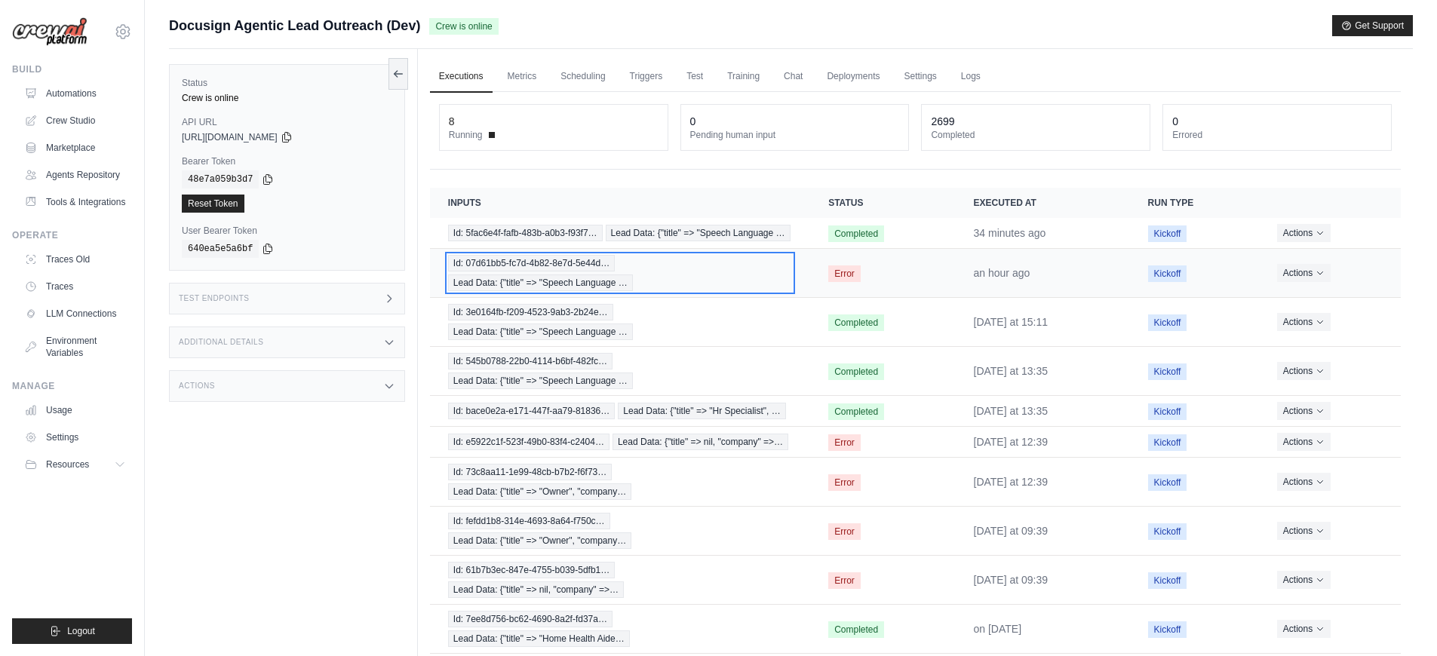
click at [735, 287] on div "Id: 07d61bb5-fc7d-4b82-8e7d-5e44d… Lead Data: {"title" => "Speech Language …" at bounding box center [620, 273] width 344 height 36
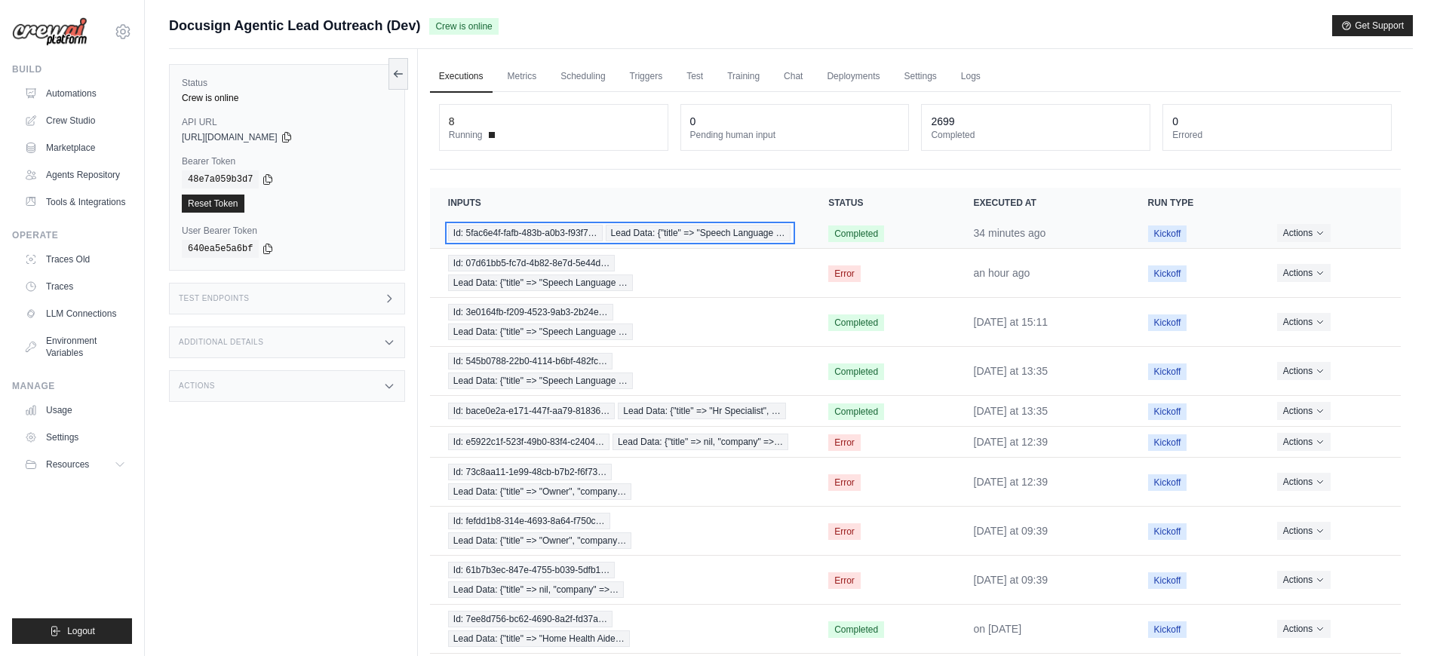
click at [648, 238] on div "Id: 5fac6e4f-fafb-483b-a0b3-f93f7… Lead Data: {"title" => "Speech Language …" at bounding box center [620, 233] width 344 height 17
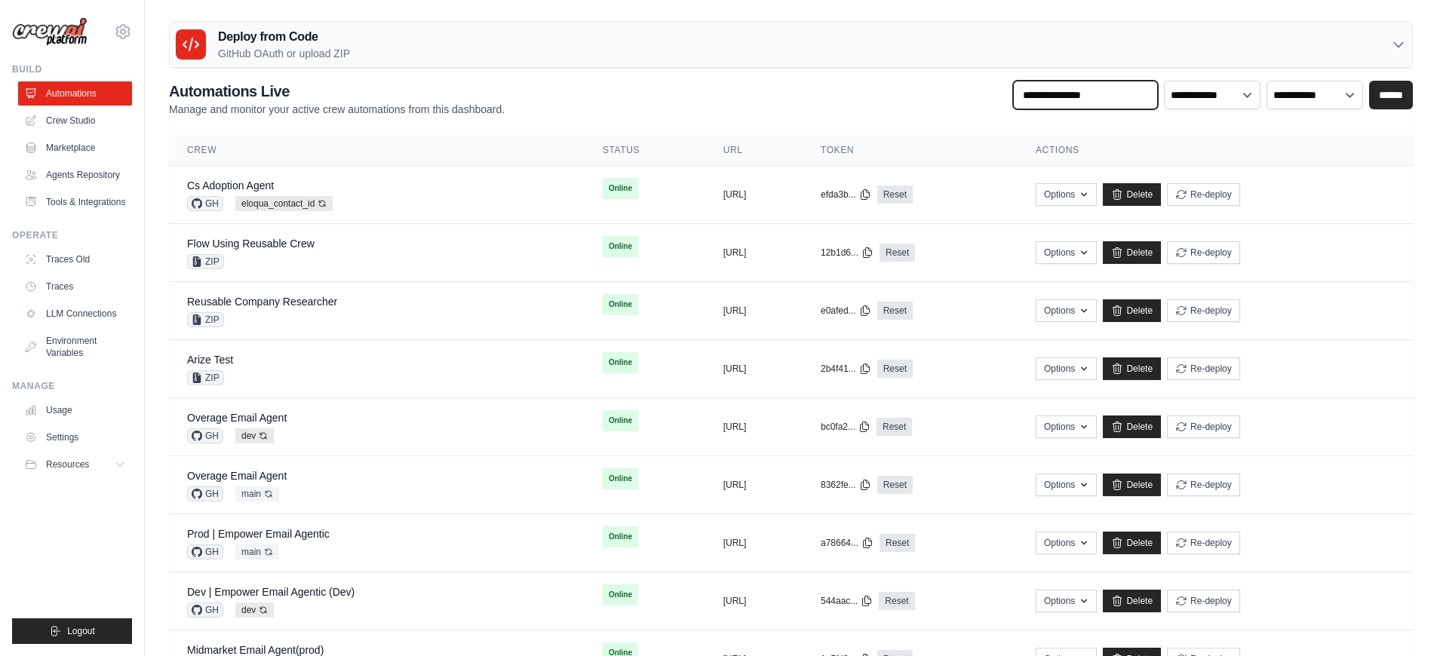
click at [1119, 88] on input "text" at bounding box center [1085, 95] width 145 height 29
type input "********"
click at [1369, 81] on input "******" at bounding box center [1391, 95] width 44 height 29
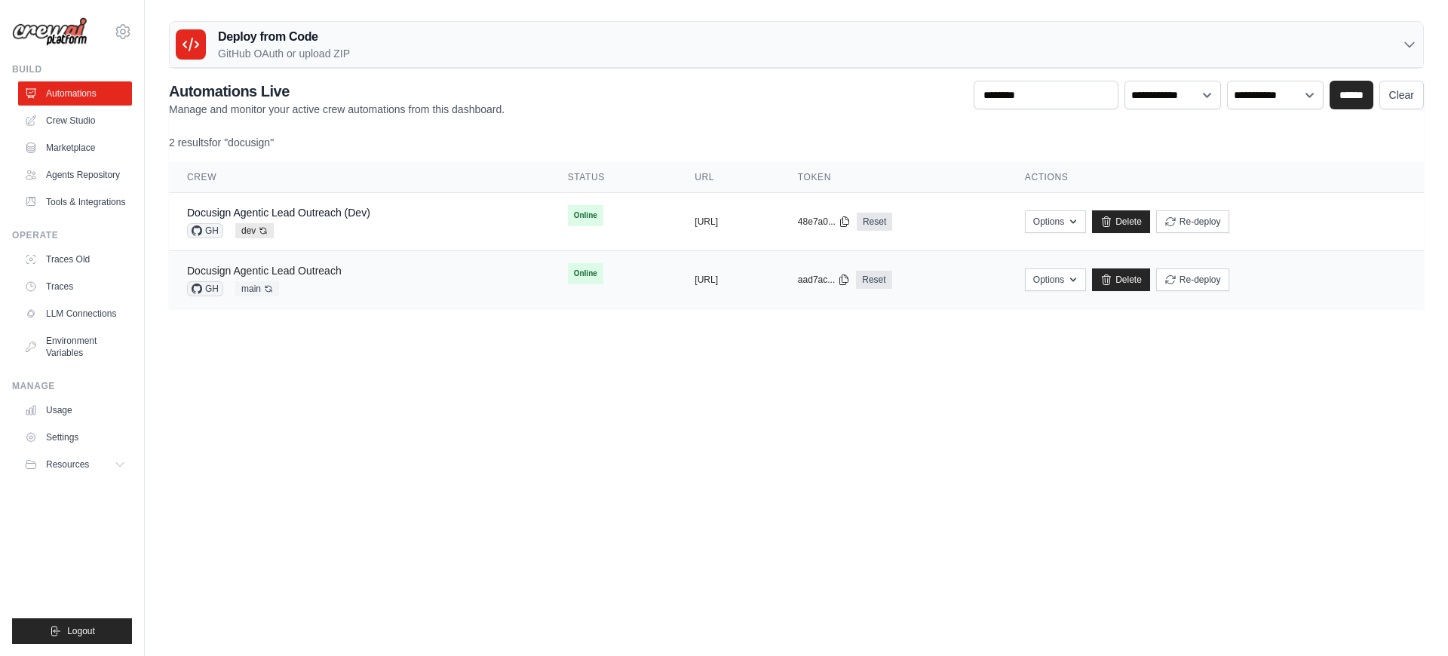
click at [256, 265] on link "Docusign Agentic Lead Outreach" at bounding box center [264, 271] width 155 height 12
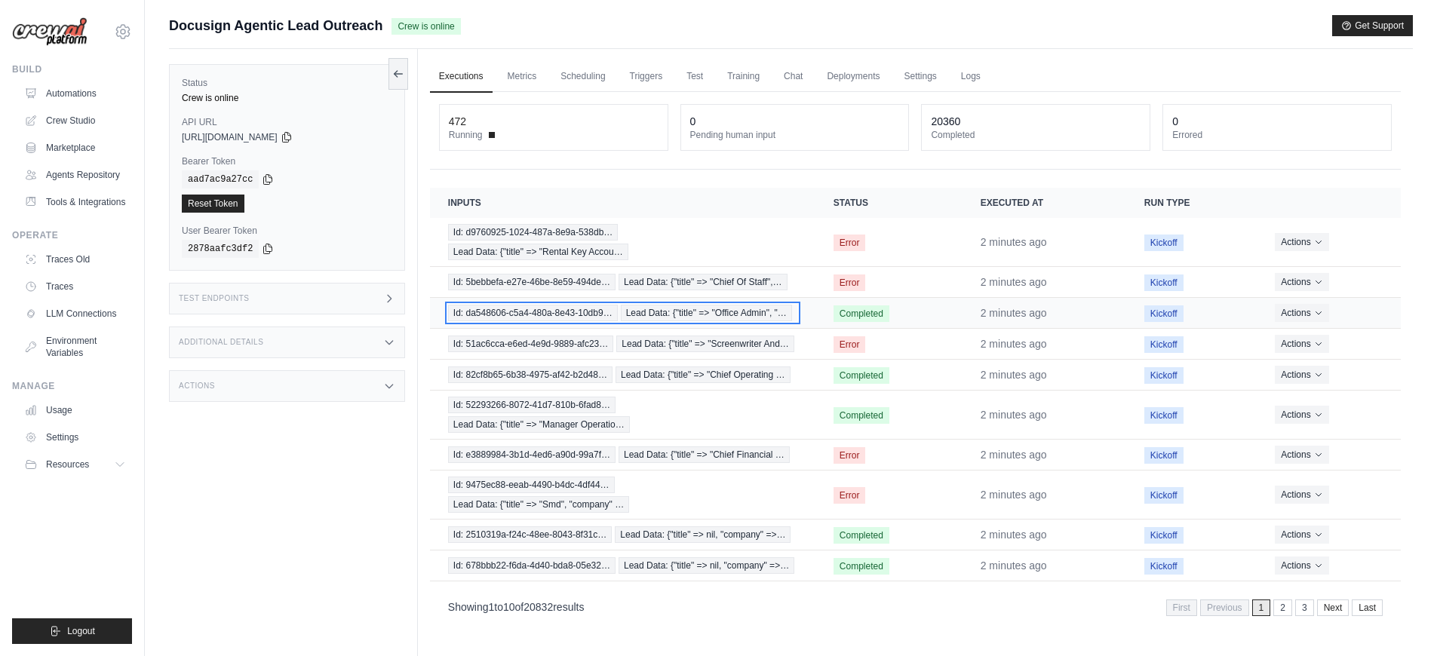
click at [514, 315] on span "Id: da548606-c5a4-480a-8e43-10db9…" at bounding box center [533, 313] width 170 height 17
